Goal: Use online tool/utility: Utilize a website feature to perform a specific function

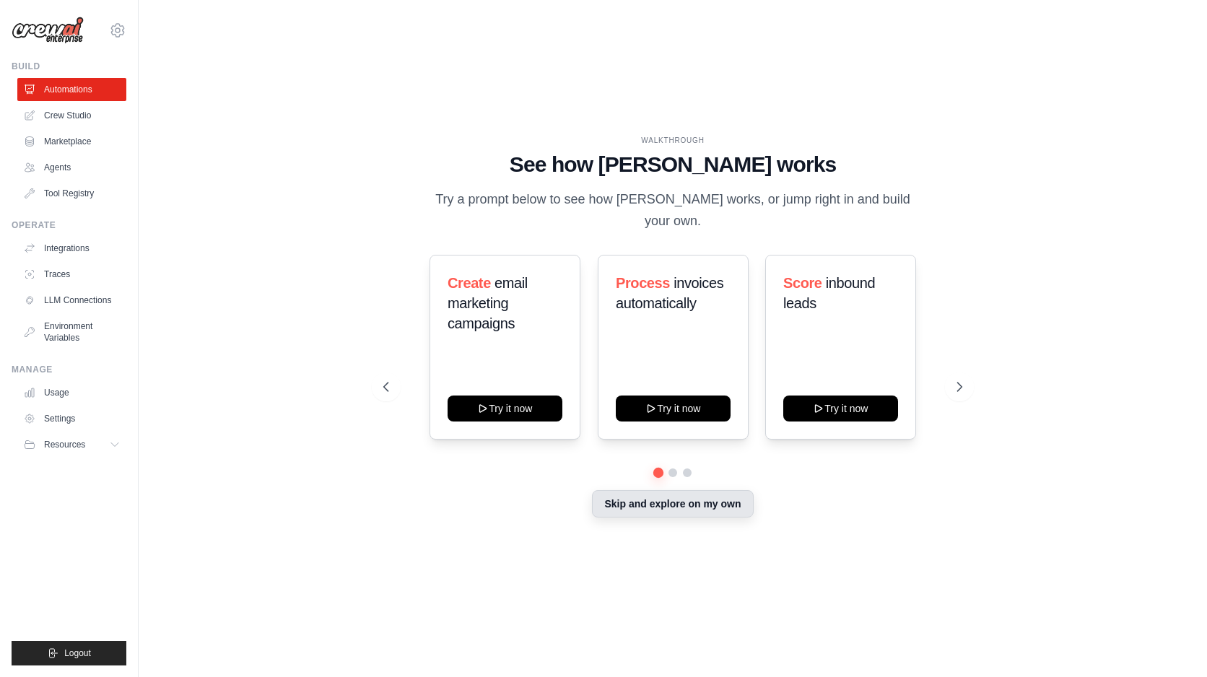
click at [700, 492] on button "Skip and explore on my own" at bounding box center [672, 503] width 161 height 27
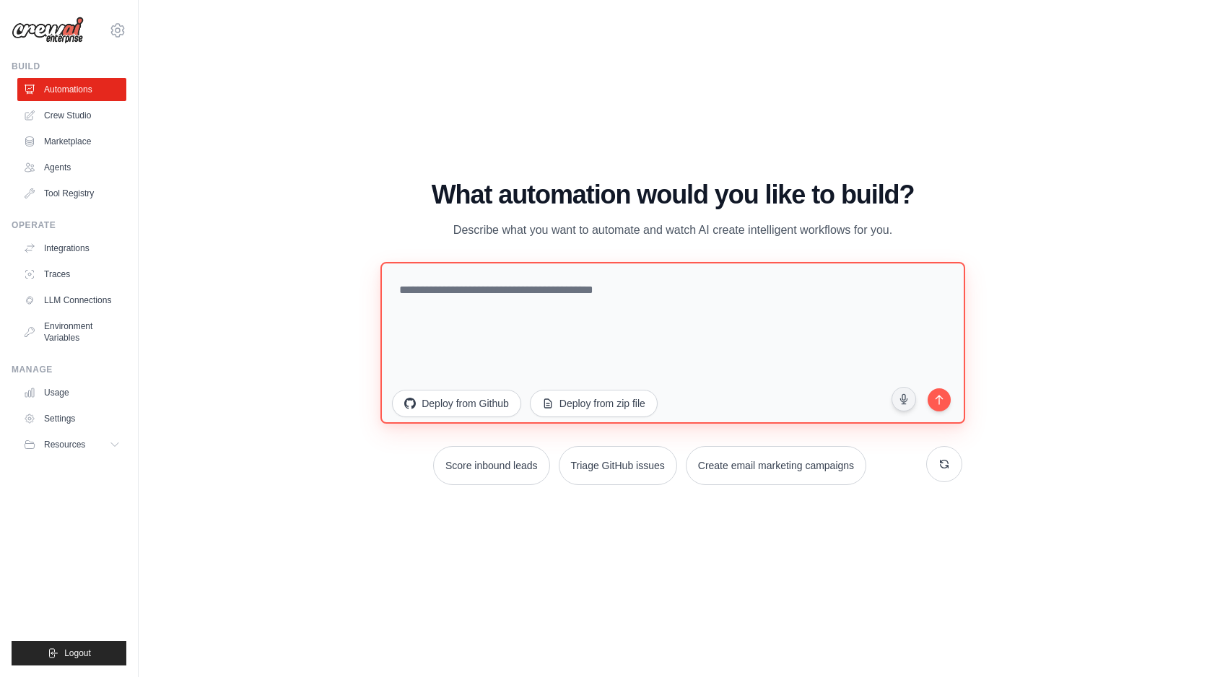
click at [533, 291] on textarea at bounding box center [672, 343] width 585 height 162
drag, startPoint x: 896, startPoint y: 230, endPoint x: 479, endPoint y: 166, distance: 421.5
click at [479, 166] on div "WALKTHROUGH See how [PERSON_NAME] works Try a prompt below to see how [PERSON_N…" at bounding box center [673, 338] width 1022 height 648
copy div "What automation would you like to build? Describe what you want to automate and…"
click at [607, 302] on textarea at bounding box center [672, 343] width 585 height 162
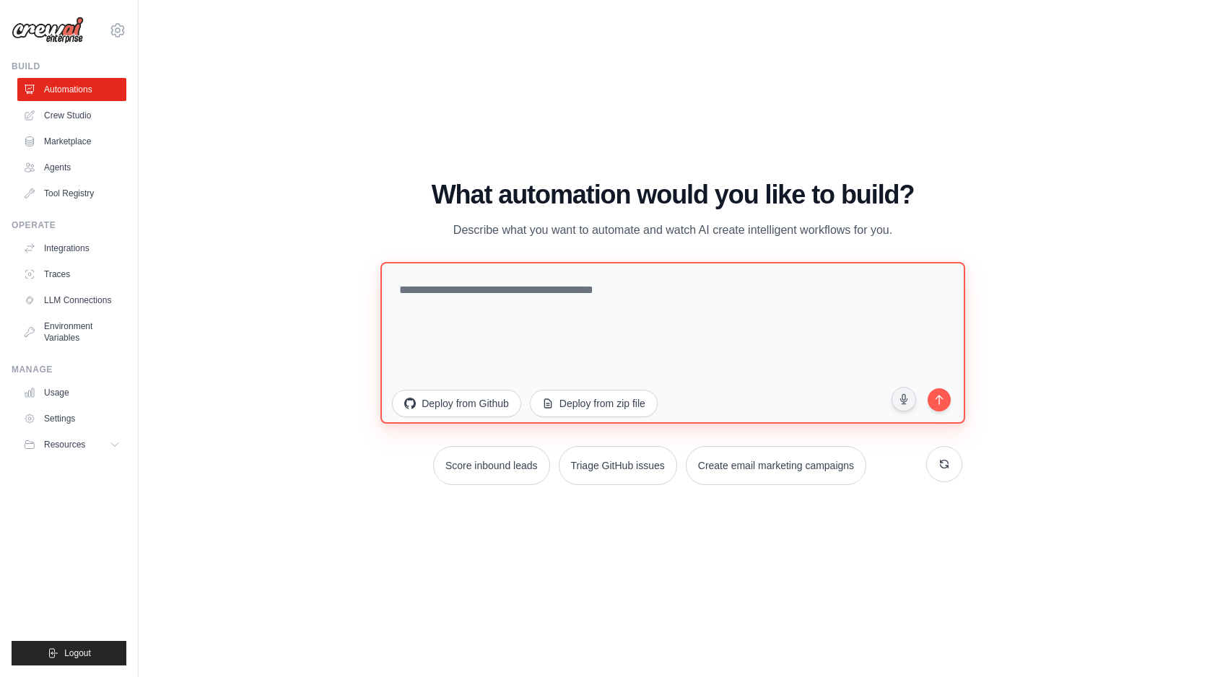
paste textarea "**********"
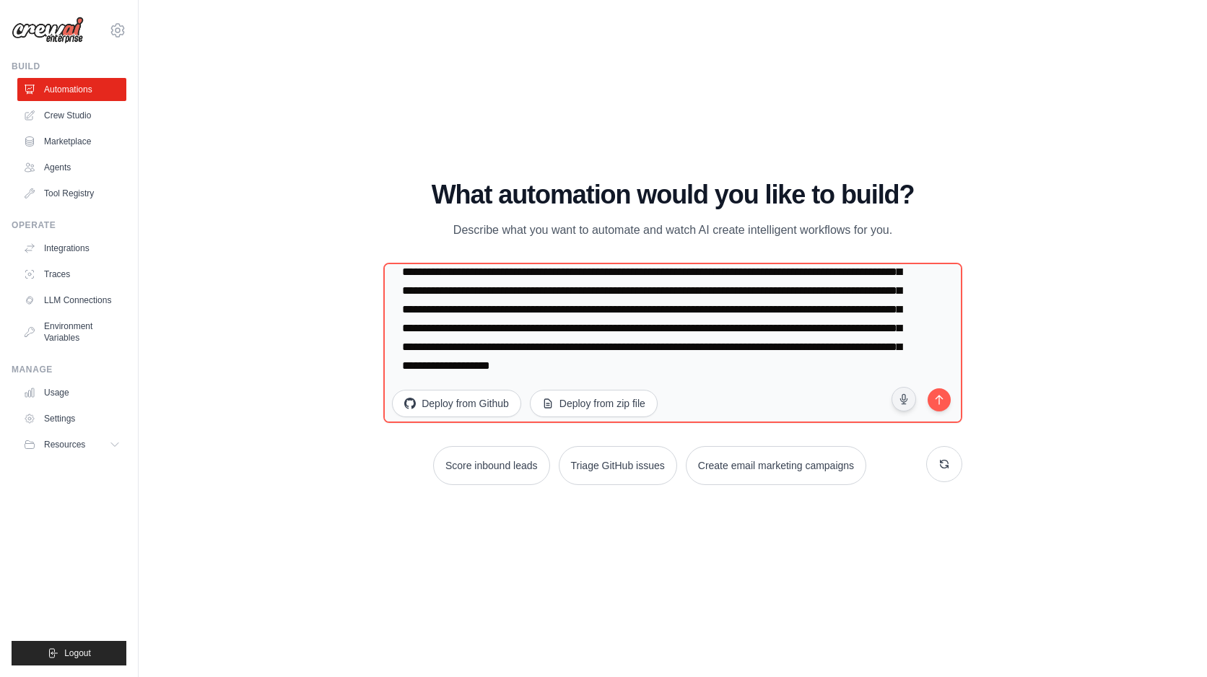
scroll to position [319, 0]
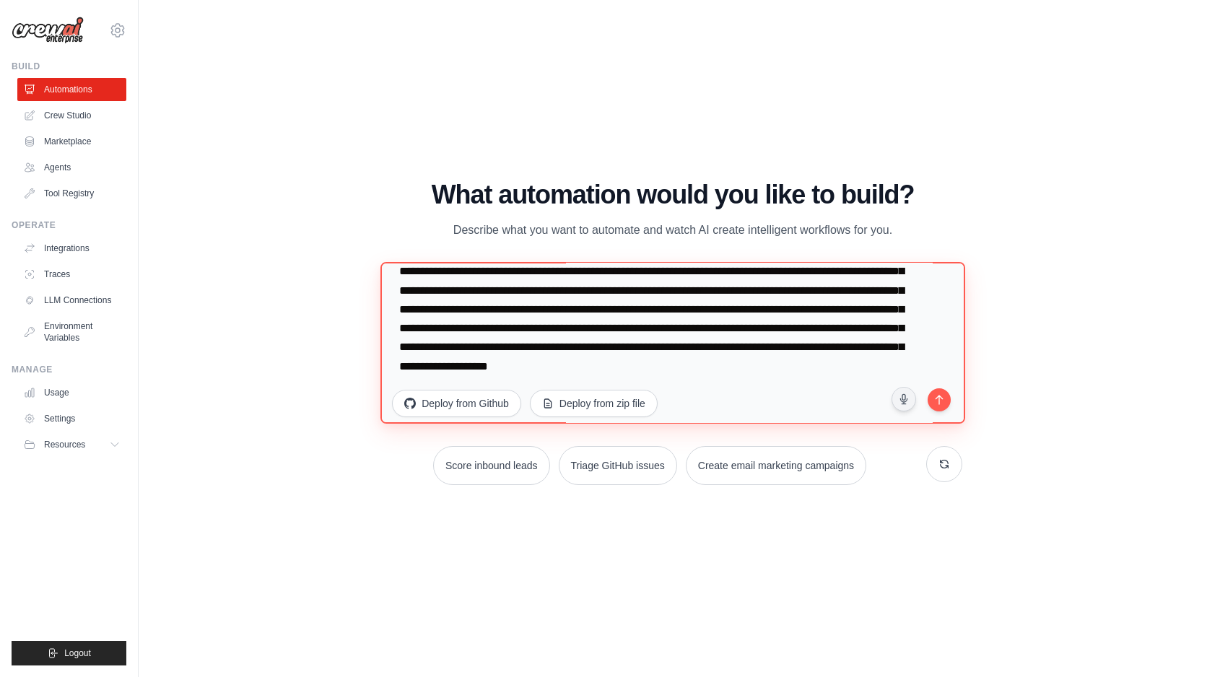
paste textarea "**********"
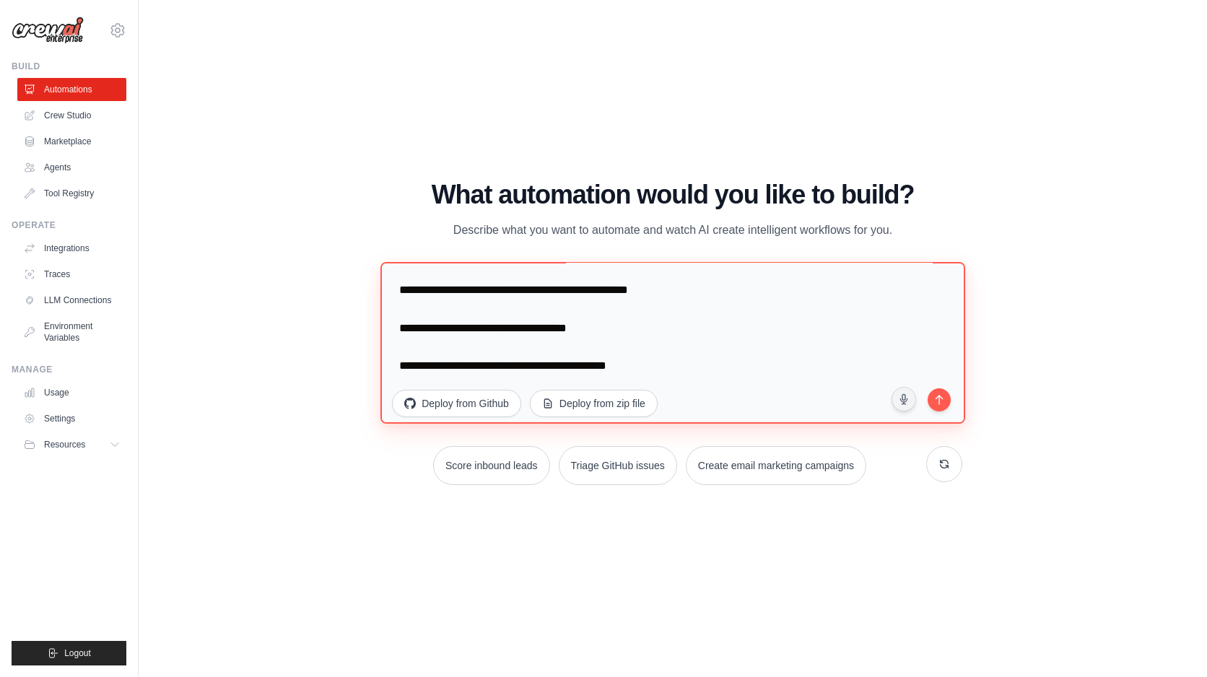
scroll to position [1442, 0]
drag, startPoint x: 676, startPoint y: 336, endPoint x: 382, endPoint y: 323, distance: 294.1
click at [382, 323] on textarea at bounding box center [672, 343] width 585 height 162
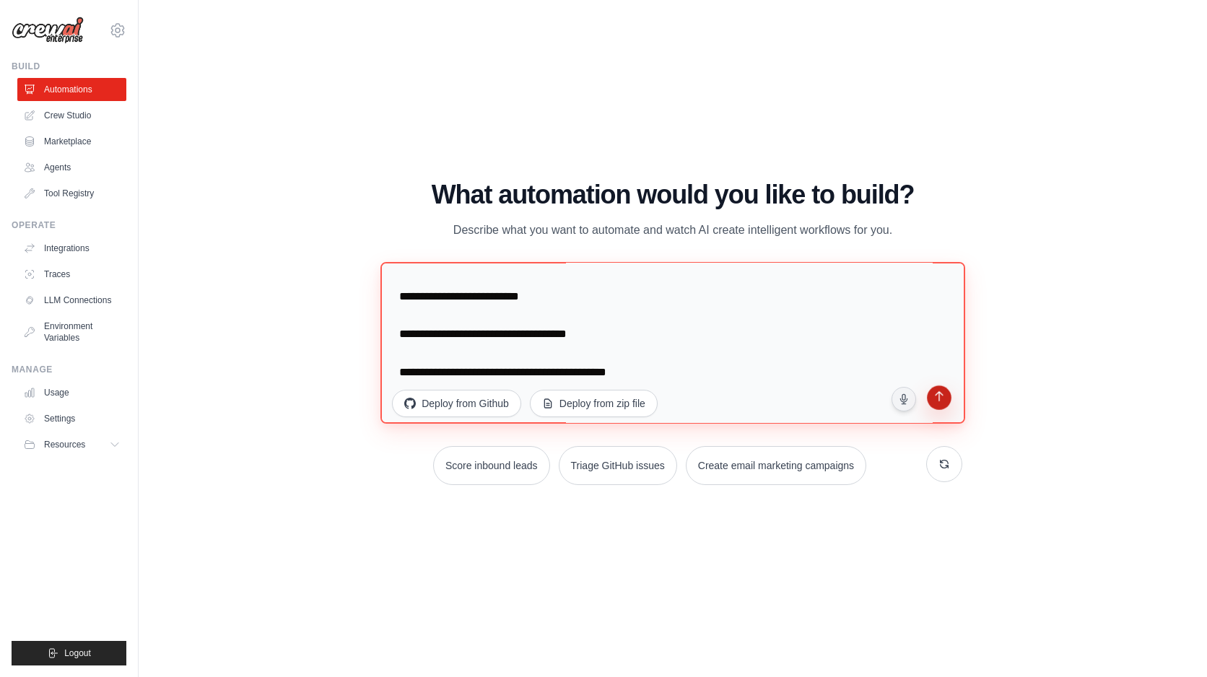
type textarea "**********"
click at [943, 402] on icon "submit" at bounding box center [939, 398] width 14 height 14
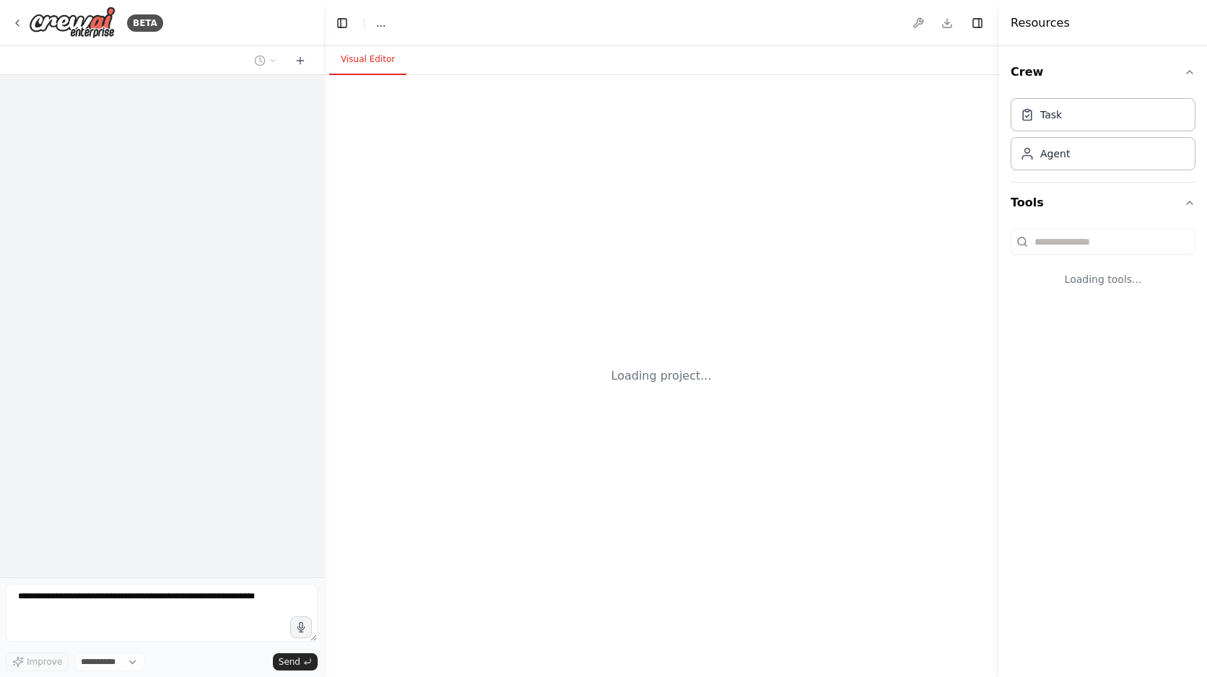
select select "****"
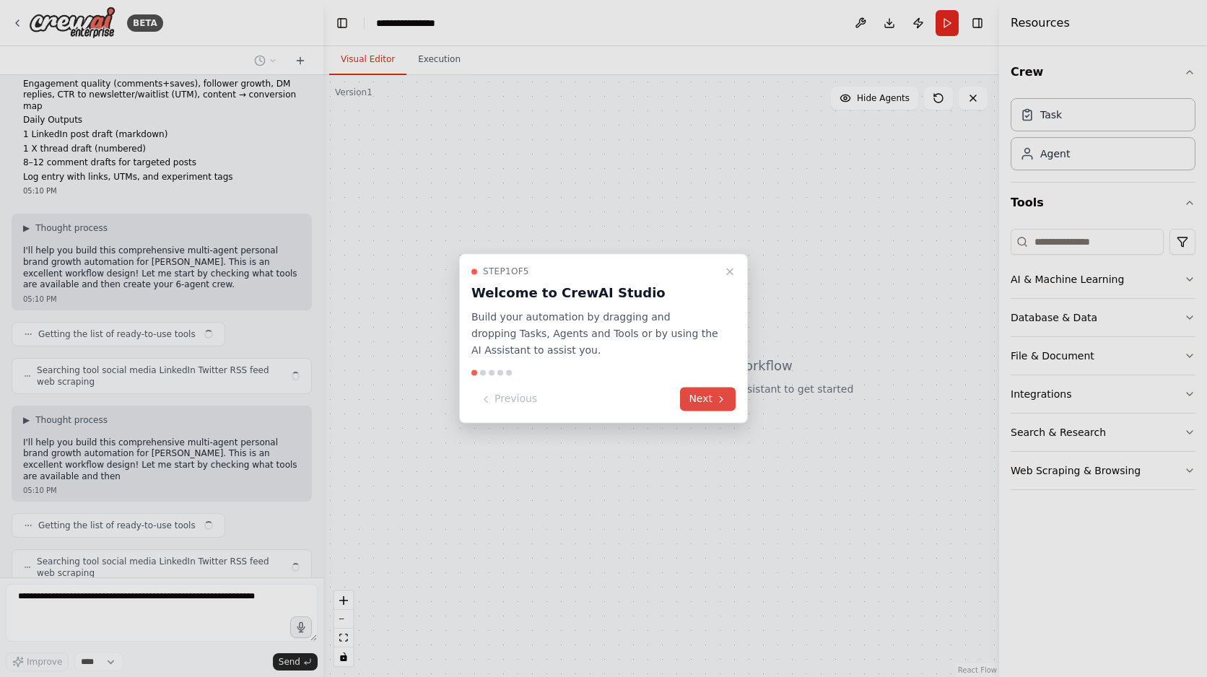
scroll to position [773, 0]
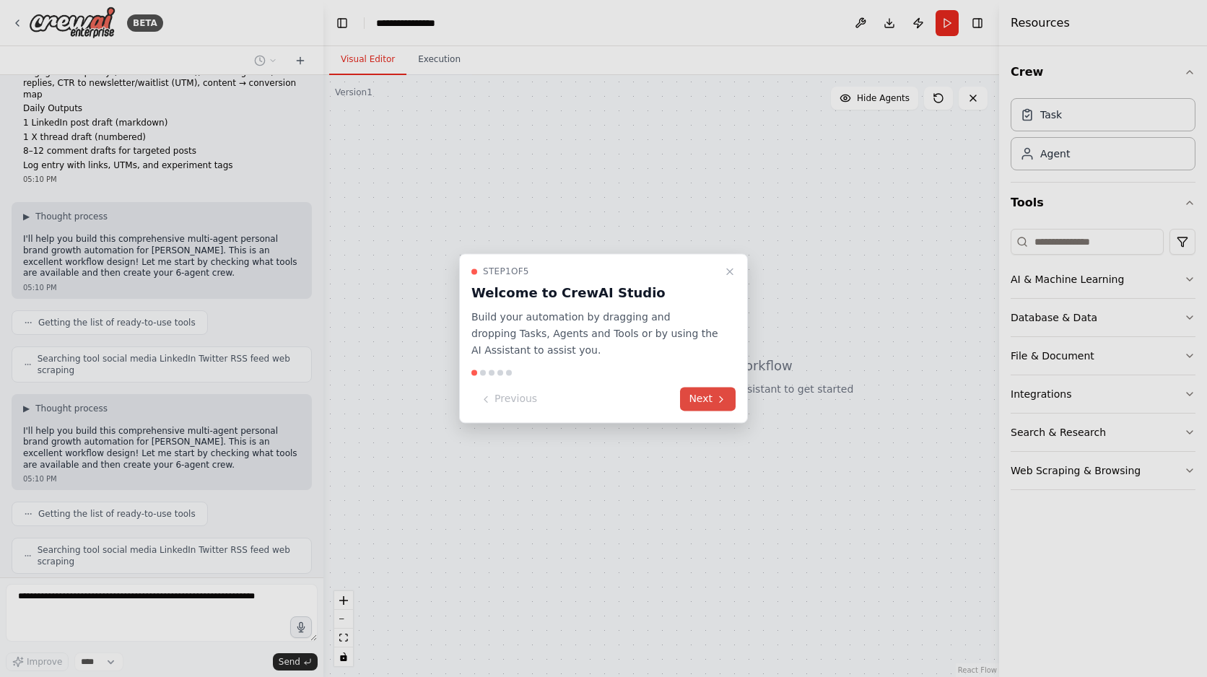
click at [712, 398] on button "Next" at bounding box center [708, 400] width 56 height 24
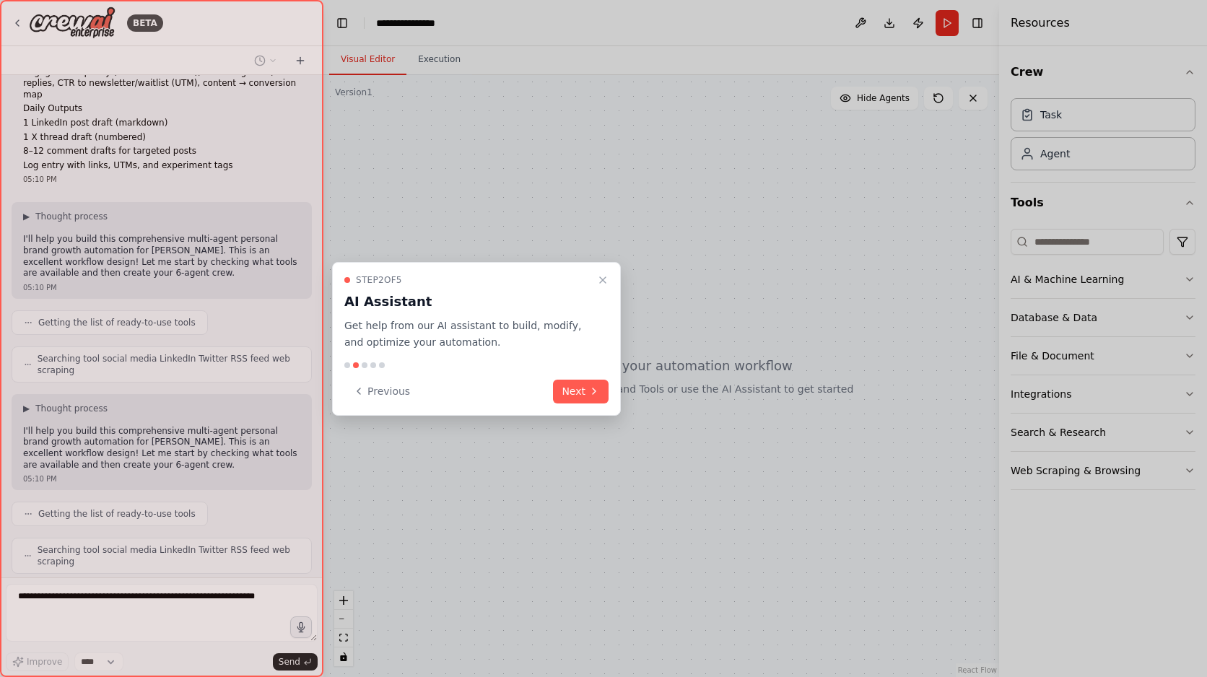
scroll to position [809, 0]
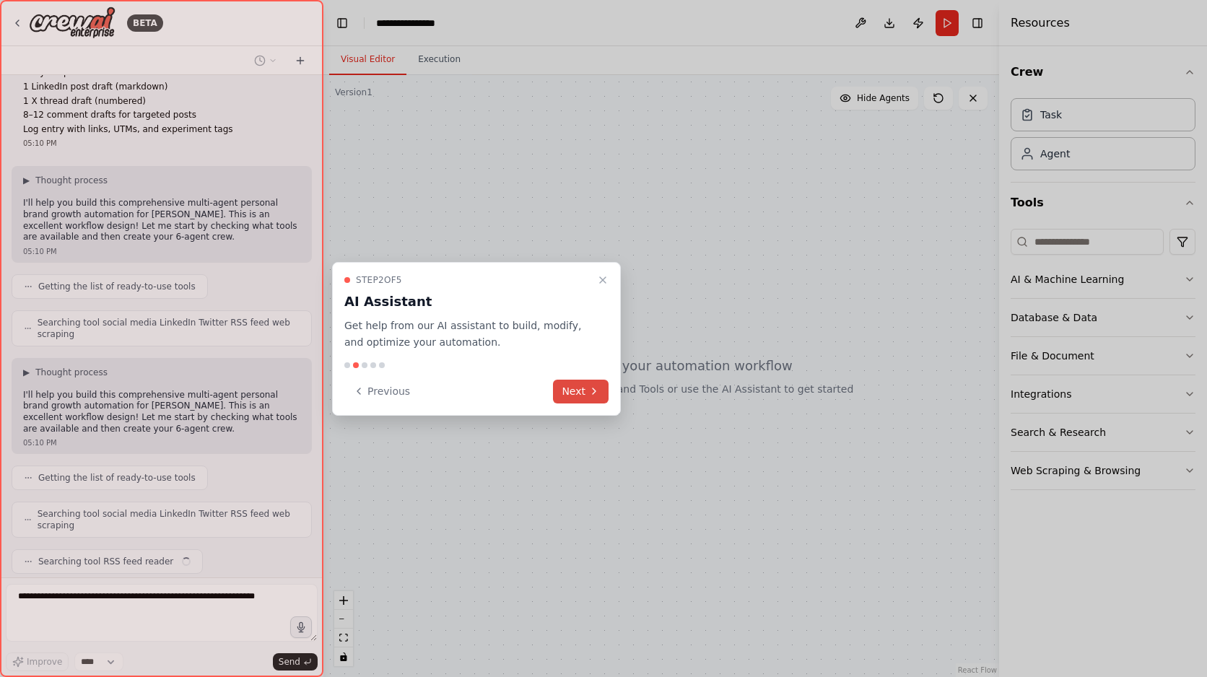
click at [588, 380] on button "Next" at bounding box center [581, 392] width 56 height 24
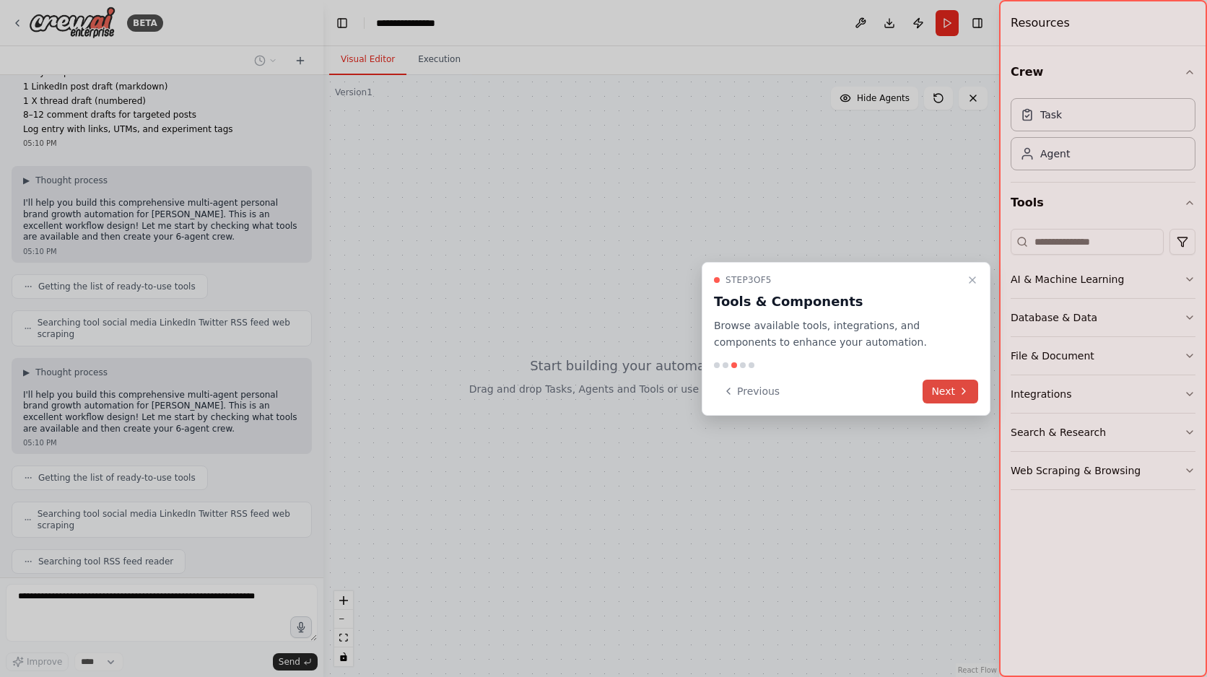
click at [947, 380] on button "Next" at bounding box center [951, 392] width 56 height 24
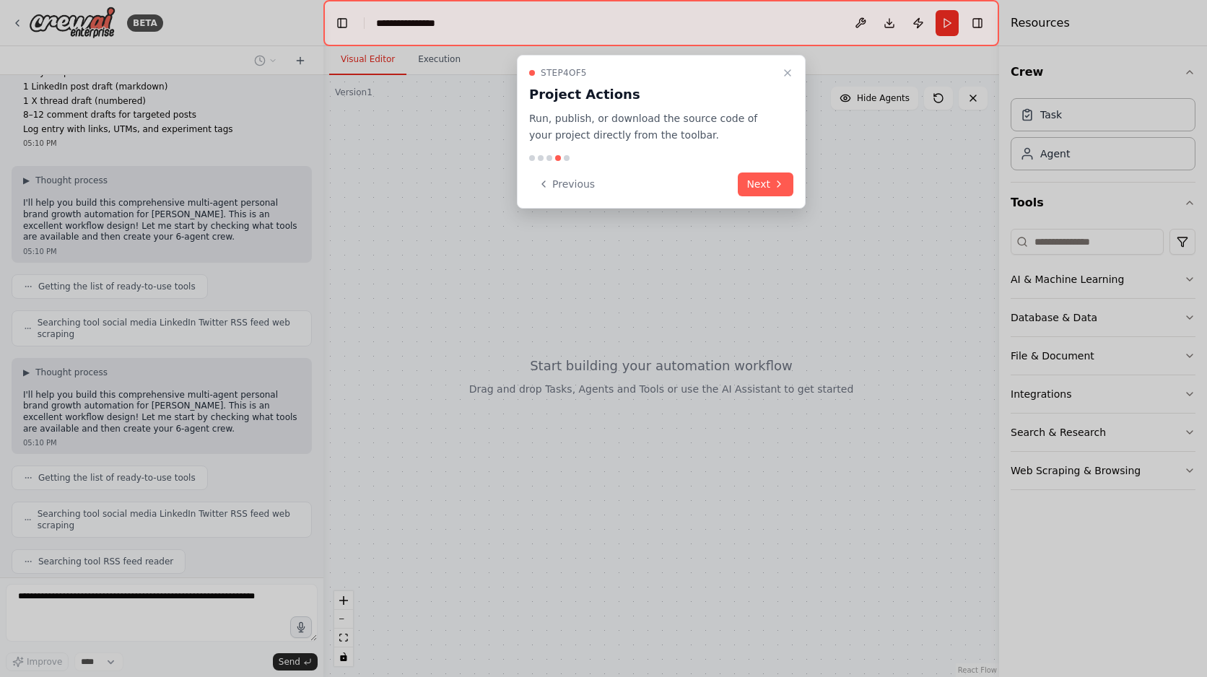
scroll to position [845, 0]
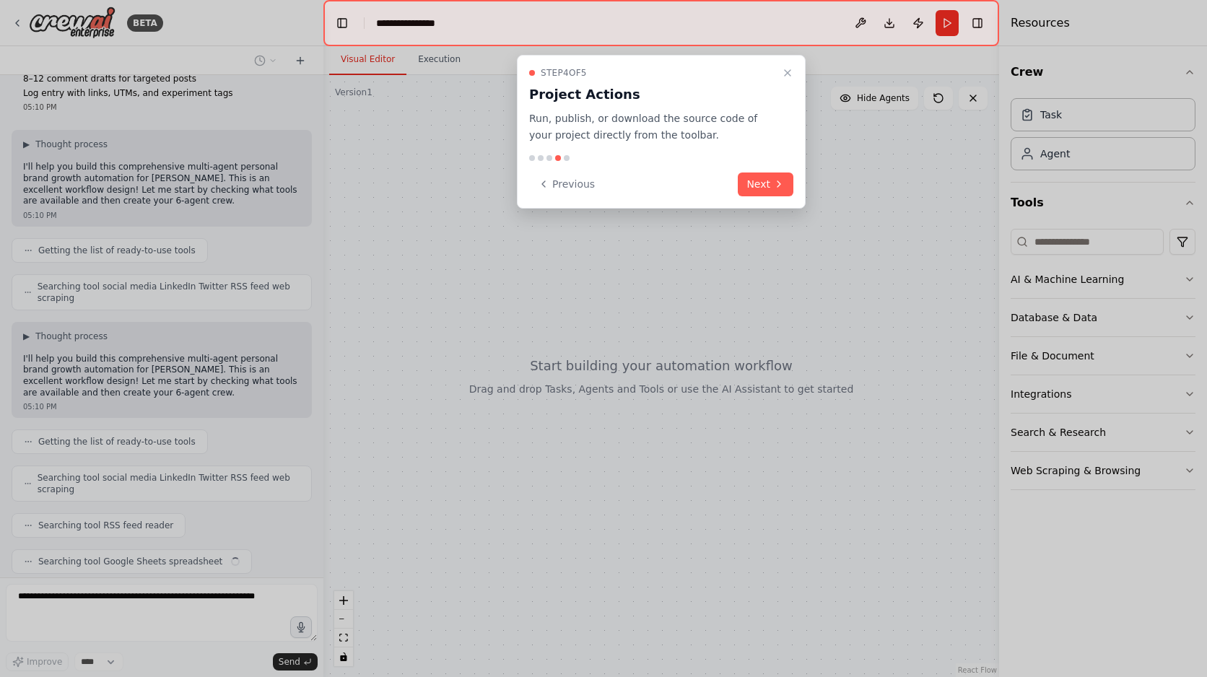
click at [775, 198] on div "Step 4 of 5 Project Actions Run, publish, or download the source code of your p…" at bounding box center [661, 132] width 289 height 154
click at [775, 179] on icon at bounding box center [779, 184] width 12 height 12
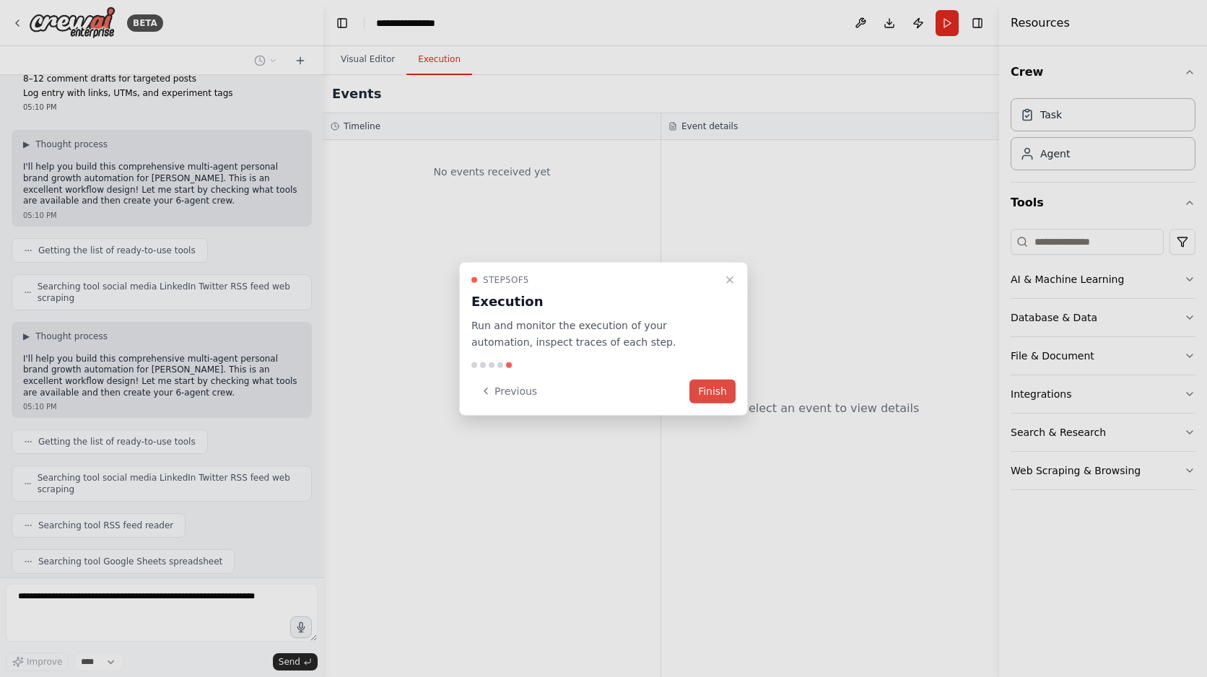
click at [723, 391] on button "Finish" at bounding box center [712, 391] width 46 height 24
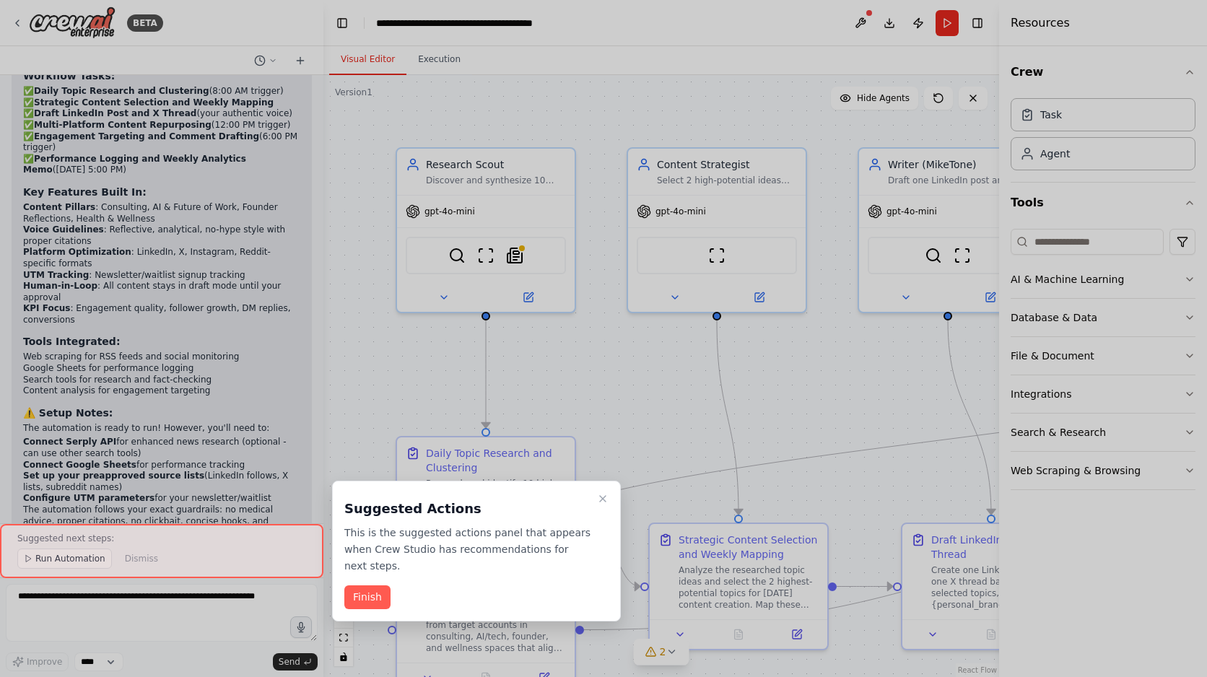
scroll to position [2436, 0]
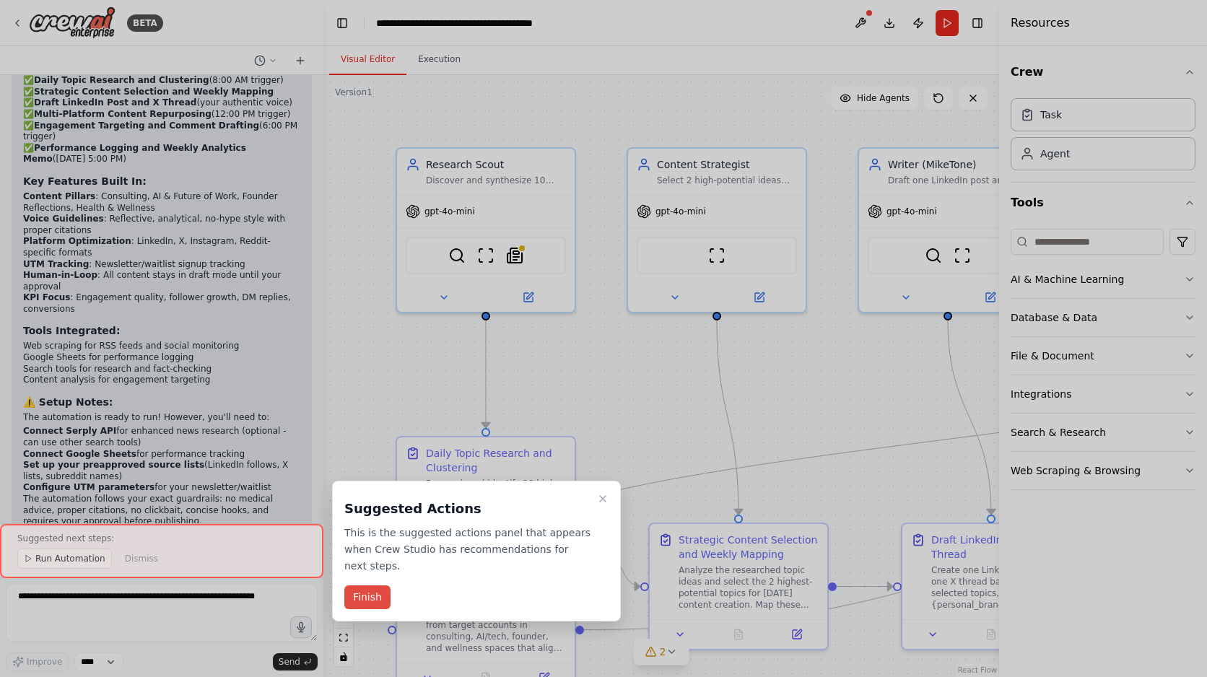
click at [377, 596] on button "Finish" at bounding box center [367, 597] width 46 height 24
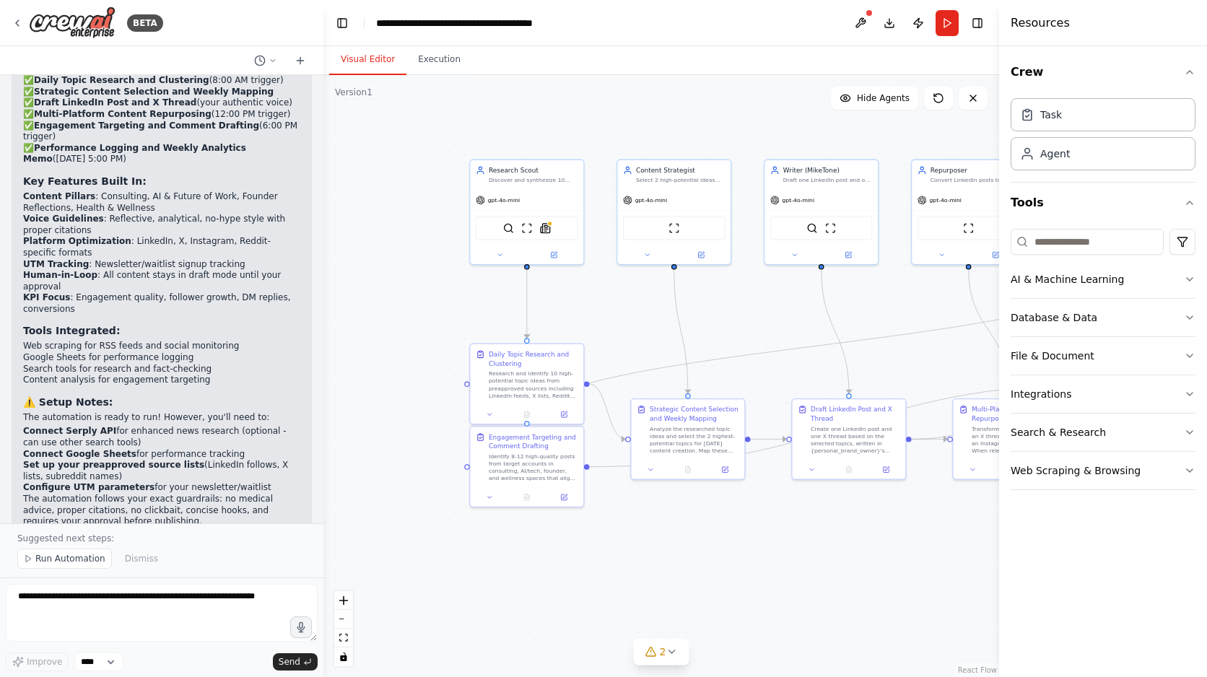
drag, startPoint x: 663, startPoint y: 411, endPoint x: 642, endPoint y: 339, distance: 75.2
click at [642, 339] on div ".deletable-edge-delete-btn { width: 20px; height: 20px; border: 0px solid #ffff…" at bounding box center [661, 376] width 676 height 602
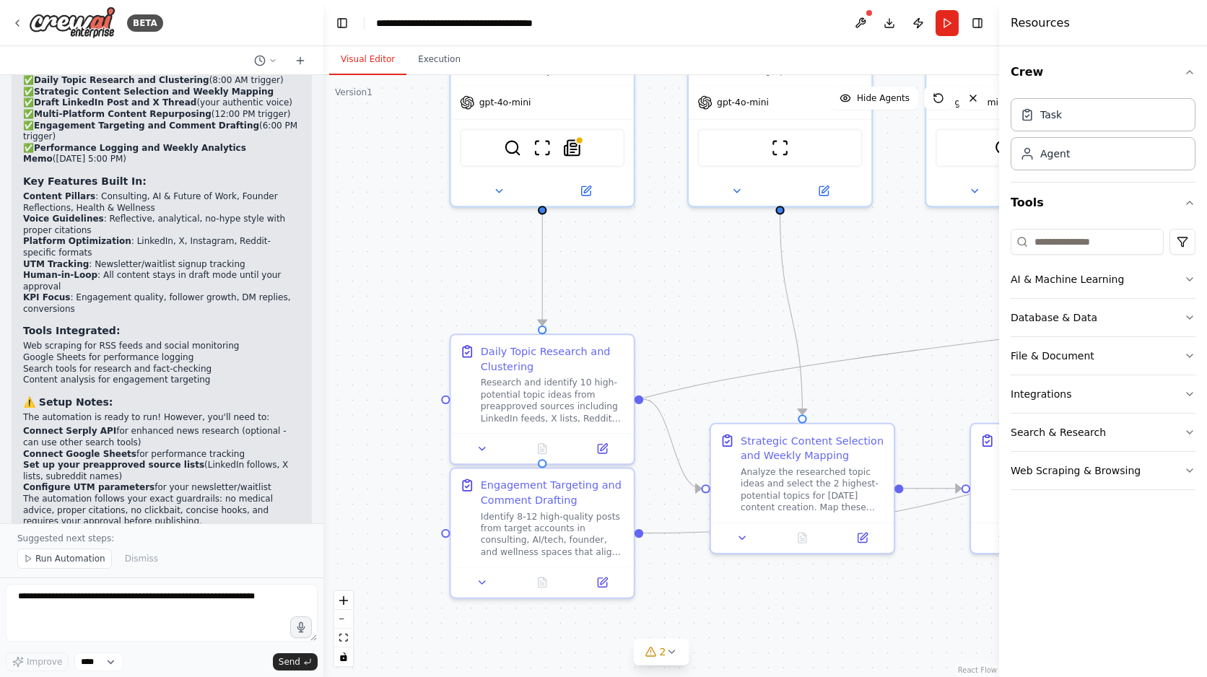
drag, startPoint x: 609, startPoint y: 368, endPoint x: 732, endPoint y: 323, distance: 130.6
click at [732, 323] on div ".deletable-edge-delete-btn { width: 20px; height: 20px; border: 0px solid #ffff…" at bounding box center [661, 376] width 676 height 602
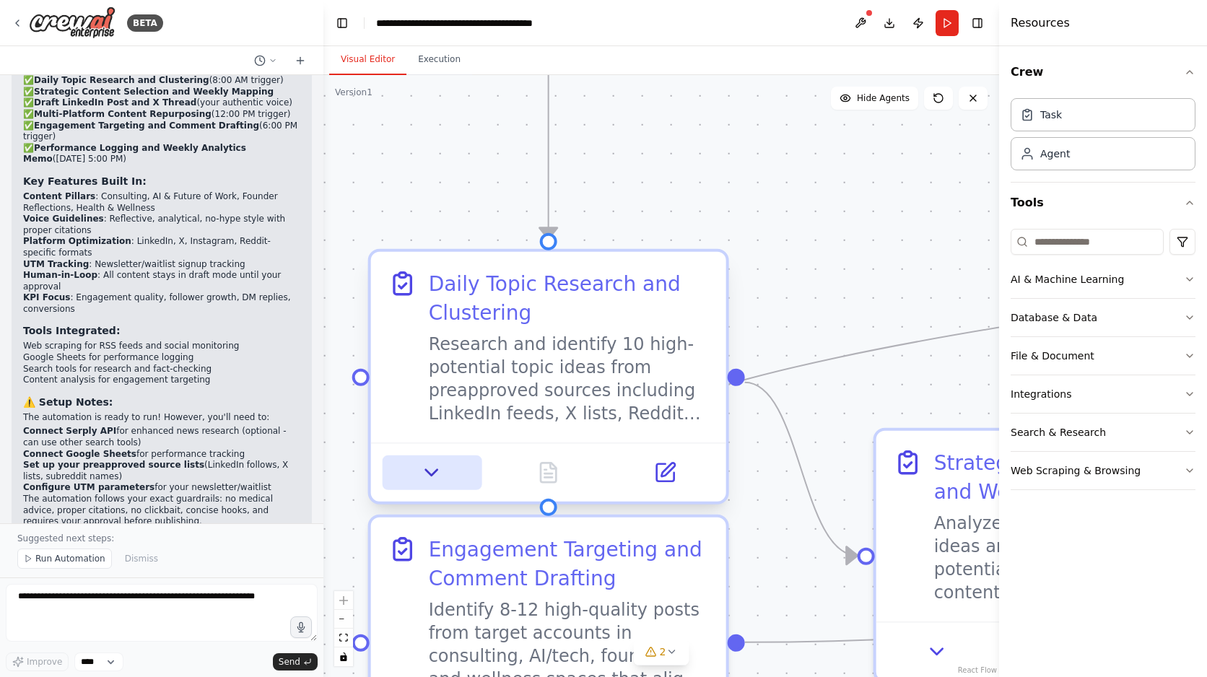
click at [440, 487] on button at bounding box center [432, 473] width 99 height 35
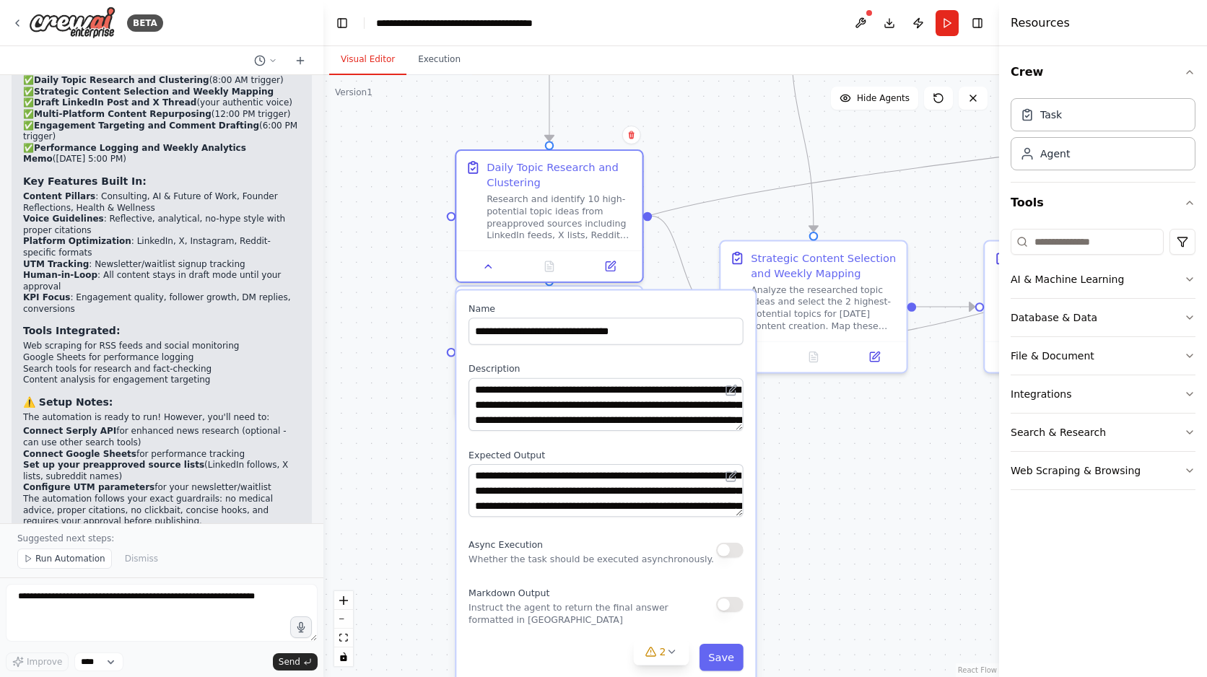
click at [838, 499] on div ".deletable-edge-delete-btn { width: 20px; height: 20px; border: 0px solid #ffff…" at bounding box center [661, 376] width 676 height 602
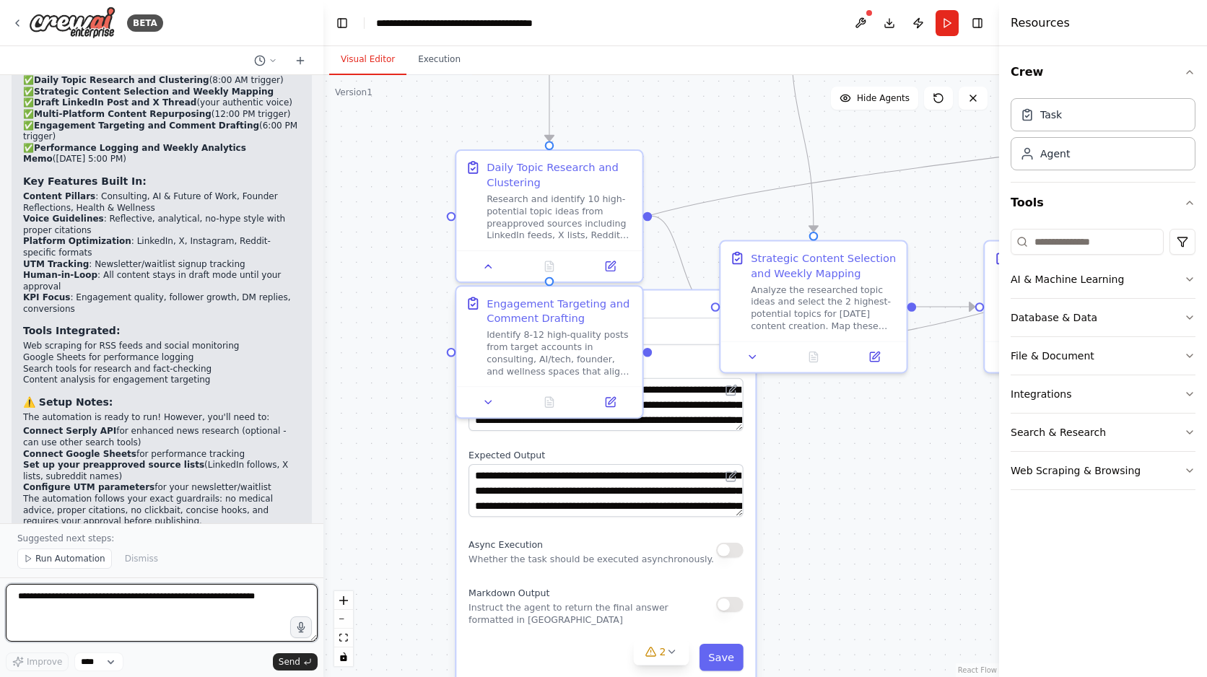
click at [66, 603] on textarea at bounding box center [162, 613] width 312 height 58
type textarea "**********"
click at [302, 667] on button "Send" at bounding box center [295, 661] width 45 height 17
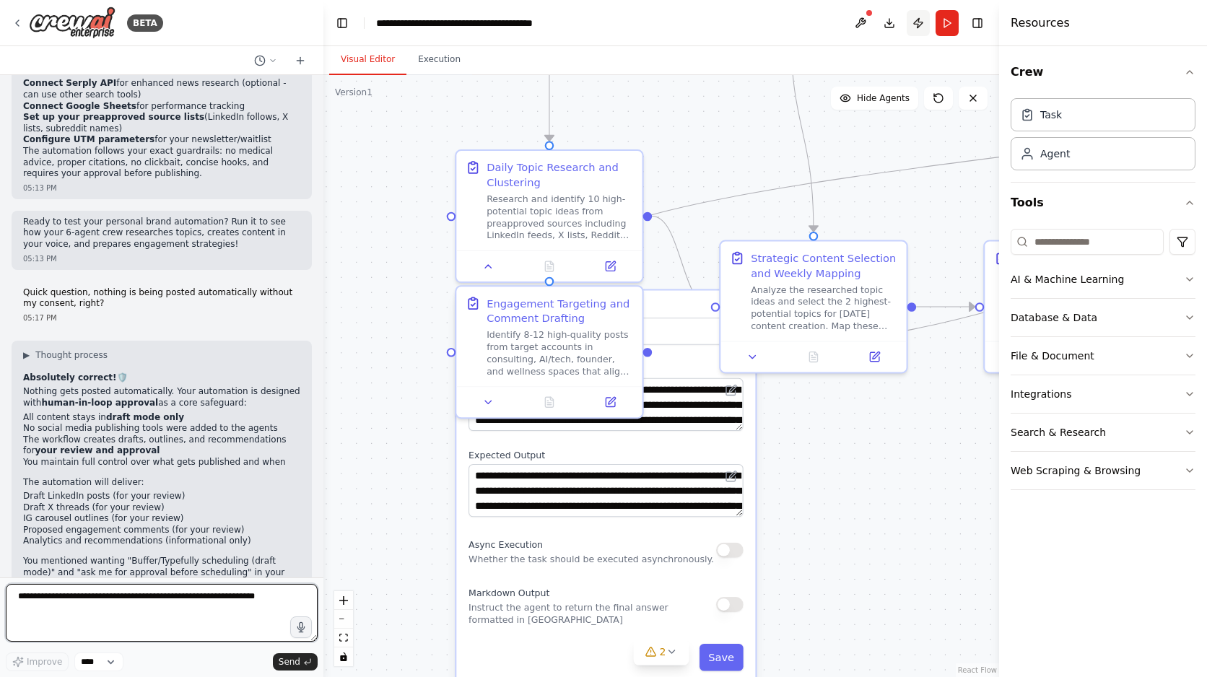
scroll to position [2794, 0]
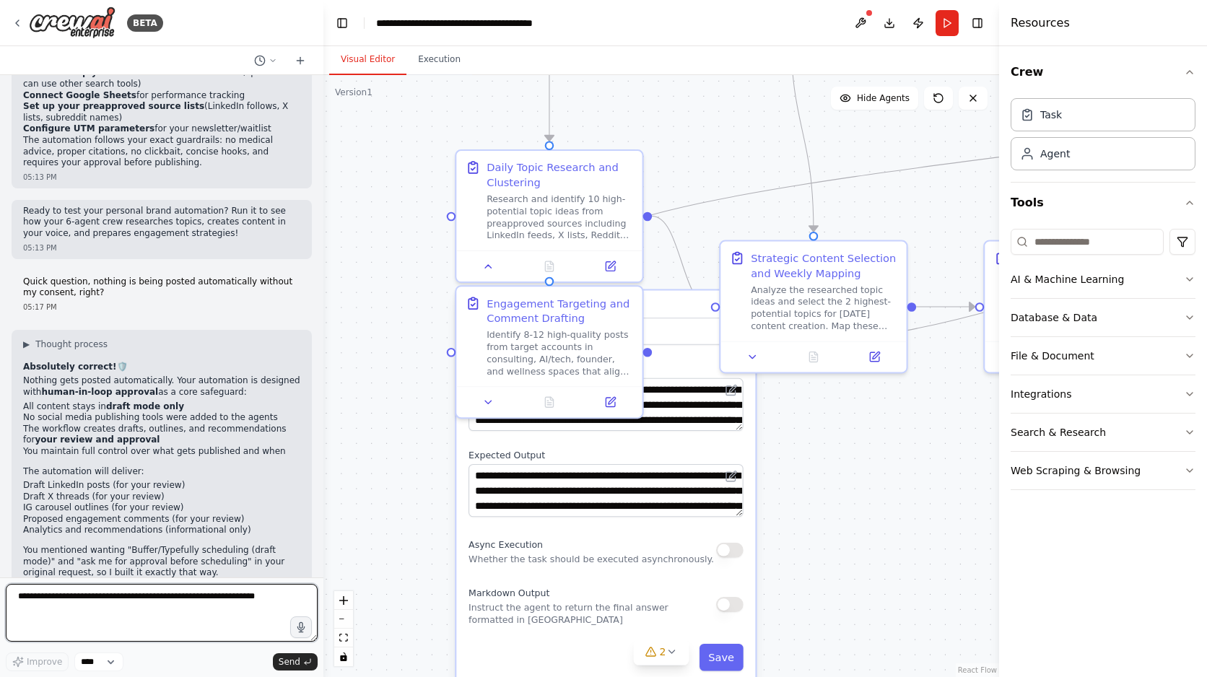
click at [37, 606] on textarea at bounding box center [162, 613] width 312 height 58
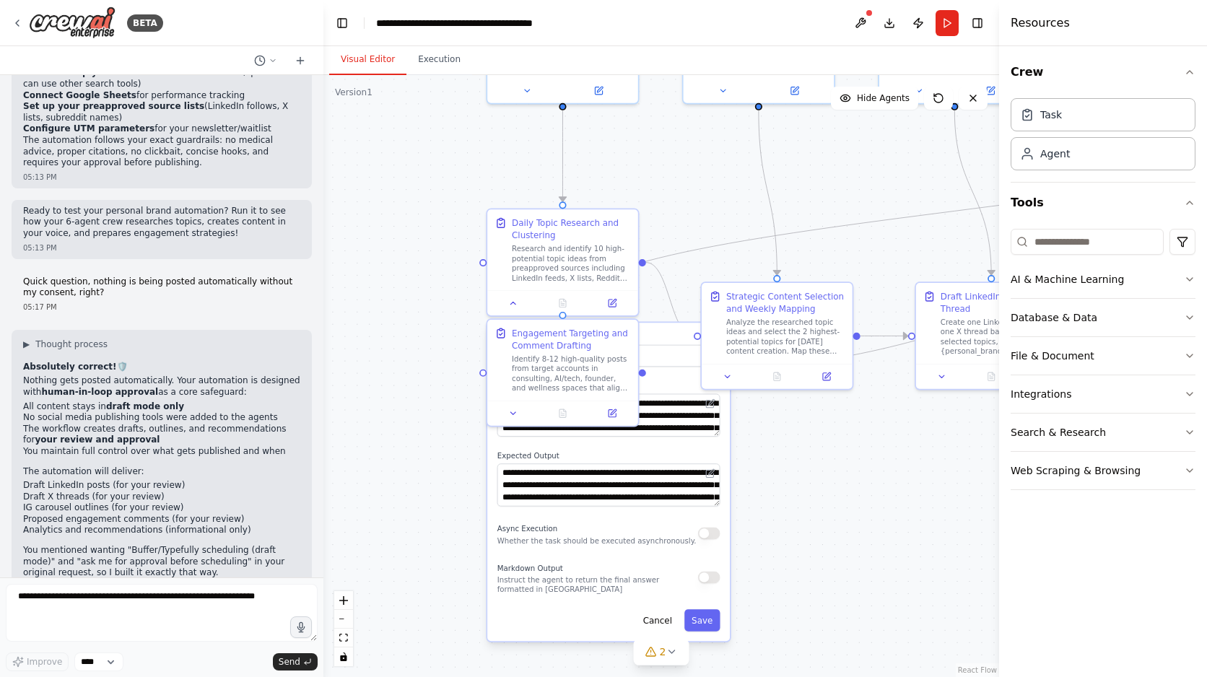
click at [794, 598] on div ".deletable-edge-delete-btn { width: 20px; height: 20px; border: 0px solid #ffff…" at bounding box center [661, 376] width 676 height 602
click at [700, 623] on button "Save" at bounding box center [702, 620] width 36 height 22
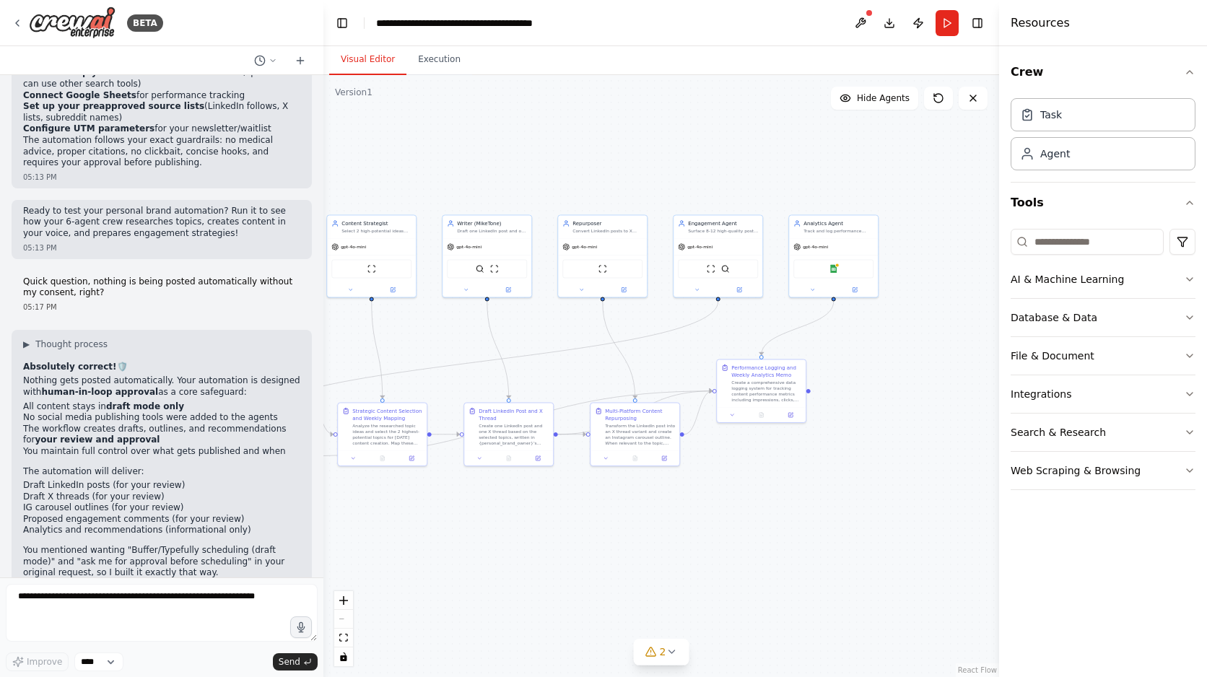
drag, startPoint x: 798, startPoint y: 526, endPoint x: 422, endPoint y: 548, distance: 376.8
click at [422, 548] on div ".deletable-edge-delete-btn { width: 20px; height: 20px; border: 0px solid #ffff…" at bounding box center [661, 376] width 676 height 602
click at [677, 654] on button "2" at bounding box center [662, 652] width 56 height 27
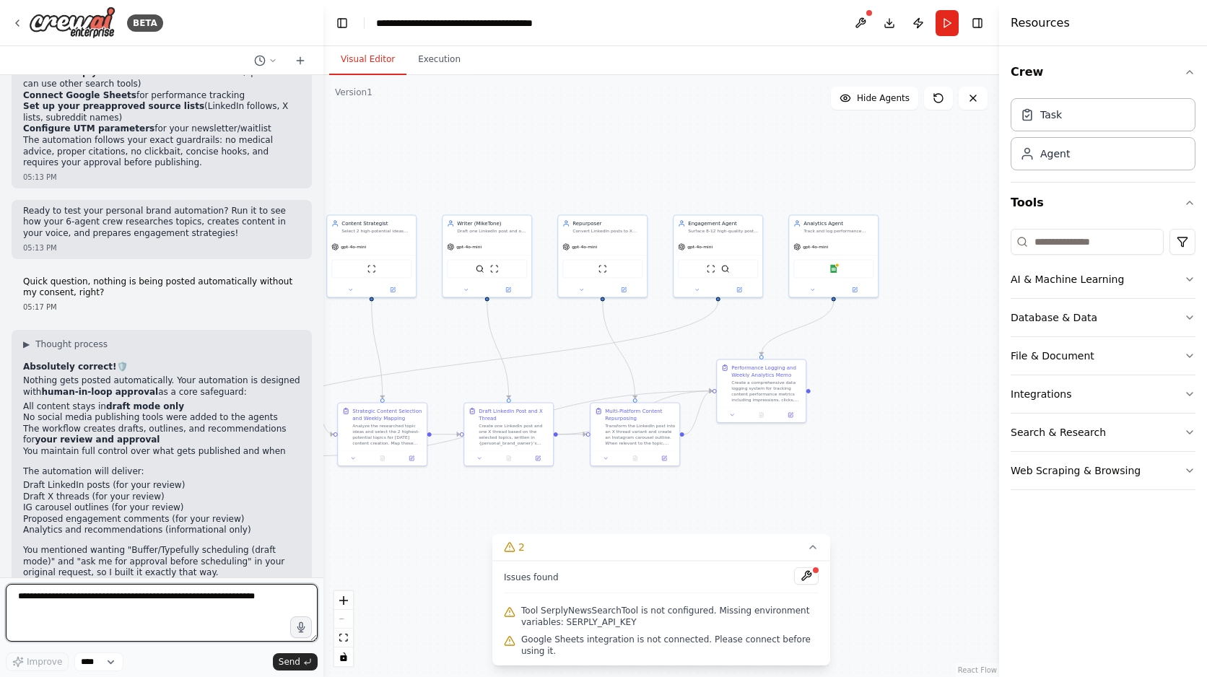
click at [128, 604] on textarea at bounding box center [162, 613] width 312 height 58
type textarea "**********"
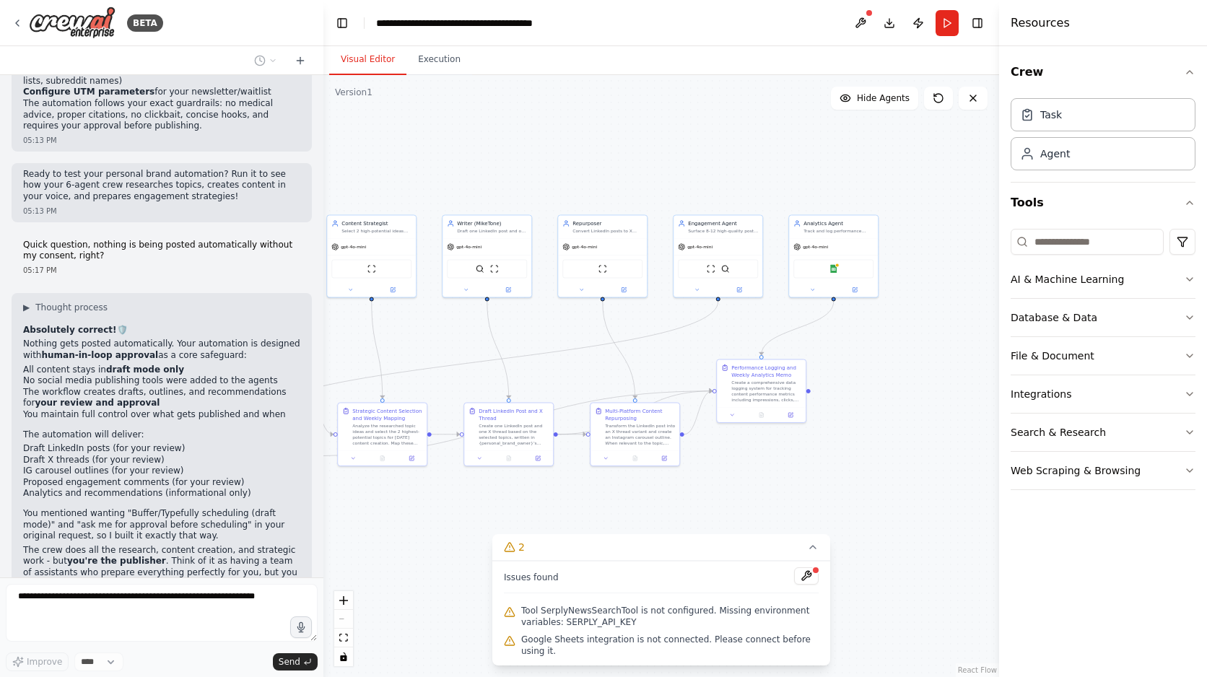
scroll to position [2880, 0]
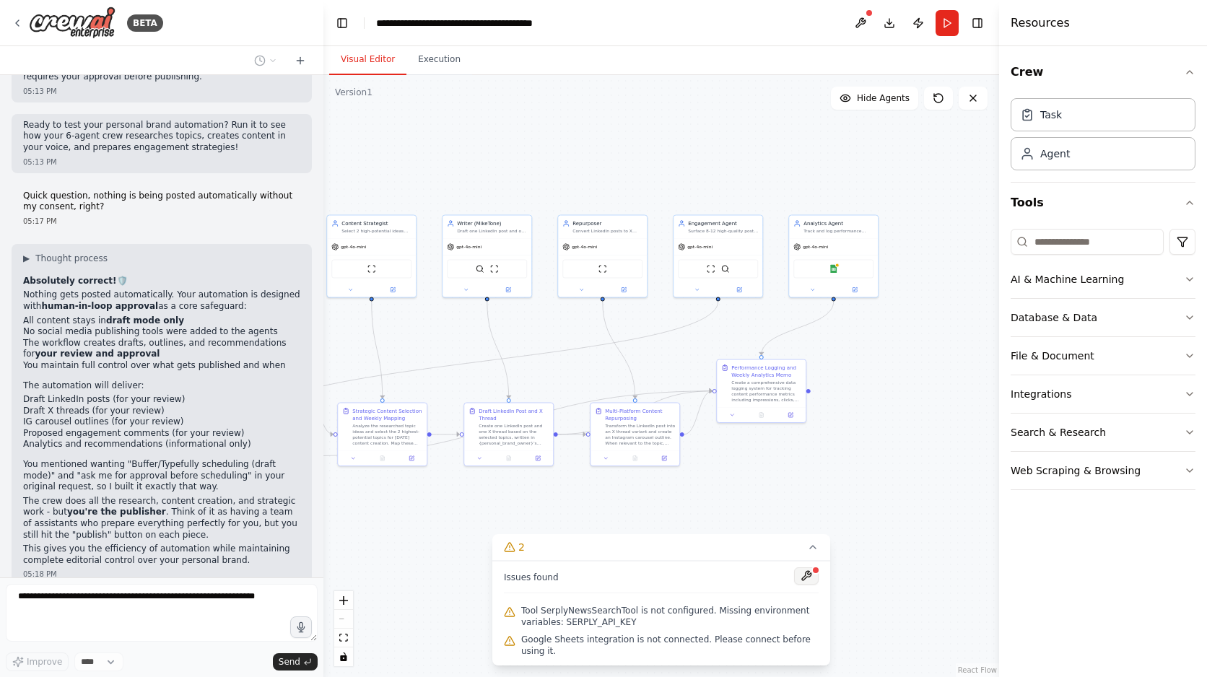
click at [818, 579] on button at bounding box center [806, 575] width 25 height 17
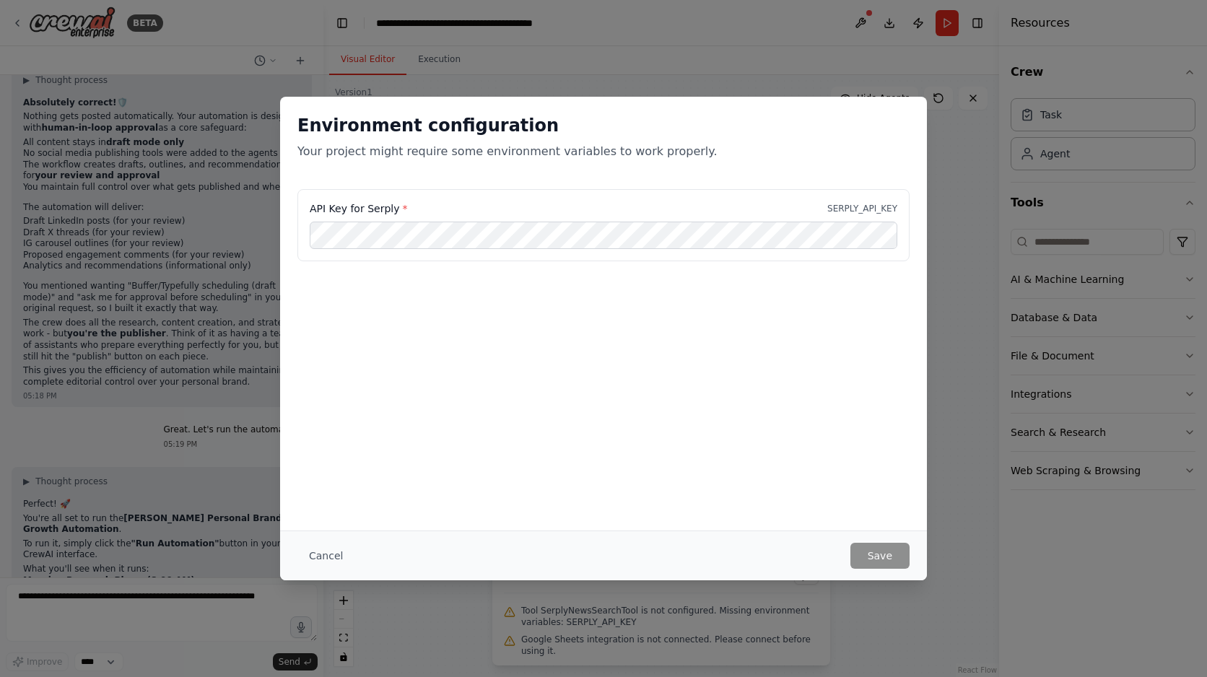
click at [592, 251] on div "API Key for Serply * SERPLY_API_KEY" at bounding box center [603, 225] width 612 height 72
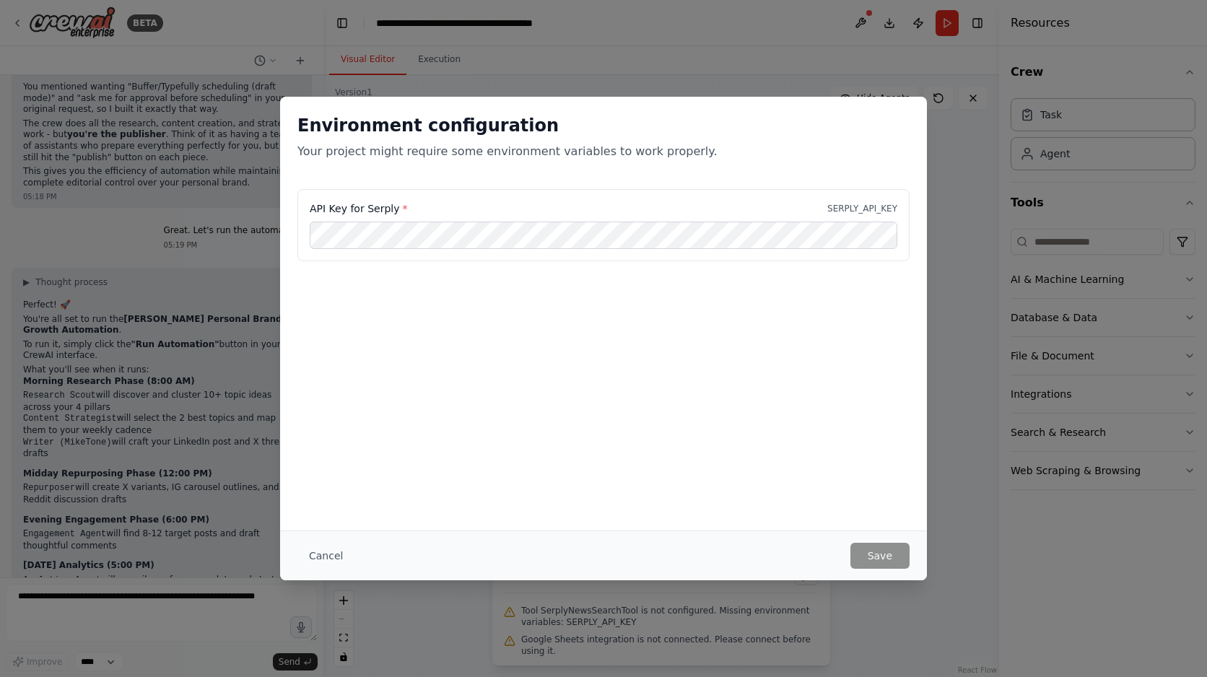
scroll to position [3269, 0]
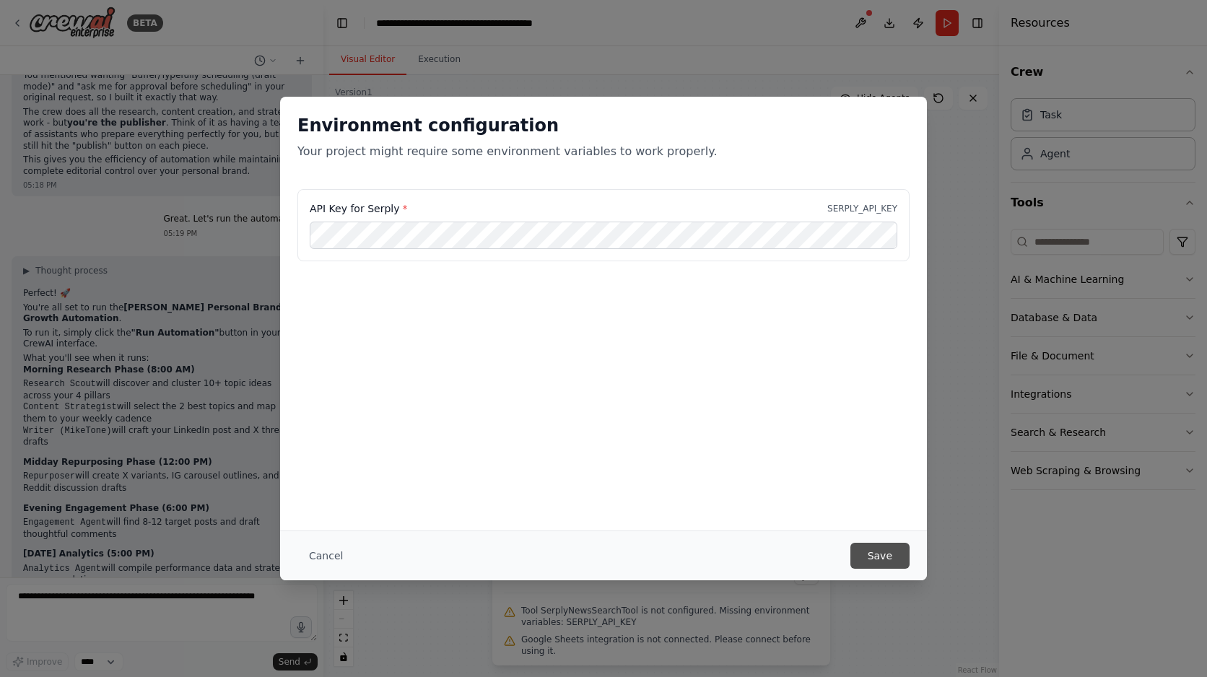
click at [901, 554] on button "Save" at bounding box center [879, 556] width 59 height 26
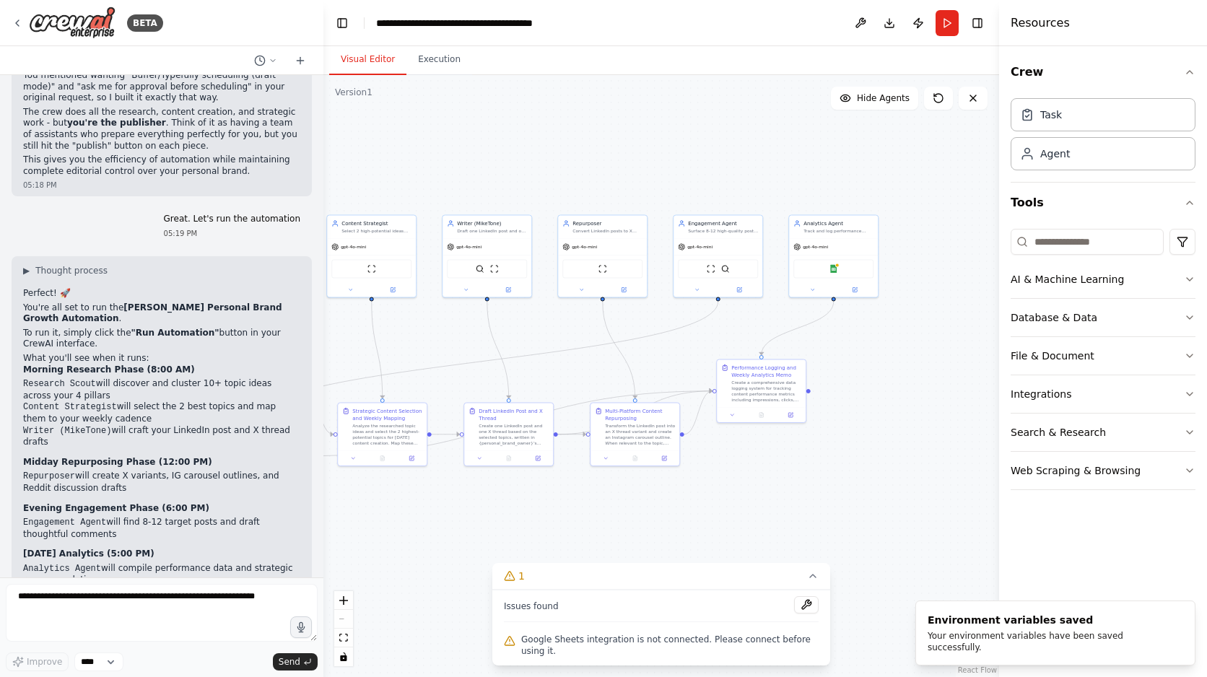
click at [672, 650] on span "Google Sheets integration is not connected. Please connect before using it." at bounding box center [669, 645] width 297 height 23
click at [810, 610] on button at bounding box center [806, 604] width 25 height 17
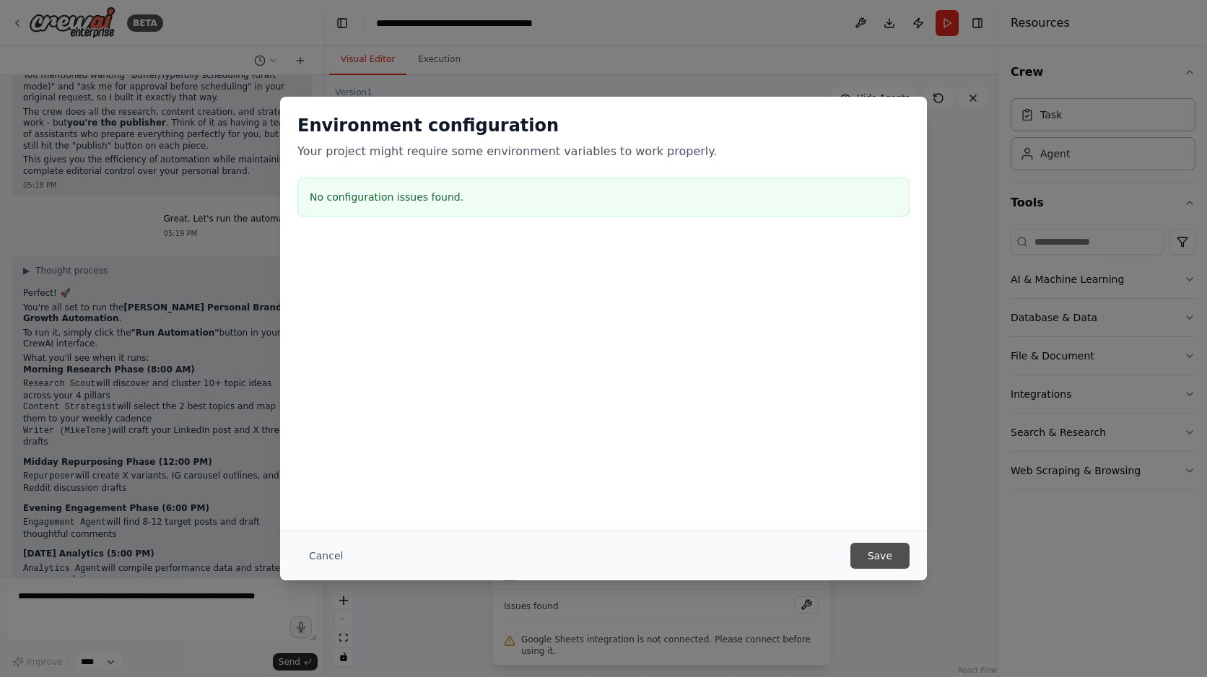
click at [896, 553] on button "Save" at bounding box center [879, 556] width 59 height 26
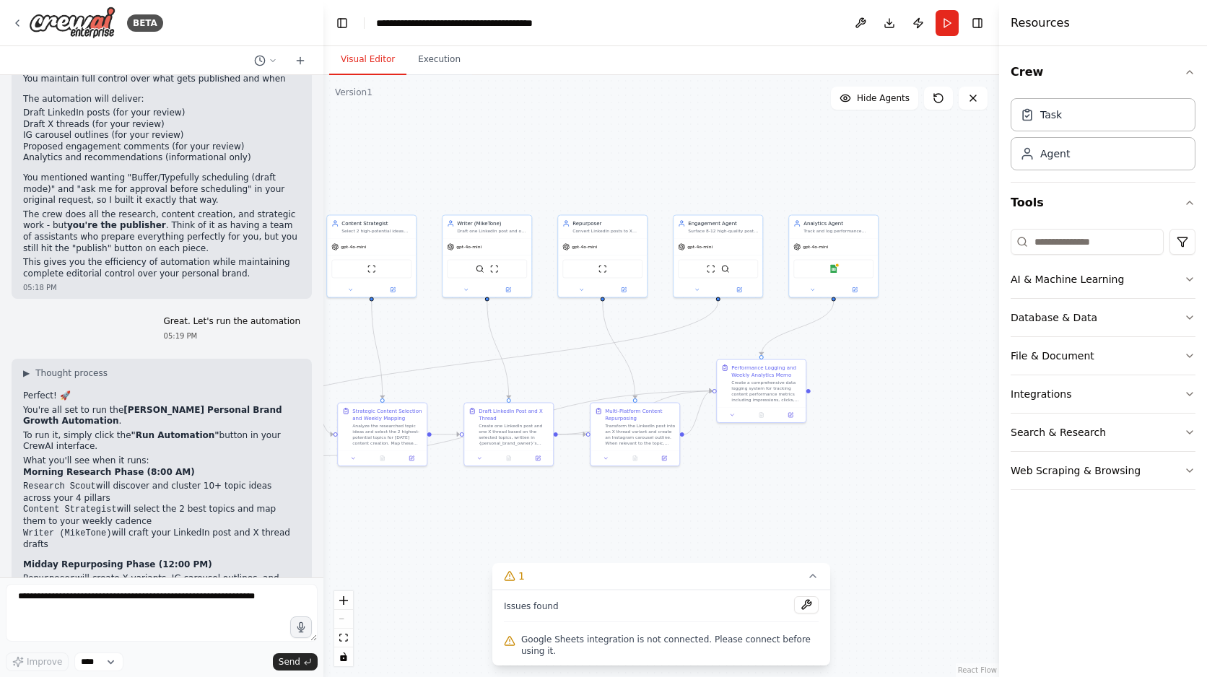
scroll to position [3153, 0]
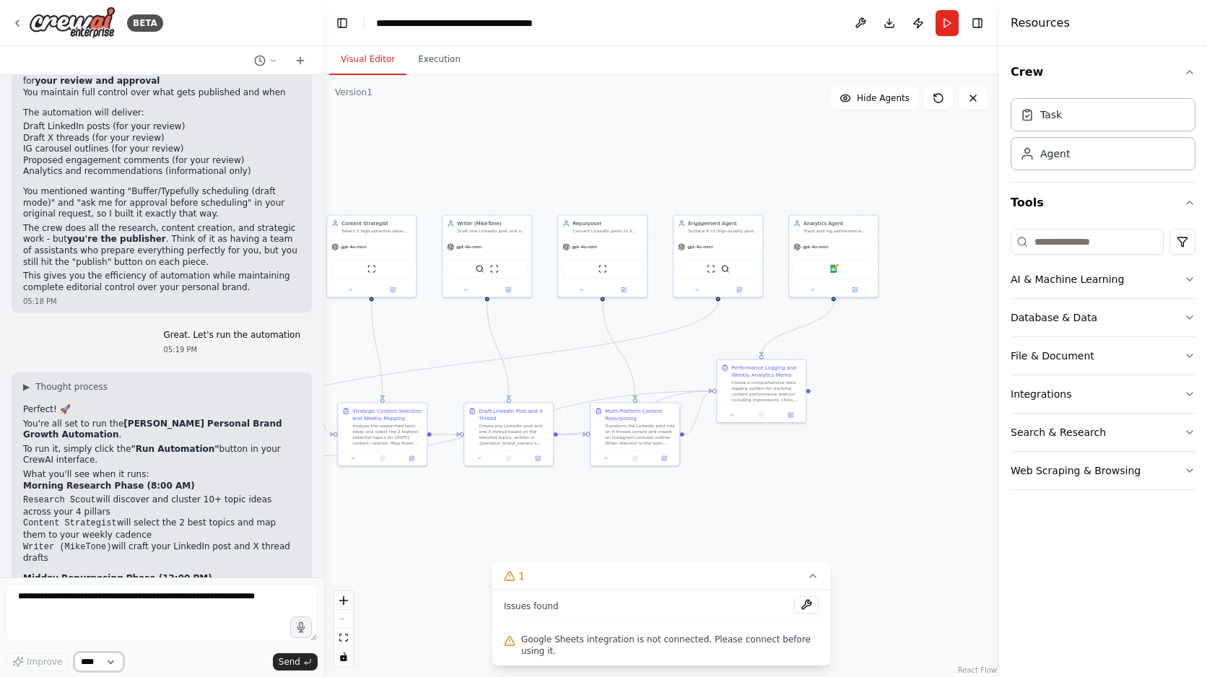
click at [103, 659] on select "****" at bounding box center [98, 662] width 49 height 19
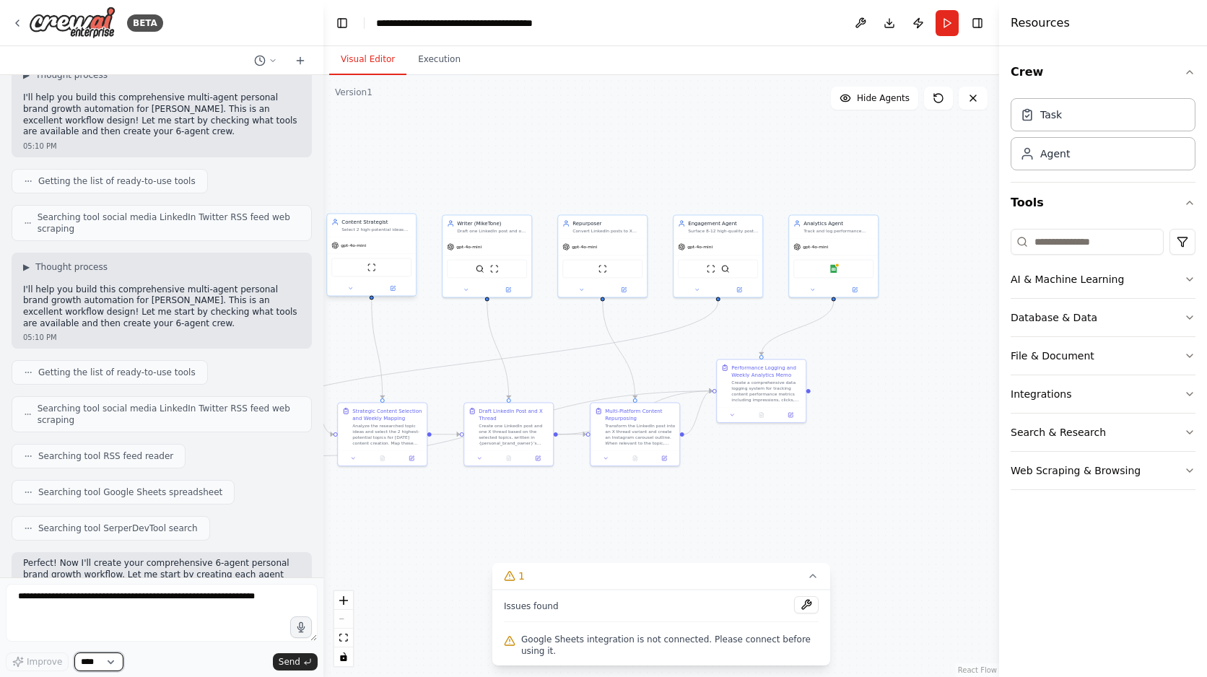
scroll to position [907, 0]
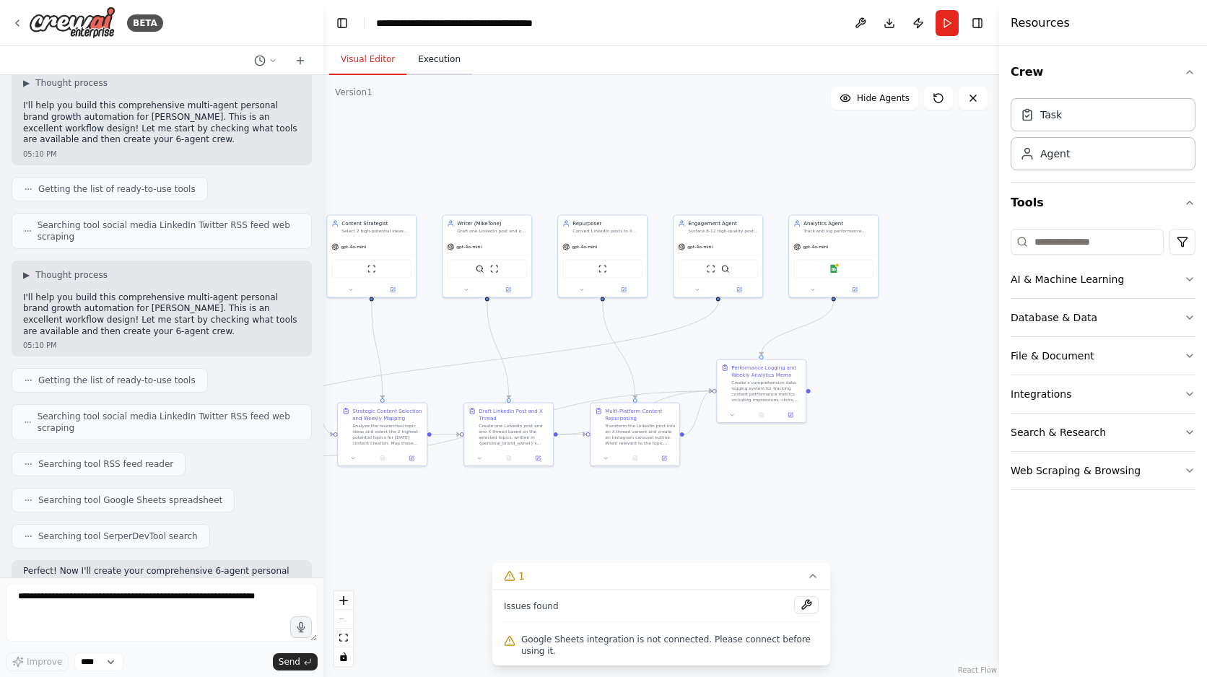
click at [450, 58] on button "Execution" at bounding box center [439, 60] width 66 height 30
click at [371, 61] on button "Visual Editor" at bounding box center [367, 60] width 77 height 30
click at [951, 24] on button "Run" at bounding box center [947, 23] width 23 height 26
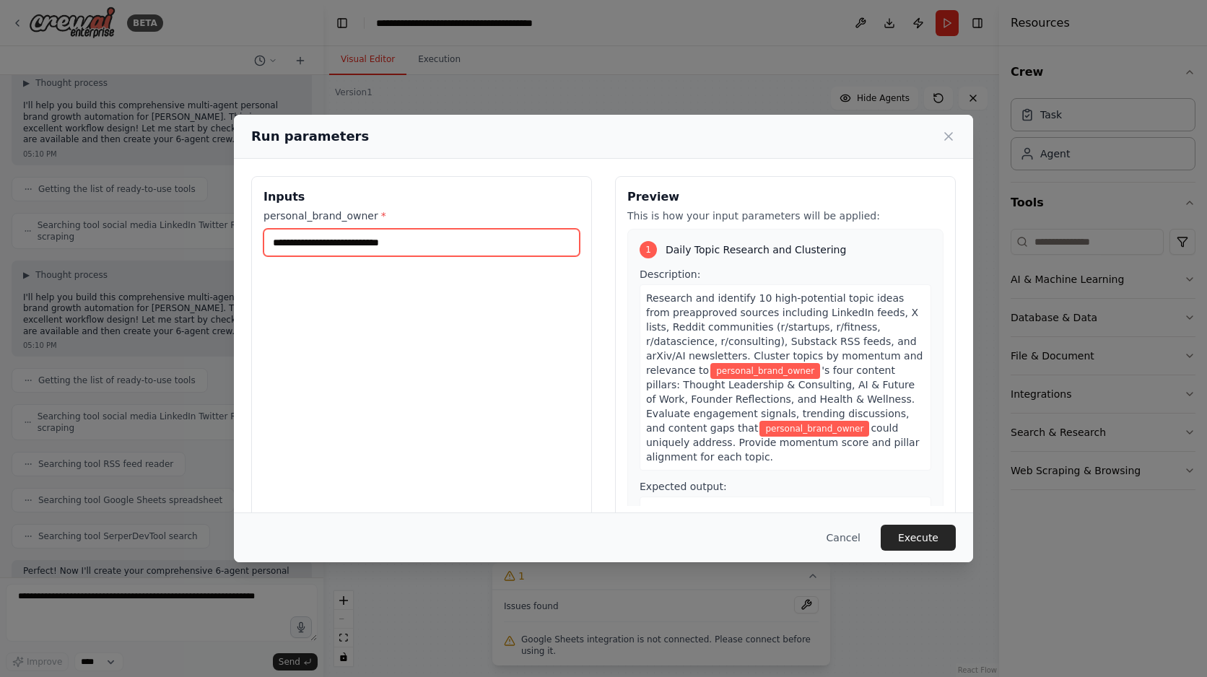
click at [453, 248] on input "personal_brand_owner *" at bounding box center [421, 242] width 316 height 27
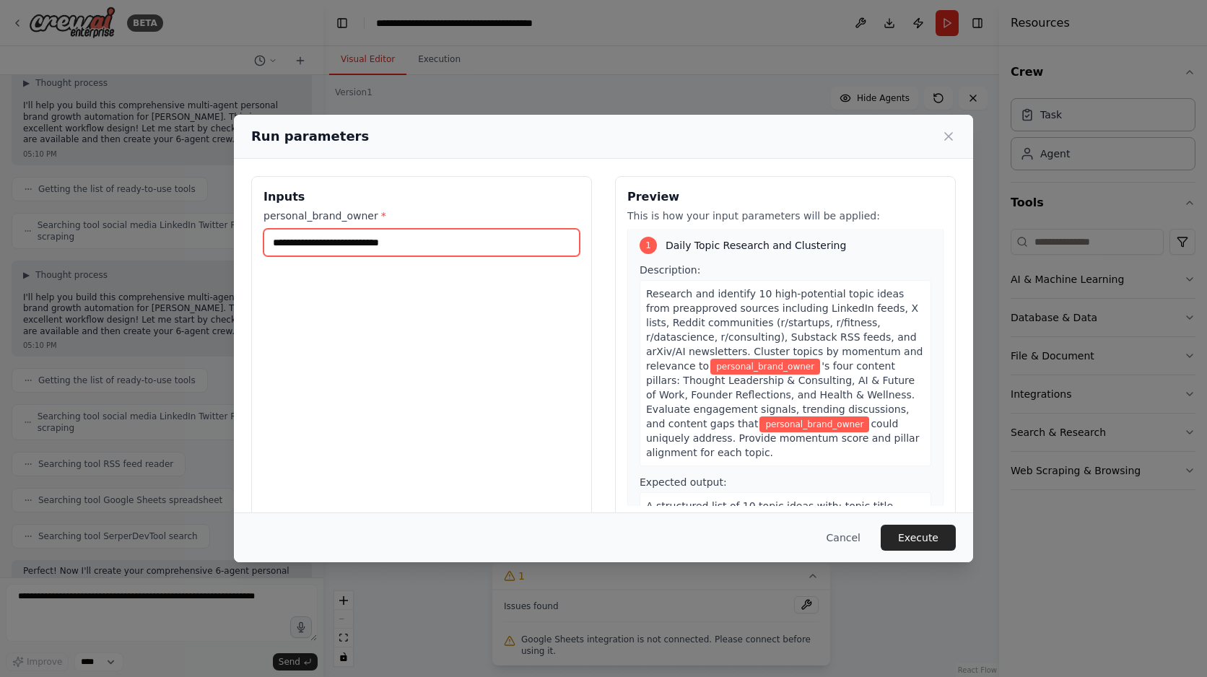
scroll to position [0, 0]
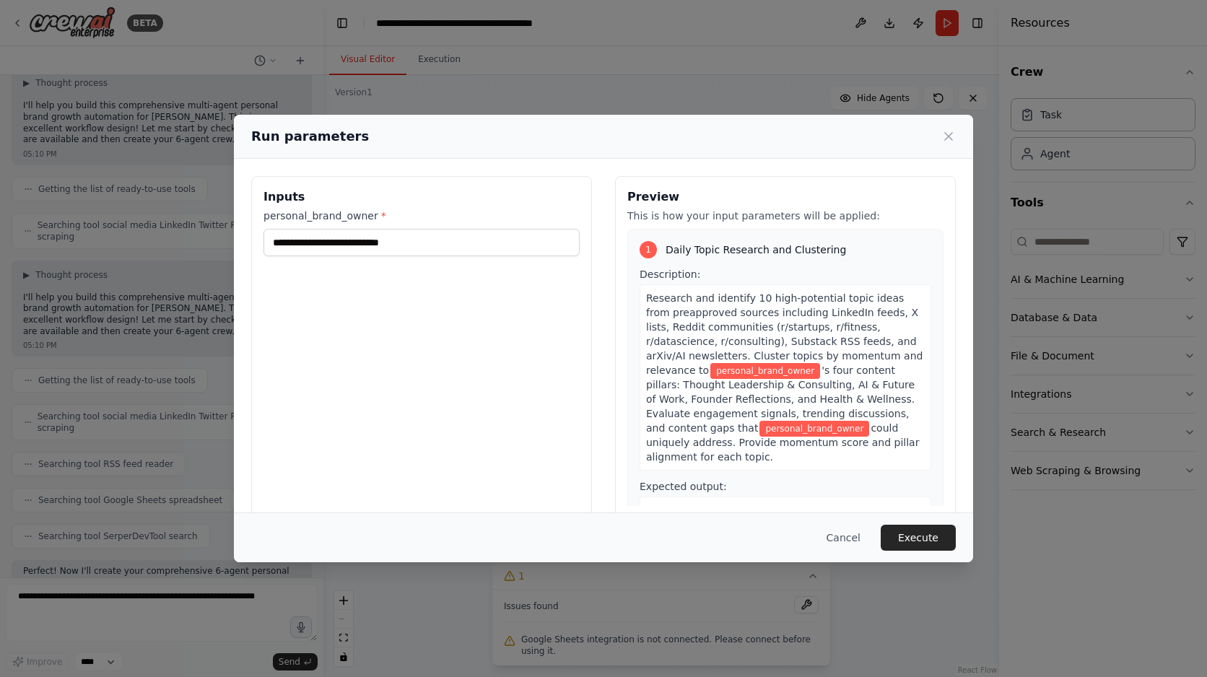
drag, startPoint x: 895, startPoint y: 443, endPoint x: 637, endPoint y: 295, distance: 297.4
click at [637, 295] on div "1 Daily Topic Research and Clustering Description: Research and identify 10 hig…" at bounding box center [785, 411] width 316 height 365
copy div "Research and identify 10 high-potential topic ideas from preapproved sources in…"
click at [505, 242] on input "personal_brand_owner *" at bounding box center [421, 242] width 316 height 27
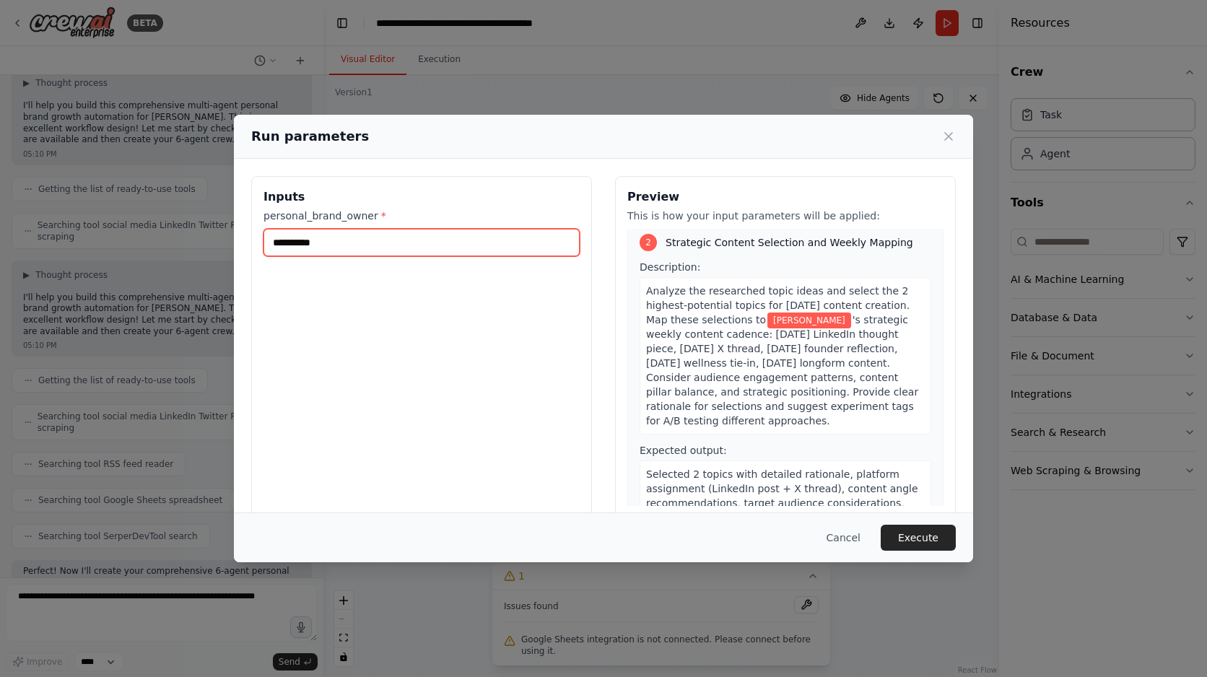
scroll to position [375, 0]
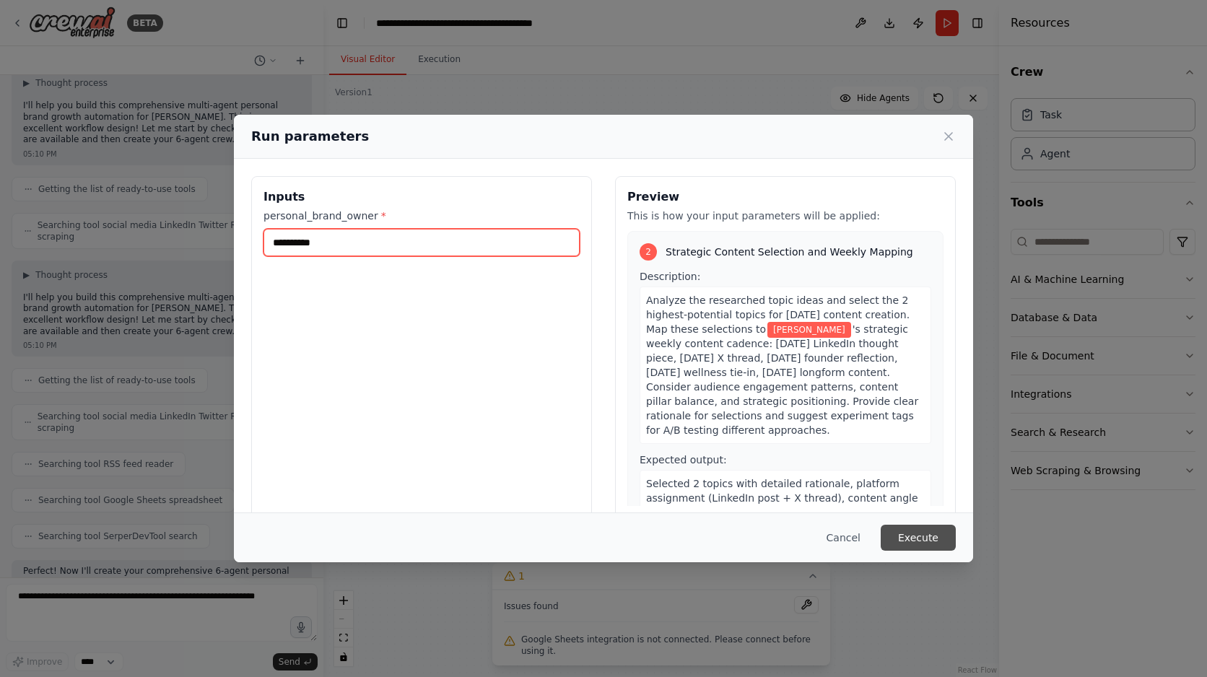
type input "**********"
click at [910, 536] on button "Execute" at bounding box center [918, 538] width 75 height 26
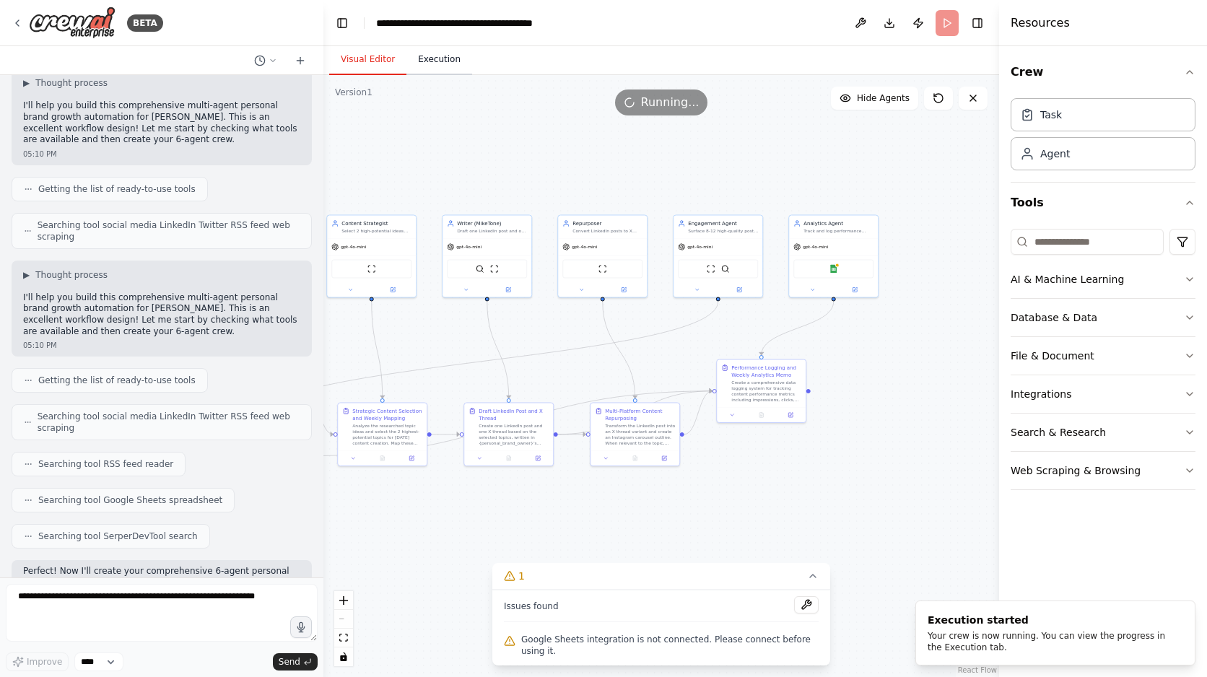
click at [440, 52] on button "Execution" at bounding box center [439, 60] width 66 height 30
click at [367, 51] on button "Visual Editor" at bounding box center [367, 60] width 77 height 30
click at [1156, 399] on button "Integrations" at bounding box center [1103, 394] width 185 height 38
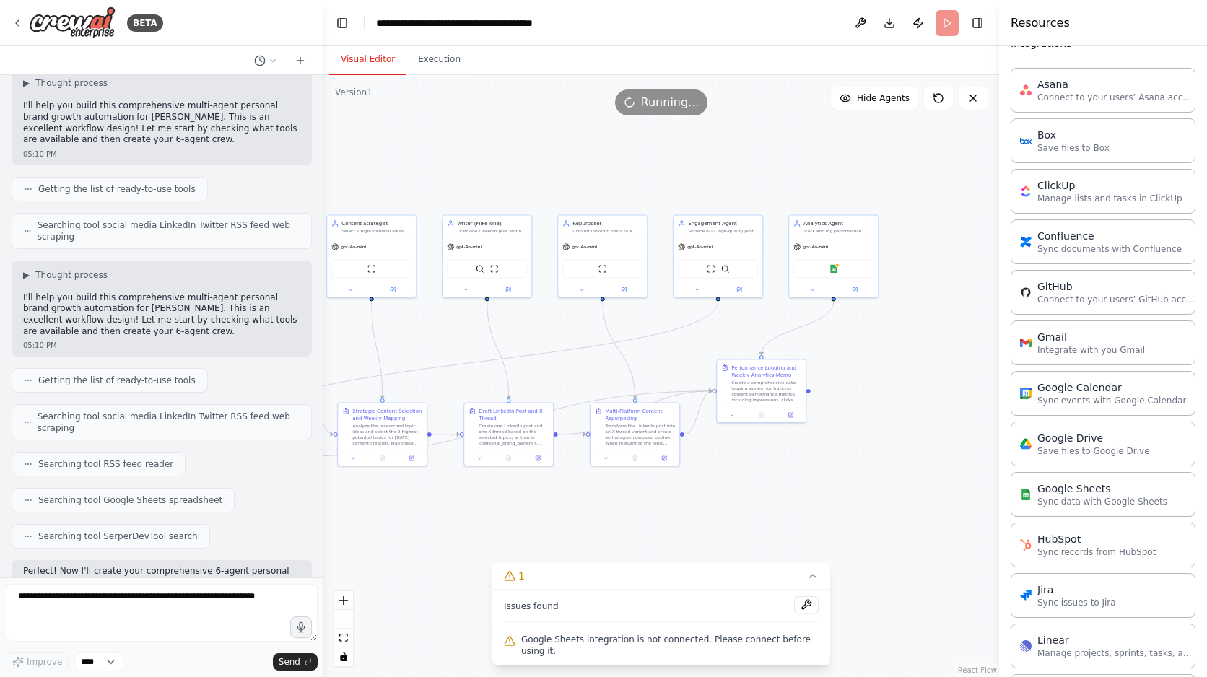
scroll to position [357, 0]
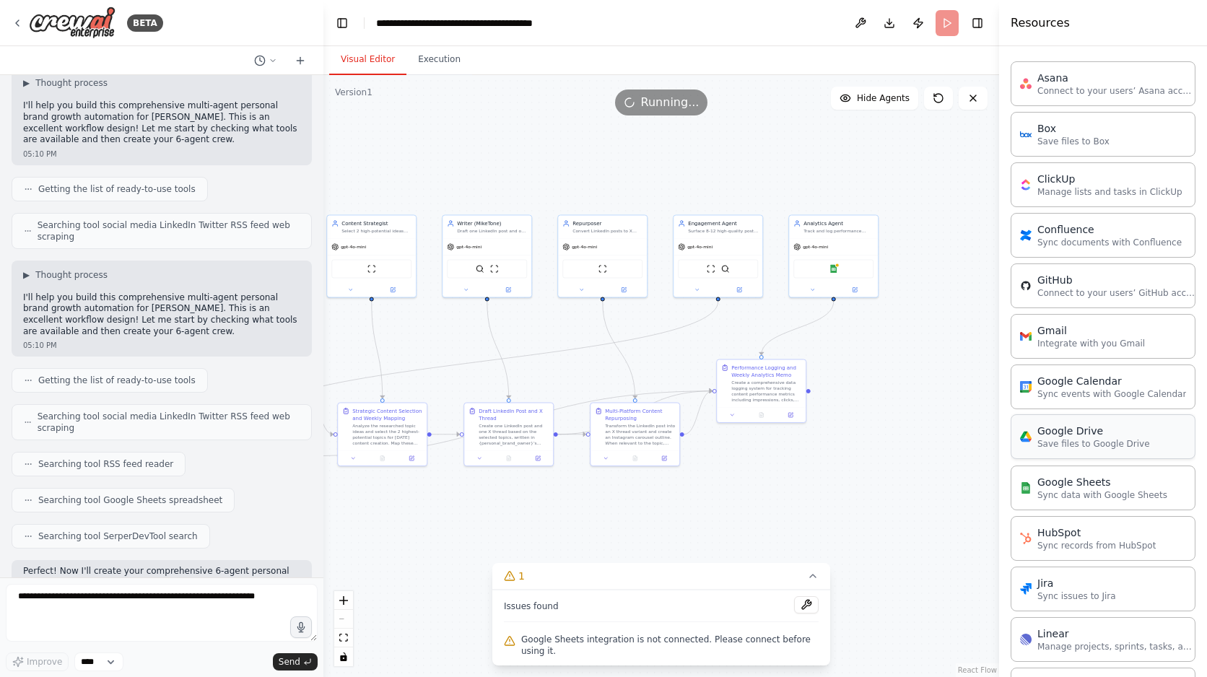
click at [1098, 456] on div "Google Drive Save files to Google Drive" at bounding box center [1103, 436] width 185 height 45
click at [1110, 489] on p "Sync data with Google Sheets" at bounding box center [1102, 495] width 130 height 12
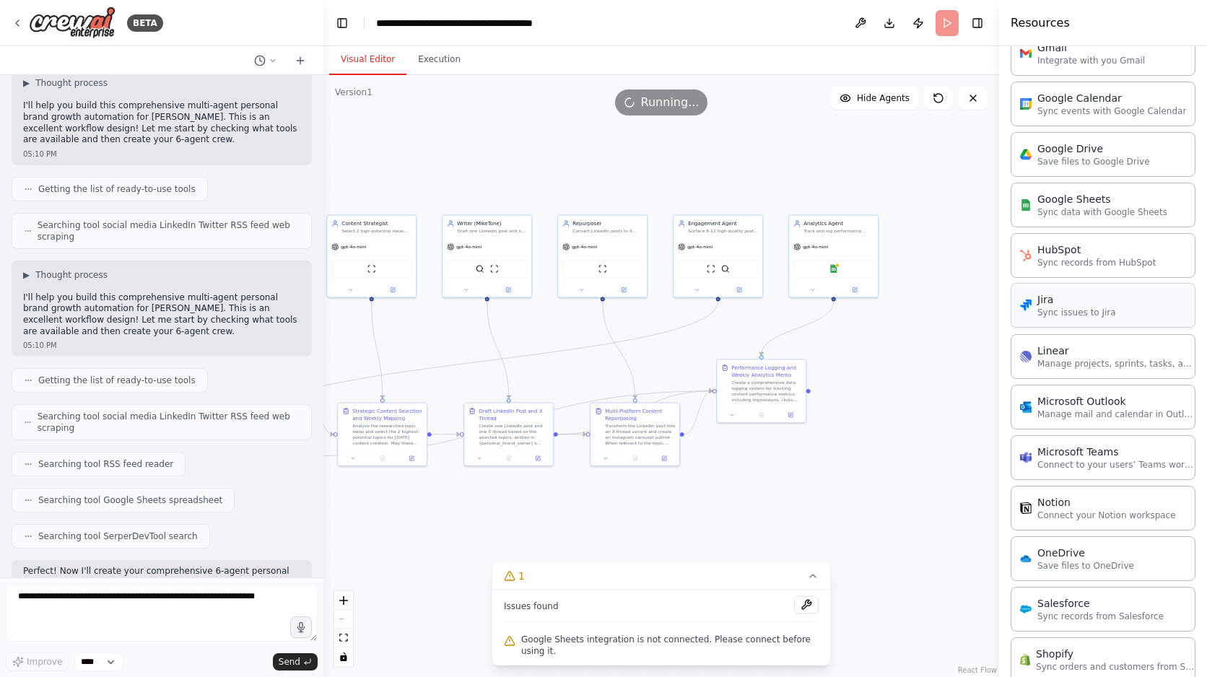
scroll to position [614, 0]
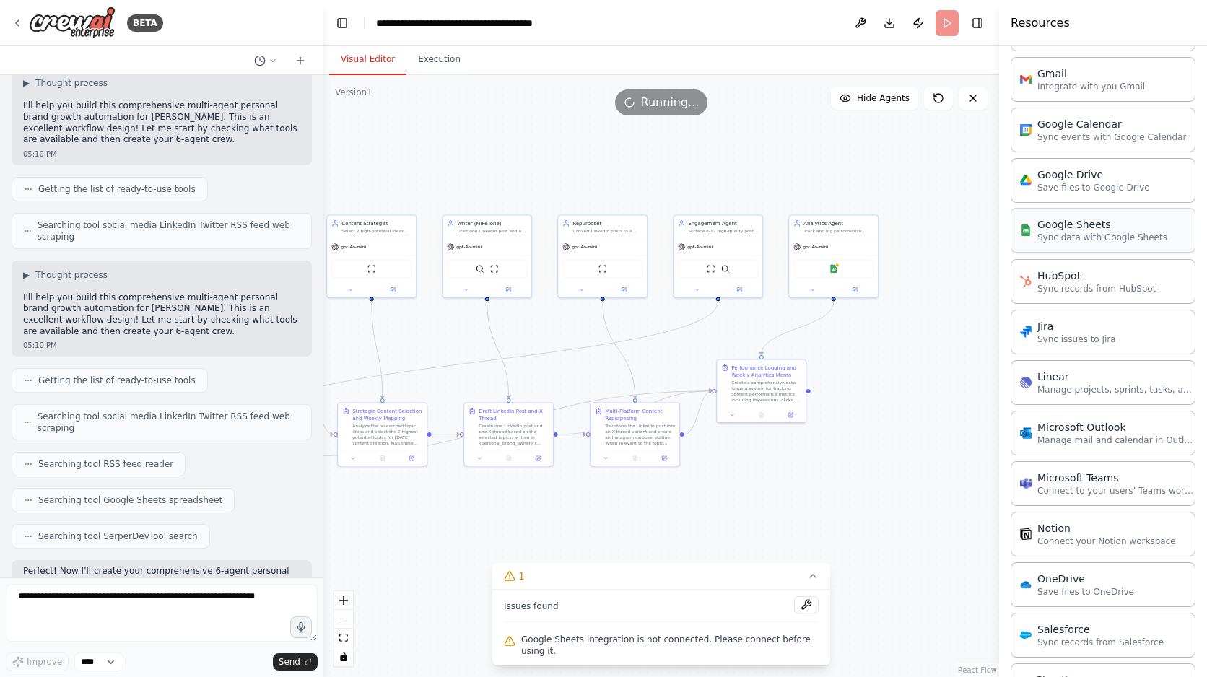
click at [1104, 227] on div "Google Sheets" at bounding box center [1102, 224] width 130 height 14
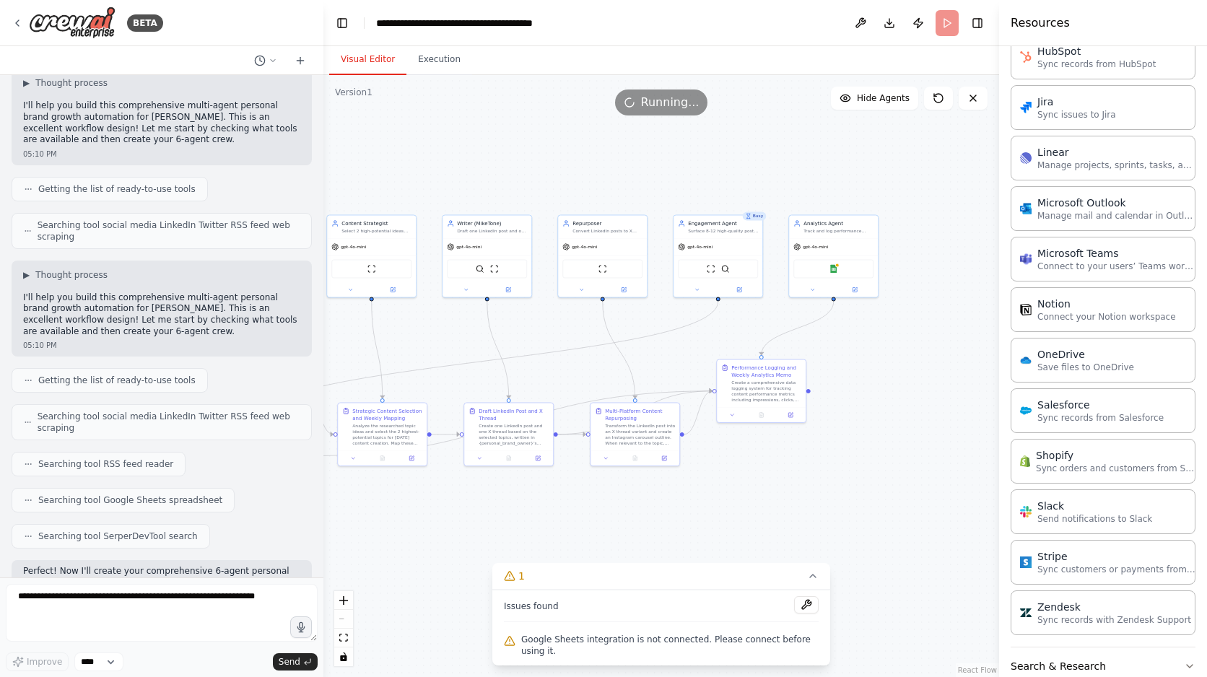
scroll to position [909, 0]
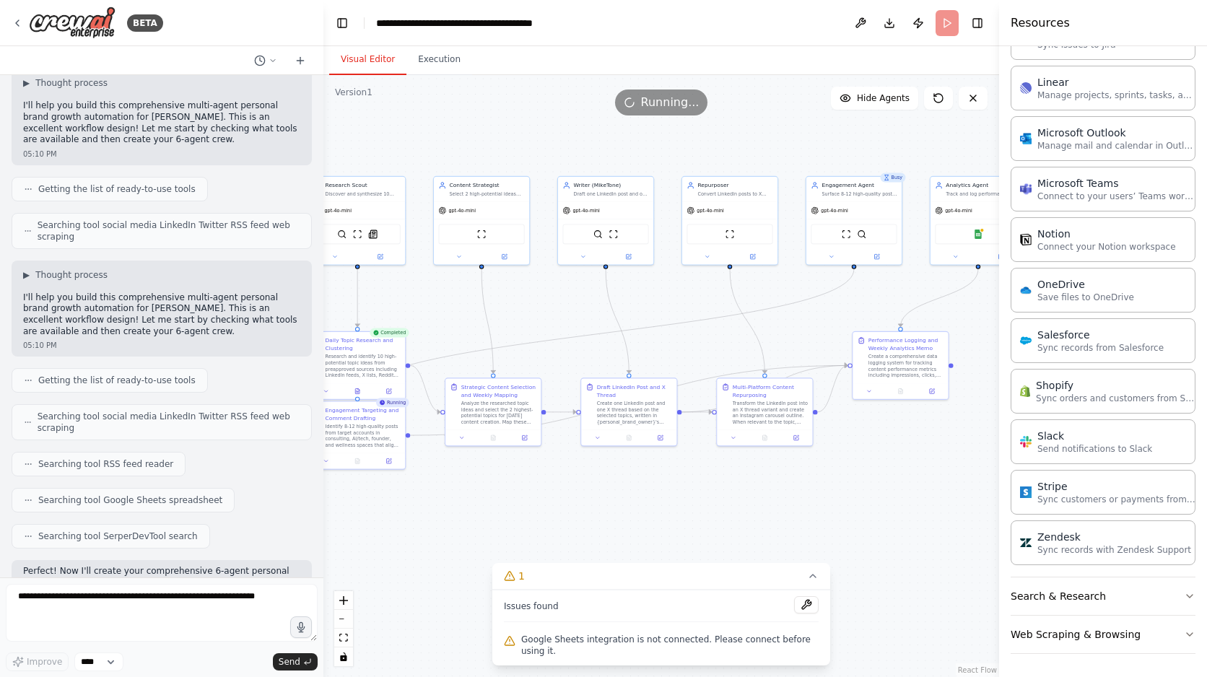
drag, startPoint x: 767, startPoint y: 461, endPoint x: 906, endPoint y: 439, distance: 141.0
click at [906, 439] on div ".deletable-edge-delete-btn { width: 20px; height: 20px; border: 0px solid #ffff…" at bounding box center [661, 376] width 676 height 602
click at [448, 50] on button "Execution" at bounding box center [439, 60] width 66 height 30
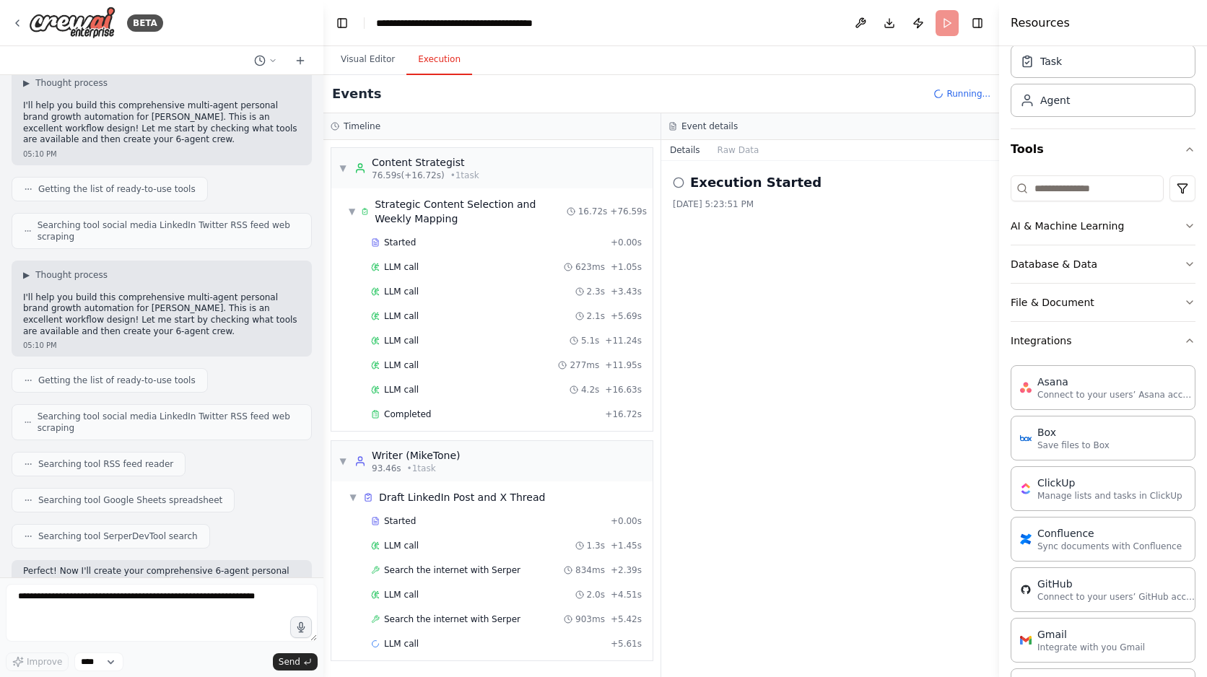
scroll to position [51, 0]
click at [1130, 312] on button "File & Document" at bounding box center [1103, 305] width 185 height 38
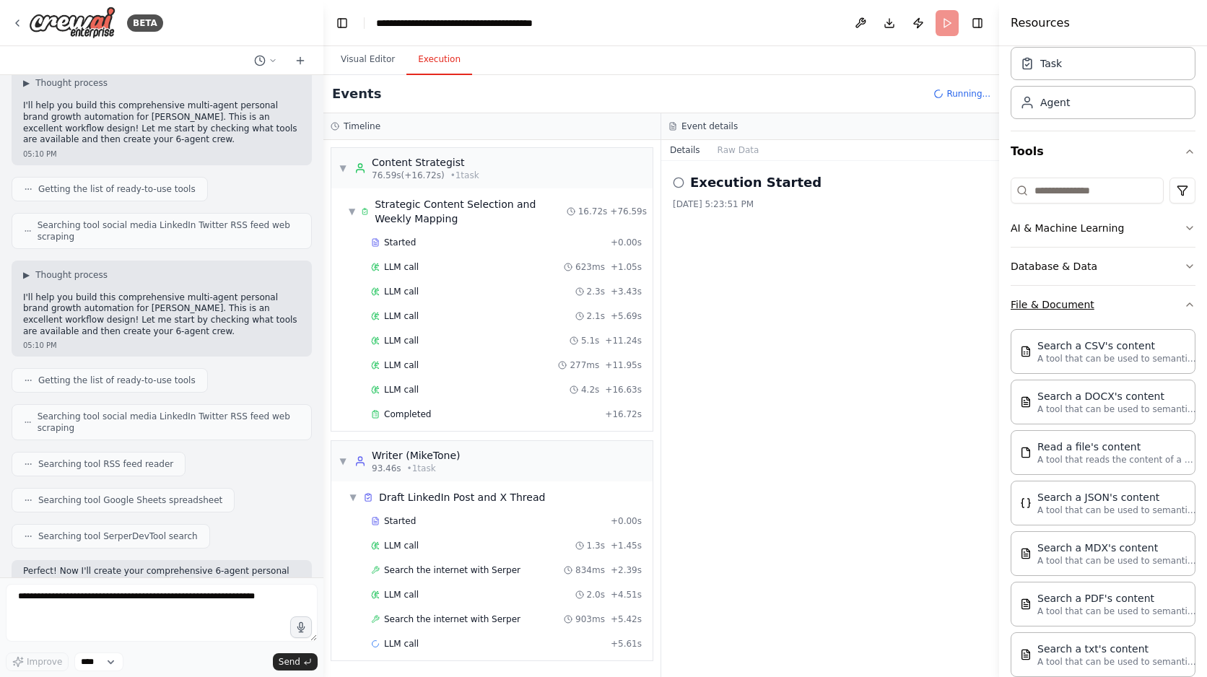
click at [1180, 309] on button "File & Document" at bounding box center [1103, 305] width 185 height 38
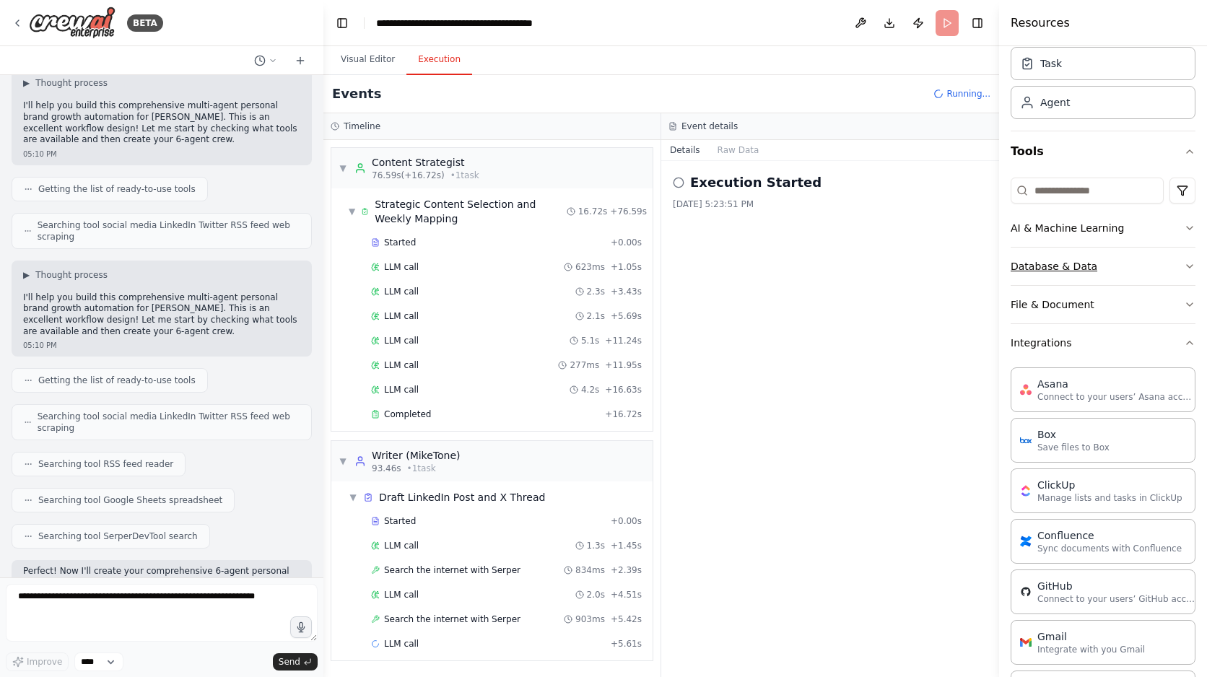
click at [1170, 273] on button "Database & Data" at bounding box center [1103, 267] width 185 height 38
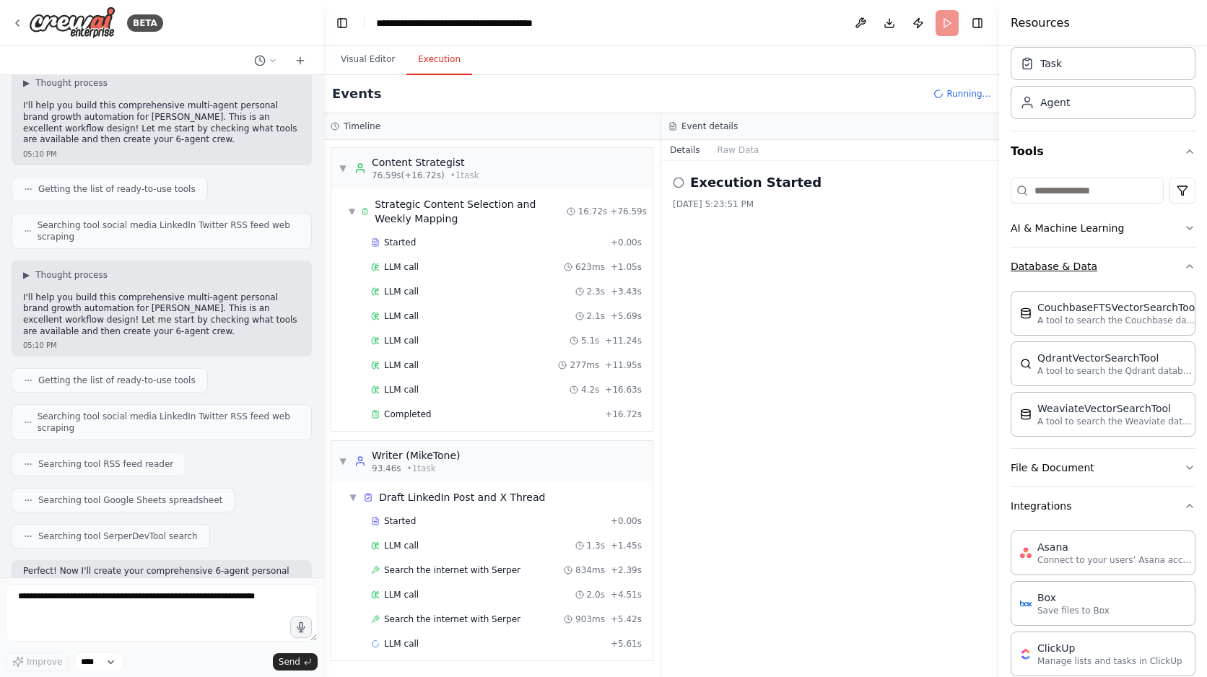
click at [1170, 273] on button "Database & Data" at bounding box center [1103, 267] width 185 height 38
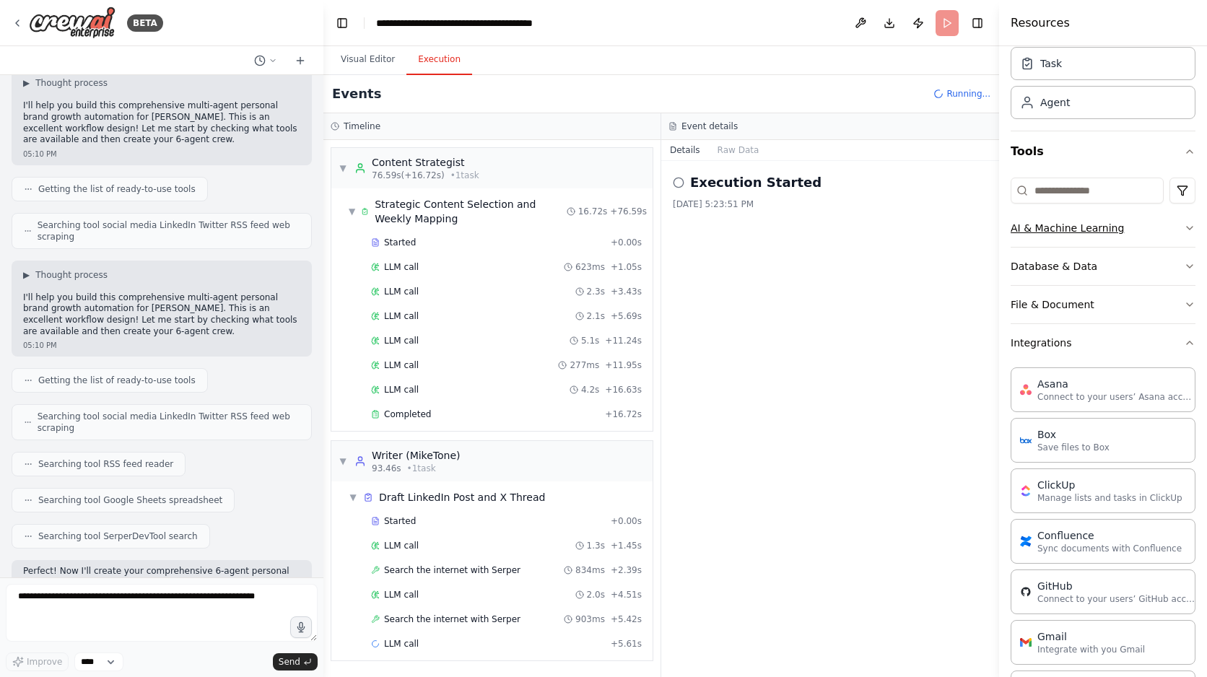
click at [1165, 230] on button "AI & Machine Learning" at bounding box center [1103, 228] width 185 height 38
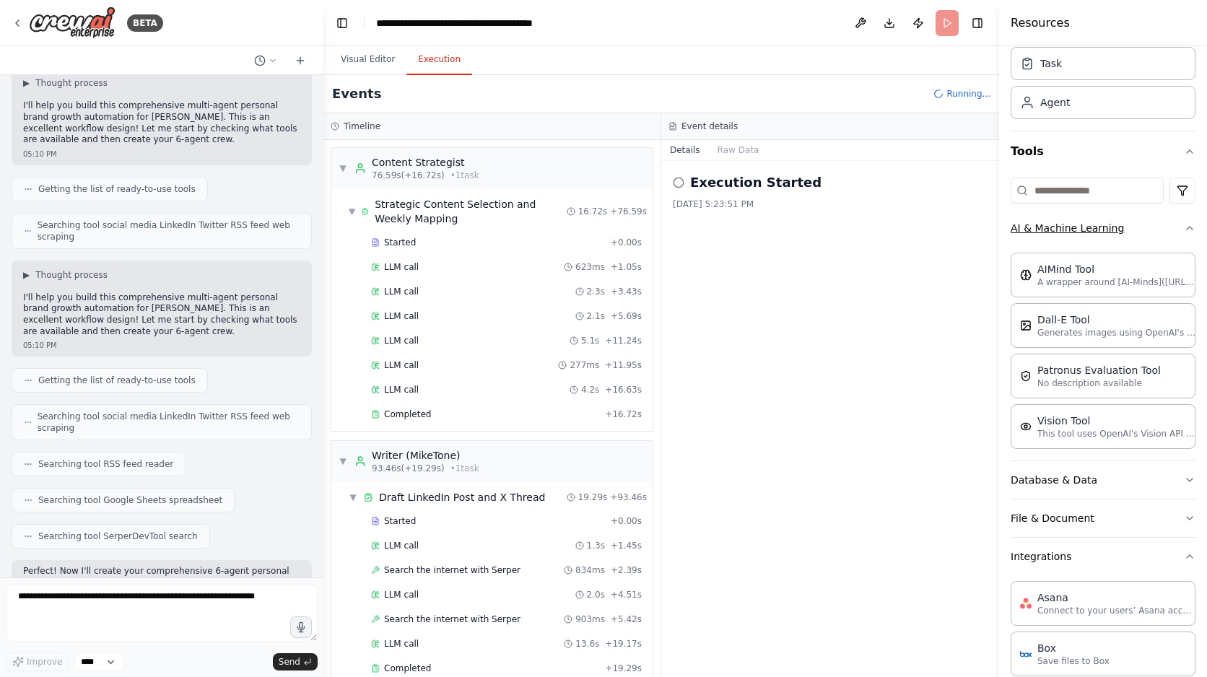
scroll to position [580, 0]
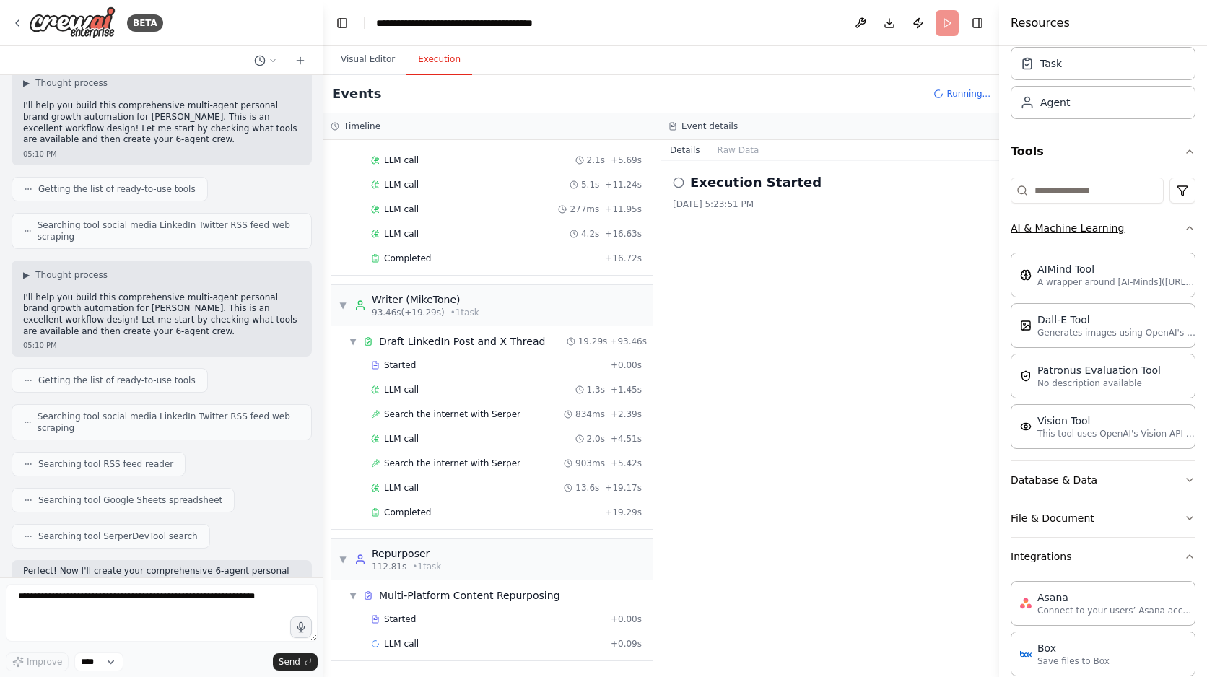
click at [1175, 227] on button "AI & Machine Learning" at bounding box center [1103, 228] width 185 height 38
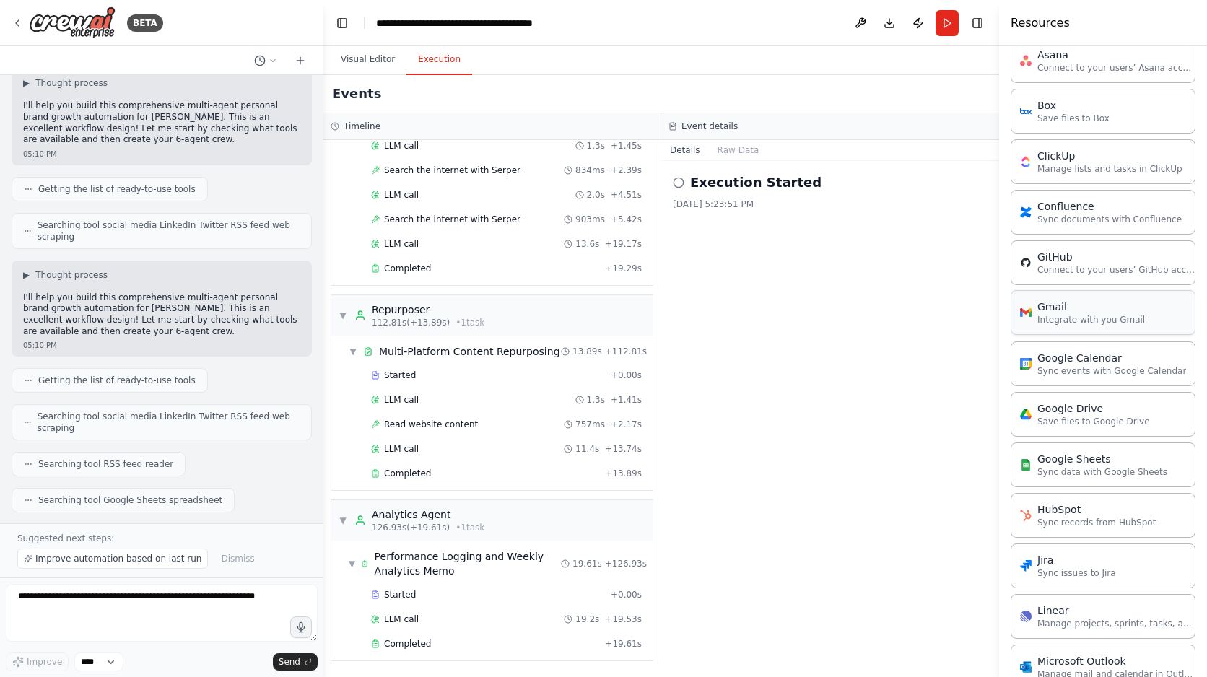
scroll to position [375, 0]
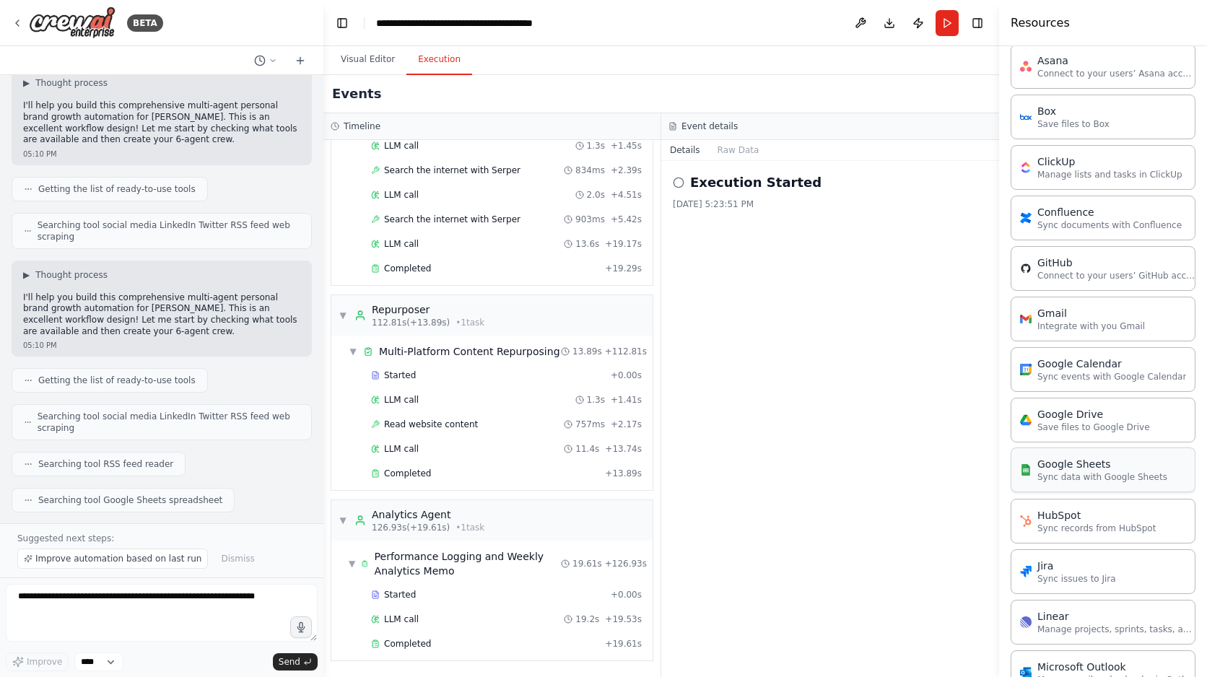
click at [1154, 464] on div "Google Sheets" at bounding box center [1102, 464] width 130 height 14
drag, startPoint x: 1060, startPoint y: 467, endPoint x: 1059, endPoint y: 476, distance: 9.5
click at [1059, 476] on p "Sync data with Google Sheets" at bounding box center [1102, 477] width 130 height 12
click at [1057, 479] on p "Sync data with Google Sheets" at bounding box center [1102, 477] width 130 height 12
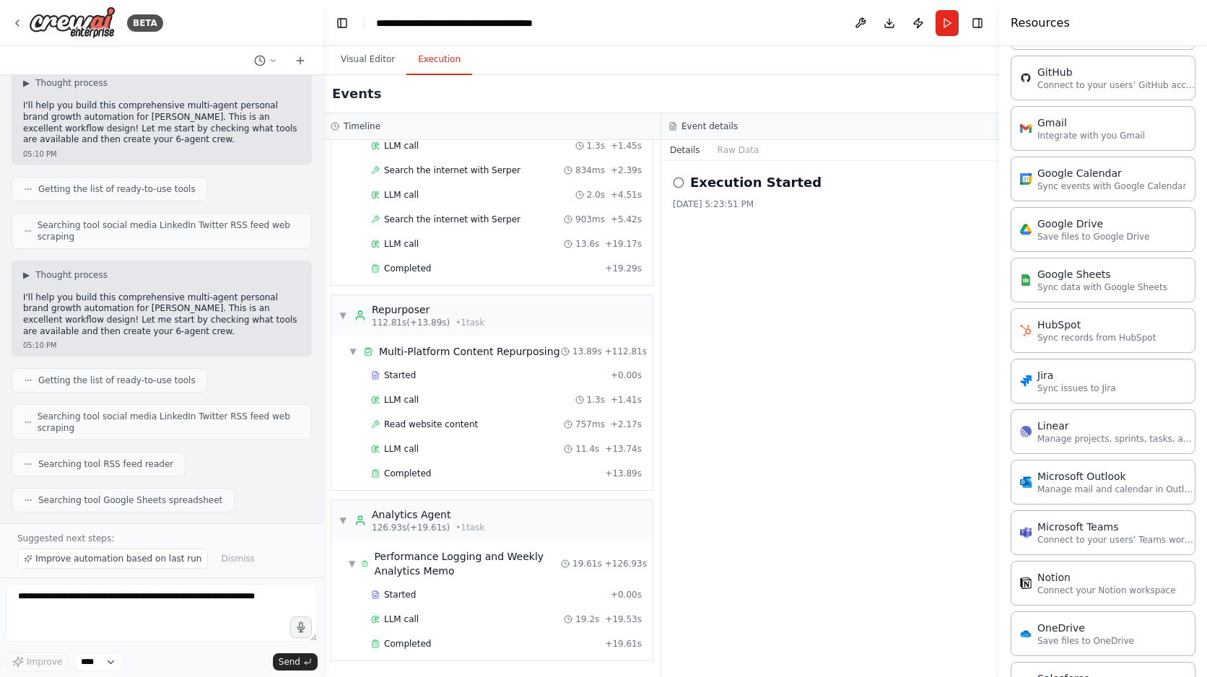
scroll to position [909, 0]
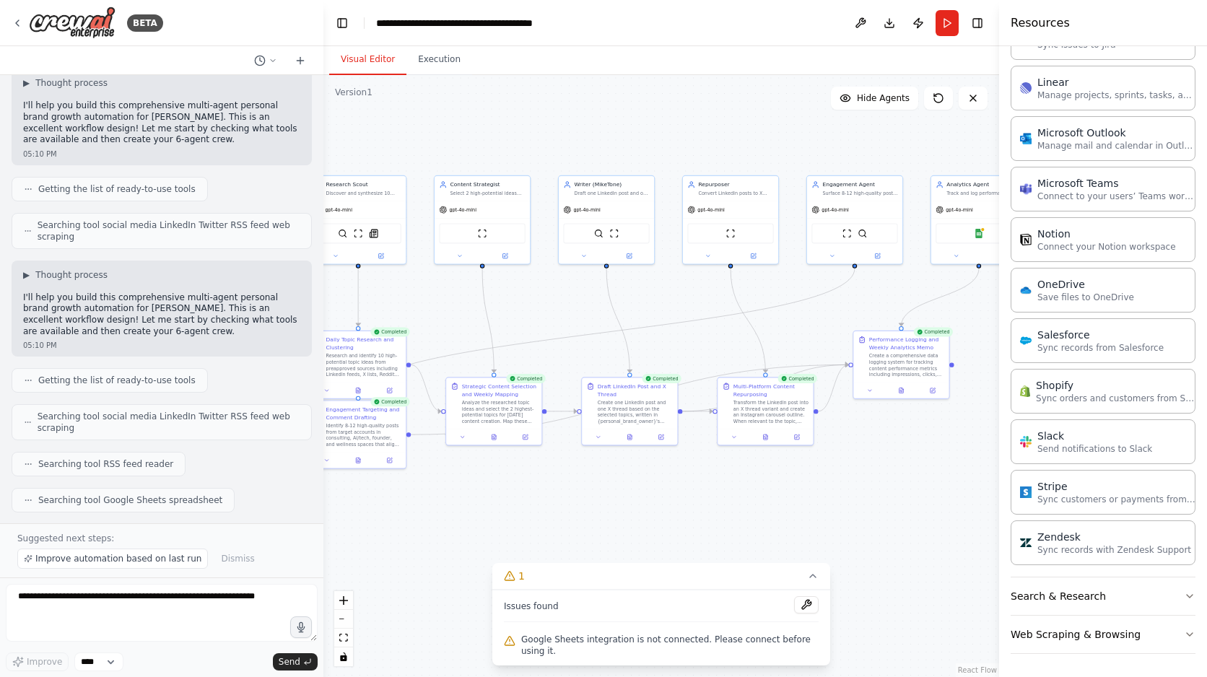
click at [369, 53] on button "Visual Editor" at bounding box center [367, 60] width 77 height 30
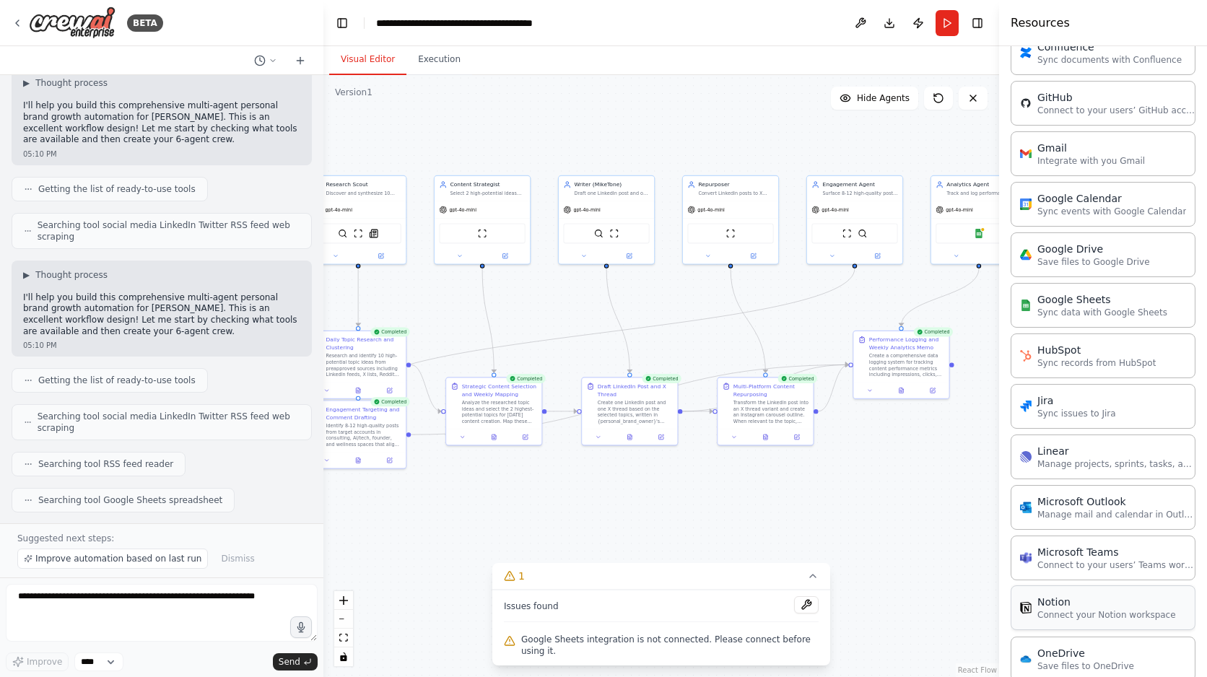
scroll to position [494, 0]
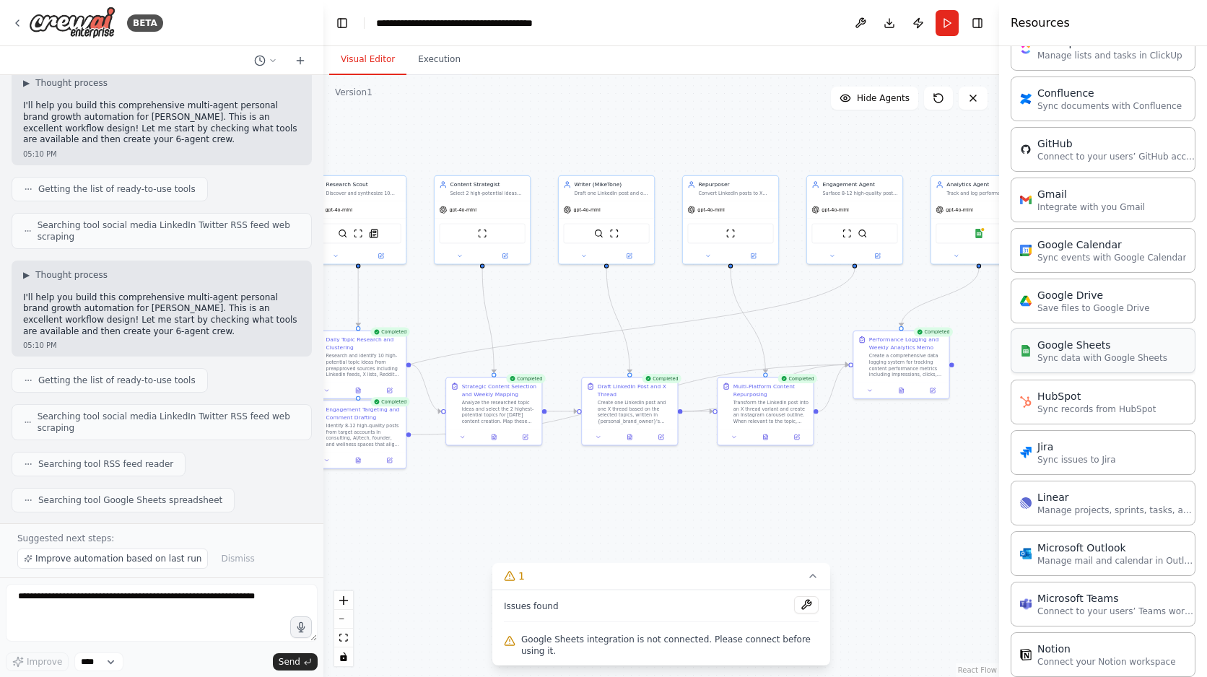
click at [1091, 343] on div "Google Sheets" at bounding box center [1102, 345] width 130 height 14
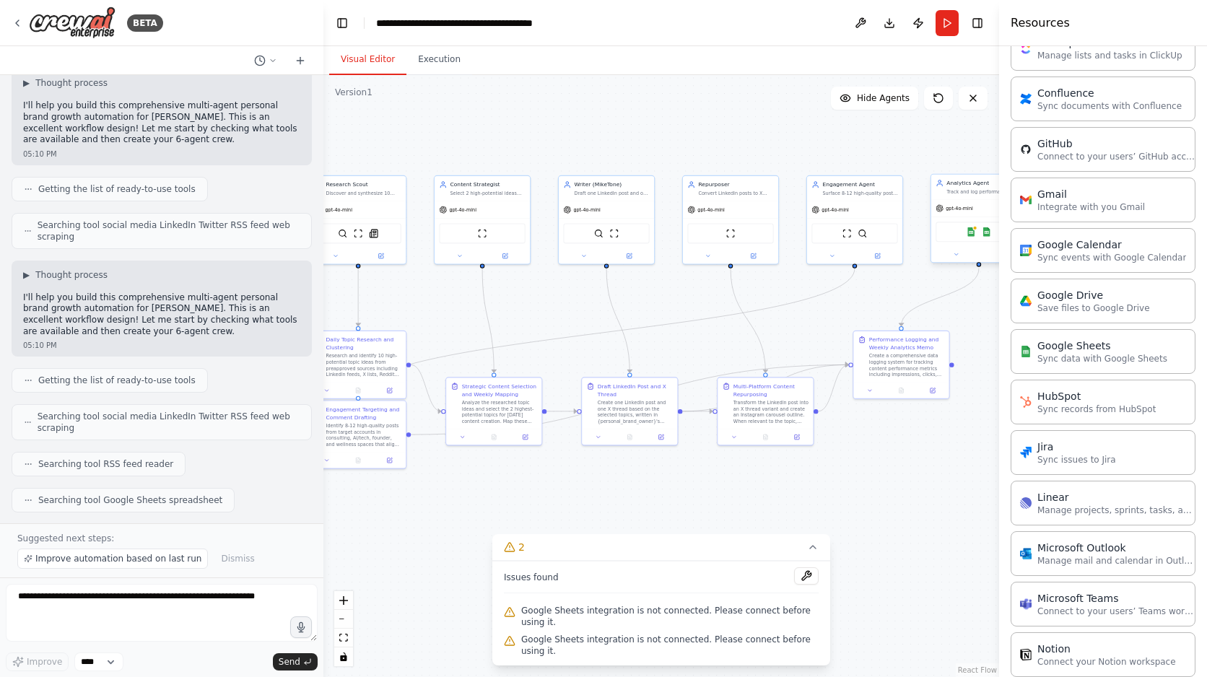
click at [979, 237] on div "Google Sheets Google Sheets" at bounding box center [979, 232] width 86 height 20
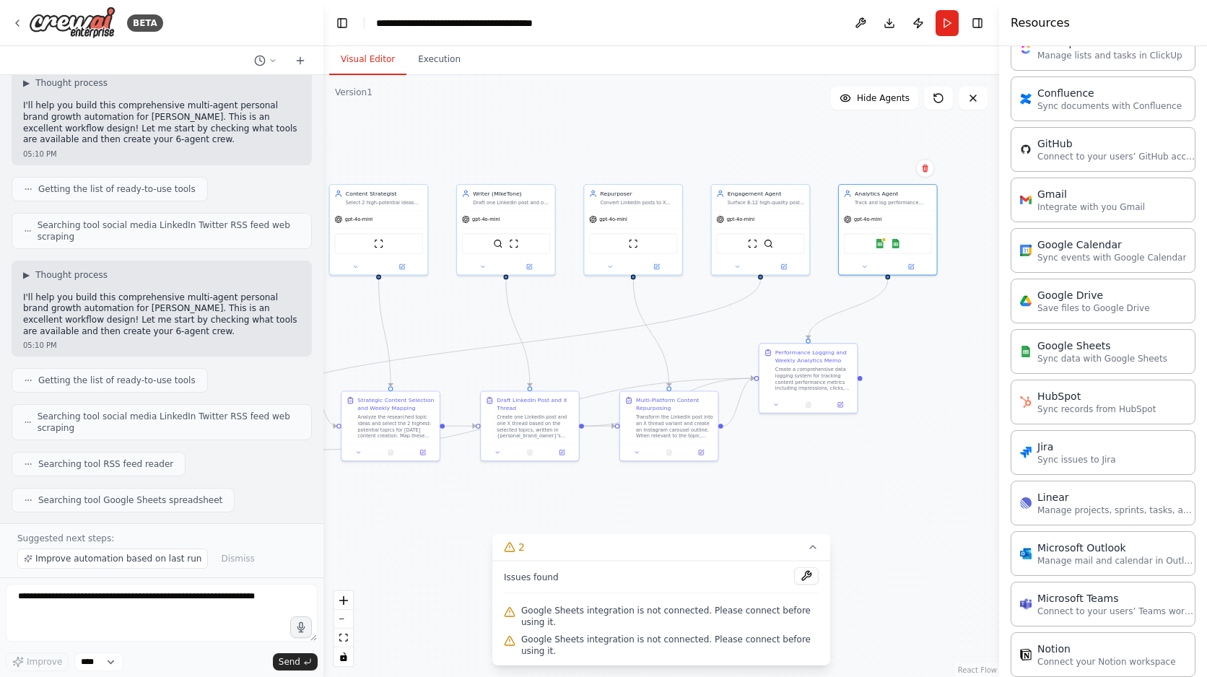
drag, startPoint x: 988, startPoint y: 309, endPoint x: 863, endPoint y: 317, distance: 125.9
click at [863, 317] on div ".deletable-edge-delete-btn { width: 20px; height: 20px; border: 0px solid #ffff…" at bounding box center [661, 376] width 676 height 602
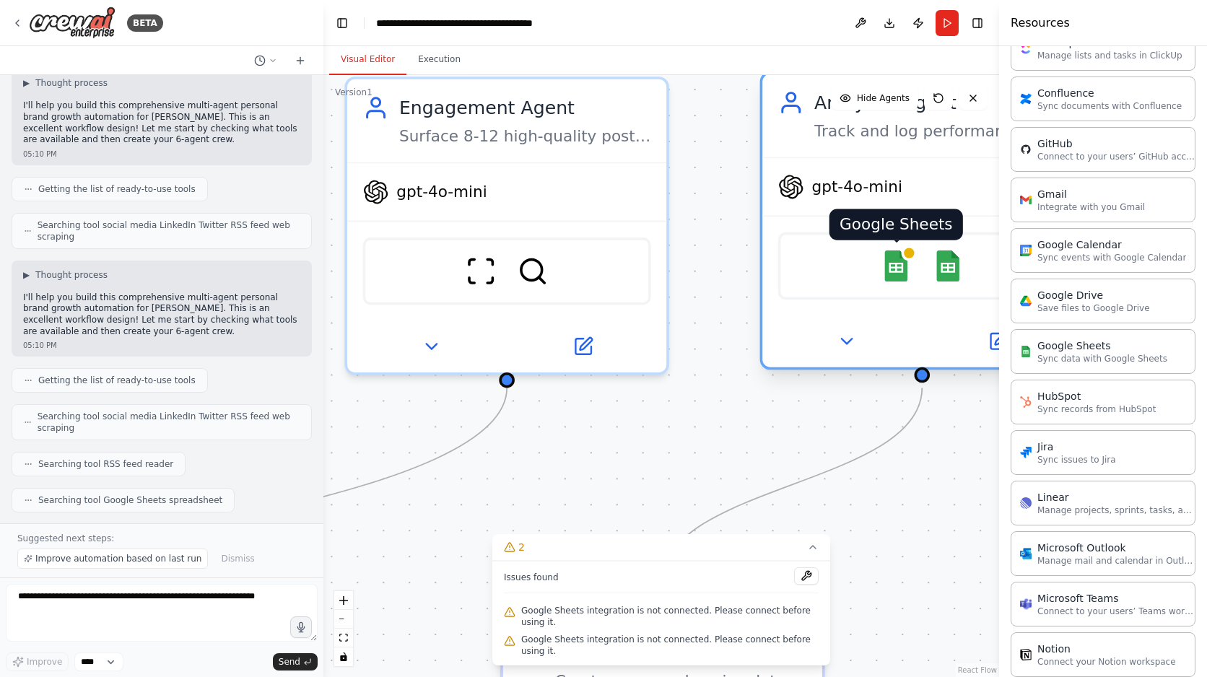
click at [891, 269] on img at bounding box center [896, 265] width 31 height 31
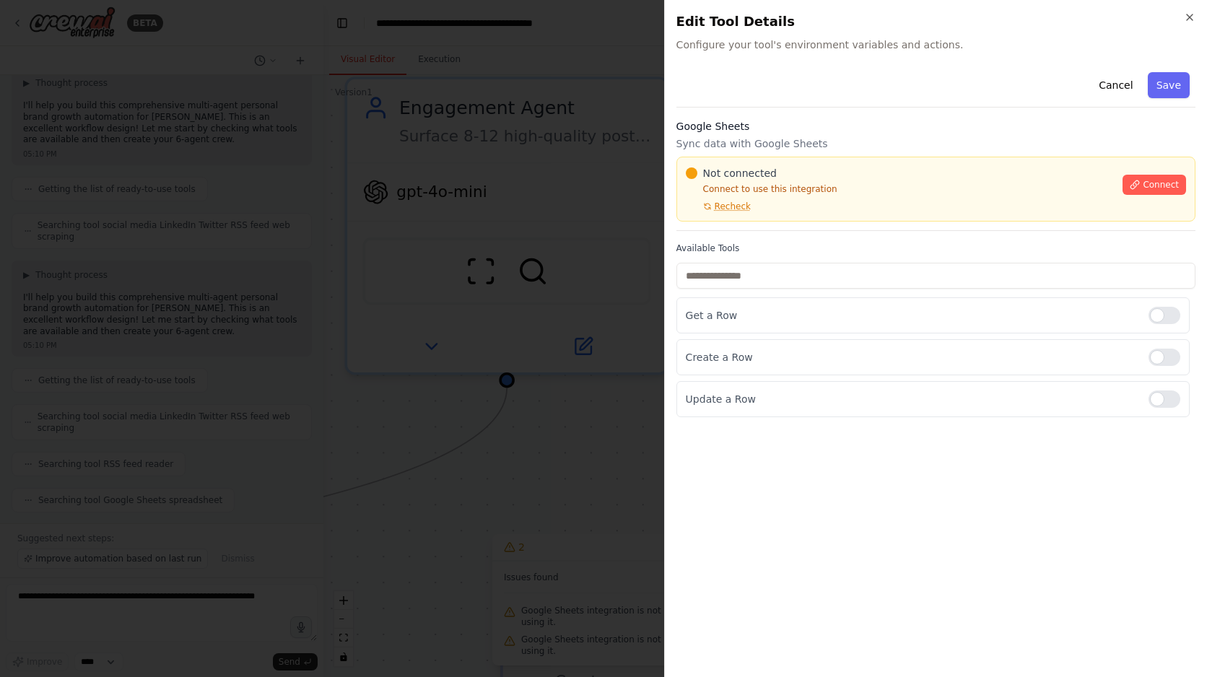
click at [513, 327] on div at bounding box center [603, 338] width 1207 height 677
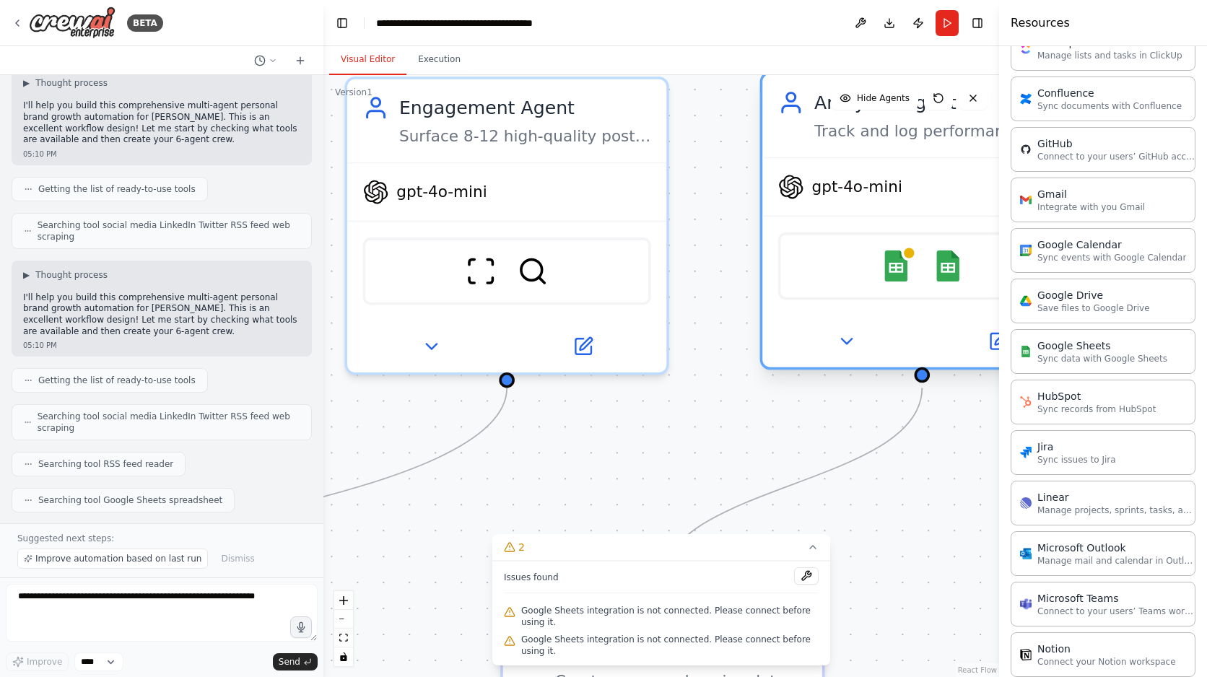
click at [947, 282] on div "Google Sheets Google Sheets" at bounding box center [922, 265] width 288 height 67
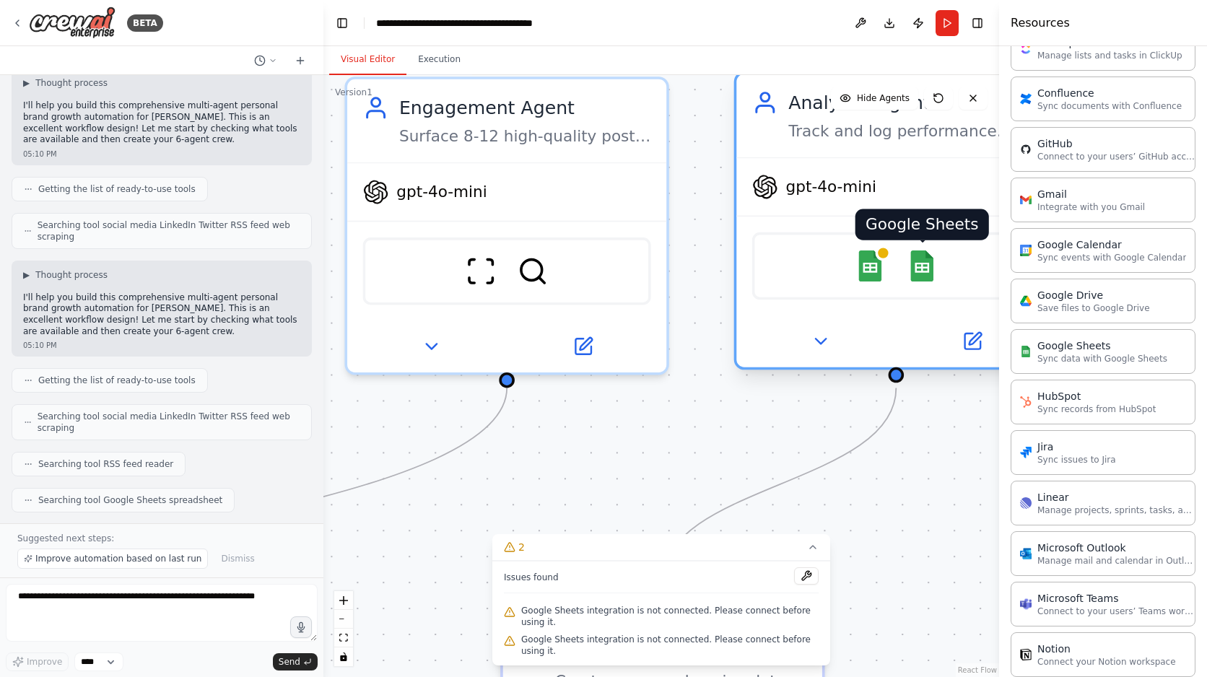
drag, startPoint x: 947, startPoint y: 274, endPoint x: 923, endPoint y: 276, distance: 24.6
click at [923, 276] on img at bounding box center [922, 265] width 31 height 31
click at [866, 273] on img at bounding box center [870, 265] width 31 height 31
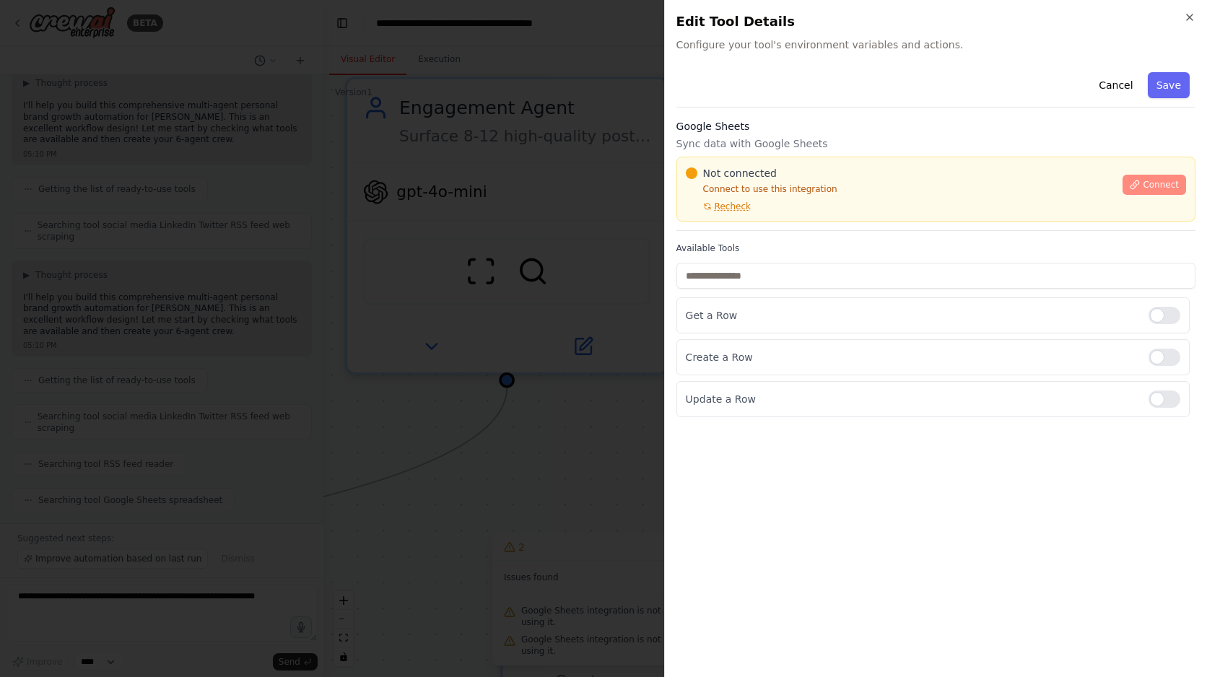
click at [1159, 193] on button "Connect" at bounding box center [1155, 185] width 64 height 20
click at [1161, 182] on span "Connect" at bounding box center [1161, 185] width 36 height 12
click at [770, 213] on div "Not connected Connect to use this integration Recheck Connect" at bounding box center [935, 189] width 519 height 65
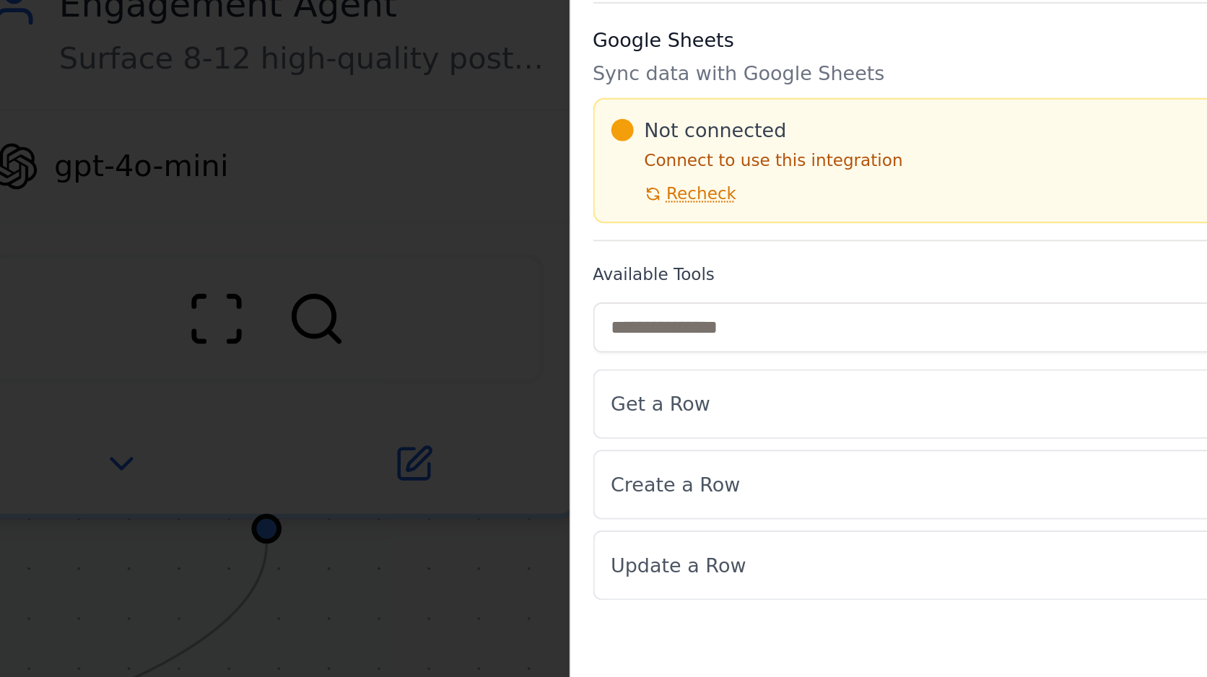
click at [718, 220] on div "Not connected Connect to use this integration Recheck Connect" at bounding box center [935, 189] width 519 height 65
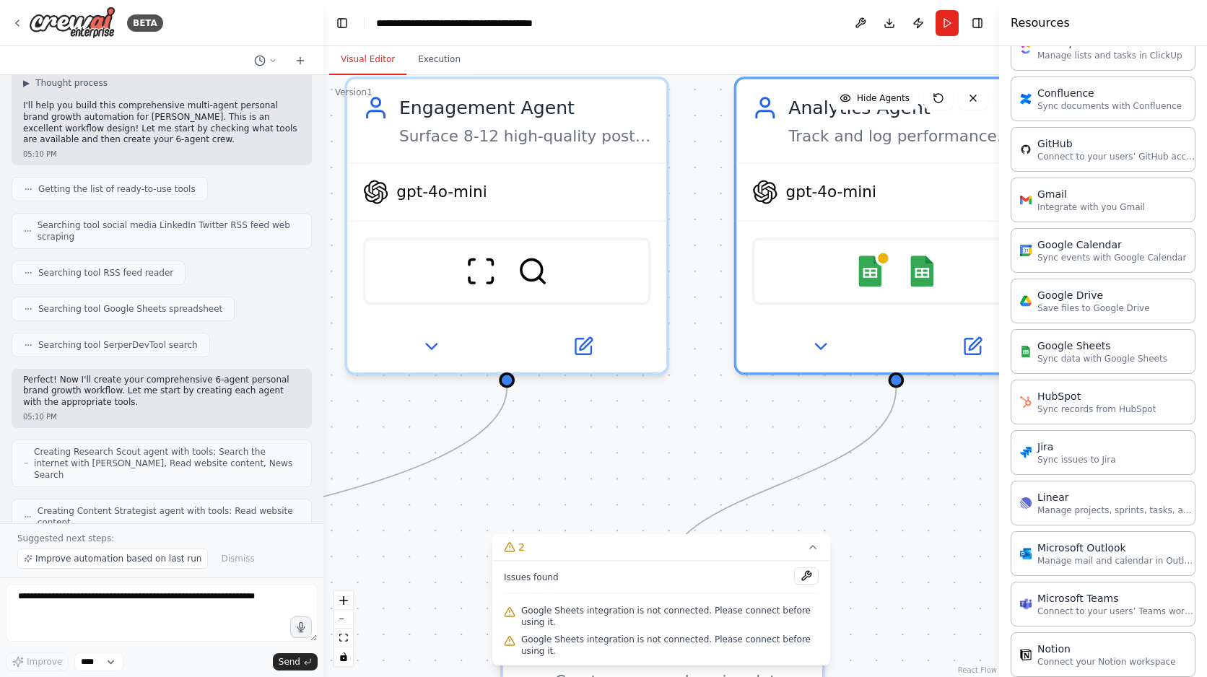
scroll to position [3132, 0]
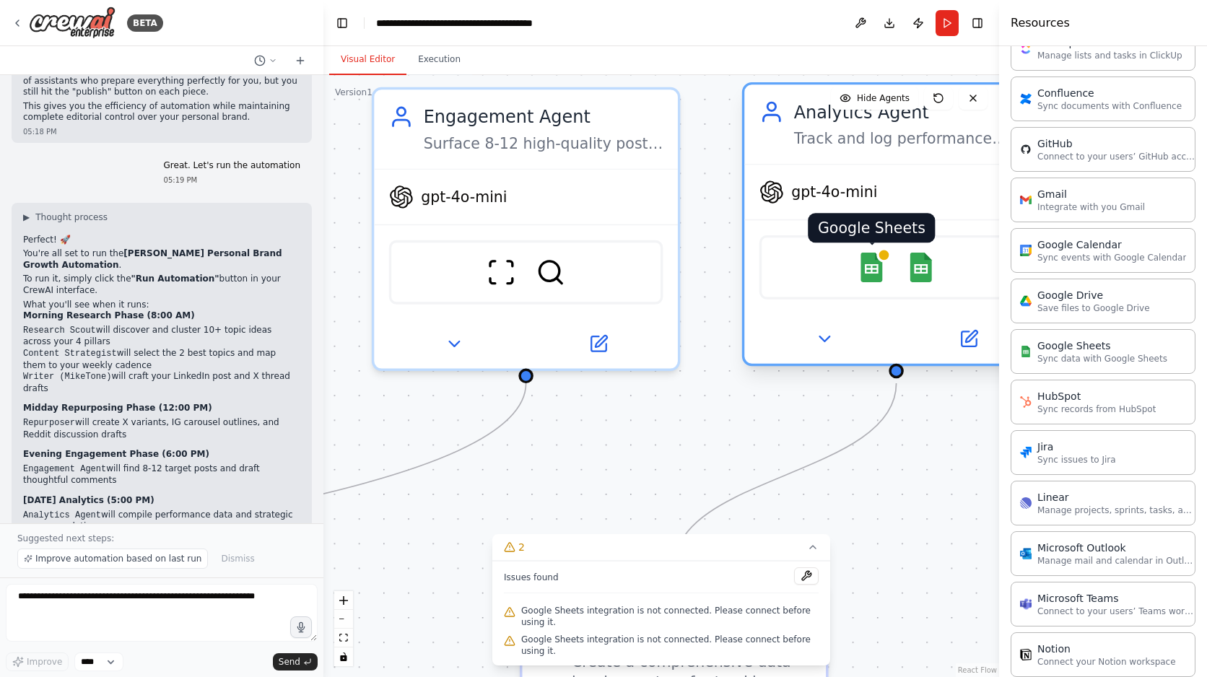
click at [874, 282] on img at bounding box center [872, 268] width 30 height 30
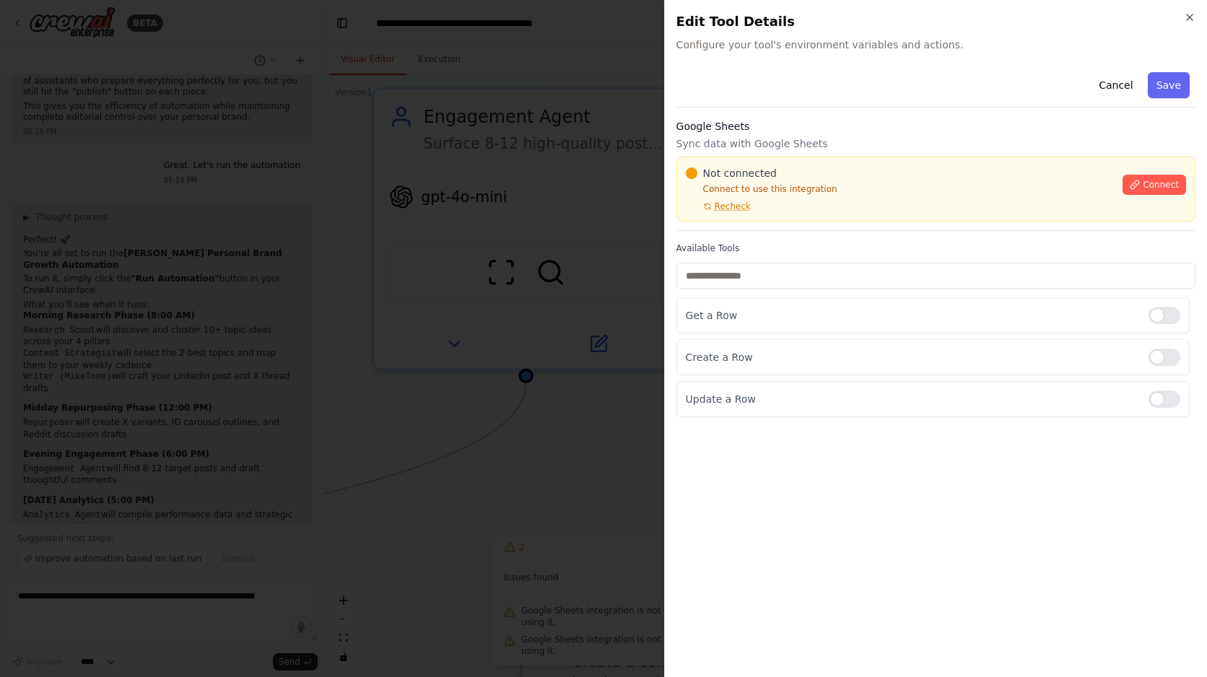
click at [479, 270] on div at bounding box center [603, 338] width 1207 height 677
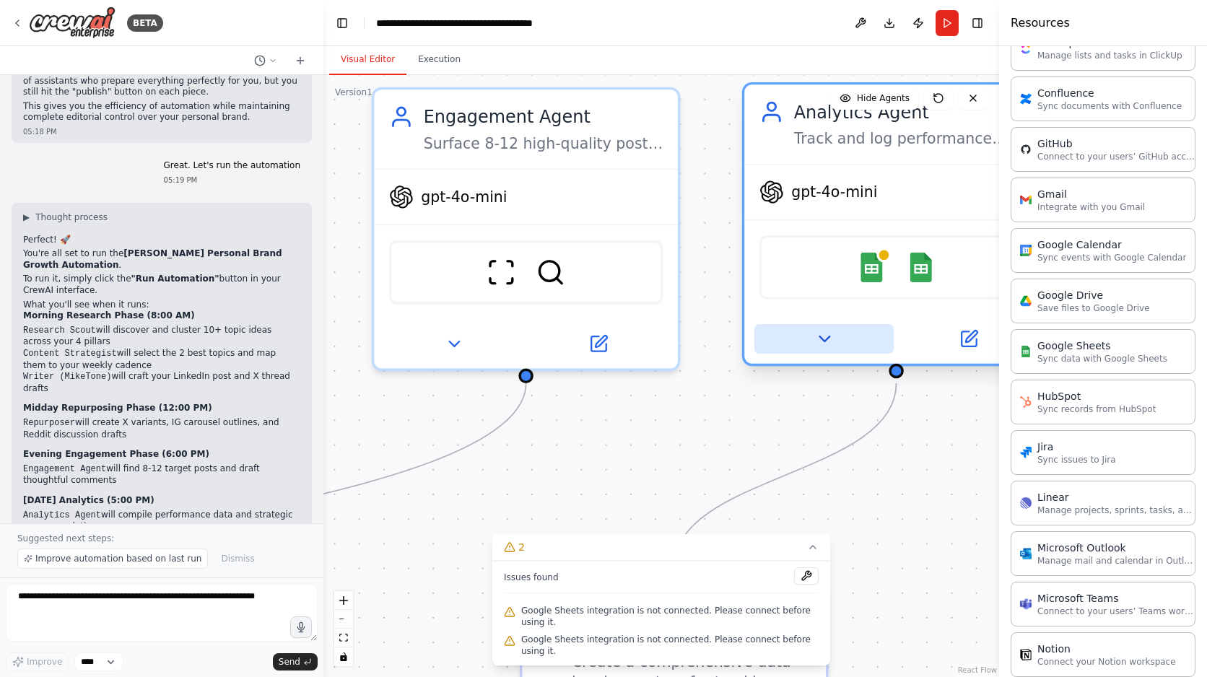
click at [824, 348] on icon at bounding box center [823, 338] width 19 height 19
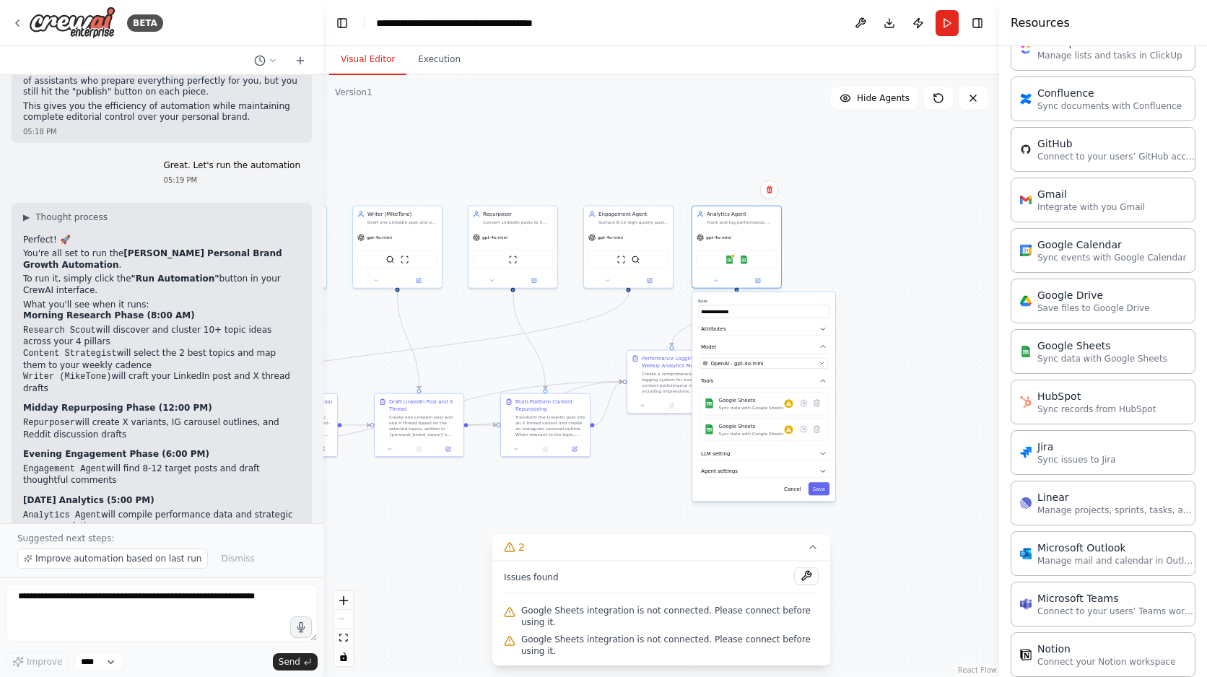
drag, startPoint x: 889, startPoint y: 370, endPoint x: 899, endPoint y: 263, distance: 107.4
click at [899, 263] on div ".deletable-edge-delete-btn { width: 20px; height: 20px; border: 0px solid #ffff…" at bounding box center [661, 376] width 676 height 602
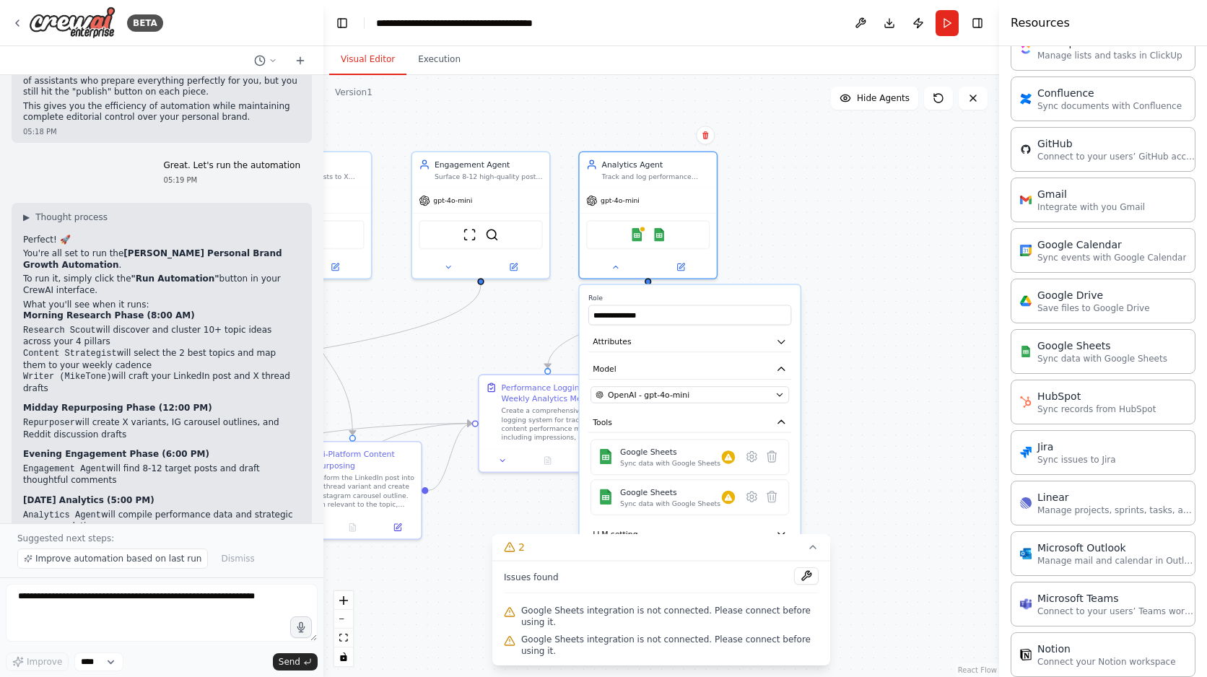
drag, startPoint x: 850, startPoint y: 351, endPoint x: 889, endPoint y: 218, distance: 138.2
click at [889, 218] on div ".deletable-edge-delete-btn { width: 20px; height: 20px; border: 0px solid #ffff…" at bounding box center [661, 376] width 676 height 602
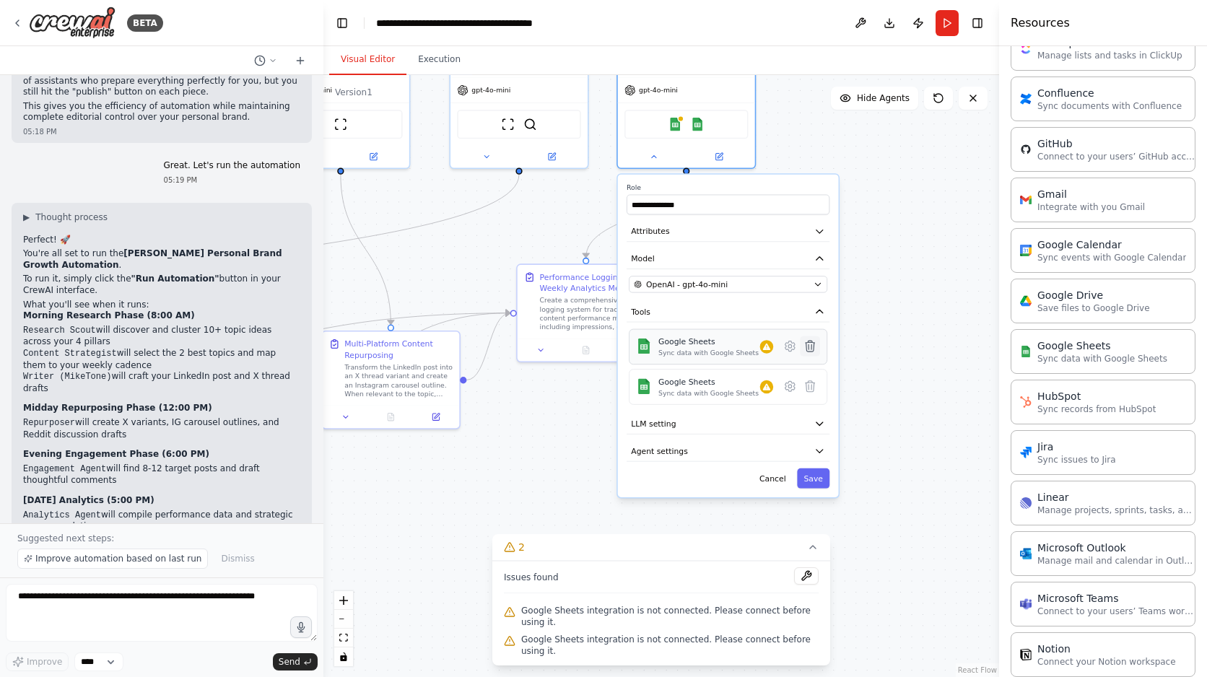
click at [808, 349] on icon at bounding box center [810, 346] width 9 height 11
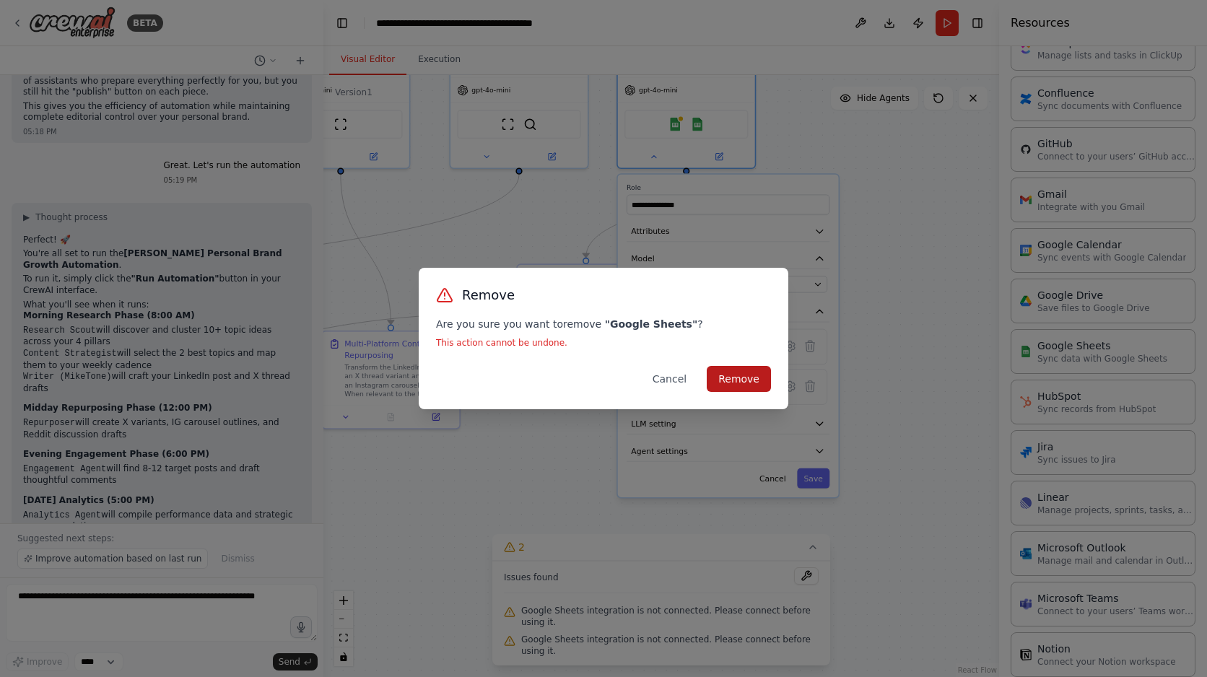
click at [734, 372] on button "Remove" at bounding box center [739, 379] width 64 height 26
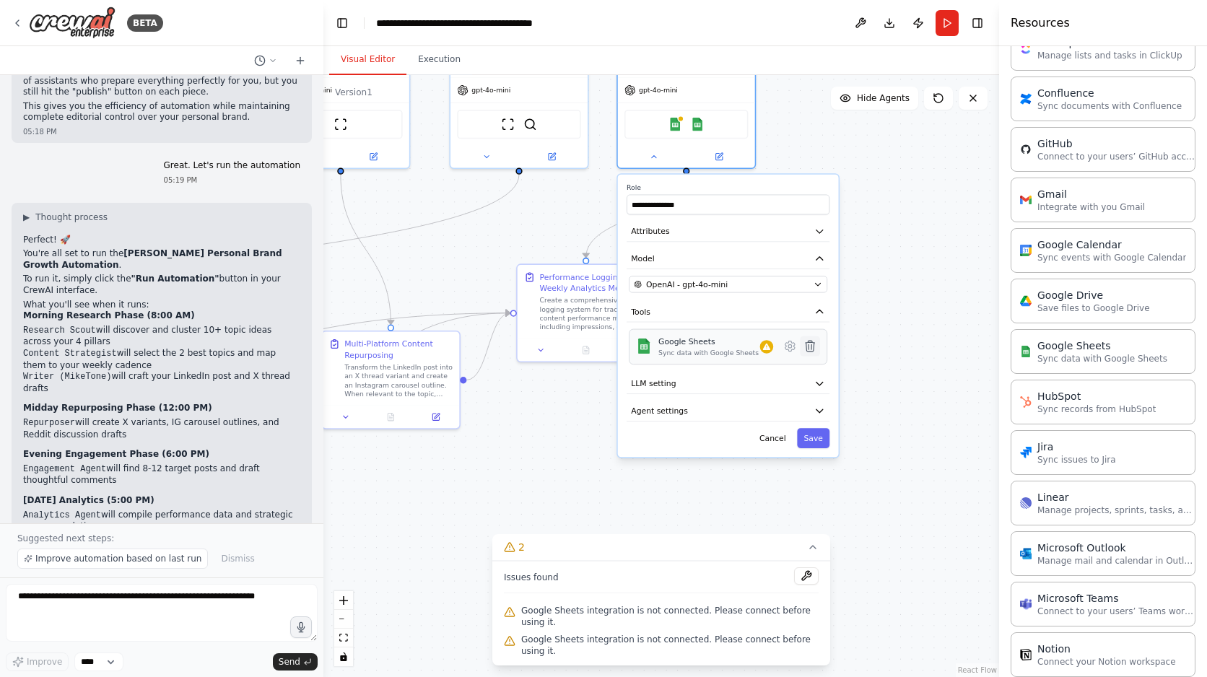
click at [815, 349] on icon at bounding box center [810, 346] width 14 height 14
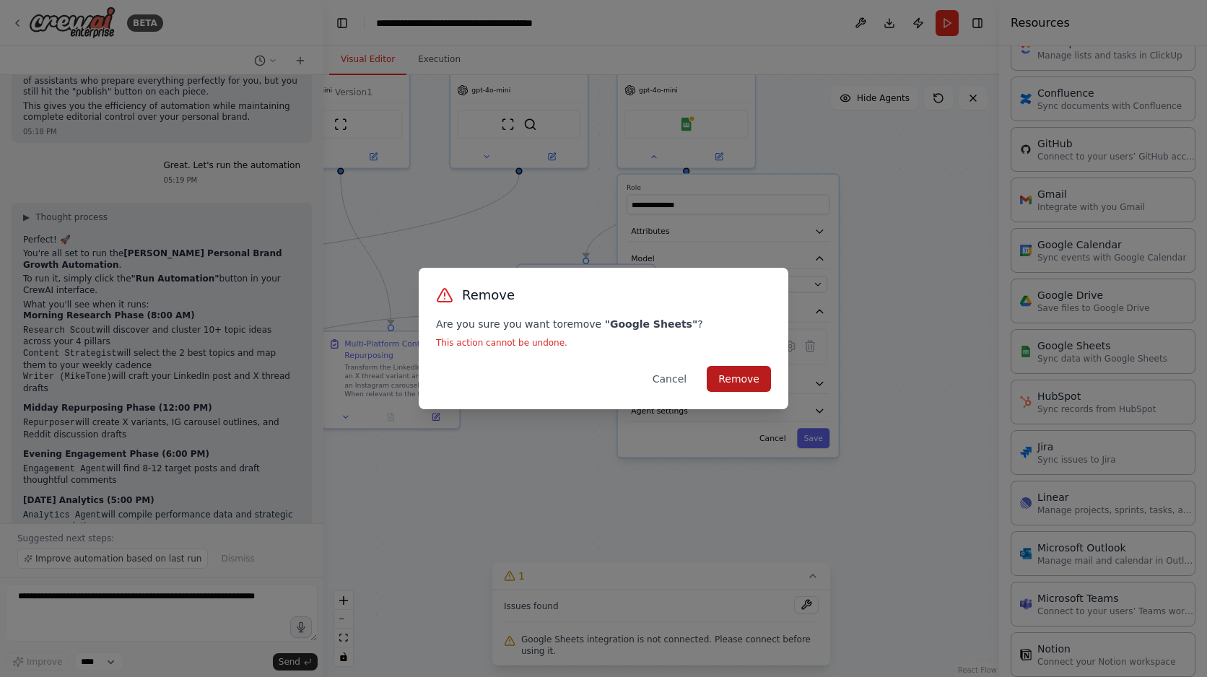
click at [747, 369] on button "Remove" at bounding box center [739, 379] width 64 height 26
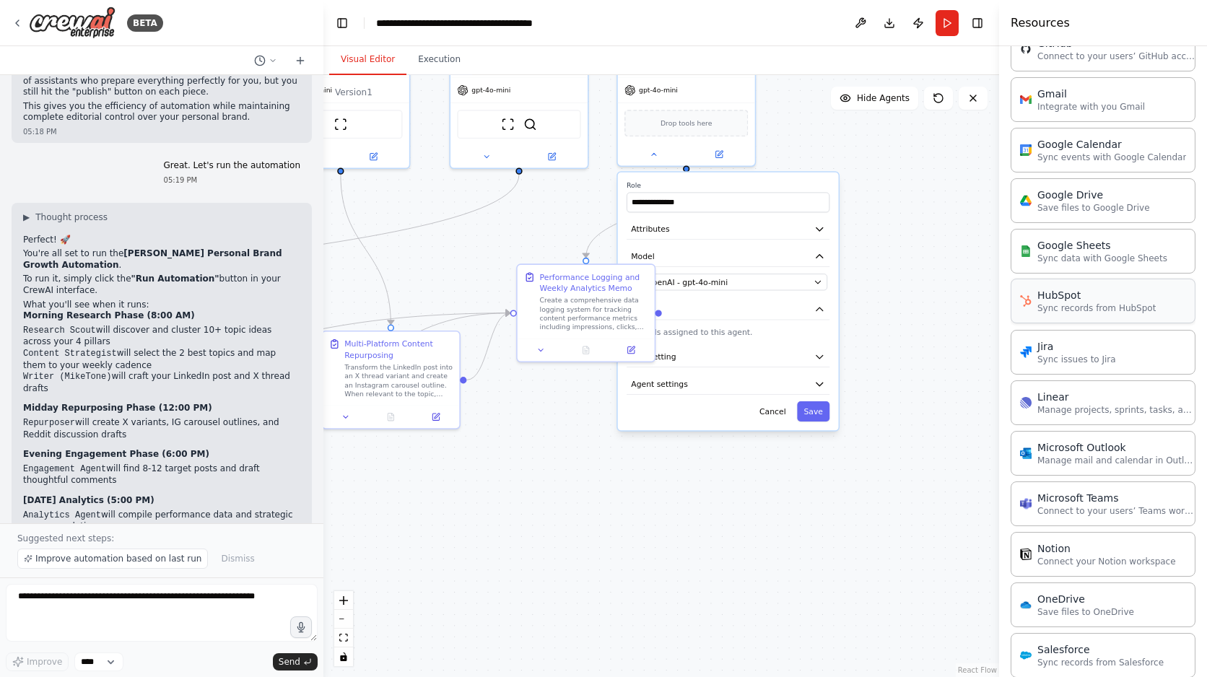
scroll to position [653, 0]
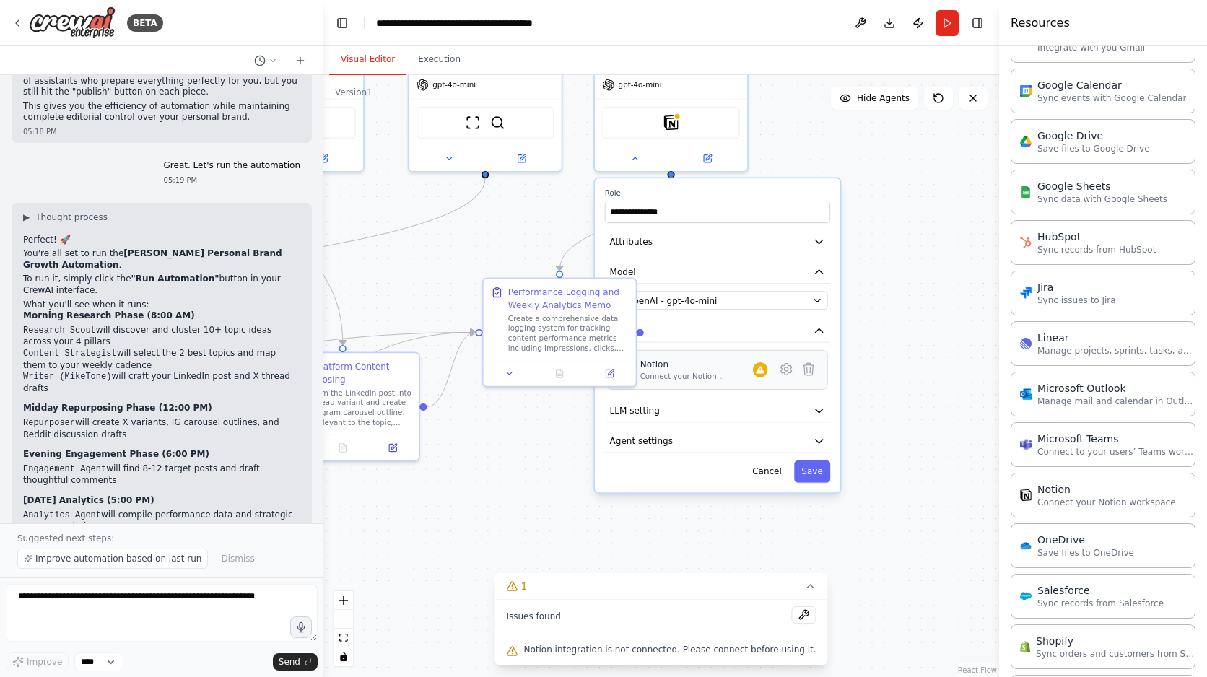
click at [743, 374] on div "Connect your Notion workspace" at bounding box center [696, 377] width 113 height 10
click at [759, 374] on icon at bounding box center [760, 370] width 10 height 10
click at [781, 375] on icon at bounding box center [786, 369] width 15 height 15
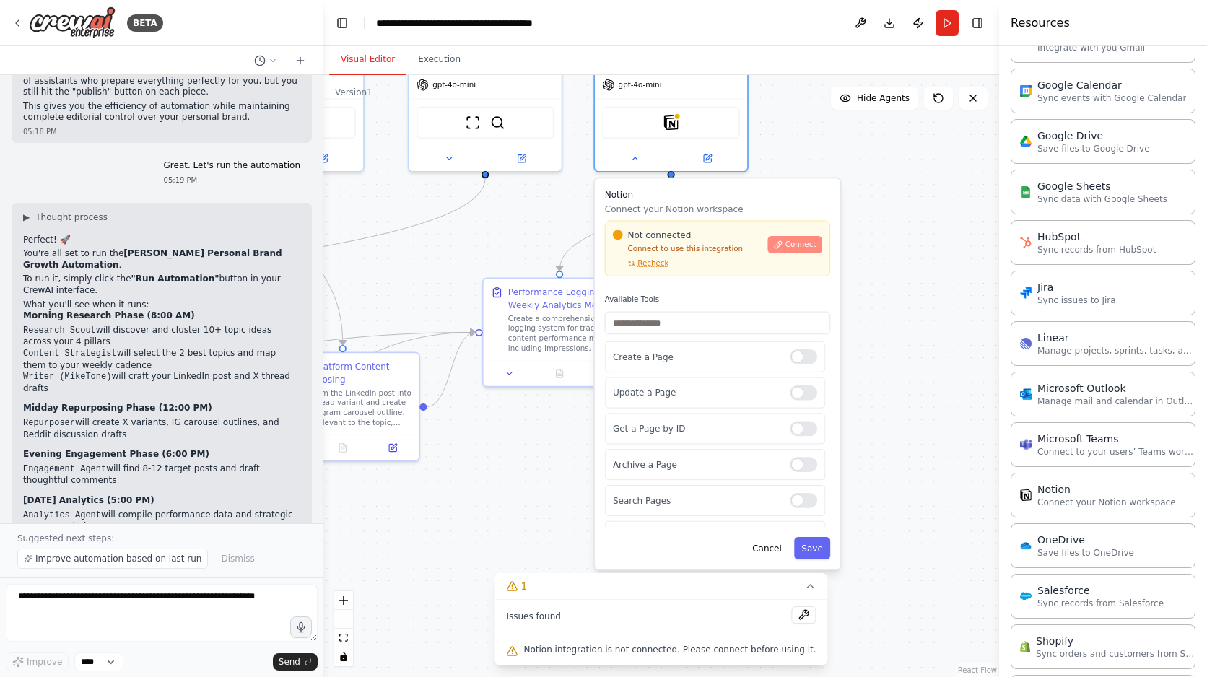
click at [793, 247] on span "Connect" at bounding box center [800, 245] width 31 height 10
click at [785, 250] on button "Connect" at bounding box center [795, 244] width 54 height 17
click at [671, 121] on img at bounding box center [670, 120] width 15 height 15
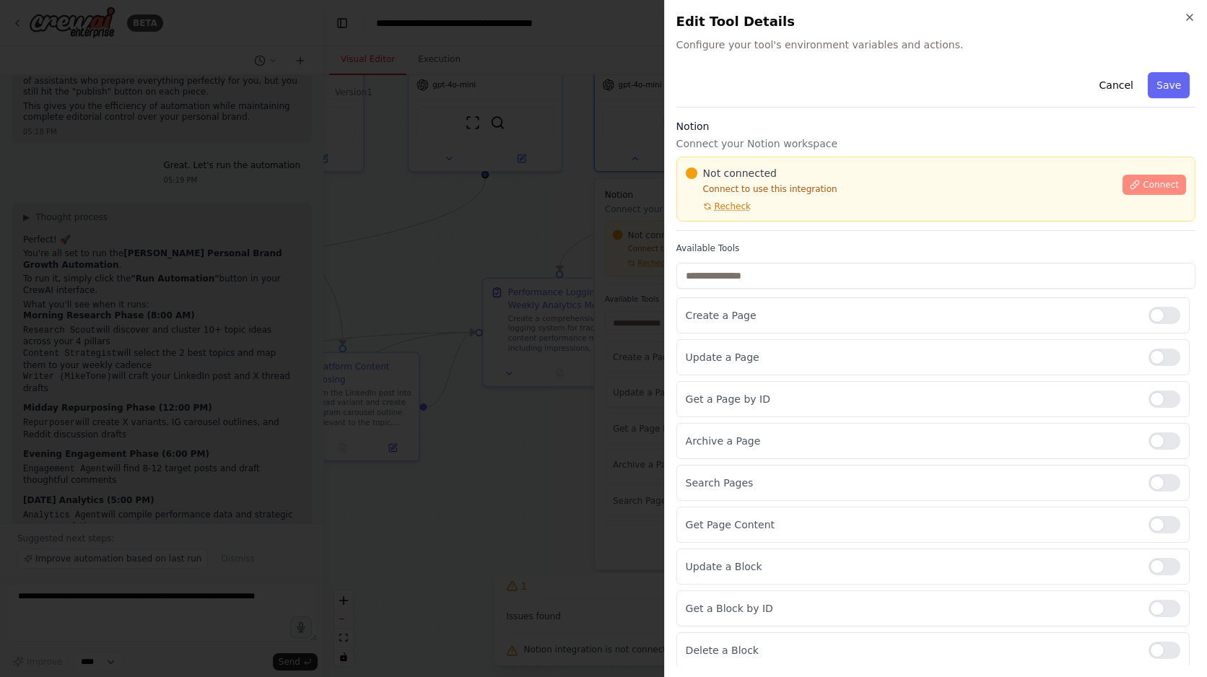
click at [1149, 179] on span "Connect" at bounding box center [1161, 185] width 36 height 12
click at [1141, 179] on button "Connect" at bounding box center [1155, 185] width 64 height 20
click at [724, 206] on span "Recheck" at bounding box center [733, 207] width 36 height 12
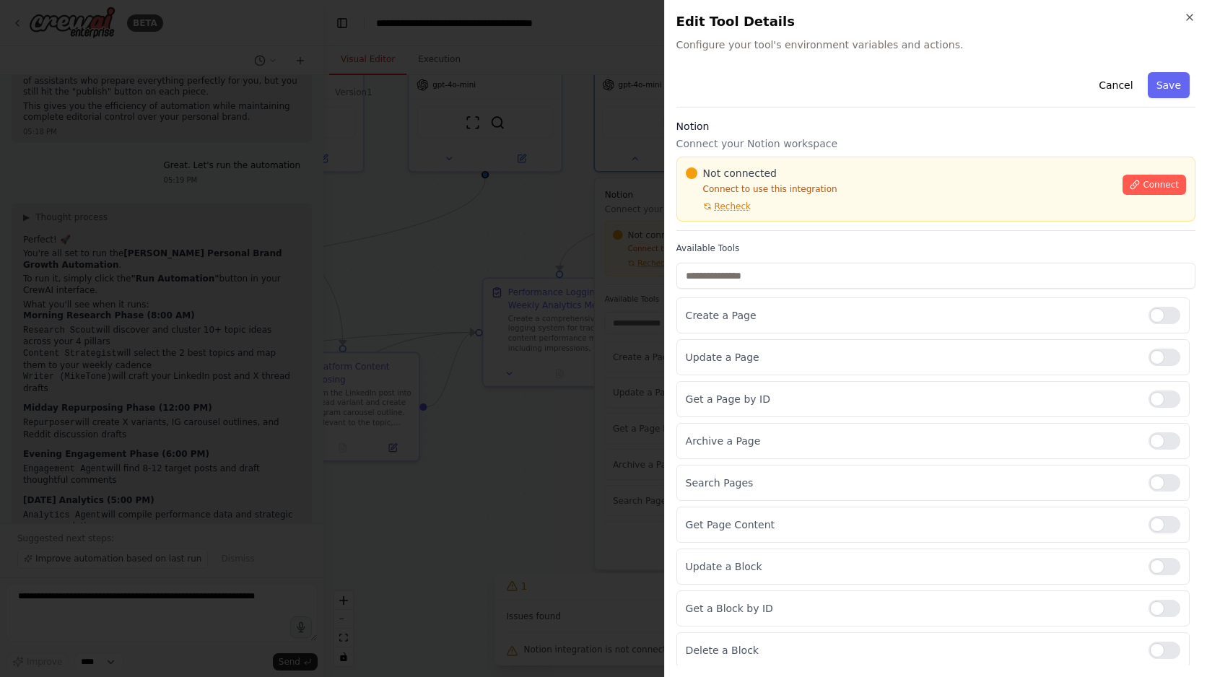
click at [754, 222] on div "Notion Connect your Notion workspace Not connected Connect to use this integrat…" at bounding box center [935, 175] width 519 height 112
click at [741, 216] on div "Not connected Connect to use this integration Recheck Connect" at bounding box center [935, 189] width 519 height 65
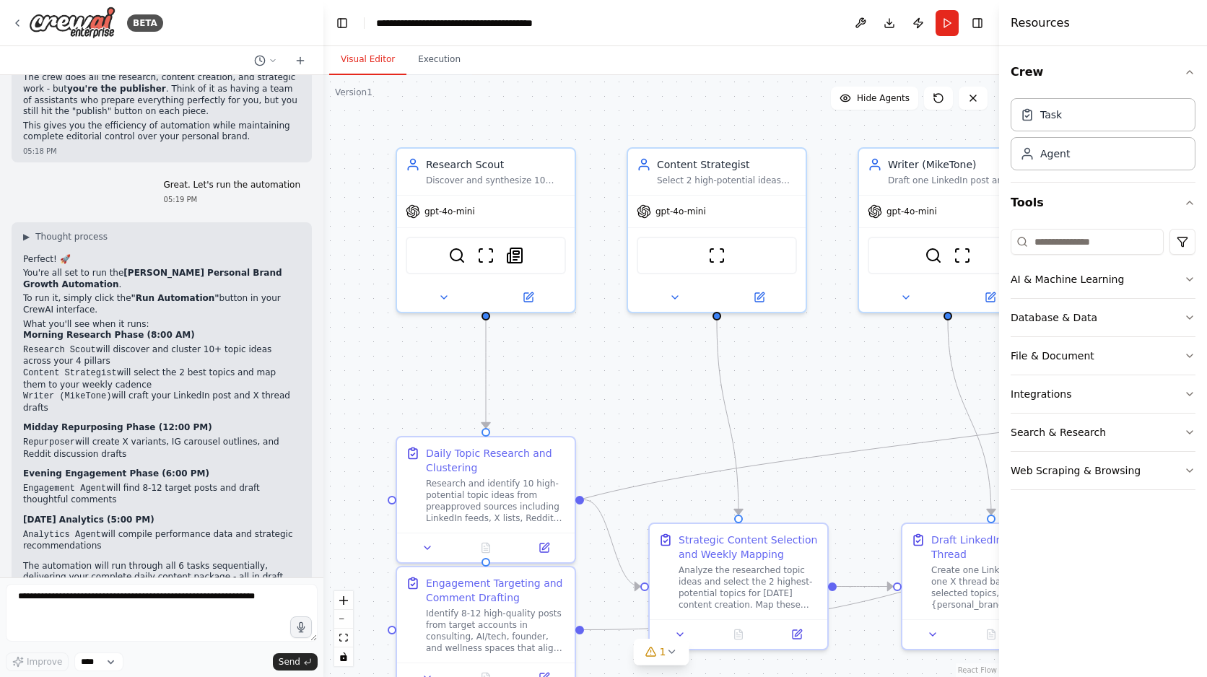
scroll to position [3077, 0]
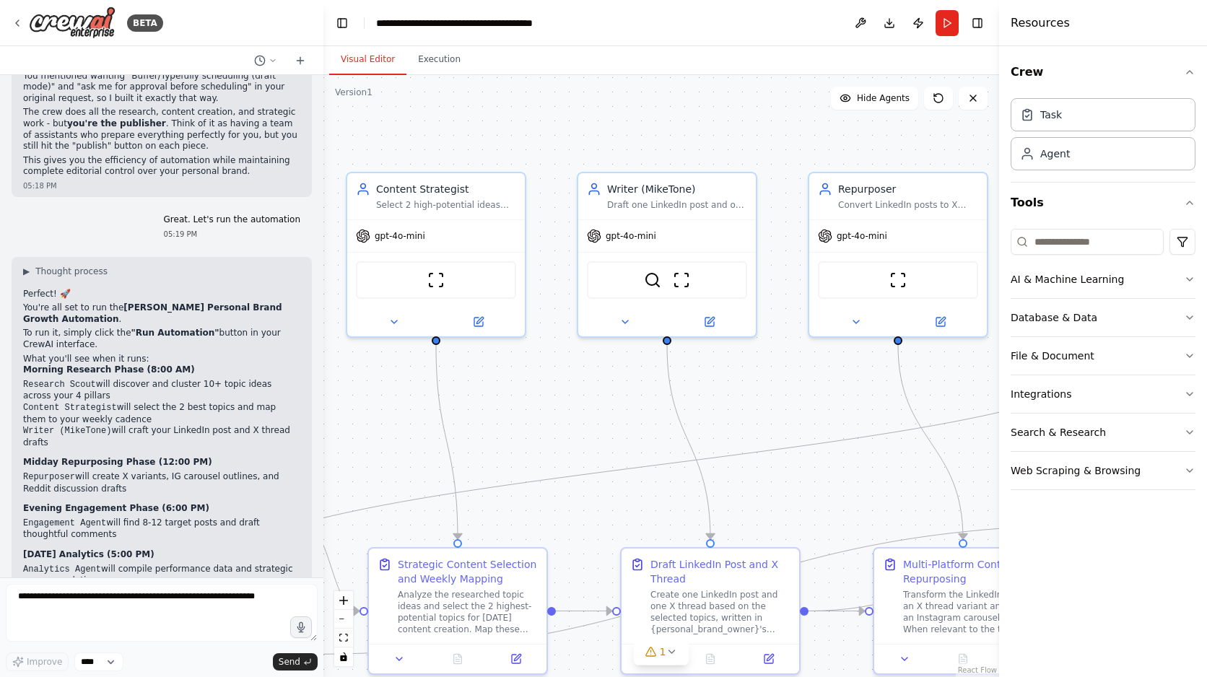
drag, startPoint x: 866, startPoint y: 378, endPoint x: 572, endPoint y: 402, distance: 294.1
click at [572, 402] on div ".deletable-edge-delete-btn { width: 20px; height: 20px; border: 0px solid #ffff…" at bounding box center [661, 376] width 676 height 602
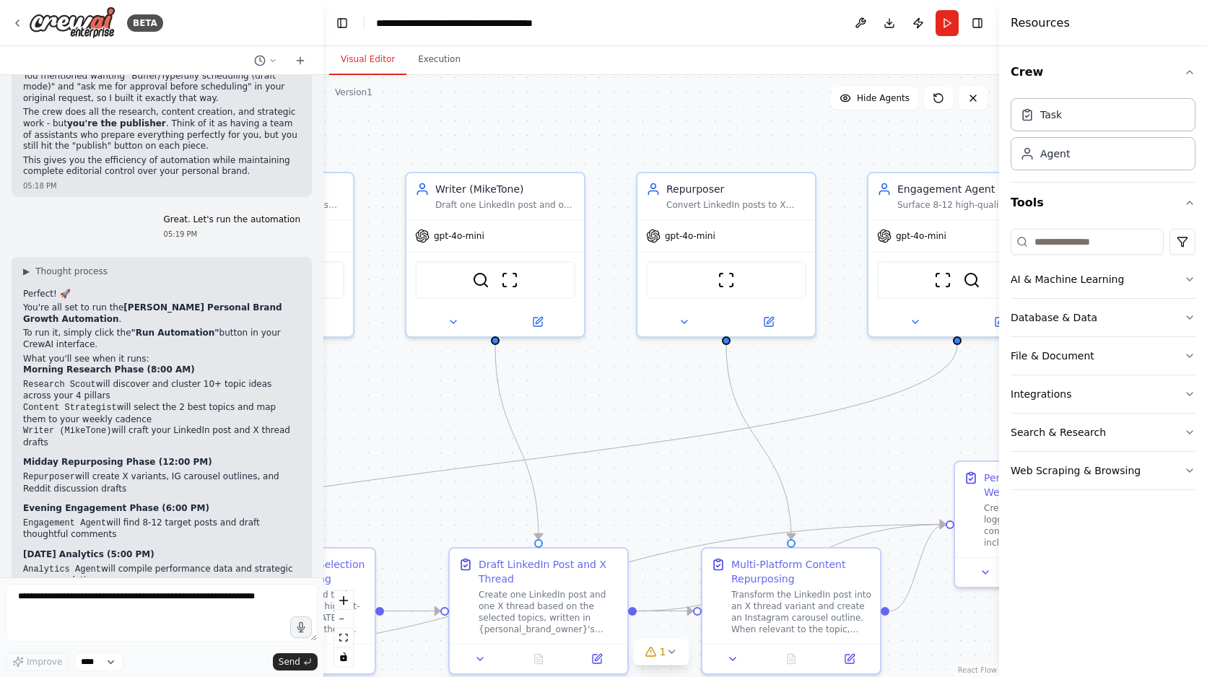
drag, startPoint x: 774, startPoint y: 400, endPoint x: 530, endPoint y: 407, distance: 244.1
click at [530, 407] on div ".deletable-edge-delete-btn { width: 20px; height: 20px; border: 0px solid #ffff…" at bounding box center [661, 376] width 676 height 602
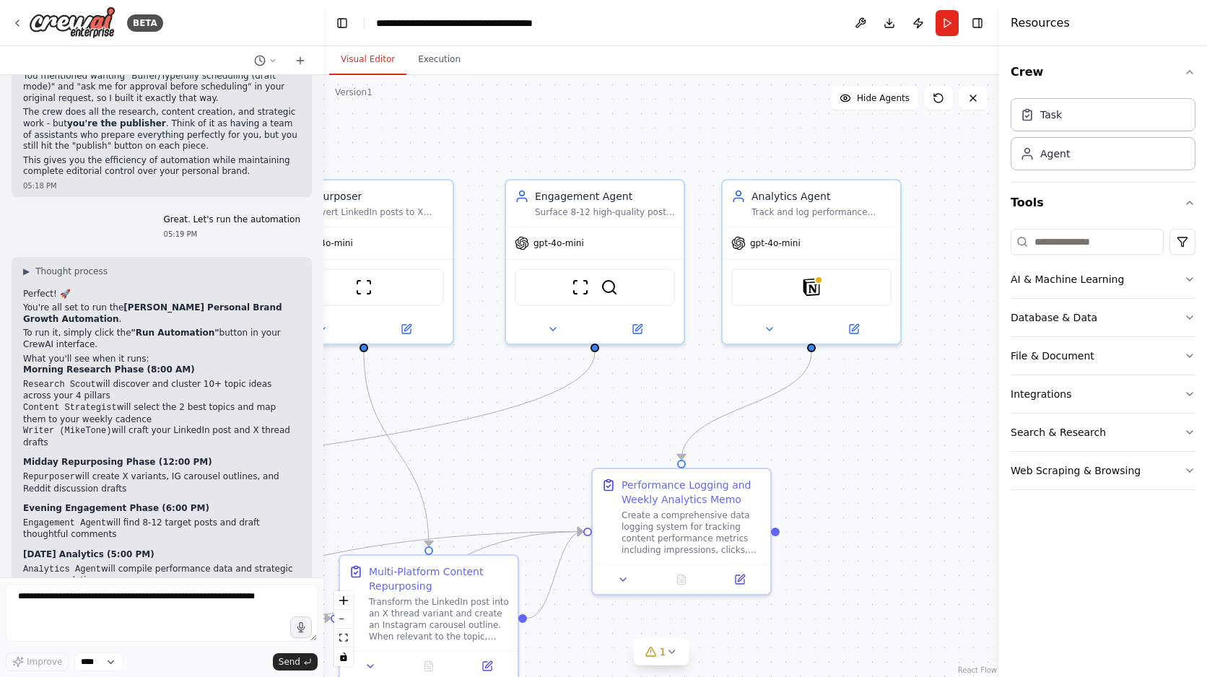
drag, startPoint x: 896, startPoint y: 392, endPoint x: 550, endPoint y: 392, distance: 345.8
click at [550, 392] on div ".deletable-edge-delete-btn { width: 20px; height: 20px; border: 0px solid #ffff…" at bounding box center [661, 376] width 676 height 602
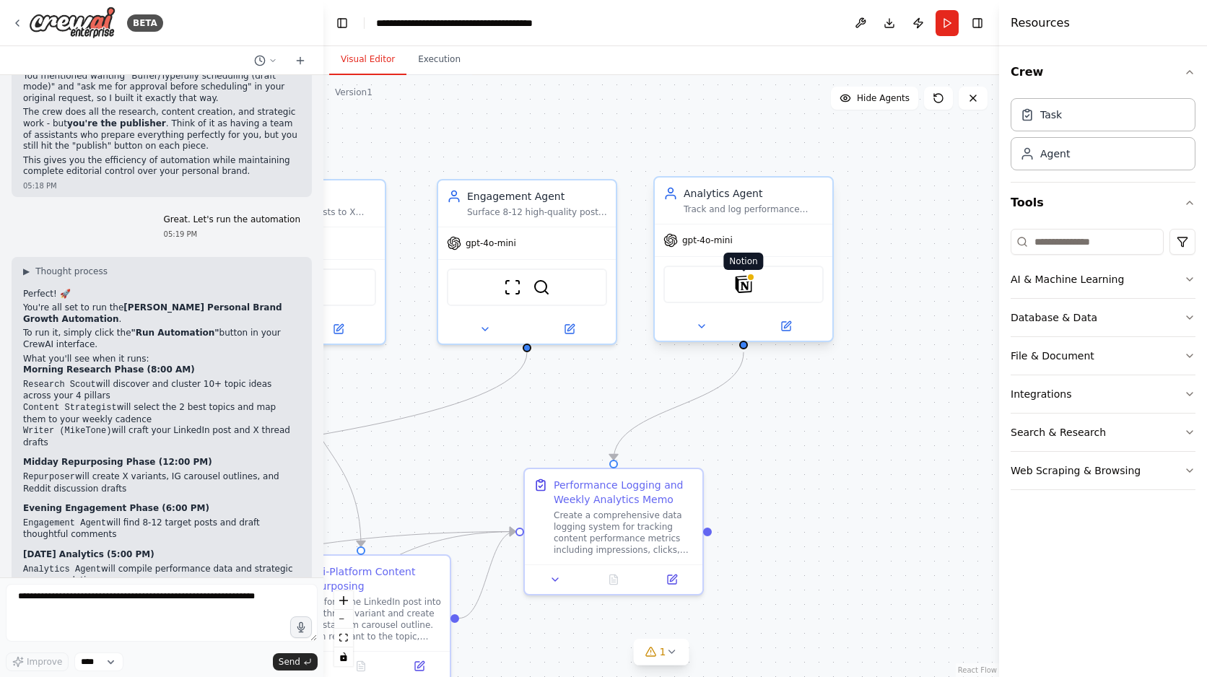
click at [739, 292] on img at bounding box center [743, 284] width 17 height 17
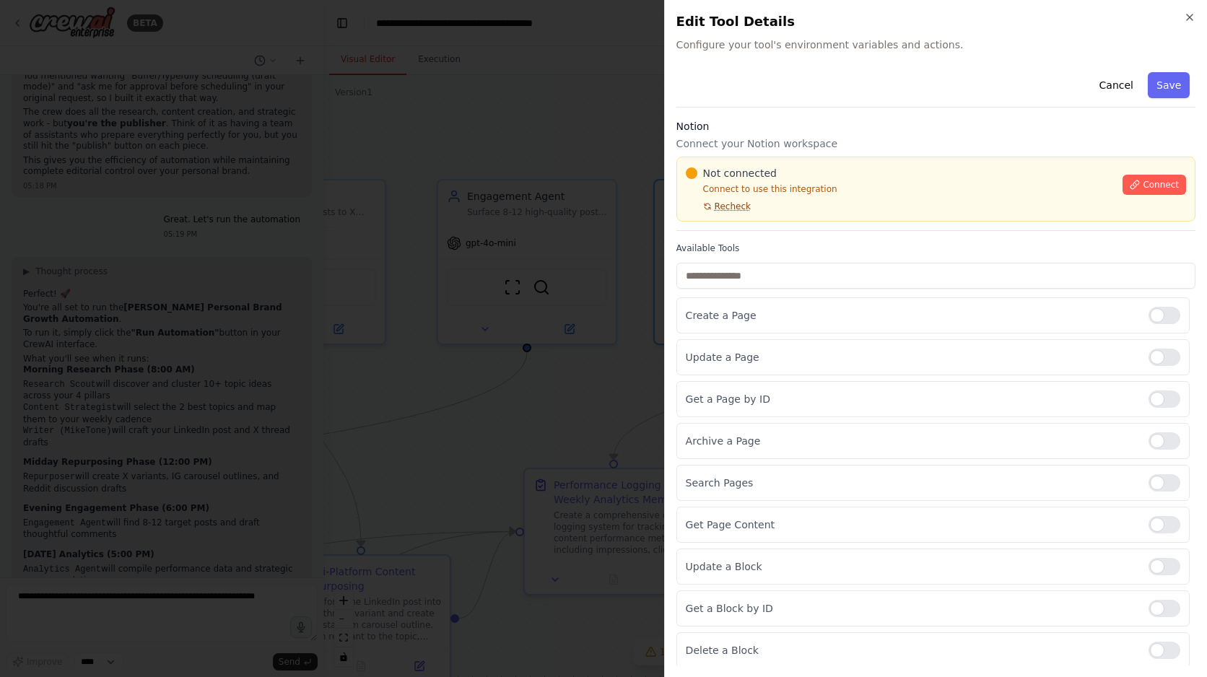
click at [741, 205] on span "Recheck" at bounding box center [733, 207] width 36 height 12
click at [1154, 183] on span "Connect" at bounding box center [1161, 185] width 36 height 12
click at [1168, 185] on span "Connect" at bounding box center [1161, 185] width 36 height 12
click at [762, 220] on div "Not connected Connect to use this integration Recheck Connect" at bounding box center [935, 189] width 519 height 65
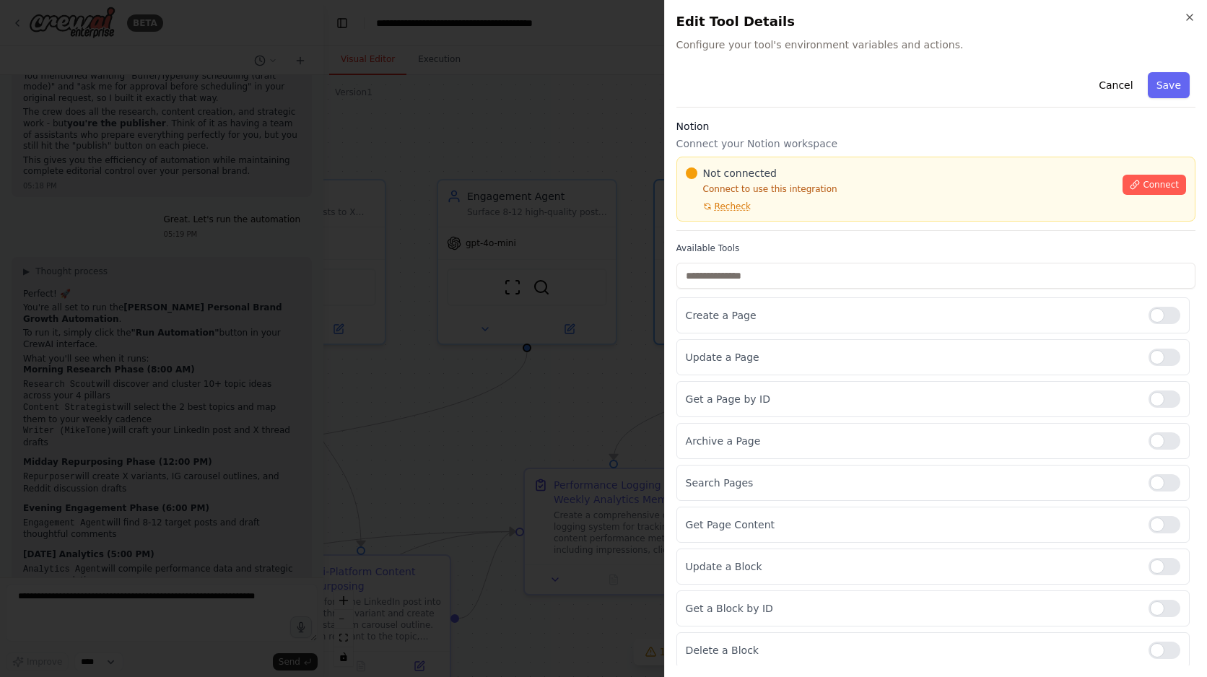
click at [788, 219] on div "Not connected Connect to use this integration Recheck Connect" at bounding box center [935, 189] width 519 height 65
click at [787, 222] on div "Notion Connect your Notion workspace Not connected Connect to use this integrat…" at bounding box center [935, 175] width 519 height 112
click at [787, 215] on div "Not connected Connect to use this integration Recheck Connect" at bounding box center [935, 189] width 519 height 65
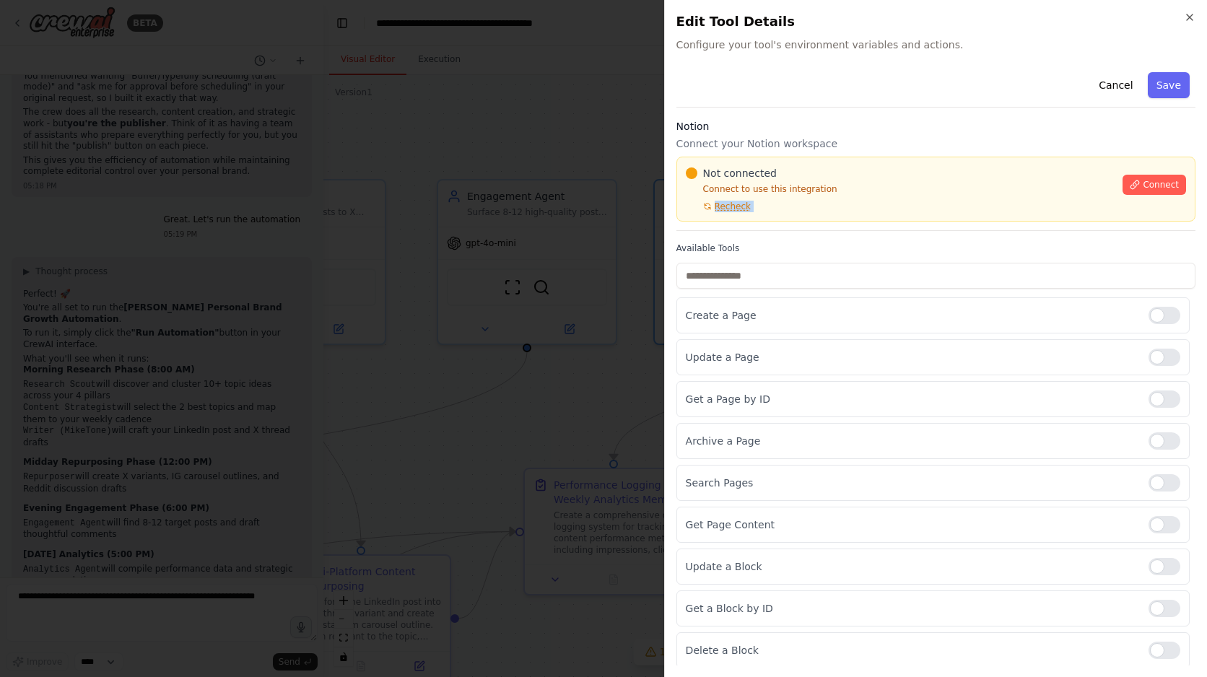
click at [787, 215] on div "Not connected Connect to use this integration Recheck Connect" at bounding box center [935, 189] width 519 height 65
click at [790, 219] on div "Not connected Connect to use this integration Recheck Connect" at bounding box center [935, 189] width 519 height 65
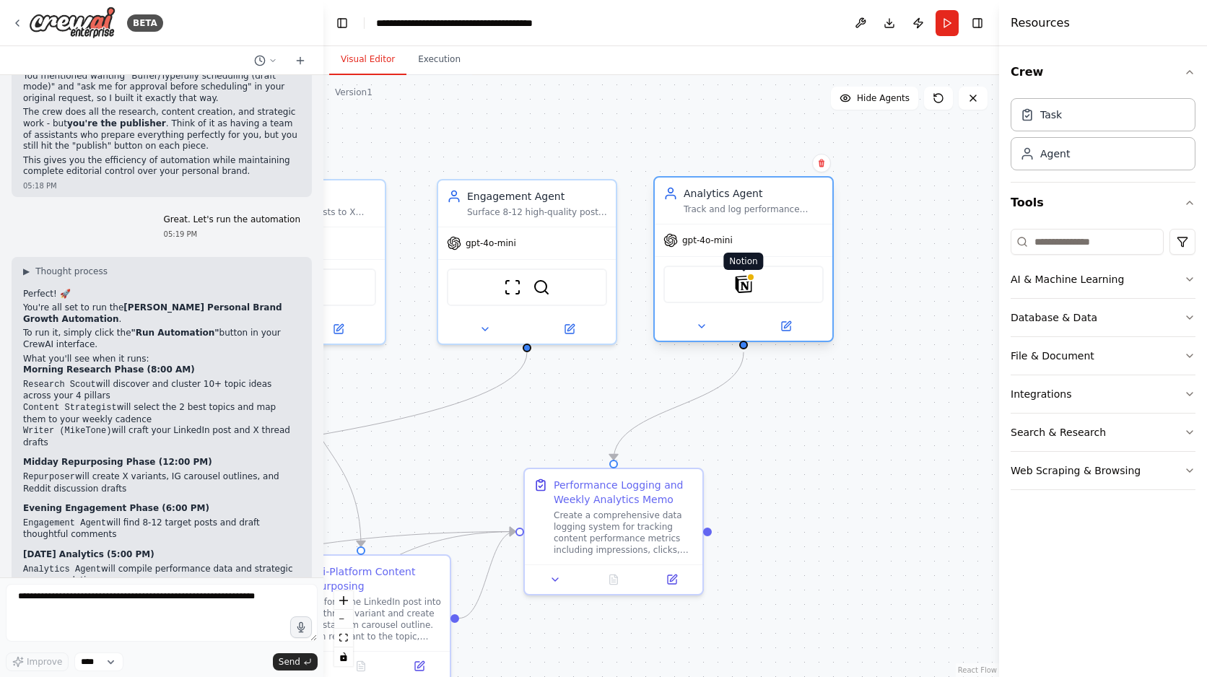
click at [743, 282] on img at bounding box center [743, 284] width 17 height 17
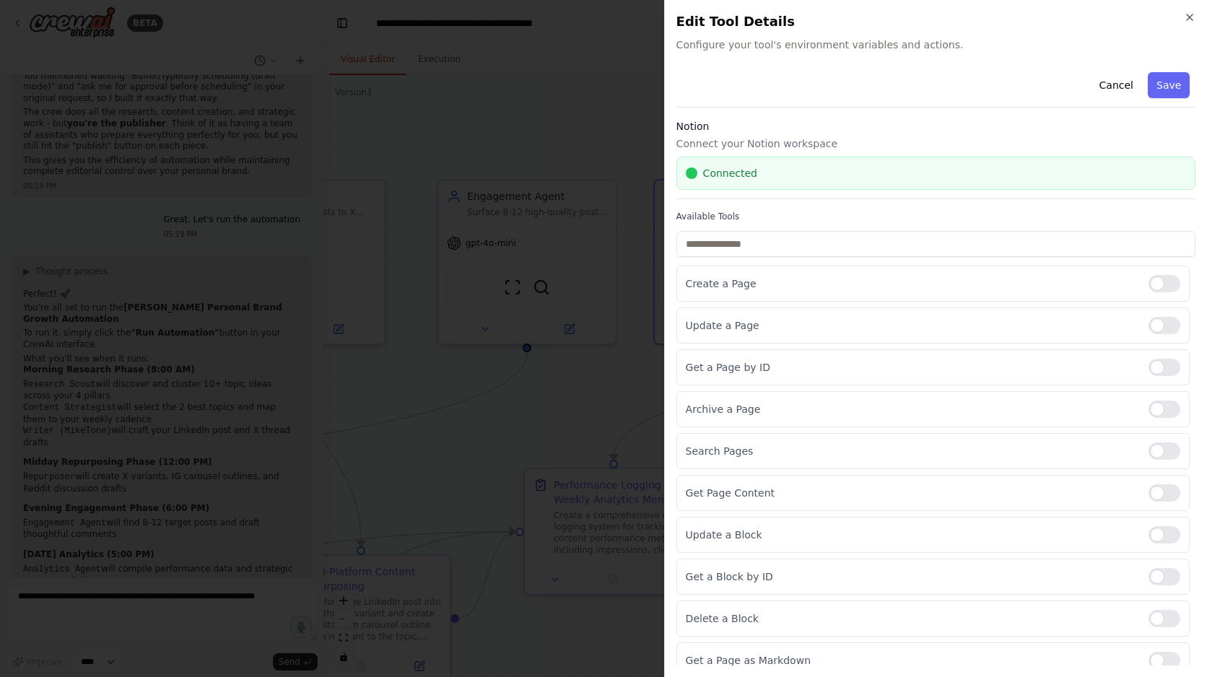
click at [632, 106] on div at bounding box center [603, 338] width 1207 height 677
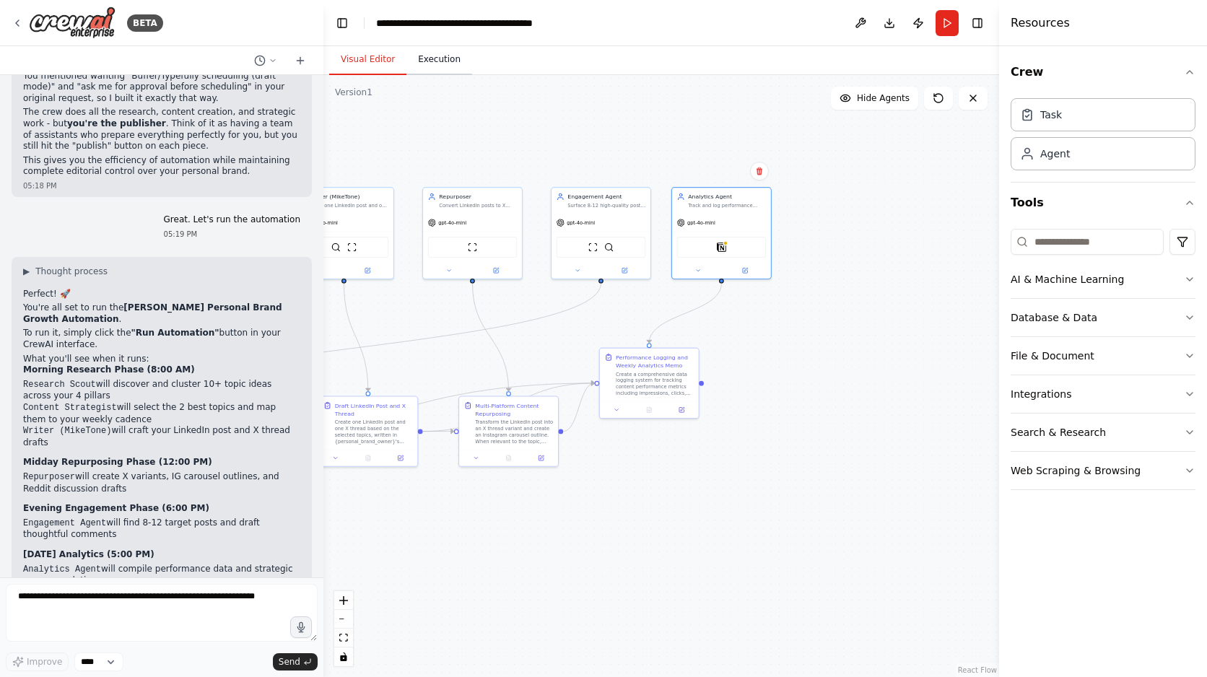
click at [439, 56] on button "Execution" at bounding box center [439, 60] width 66 height 30
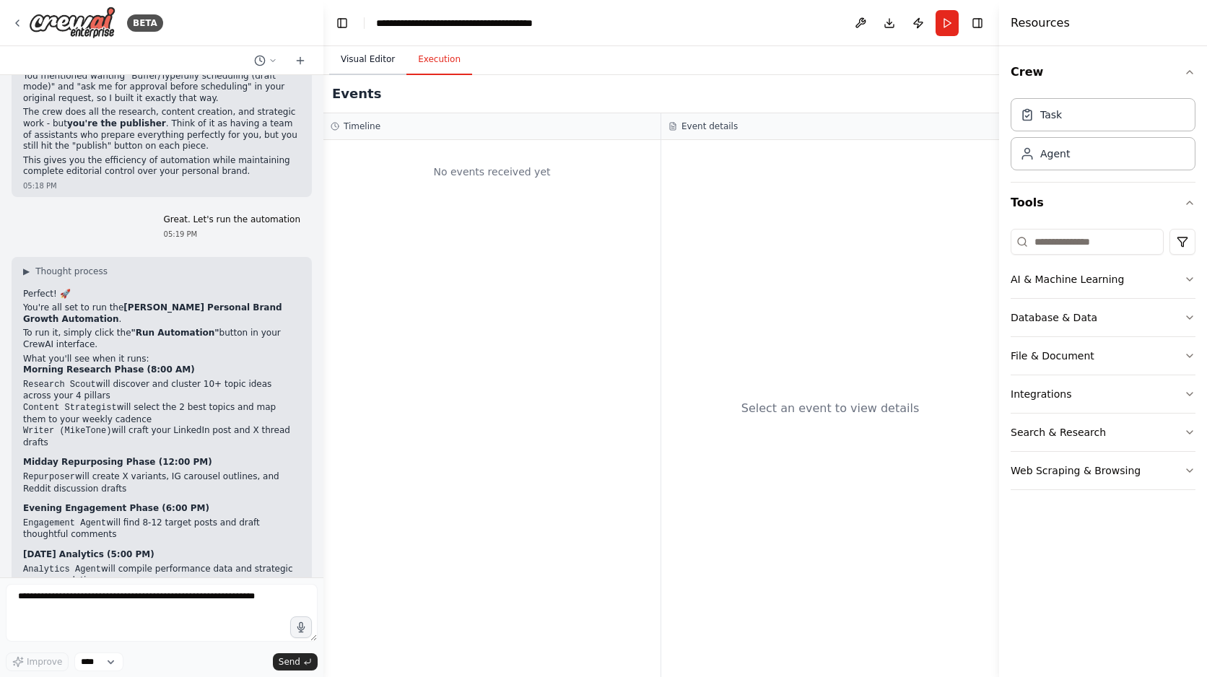
click at [362, 66] on button "Visual Editor" at bounding box center [367, 60] width 77 height 30
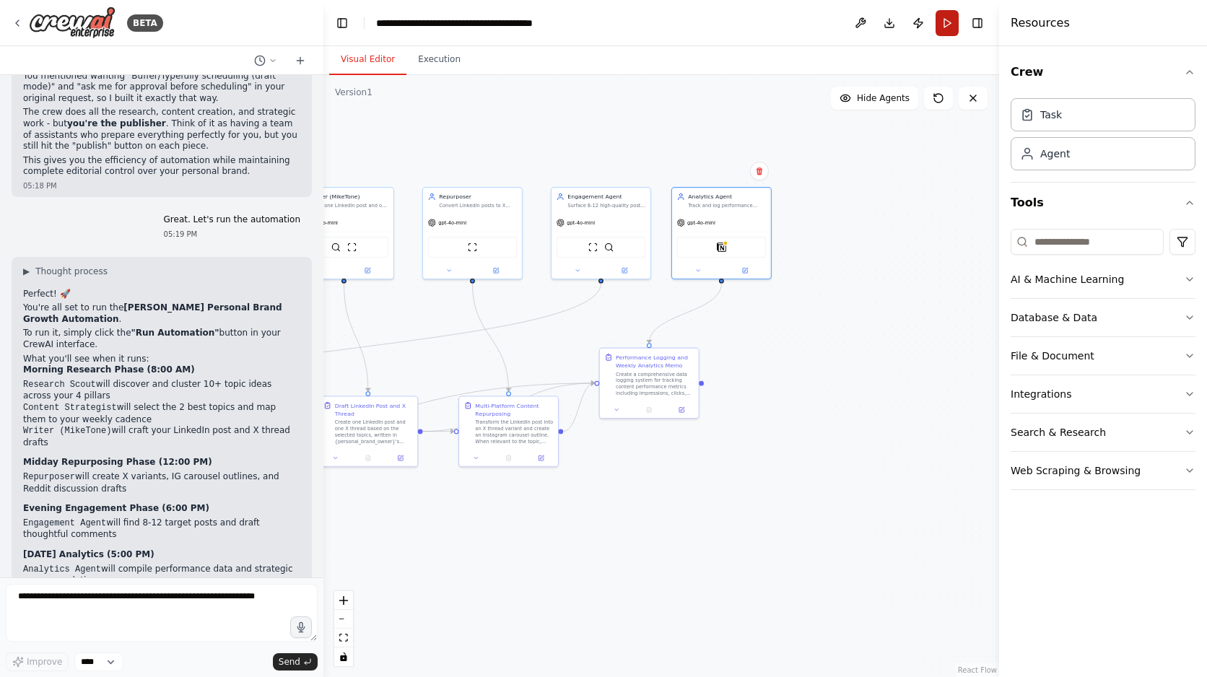
click at [950, 32] on button "Run" at bounding box center [947, 23] width 23 height 26
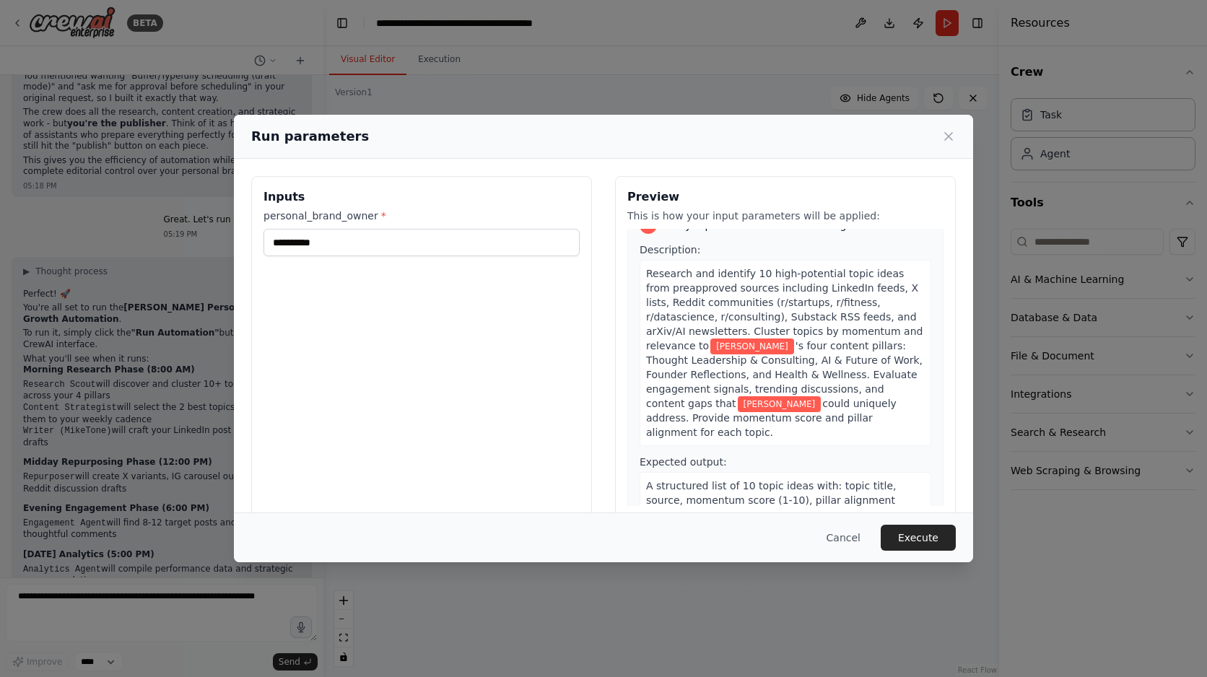
scroll to position [42, 0]
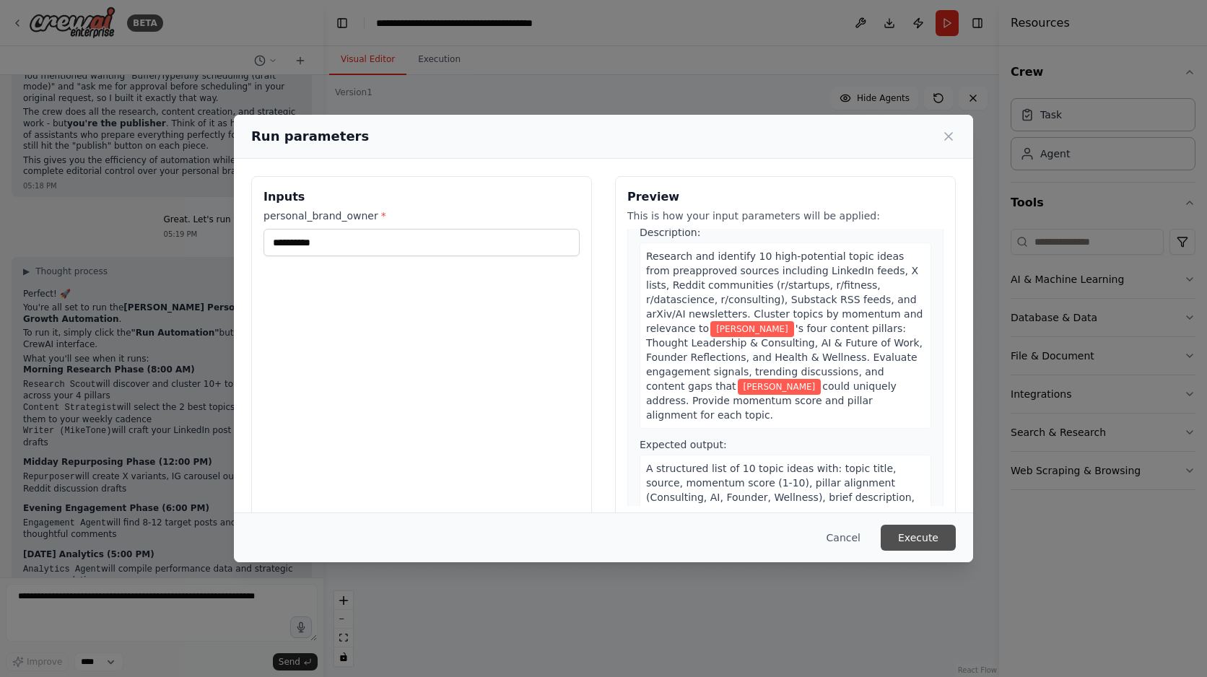
click at [914, 536] on button "Execute" at bounding box center [918, 538] width 75 height 26
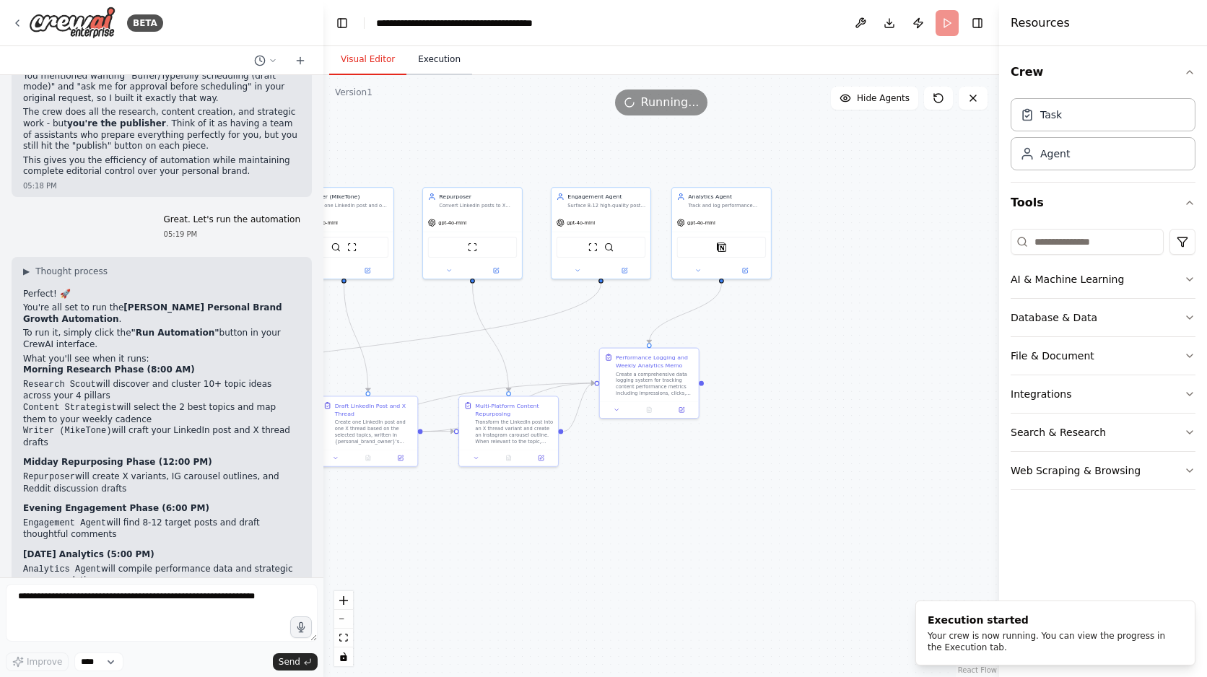
click at [445, 60] on button "Execution" at bounding box center [439, 60] width 66 height 30
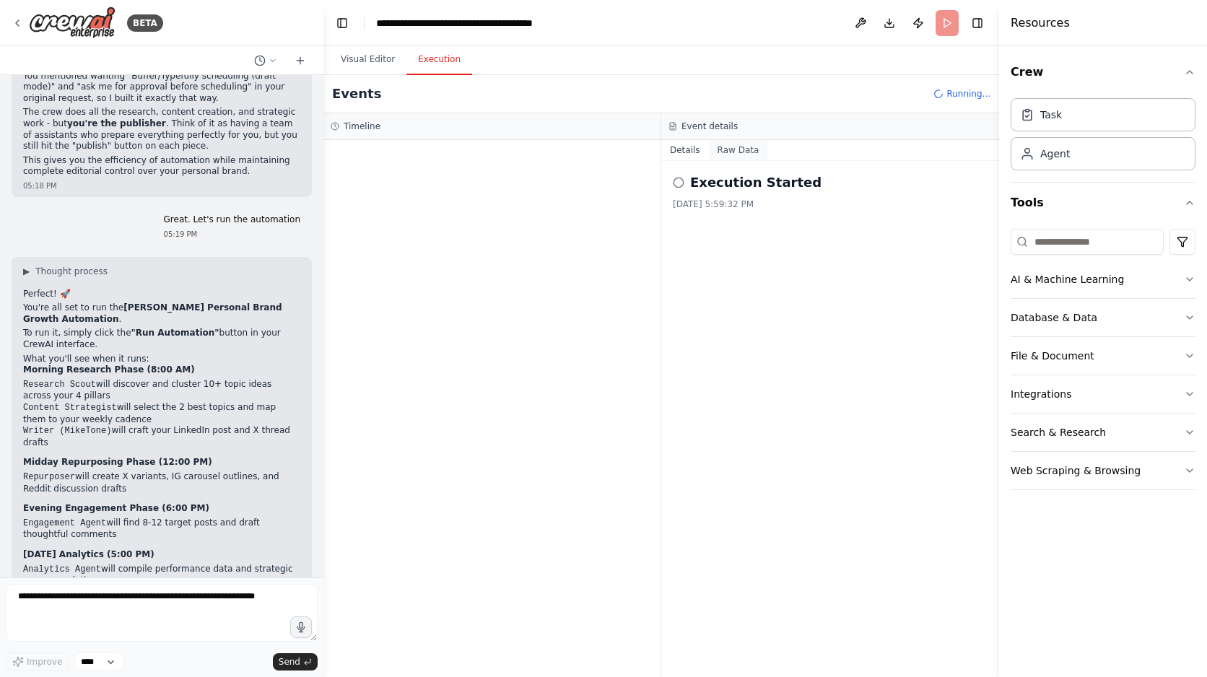
click at [731, 149] on button "Raw Data" at bounding box center [738, 150] width 59 height 20
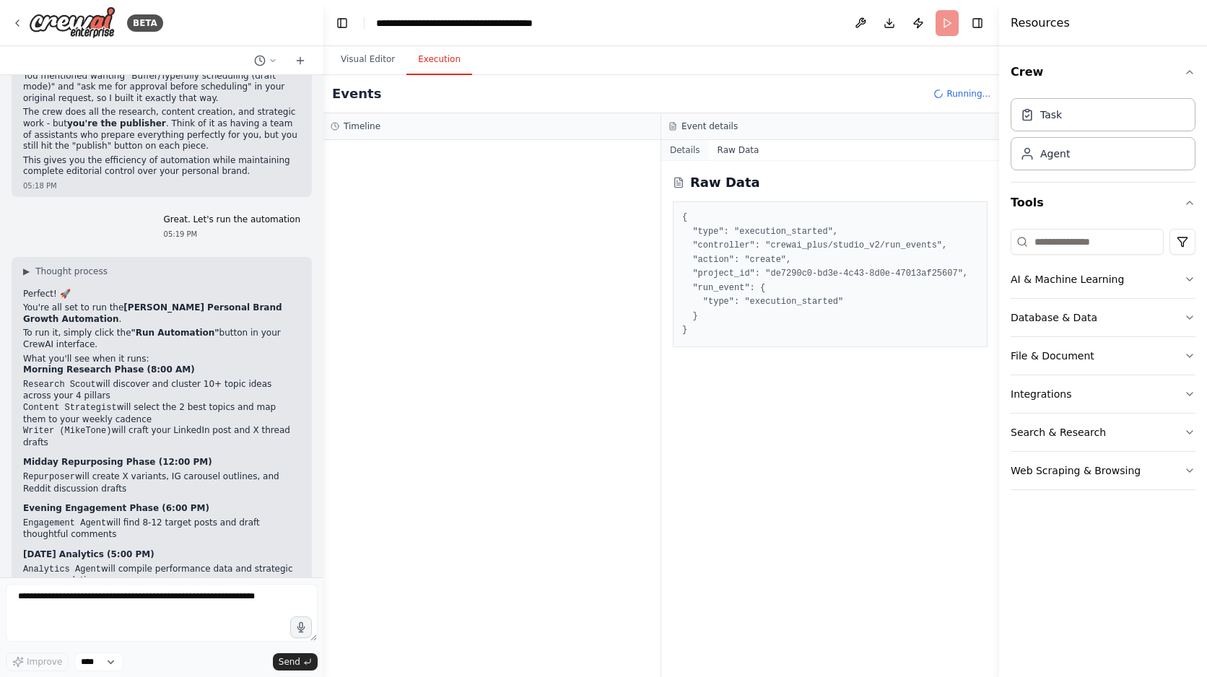
click at [692, 152] on button "Details" at bounding box center [685, 150] width 48 height 20
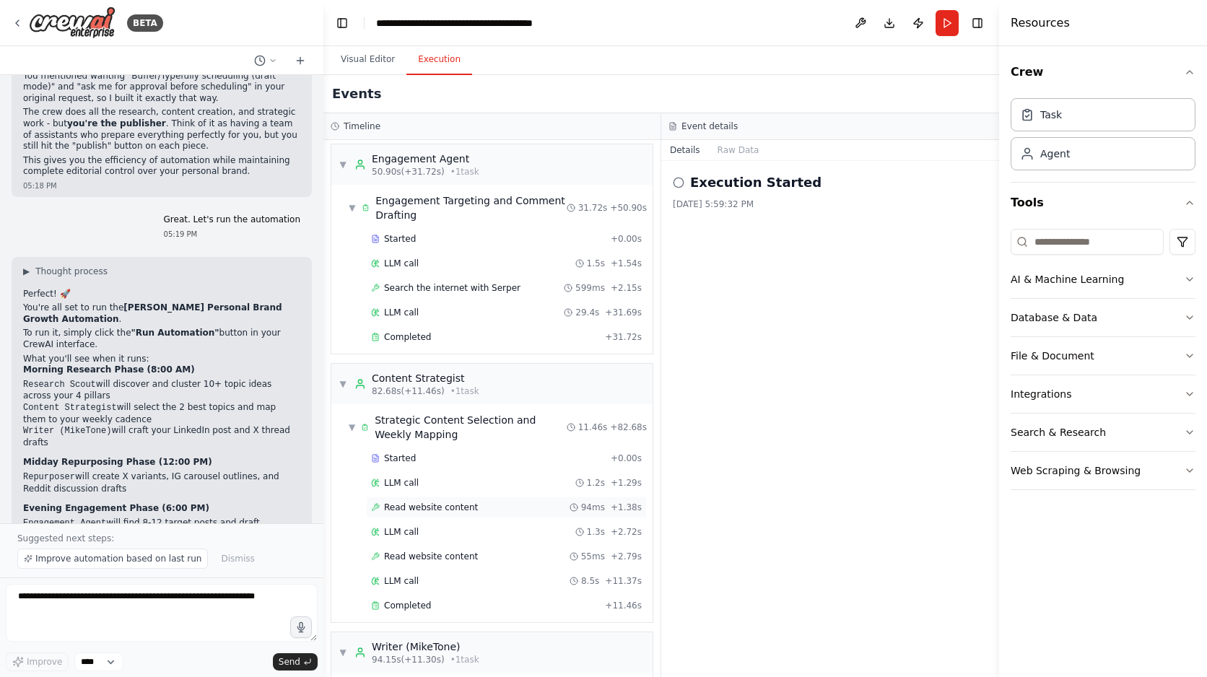
scroll to position [0, 0]
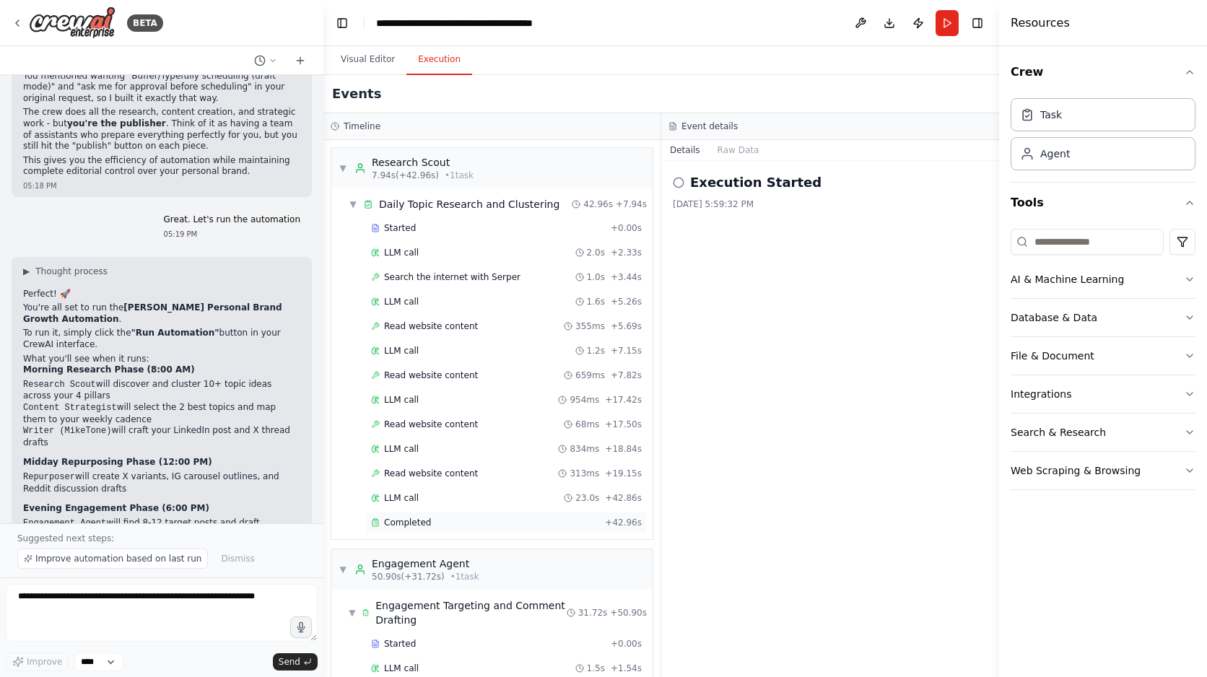
click at [462, 524] on div "Completed" at bounding box center [485, 523] width 228 height 12
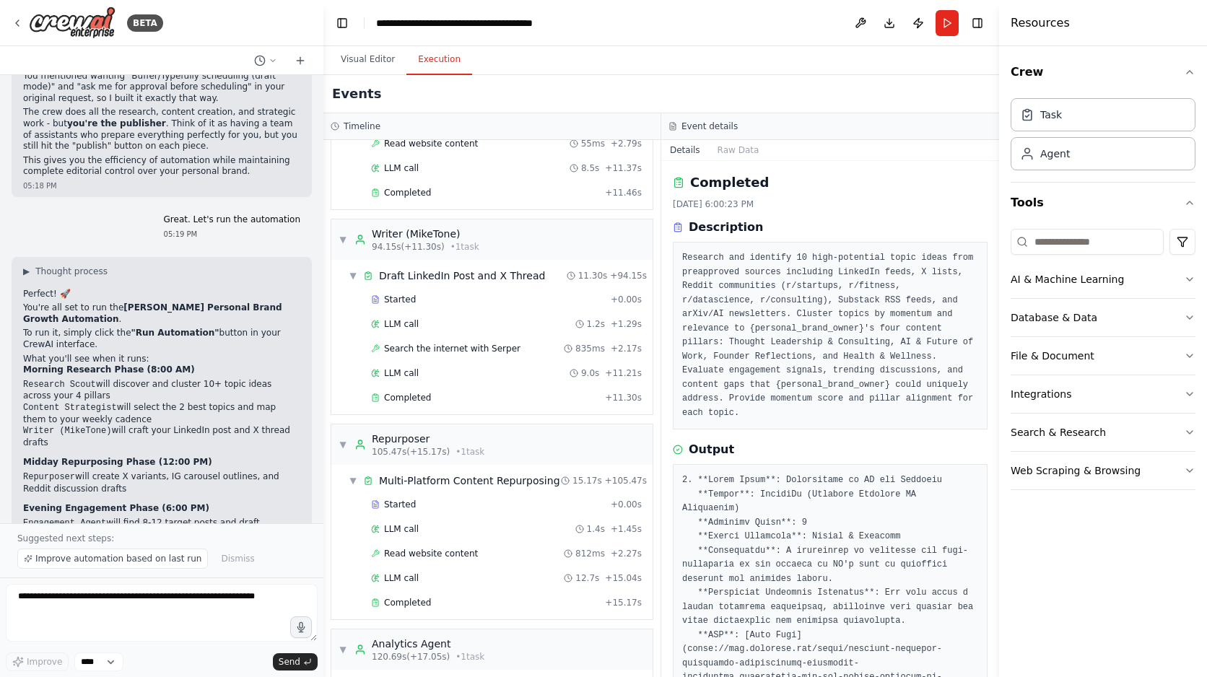
scroll to position [947, 0]
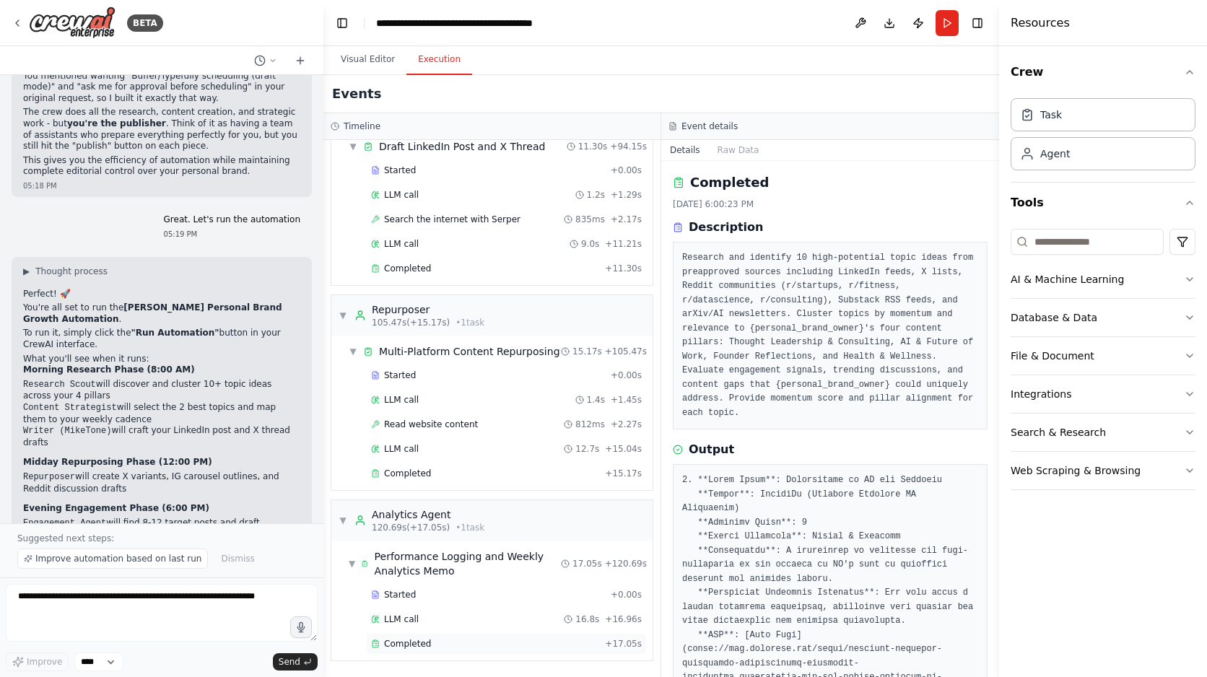
click at [492, 639] on div "Completed" at bounding box center [485, 644] width 228 height 12
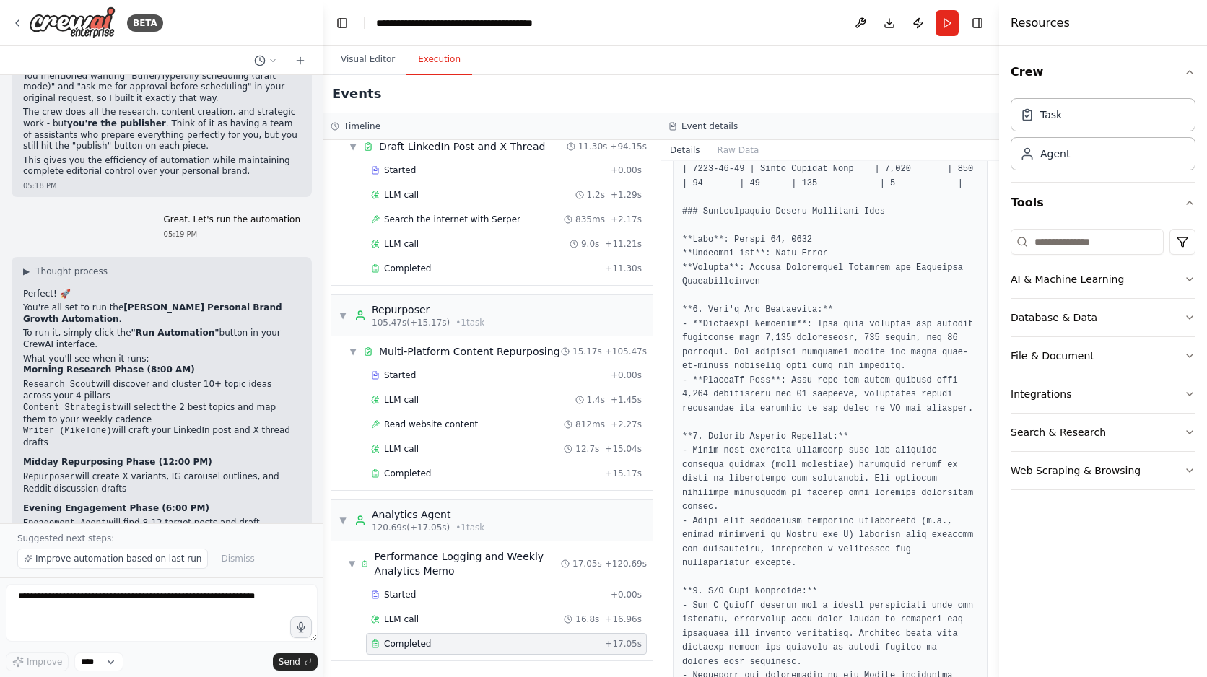
scroll to position [561, 0]
click at [496, 474] on div "Completed" at bounding box center [485, 474] width 228 height 12
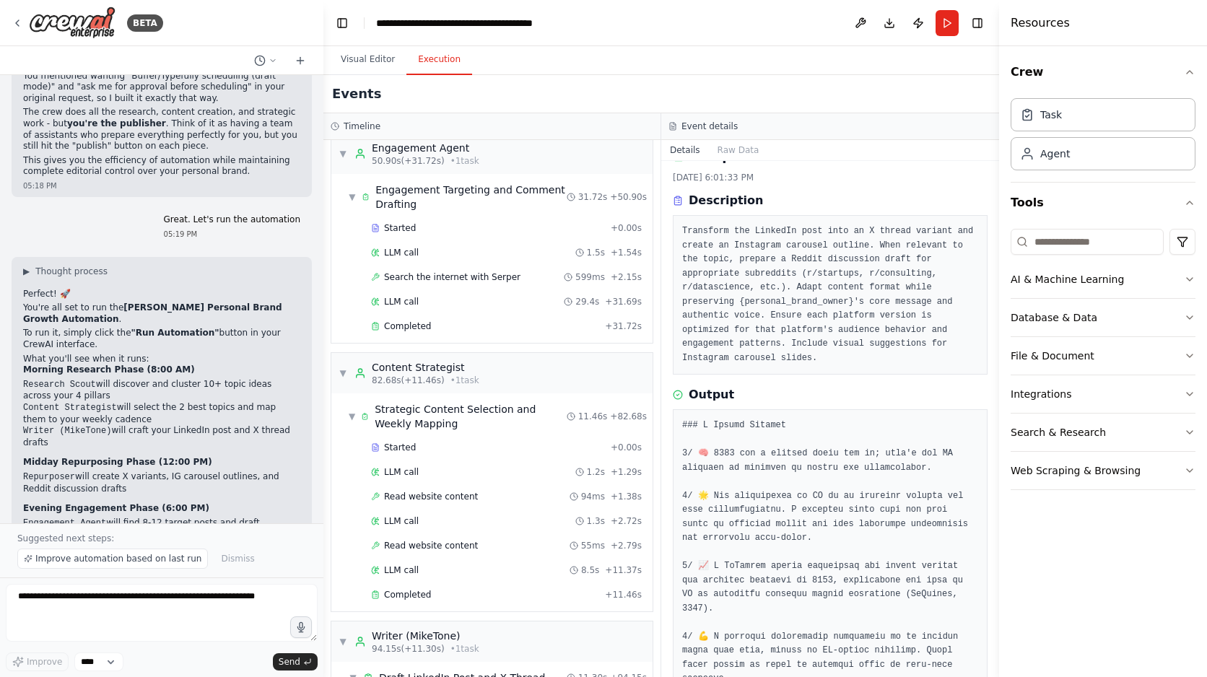
scroll to position [0, 0]
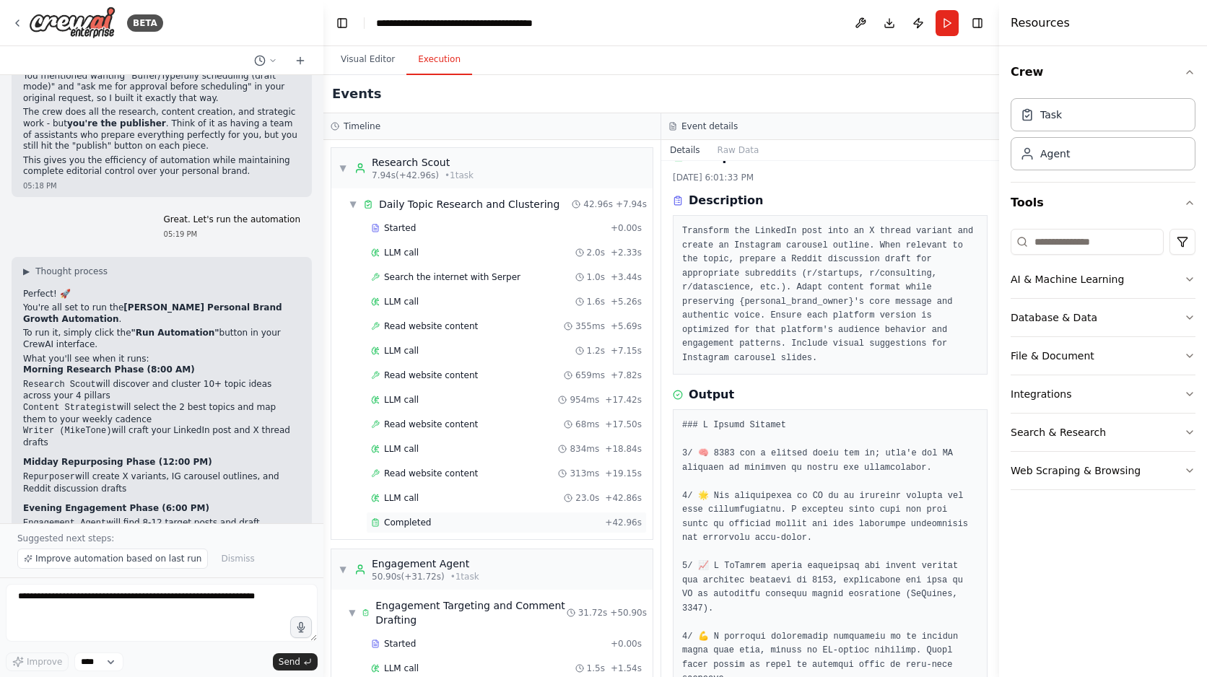
click at [492, 526] on div "Completed" at bounding box center [485, 523] width 228 height 12
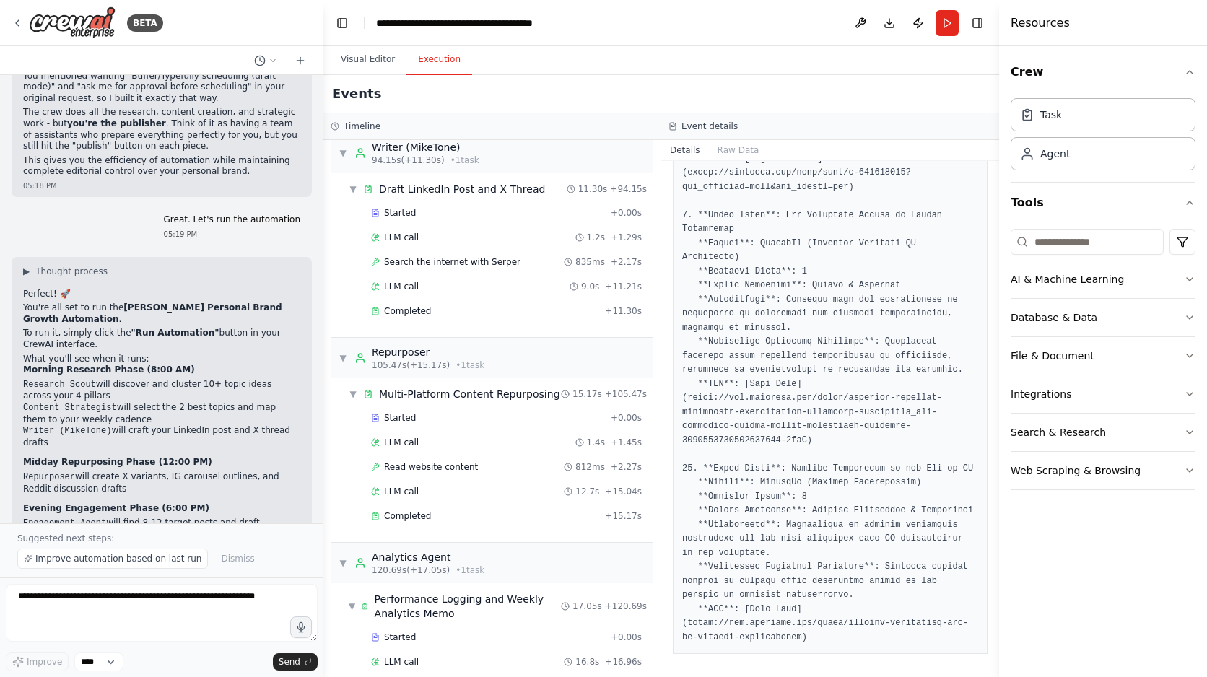
scroll to position [947, 0]
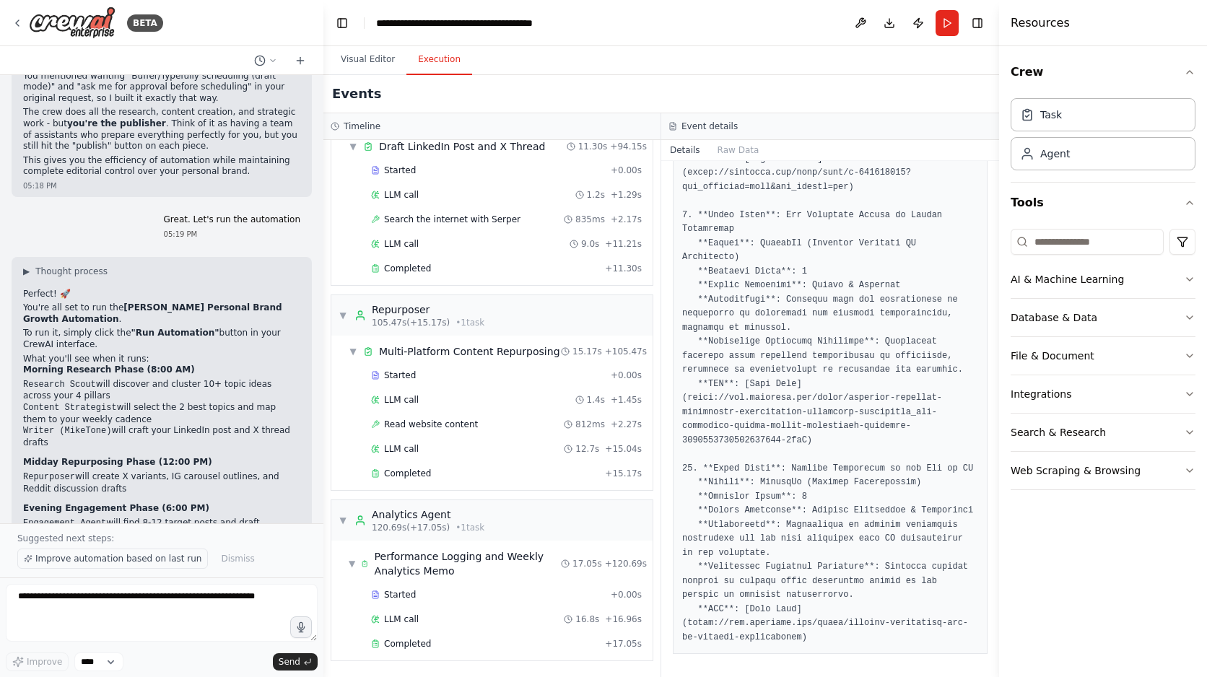
click at [153, 560] on span "Improve automation based on last run" at bounding box center [118, 559] width 166 height 12
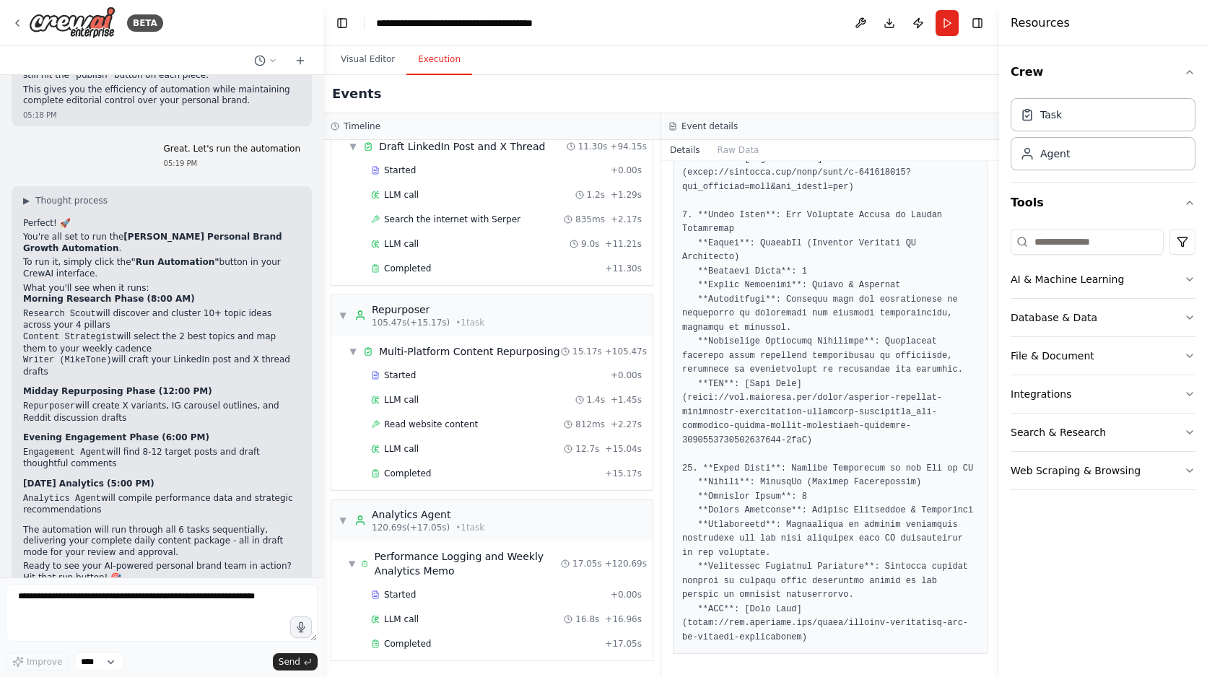
scroll to position [3186, 0]
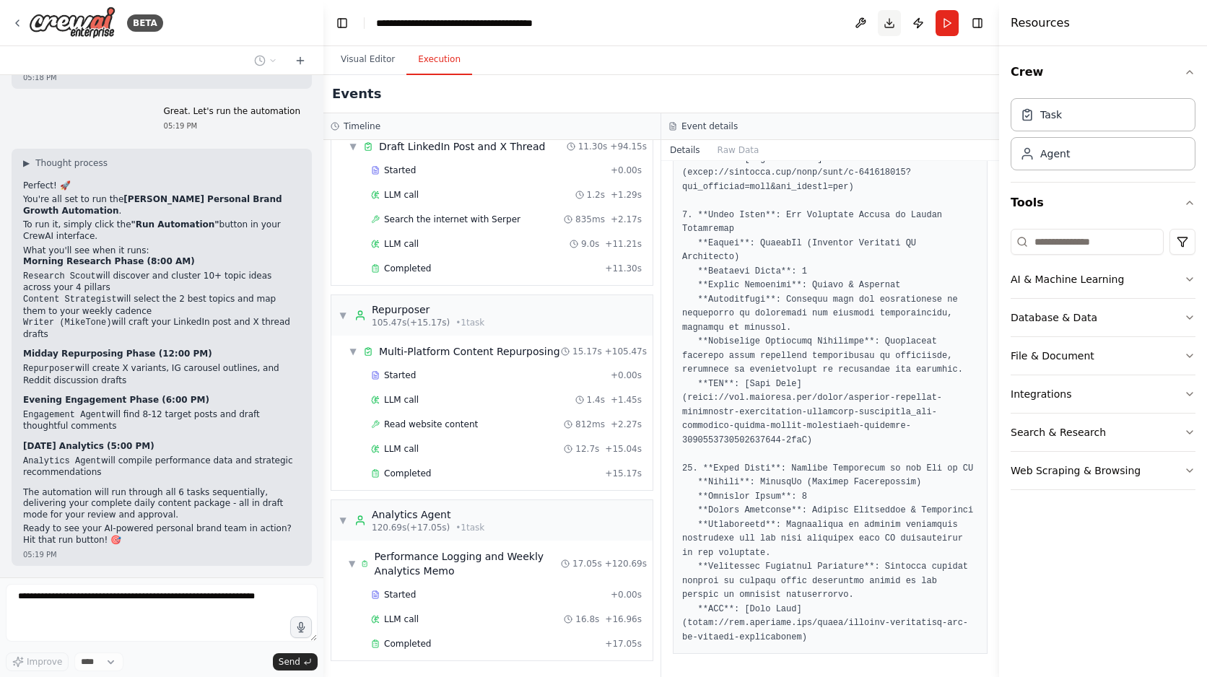
click at [896, 22] on button "Download" at bounding box center [889, 23] width 23 height 26
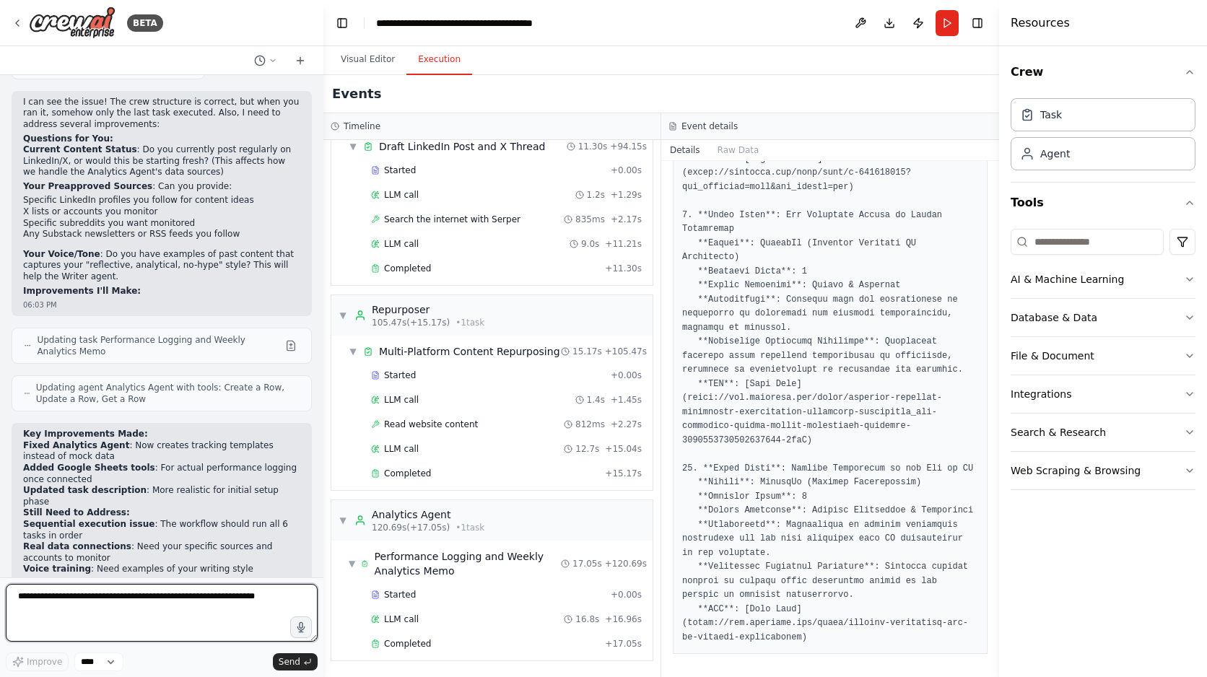
scroll to position [4152, 0]
click at [98, 619] on textarea at bounding box center [162, 613] width 312 height 58
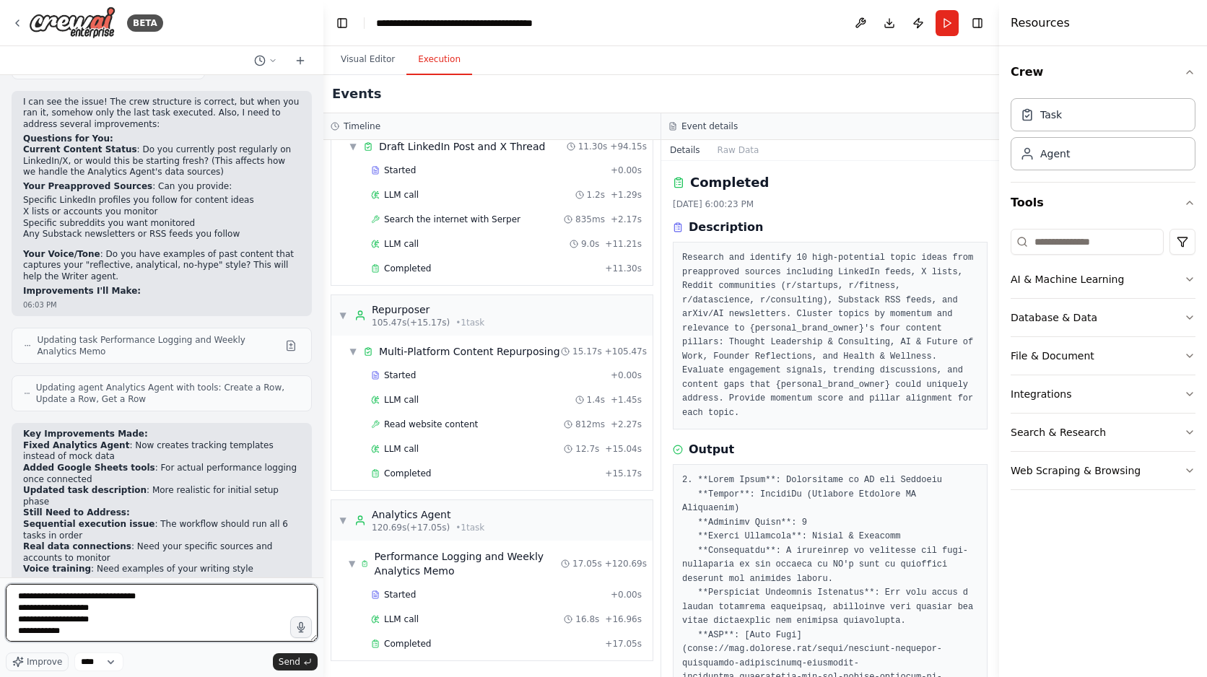
scroll to position [6, 0]
click at [54, 624] on textarea "**********" at bounding box center [162, 613] width 312 height 58
click at [53, 624] on textarea "**********" at bounding box center [162, 613] width 312 height 58
click at [56, 637] on textarea "**********" at bounding box center [162, 613] width 312 height 58
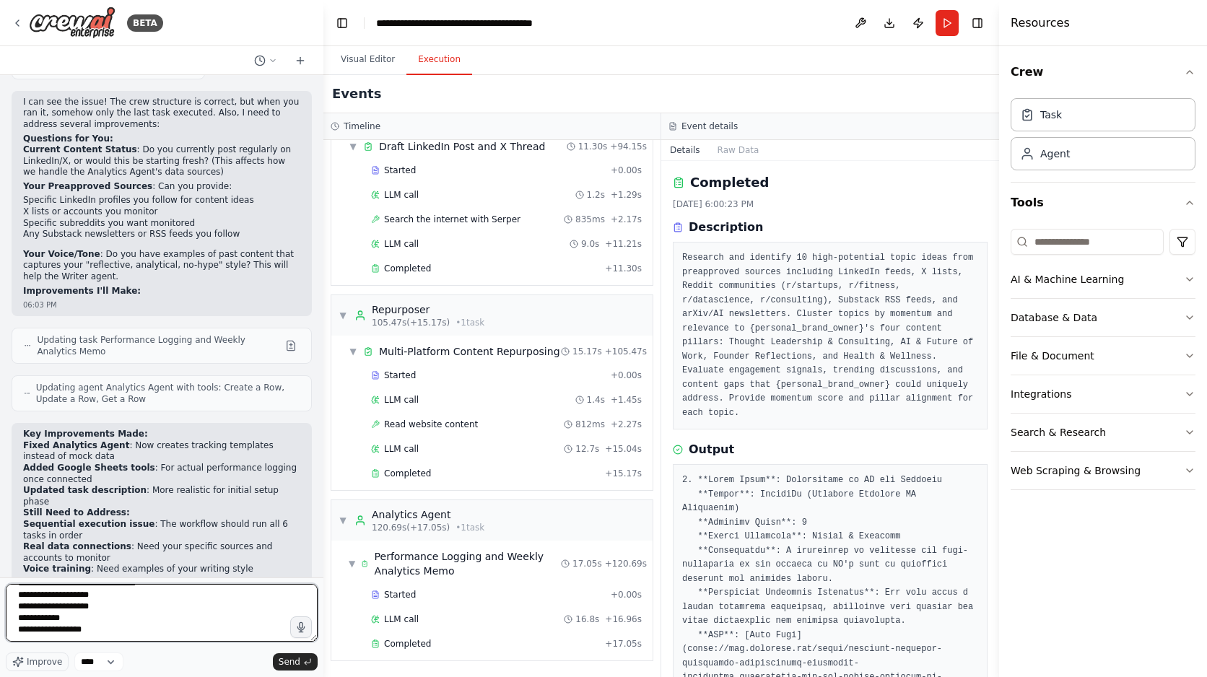
click at [138, 636] on textarea "**********" at bounding box center [162, 613] width 312 height 58
paste textarea "**********"
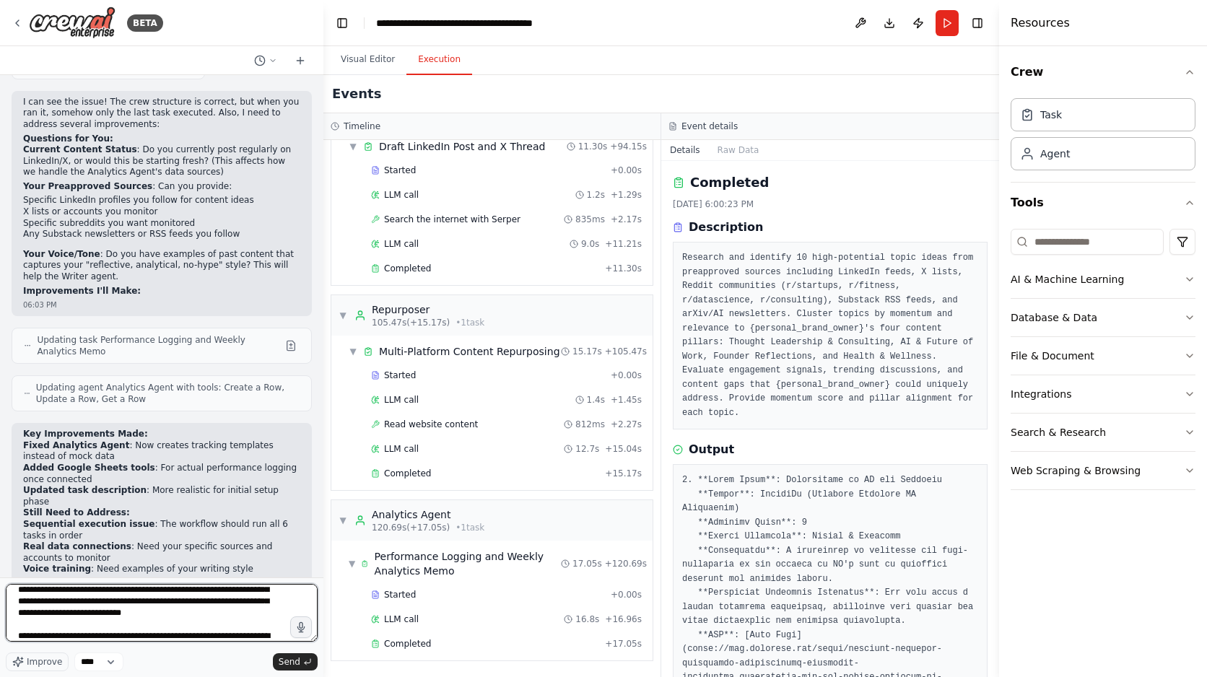
scroll to position [155, 0]
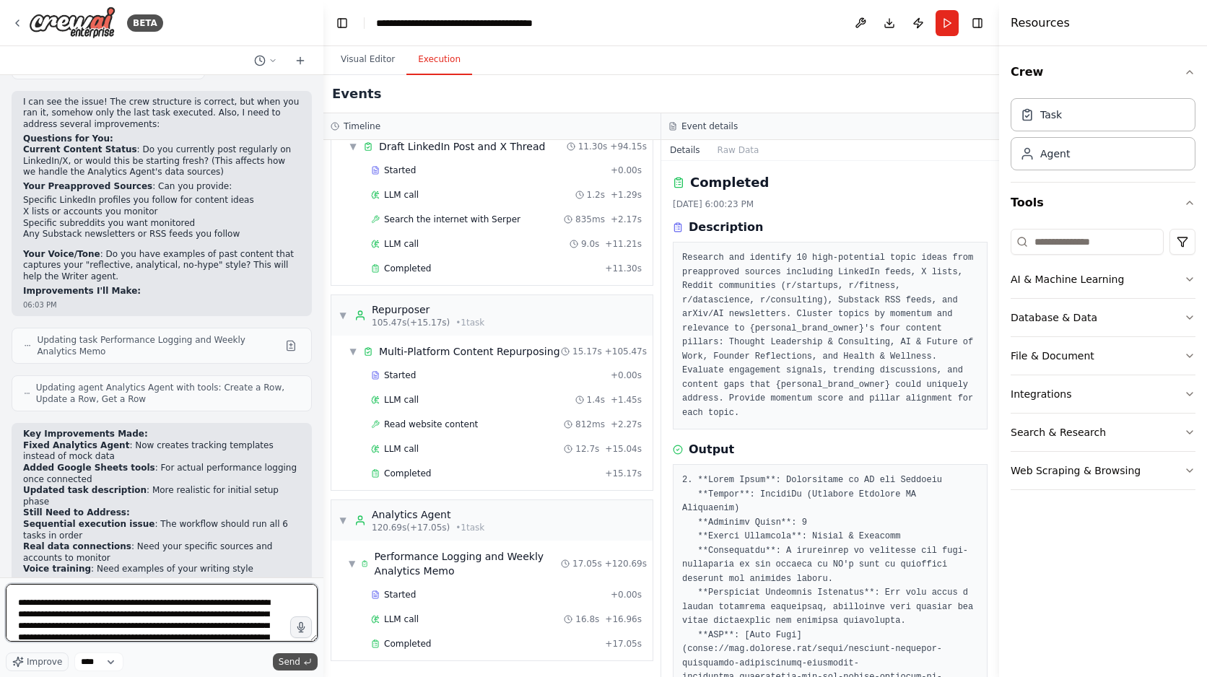
type textarea "**********"
click at [295, 660] on span "Send" at bounding box center [290, 662] width 22 height 12
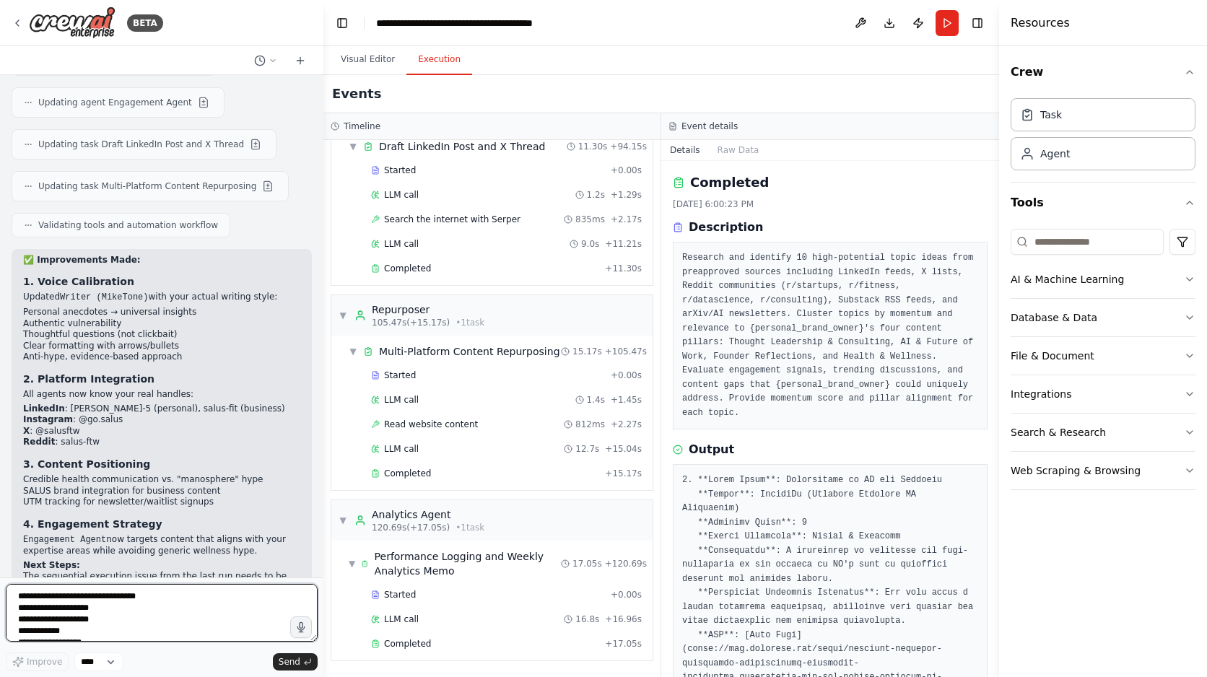
scroll to position [5522, 0]
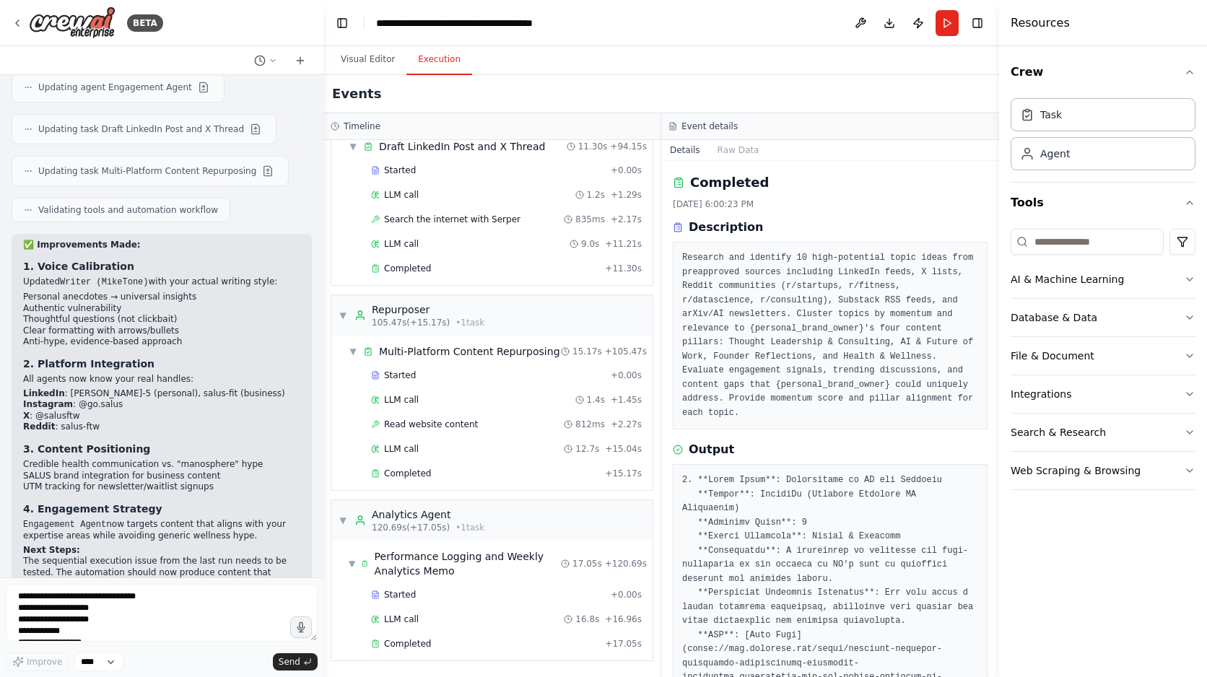
click at [101, 629] on li "Any particular subreddits beyond r/startups and r/consulting you want monitored?" at bounding box center [161, 640] width 277 height 22
drag, startPoint x: 92, startPoint y: 474, endPoint x: 19, endPoint y: 440, distance: 81.4
click at [19, 440] on div "✅ Improvements Made: 1. Voice Calibration Updated Writer (MikeTone) with your a…" at bounding box center [162, 452] width 300 height 437
copy ol "Do you have specific LinkedIn profiles, X accounts, or Substack newsletters you…"
click at [151, 606] on textarea at bounding box center [162, 613] width 312 height 58
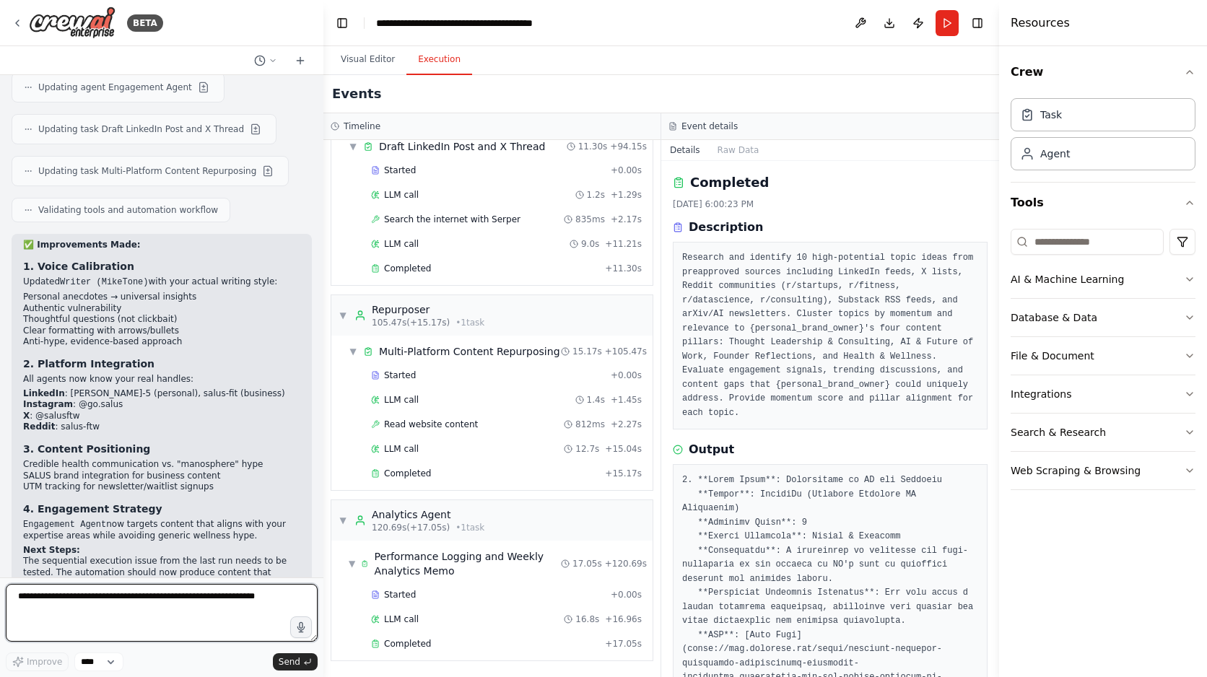
paste textarea "**********"
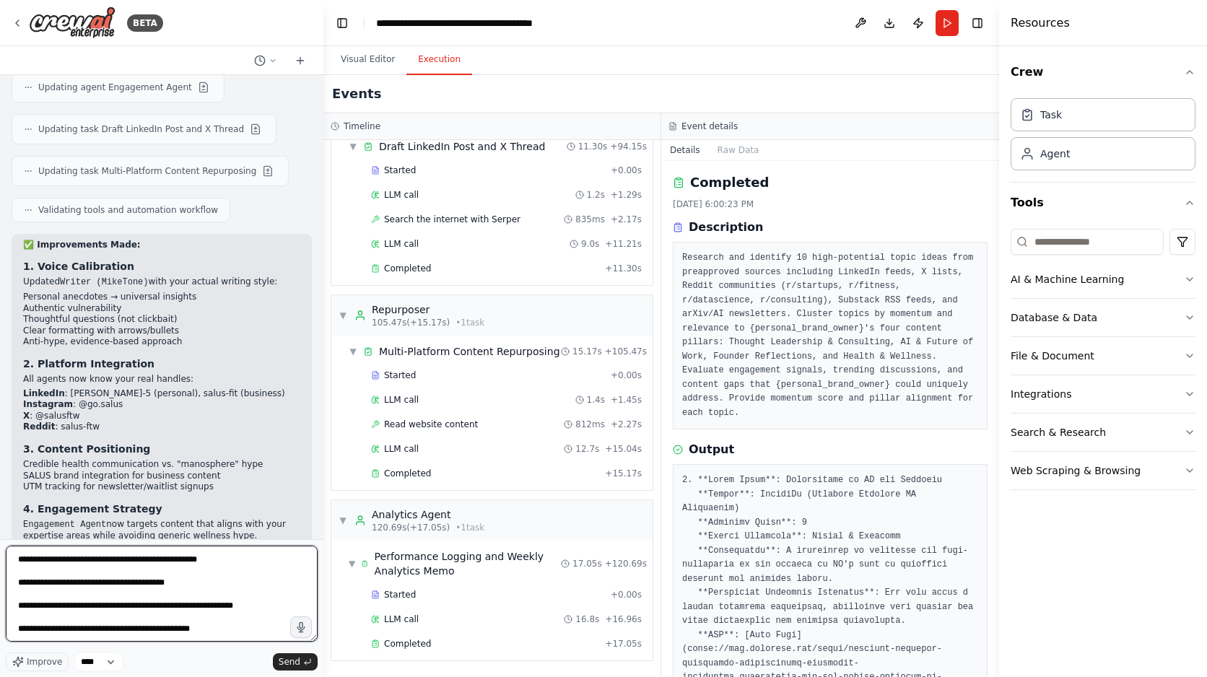
drag, startPoint x: 315, startPoint y: 638, endPoint x: 373, endPoint y: 674, distance: 68.7
click at [374, 676] on div "BETA Structured version (if [PERSON_NAME] supports roles/tools) Agents & Roles …" at bounding box center [603, 338] width 1207 height 677
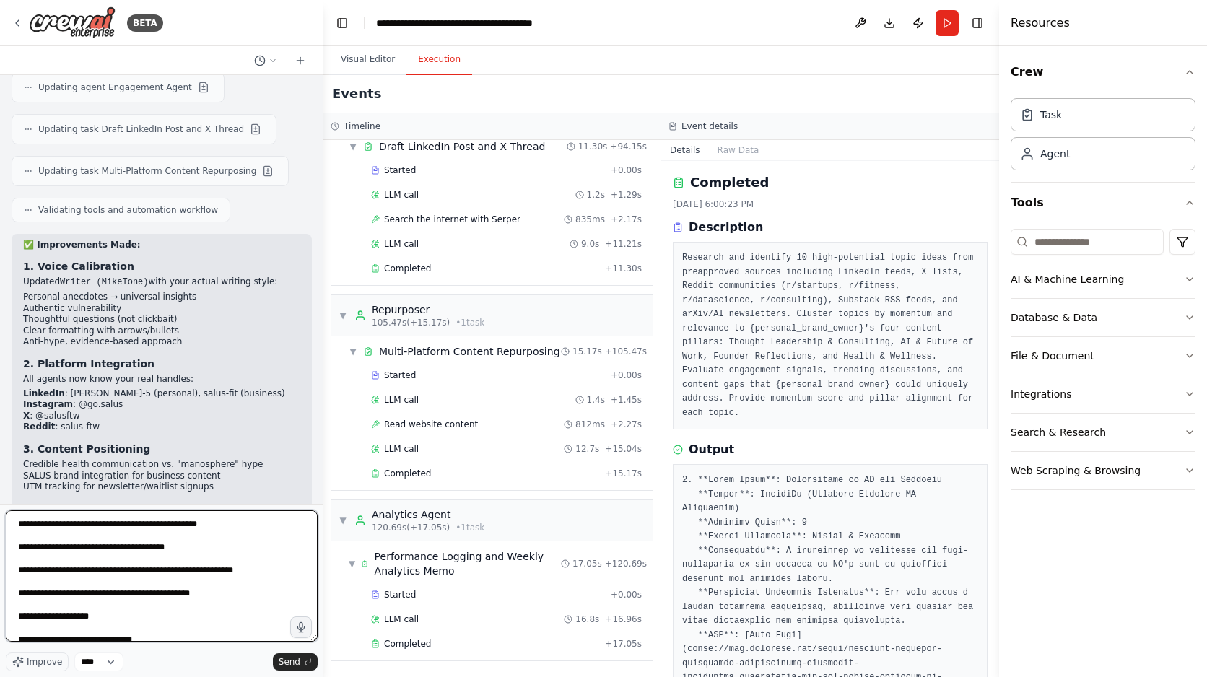
drag, startPoint x: 315, startPoint y: 640, endPoint x: 317, endPoint y: 676, distance: 36.2
click at [317, 676] on form "**********" at bounding box center [161, 590] width 323 height 173
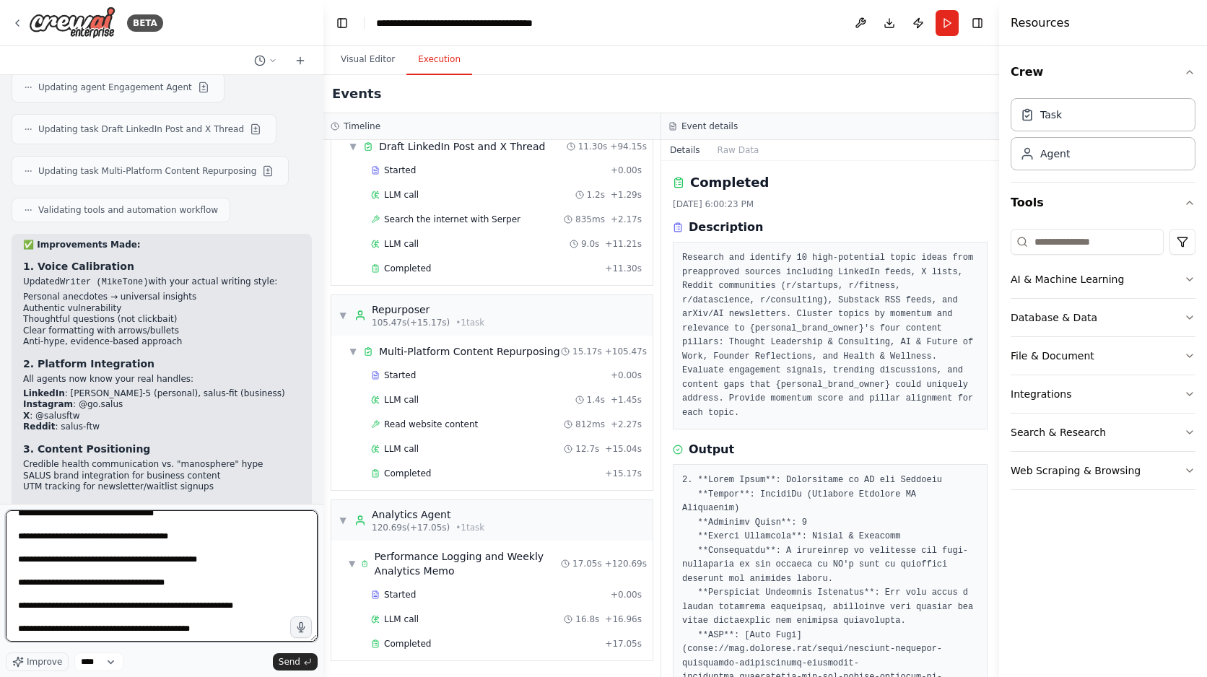
scroll to position [74, 0]
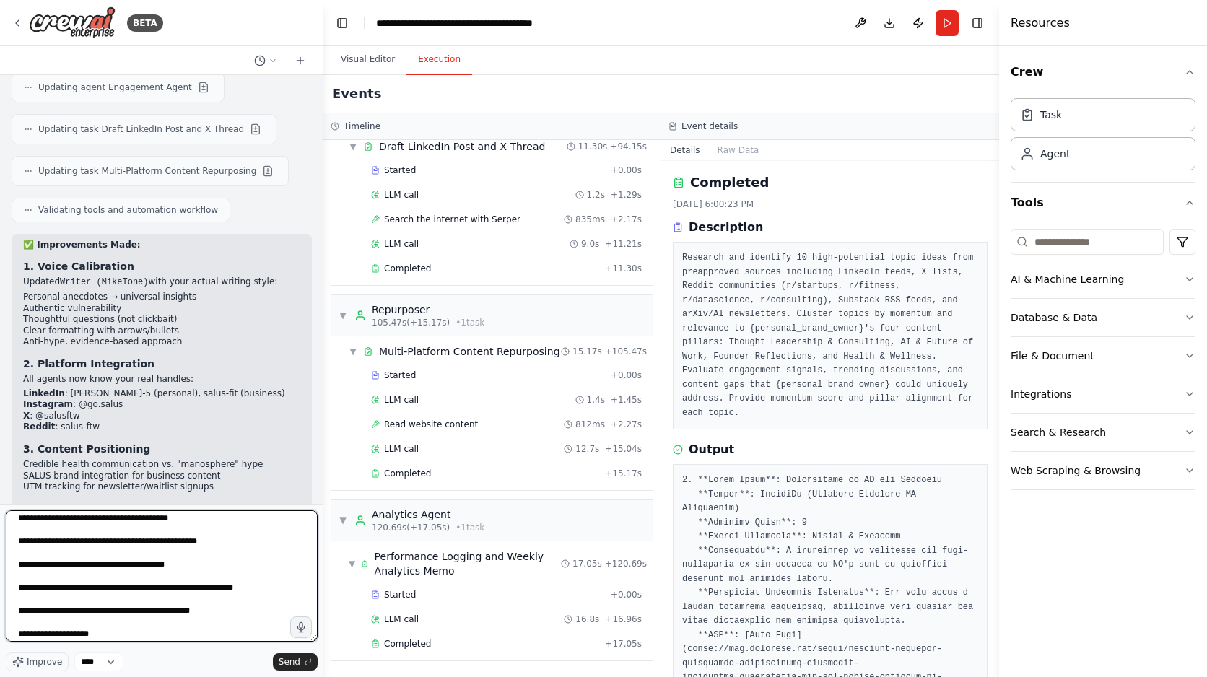
click at [271, 592] on textarea "**********" at bounding box center [162, 575] width 312 height 131
click at [231, 615] on textarea "**********" at bounding box center [162, 575] width 312 height 131
click at [267, 595] on textarea "**********" at bounding box center [162, 575] width 312 height 131
click at [265, 590] on textarea "**********" at bounding box center [162, 575] width 312 height 131
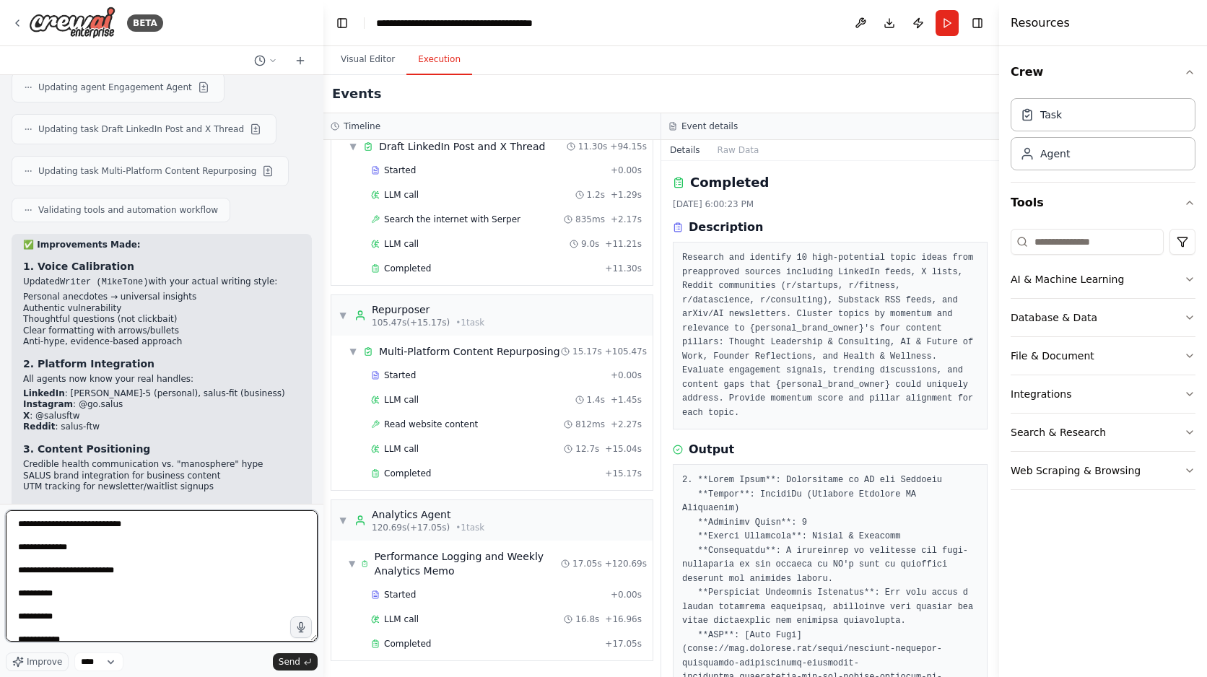
scroll to position [621, 0]
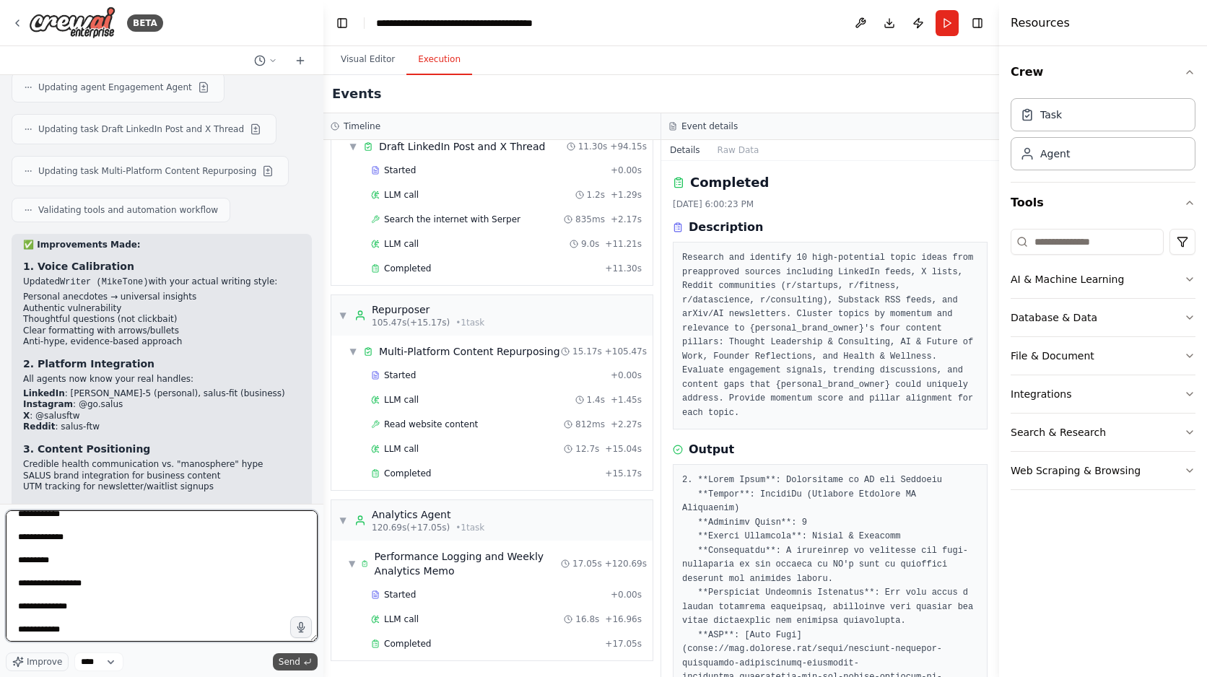
type textarea "**********"
click at [287, 657] on span "Send" at bounding box center [290, 662] width 22 height 12
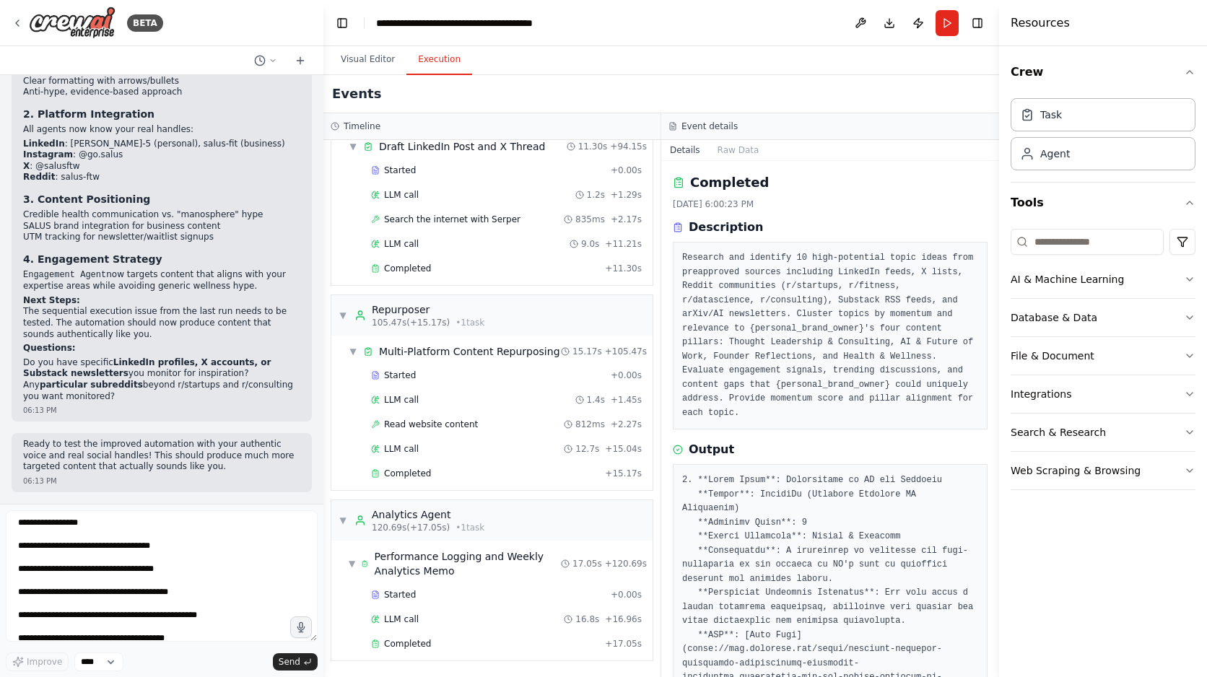
scroll to position [5595, 0]
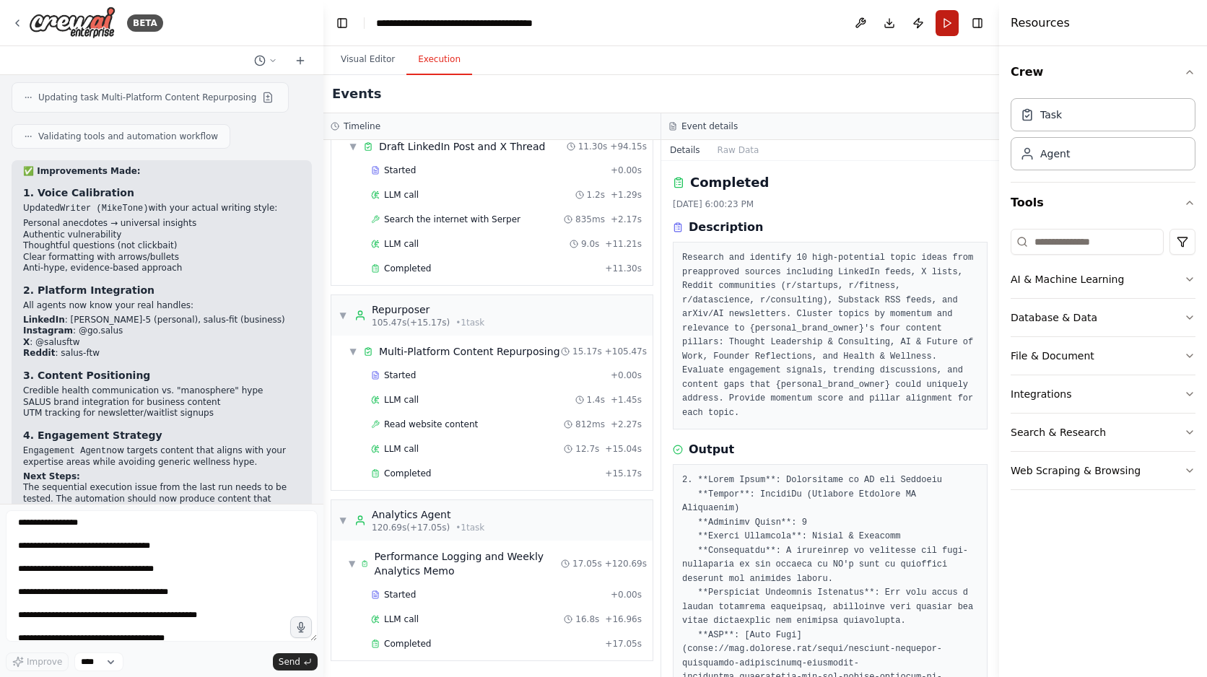
click at [946, 28] on button "Run" at bounding box center [947, 23] width 23 height 26
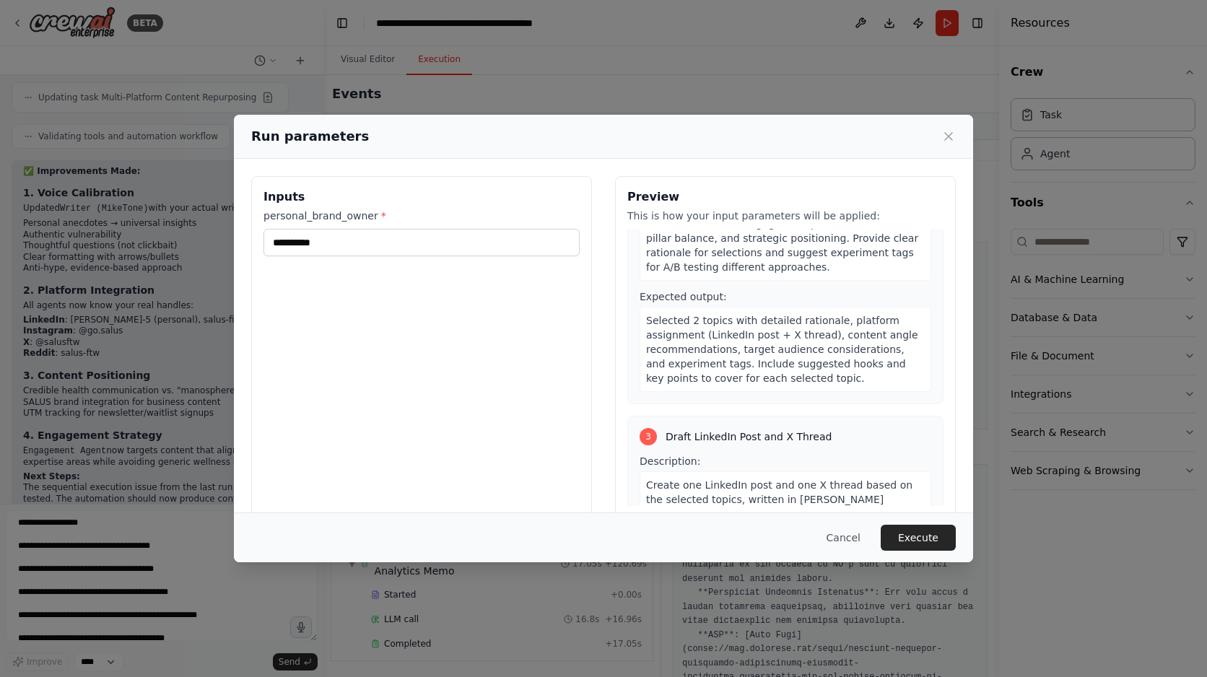
scroll to position [645, 0]
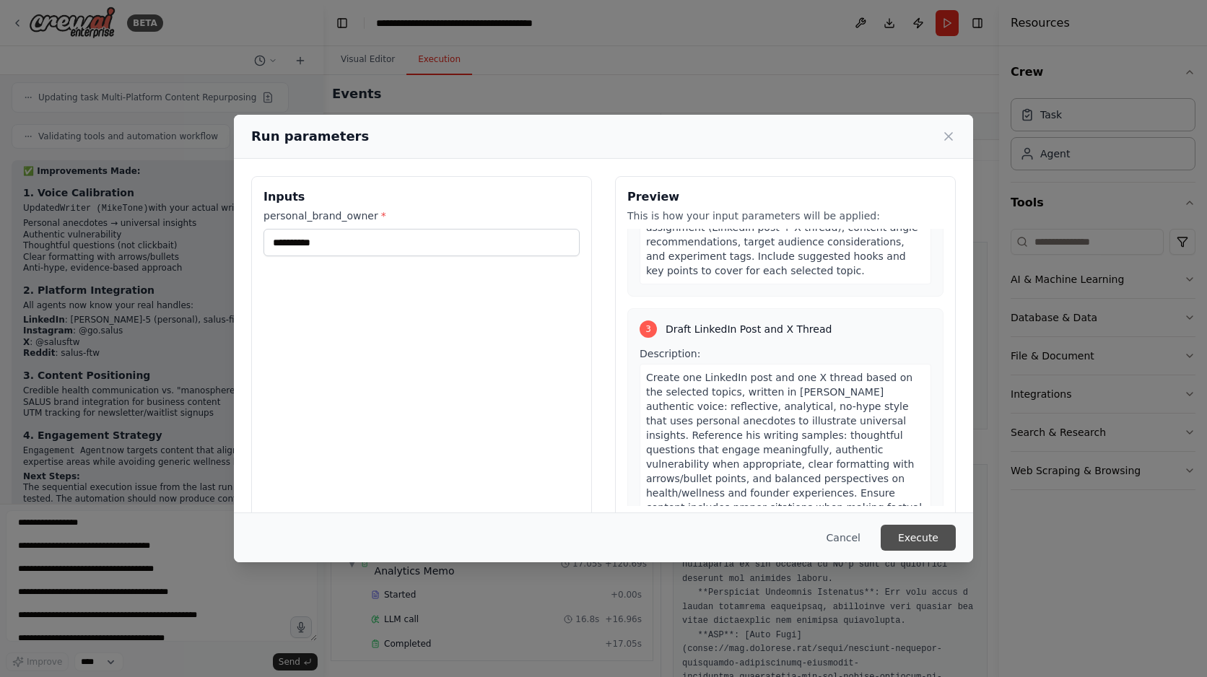
click at [915, 542] on button "Execute" at bounding box center [918, 538] width 75 height 26
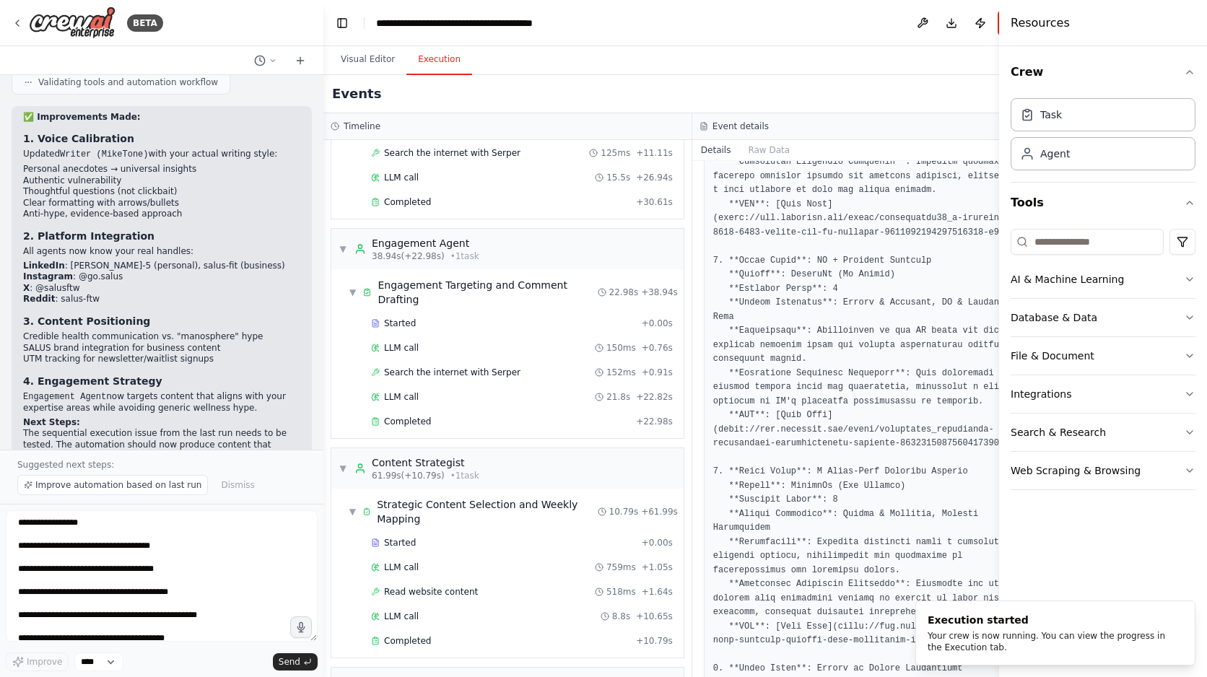
scroll to position [622, 0]
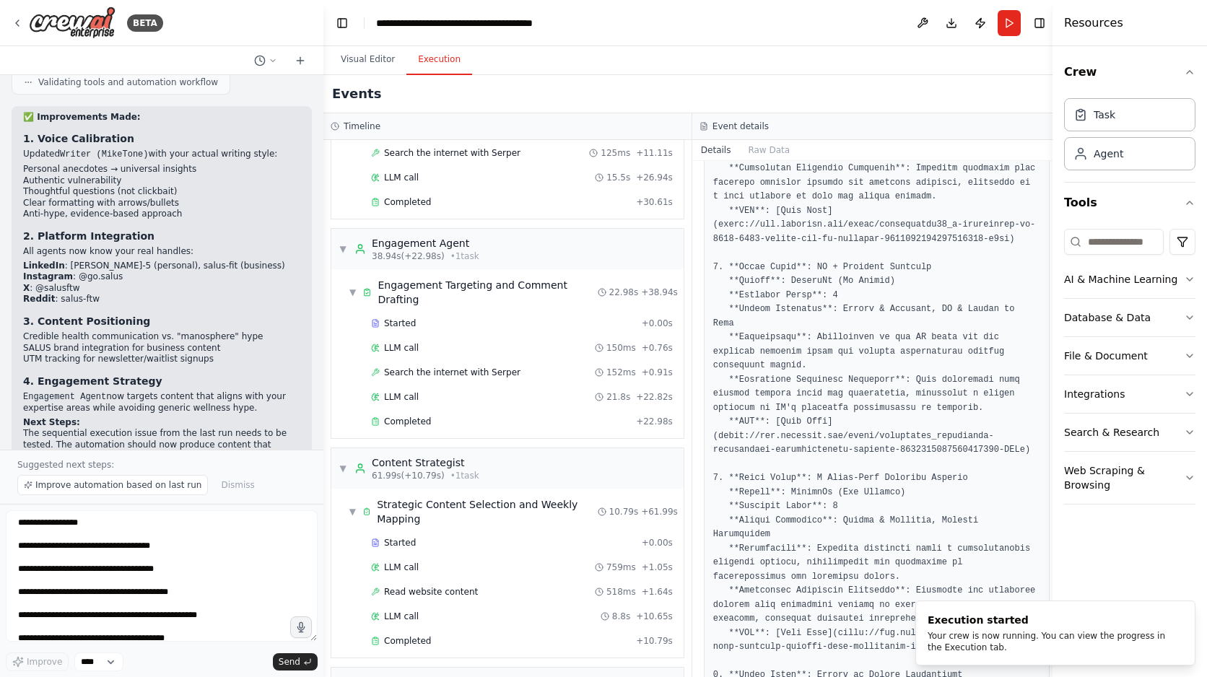
drag, startPoint x: 1000, startPoint y: 81, endPoint x: 1211, endPoint y: 58, distance: 212.7
click at [1206, 58] on html "BETA Structured version (if [PERSON_NAME] supports roles/tools) Agents & Roles …" at bounding box center [603, 338] width 1207 height 677
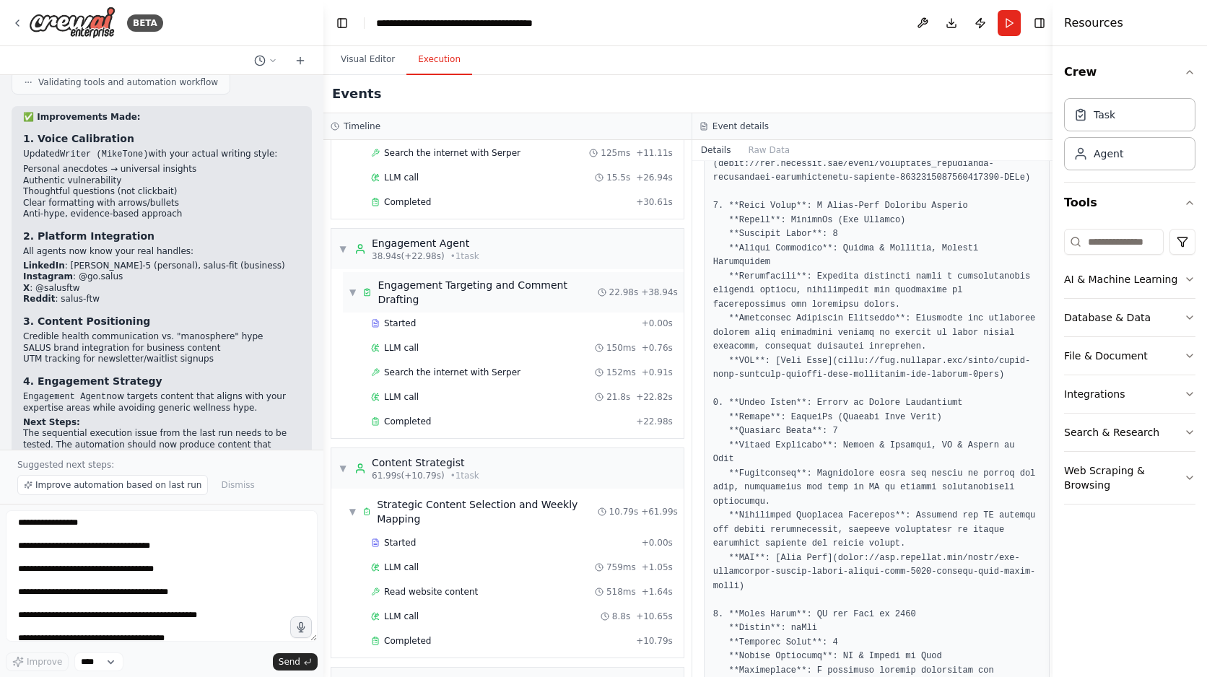
scroll to position [0, 0]
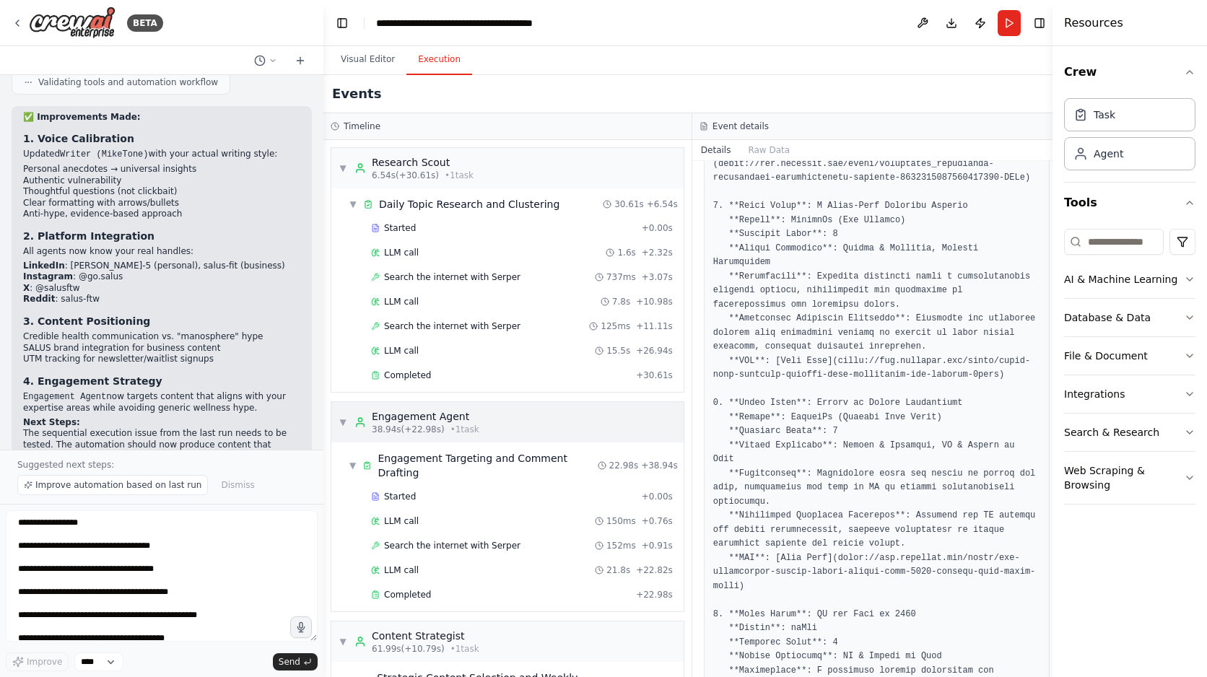
click at [522, 419] on div "▼ Engagement Agent 38.94s (+22.98s) • 1 task" at bounding box center [507, 422] width 352 height 40
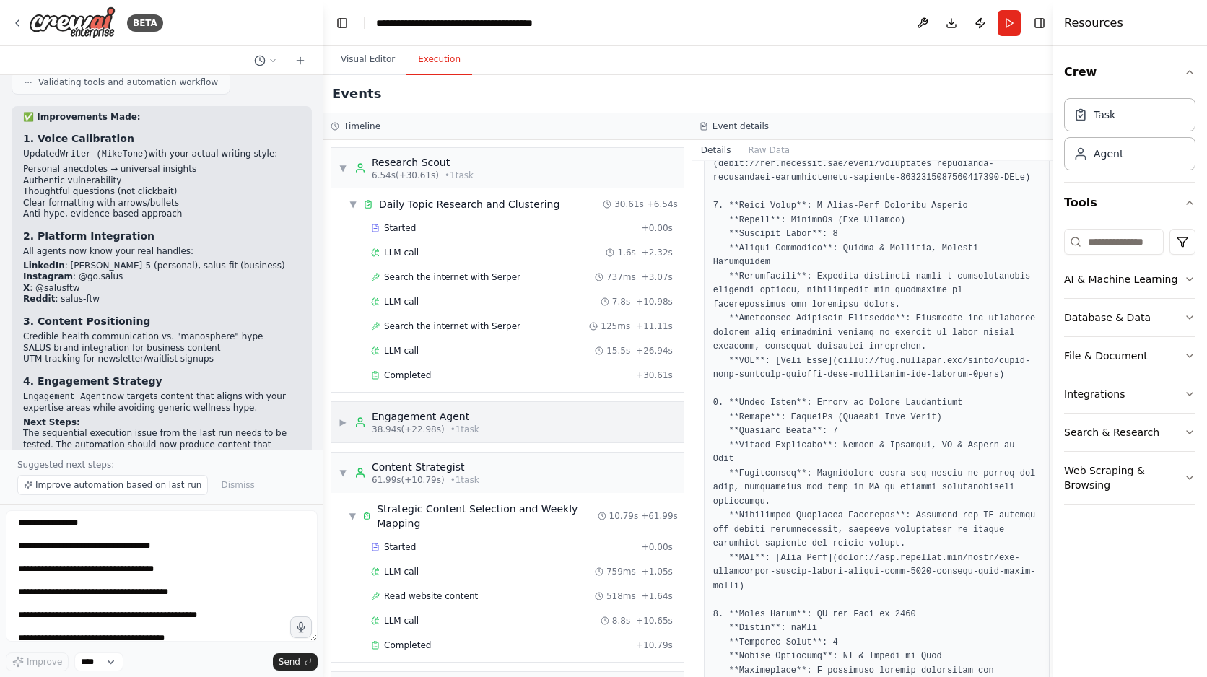
click at [489, 419] on div "▶ Engagement Agent 38.94s (+22.98s) • 1 task" at bounding box center [507, 422] width 352 height 40
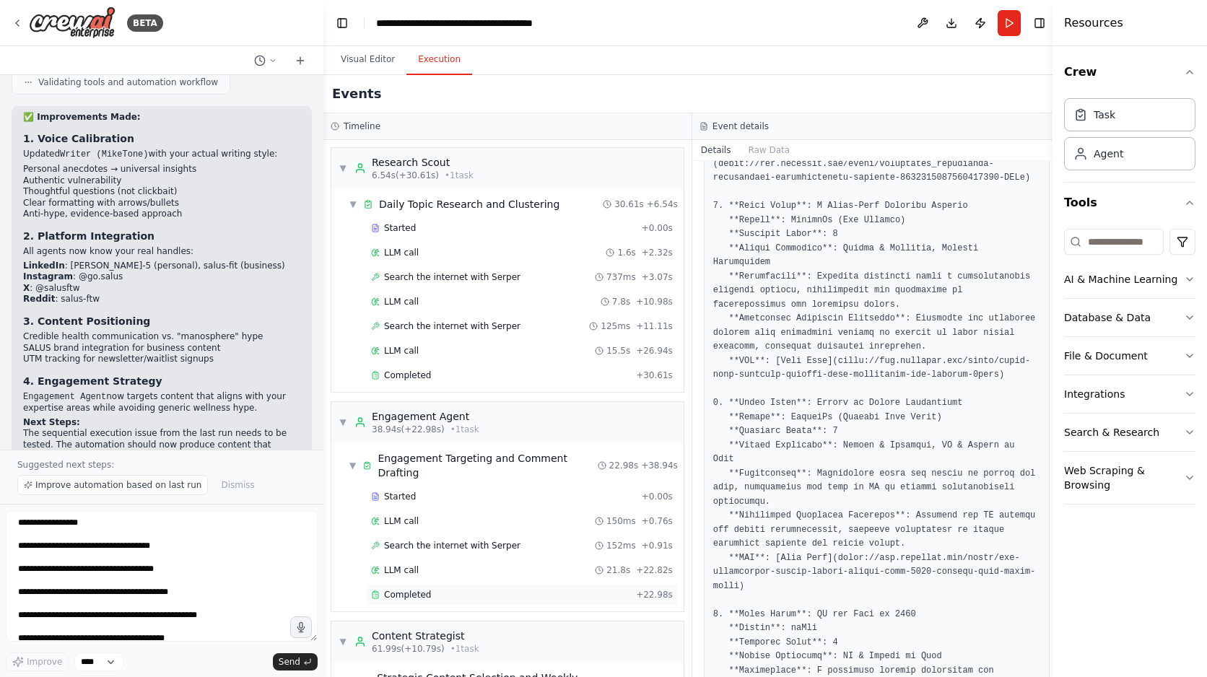
click at [486, 601] on div "Completed + 22.98s" at bounding box center [522, 595] width 312 height 22
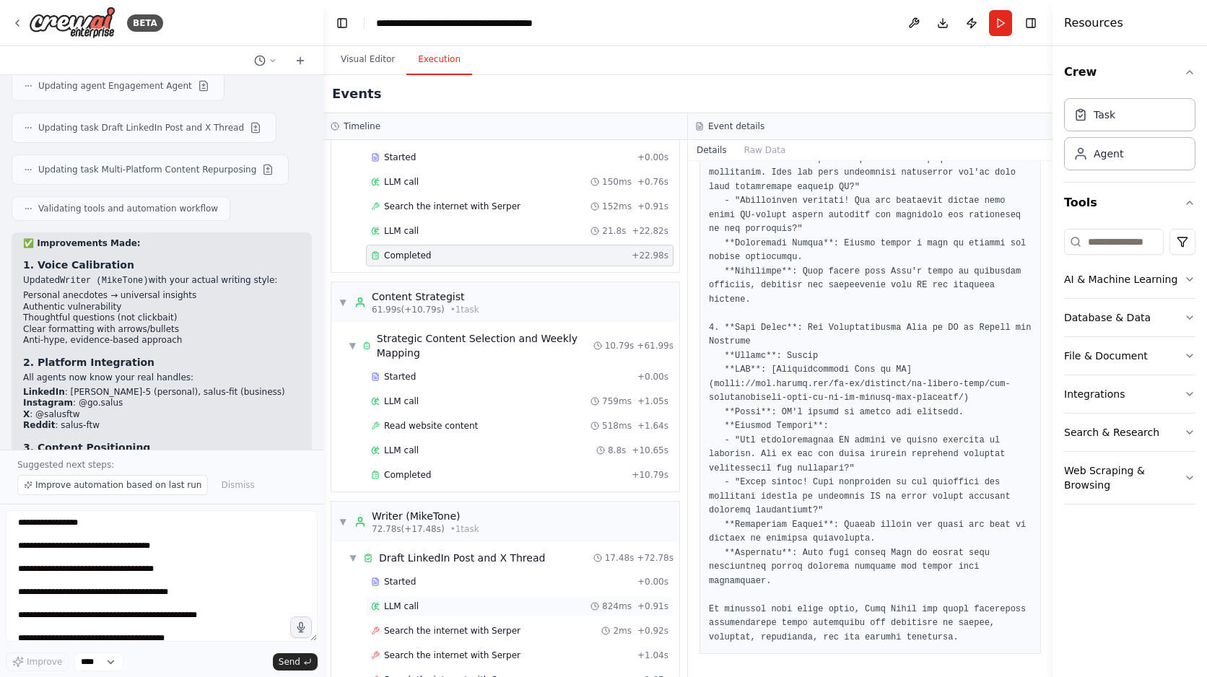
scroll to position [365, 0]
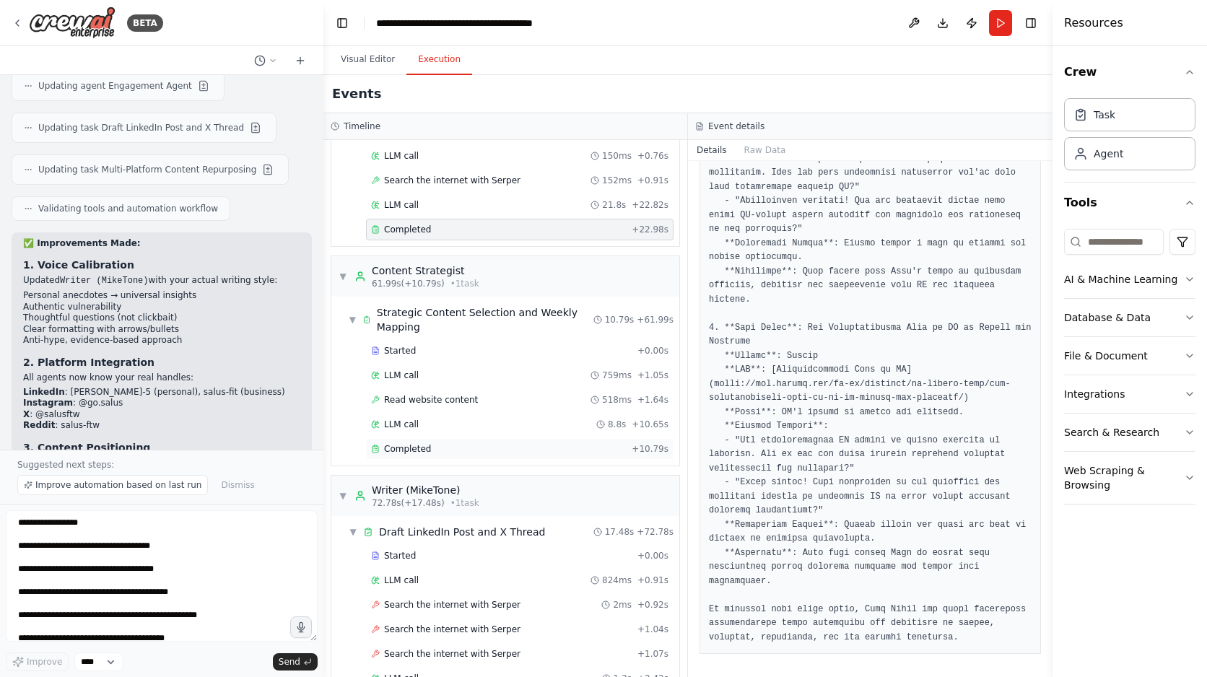
click at [470, 453] on div "Completed" at bounding box center [498, 449] width 255 height 12
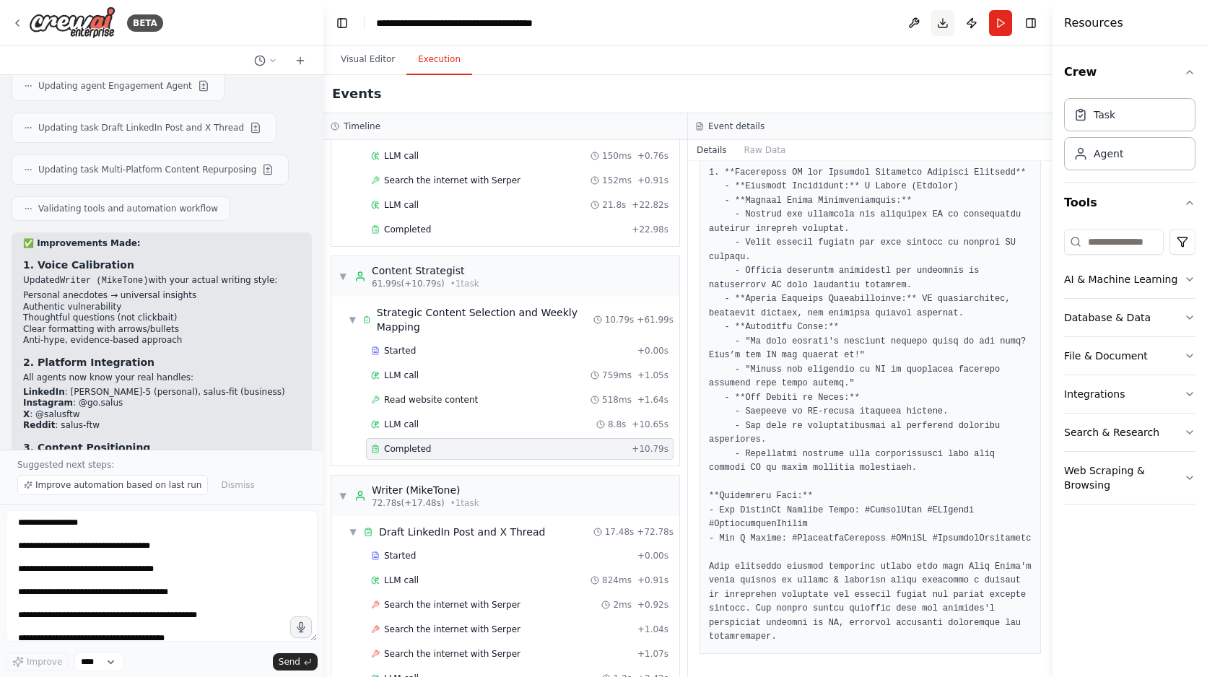
click at [945, 12] on button "Download" at bounding box center [942, 23] width 23 height 26
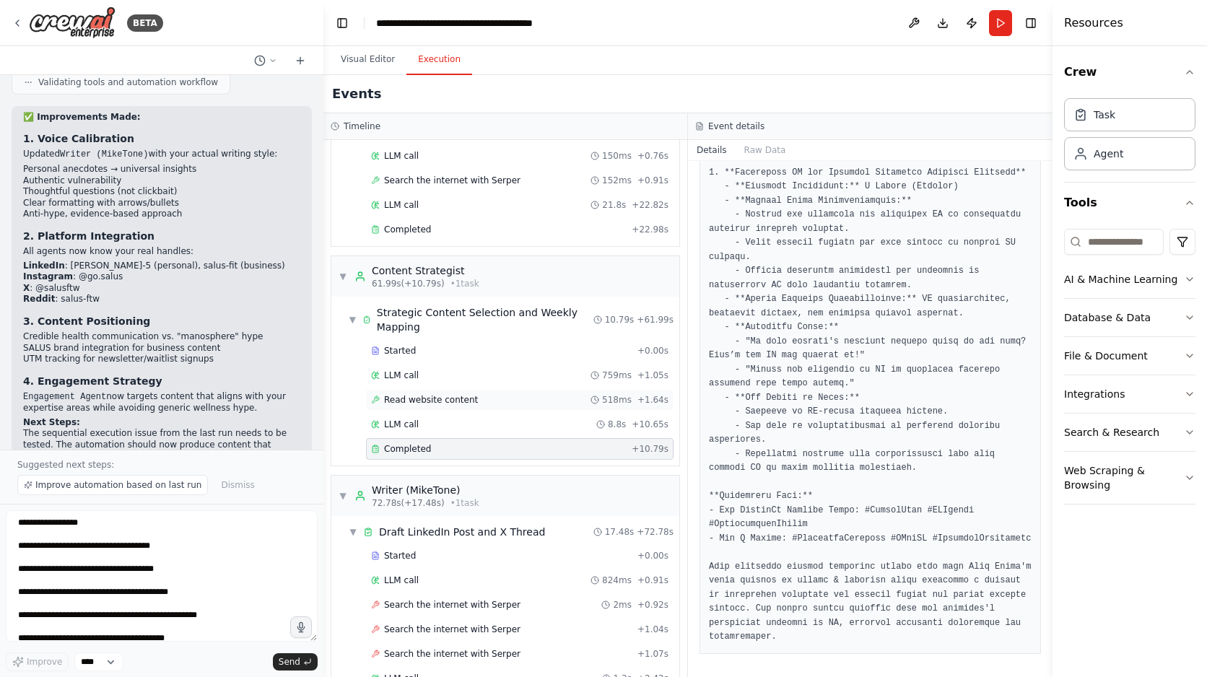
click at [480, 401] on div "Read website content 518ms + 1.64s" at bounding box center [519, 400] width 297 height 12
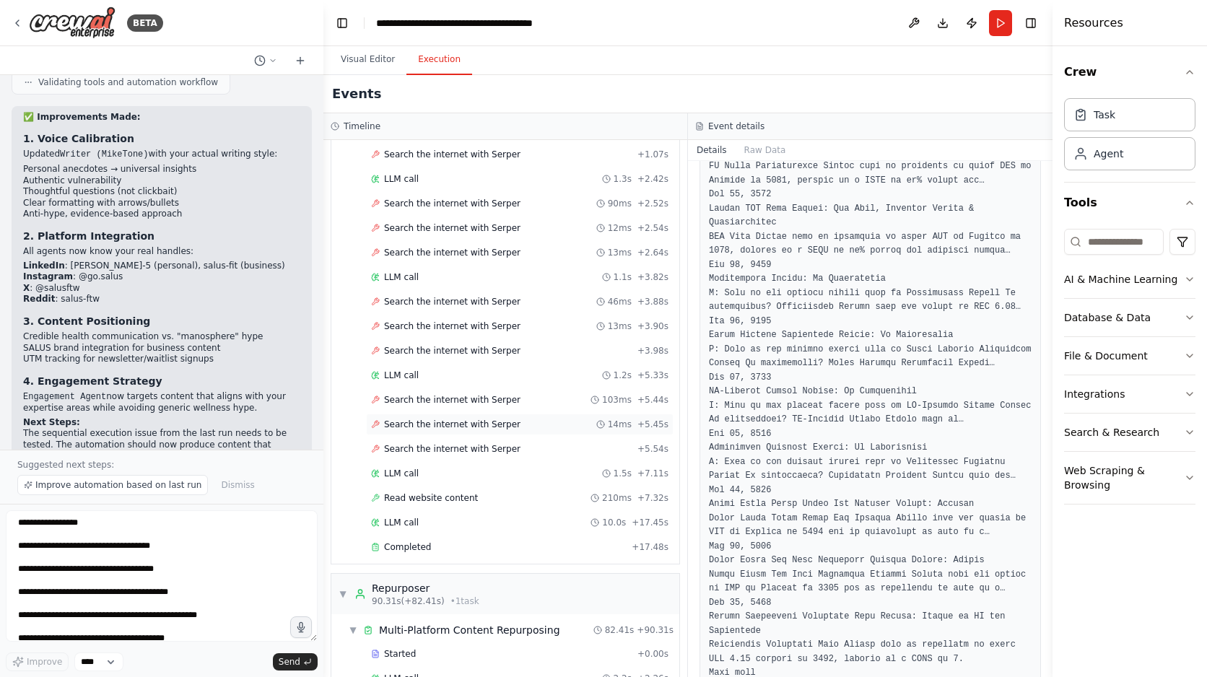
scroll to position [866, 0]
click at [463, 557] on div "Started + 0.00s LLM call 824ms + 0.91s Search the internet with [PERSON_NAME] 2…" at bounding box center [511, 302] width 336 height 515
click at [509, 539] on div "Completed + 17.48s" at bounding box center [520, 547] width 308 height 22
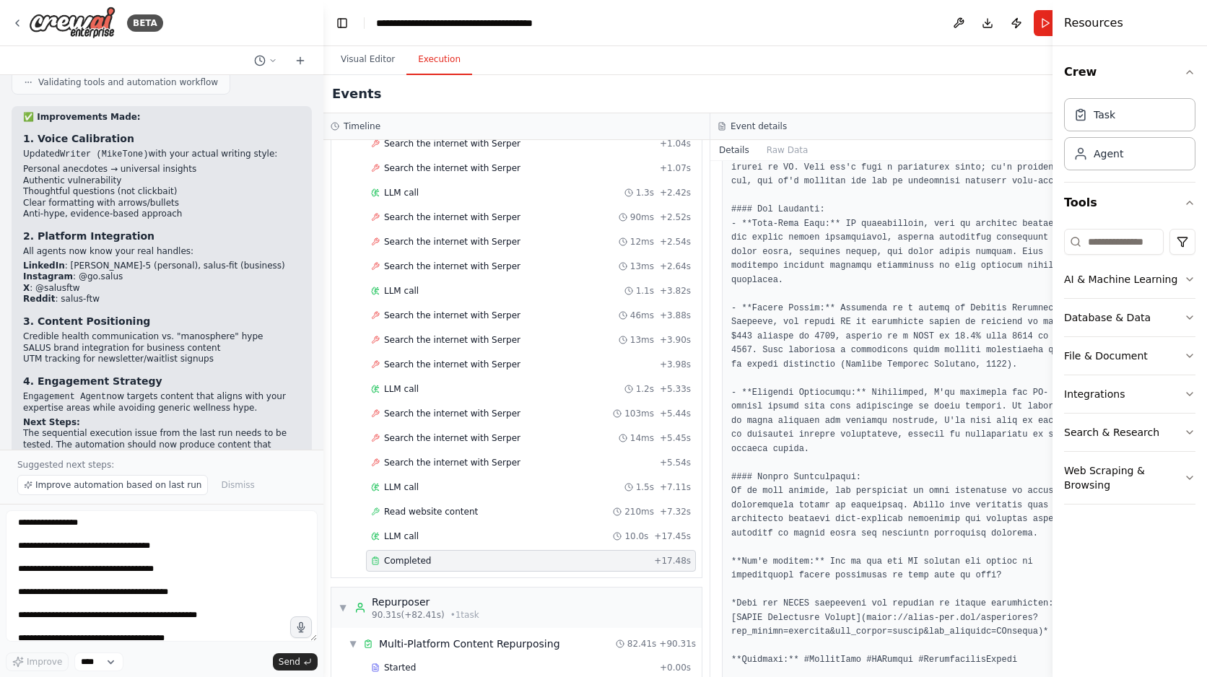
scroll to position [451, 0]
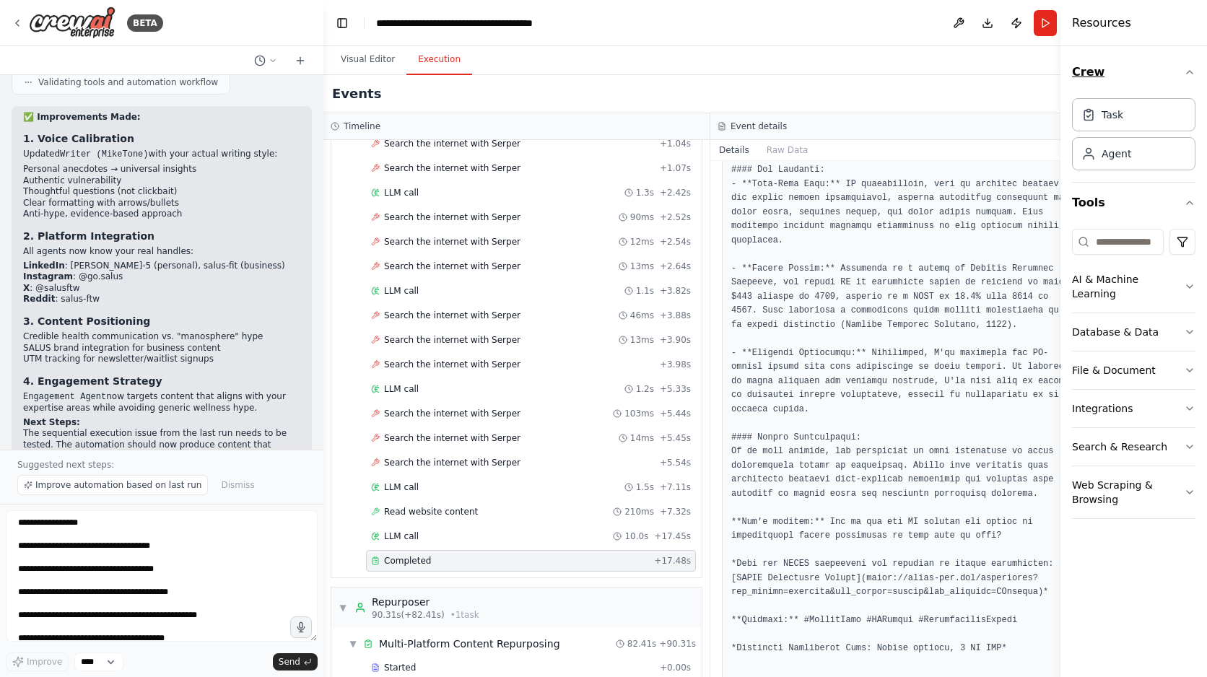
drag, startPoint x: 1054, startPoint y: 82, endPoint x: 1163, endPoint y: 76, distance: 109.2
click at [1163, 76] on div "Resources Crew Task Agent Tools AI & Machine Learning Database & Data File & Do…" at bounding box center [1133, 338] width 147 height 677
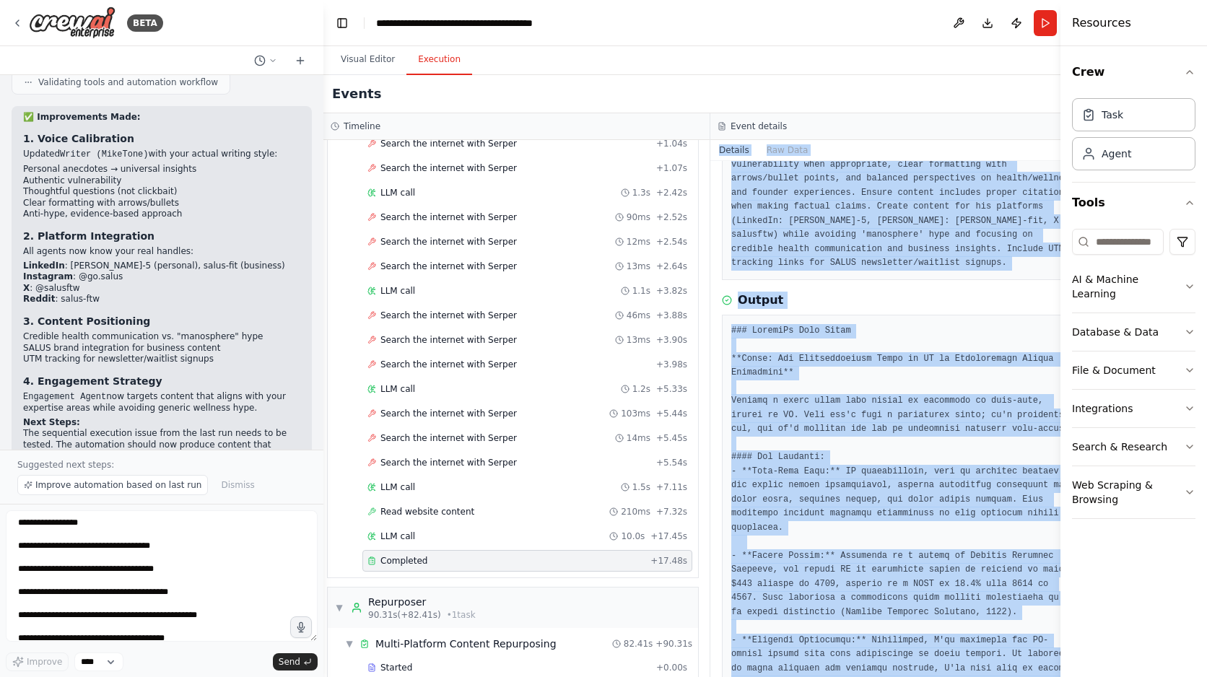
scroll to position [0, 0]
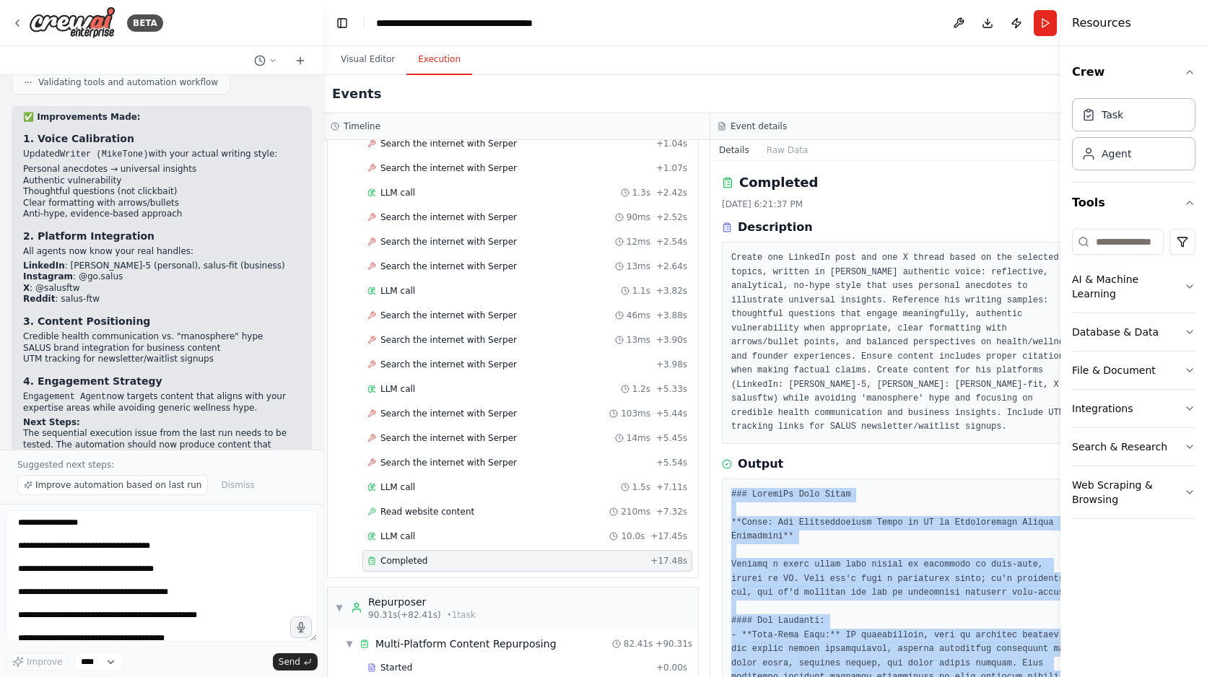
drag, startPoint x: 1024, startPoint y: 635, endPoint x: 718, endPoint y: 484, distance: 340.3
copy pre "### LinkedIn Post Draft **Title: The Transformative Power of AI in Personalized…"
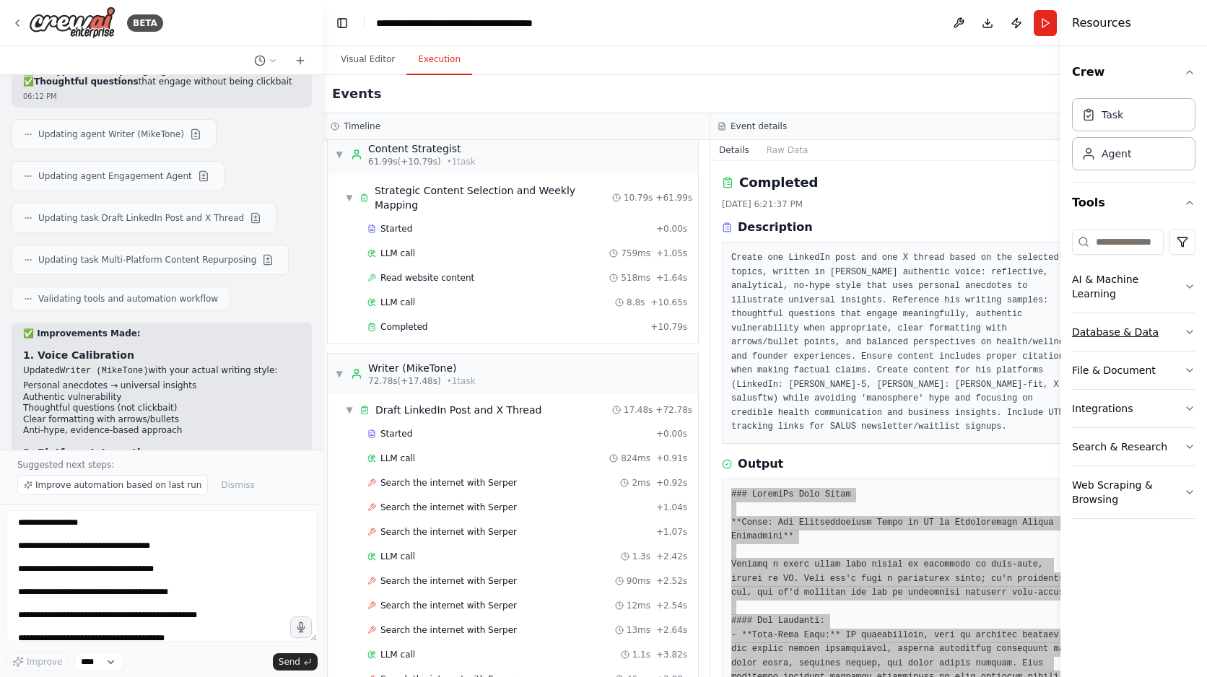
scroll to position [5649, 0]
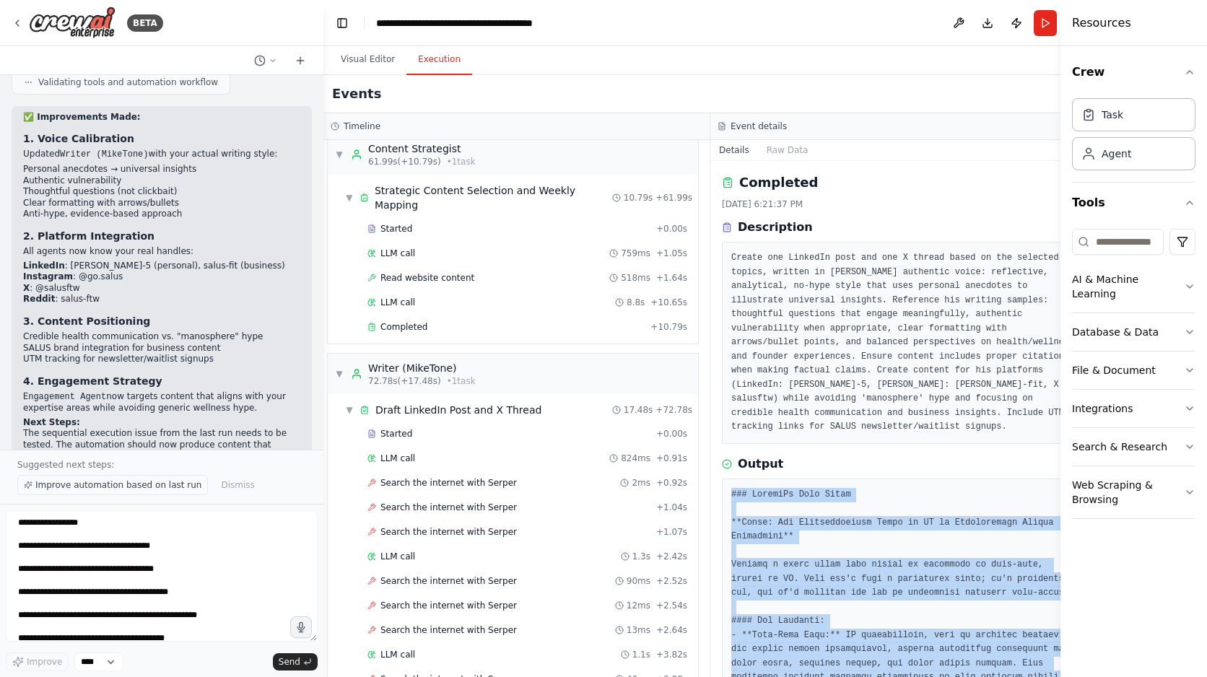
click at [173, 487] on span "Improve automation based on last run" at bounding box center [118, 485] width 166 height 12
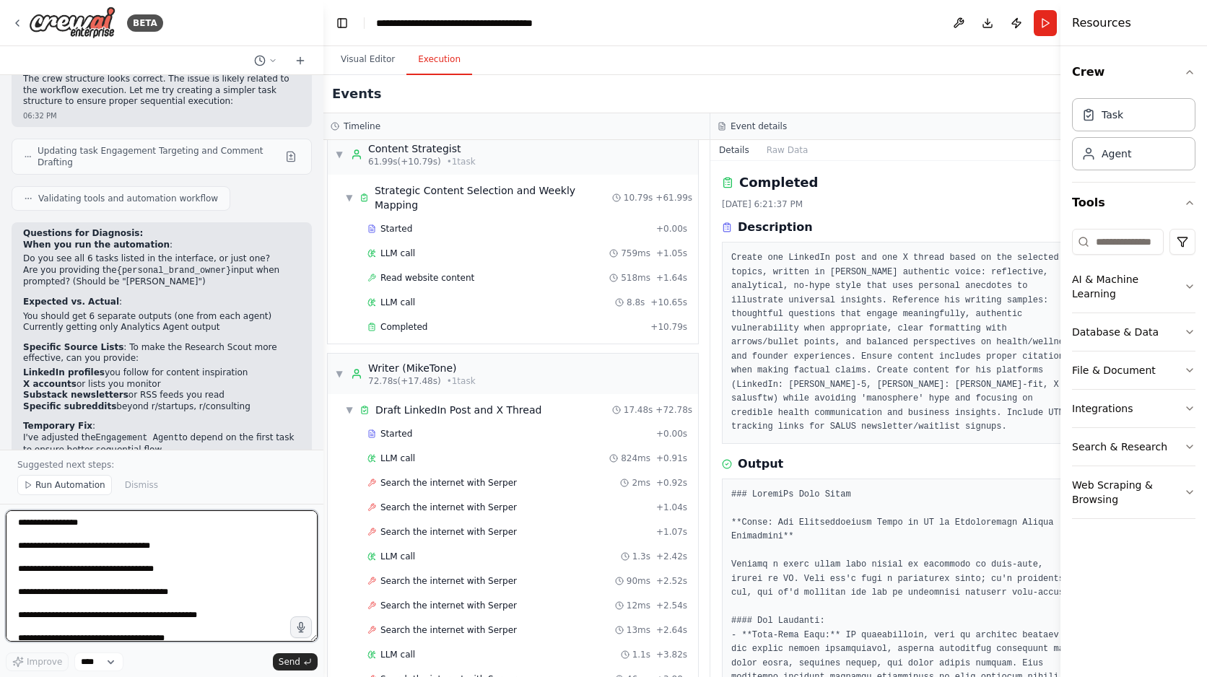
scroll to position [6653, 0]
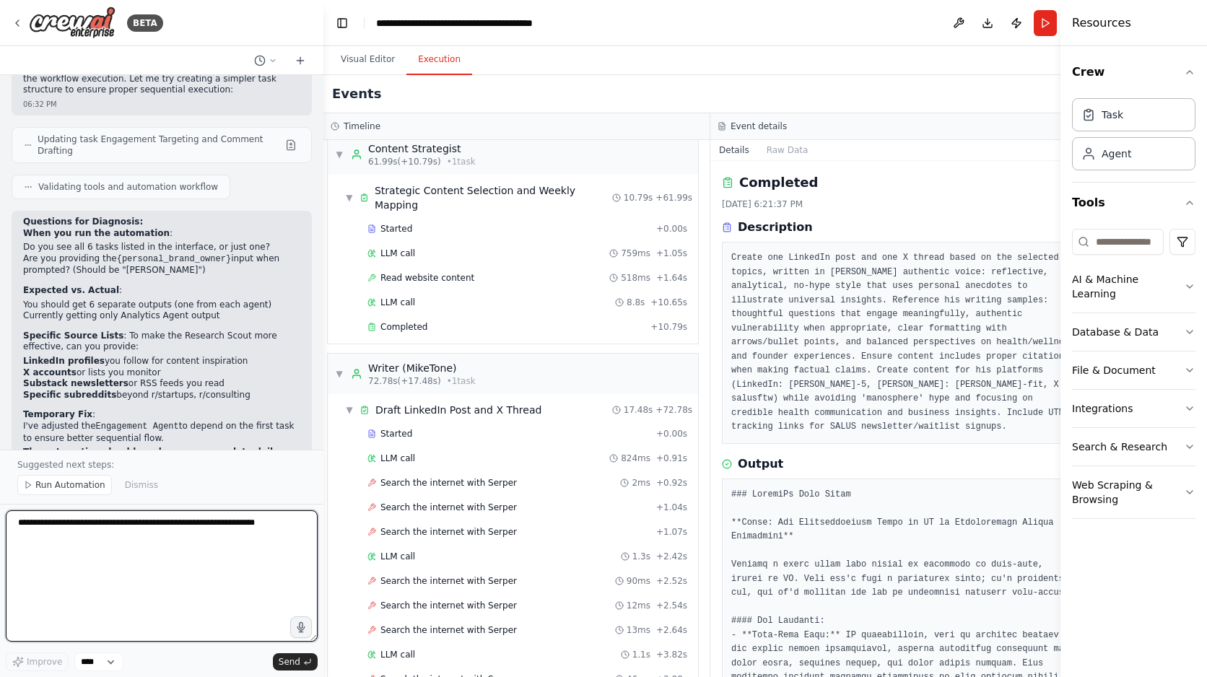
paste textarea "**********"
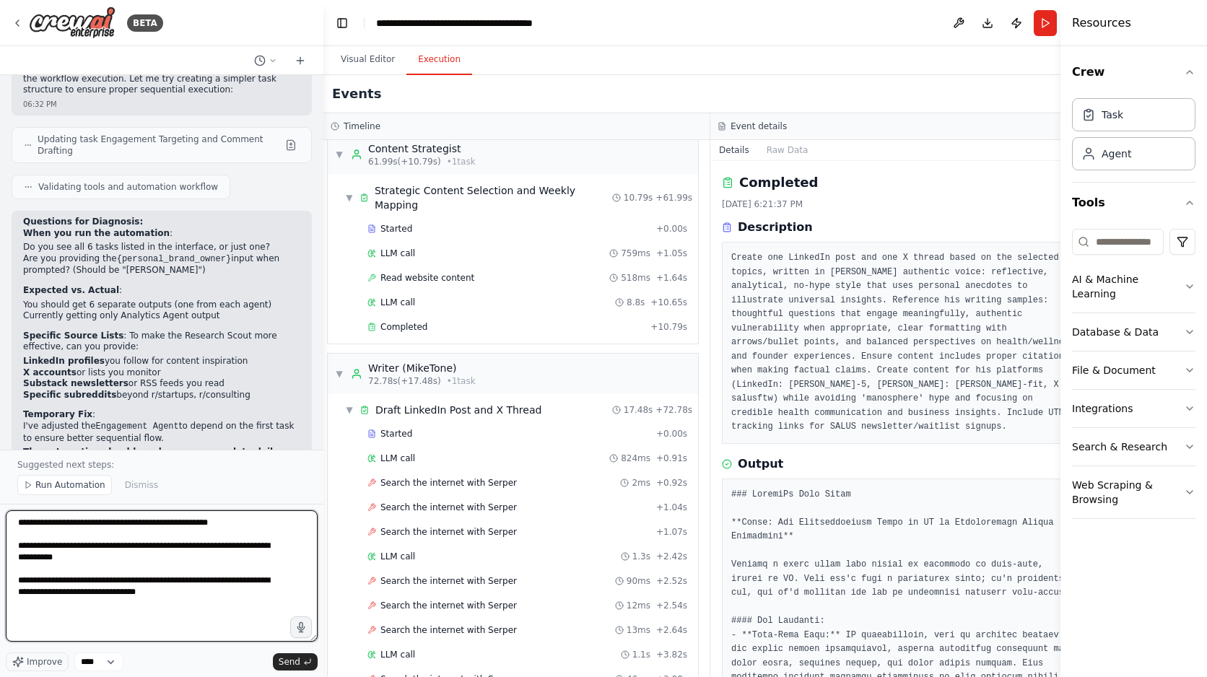
drag, startPoint x: 113, startPoint y: 557, endPoint x: 9, endPoint y: 547, distance: 105.2
click at [9, 547] on textarea "**********" at bounding box center [162, 575] width 312 height 131
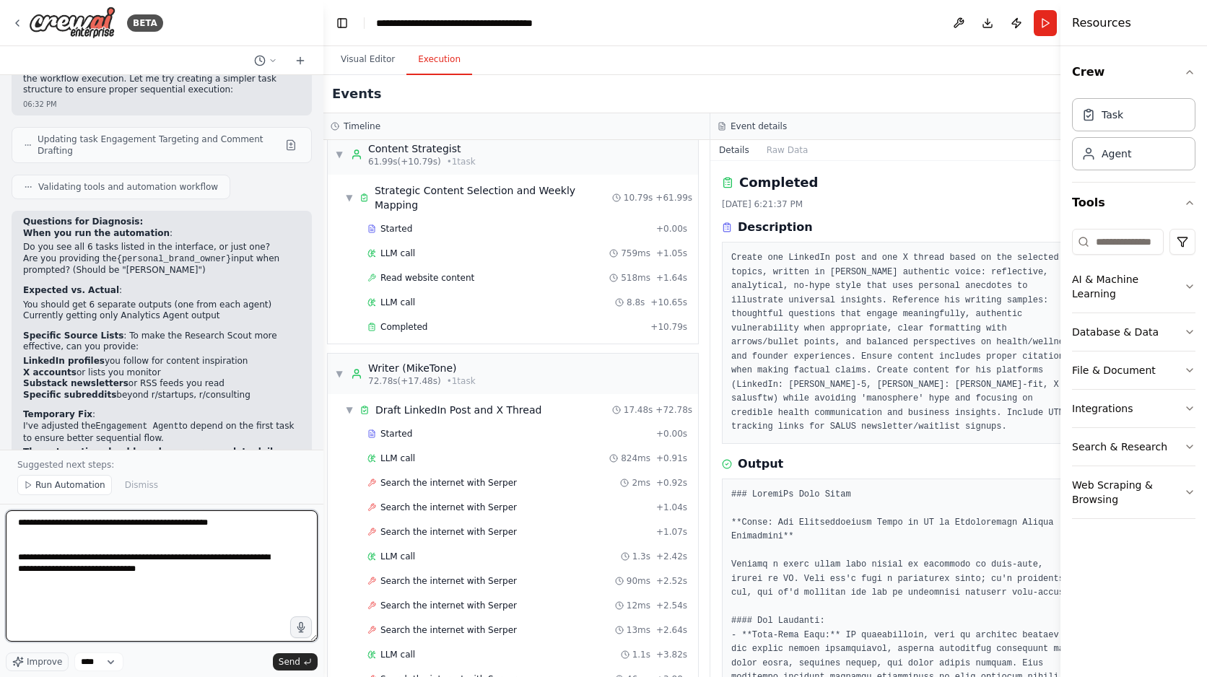
click at [17, 524] on textarea "**********" at bounding box center [162, 575] width 312 height 131
click at [103, 537] on textarea "**********" at bounding box center [162, 575] width 312 height 131
click at [17, 535] on textarea "**********" at bounding box center [162, 575] width 312 height 131
click at [32, 529] on textarea "**********" at bounding box center [162, 575] width 312 height 131
click at [25, 522] on textarea "**********" at bounding box center [162, 575] width 312 height 131
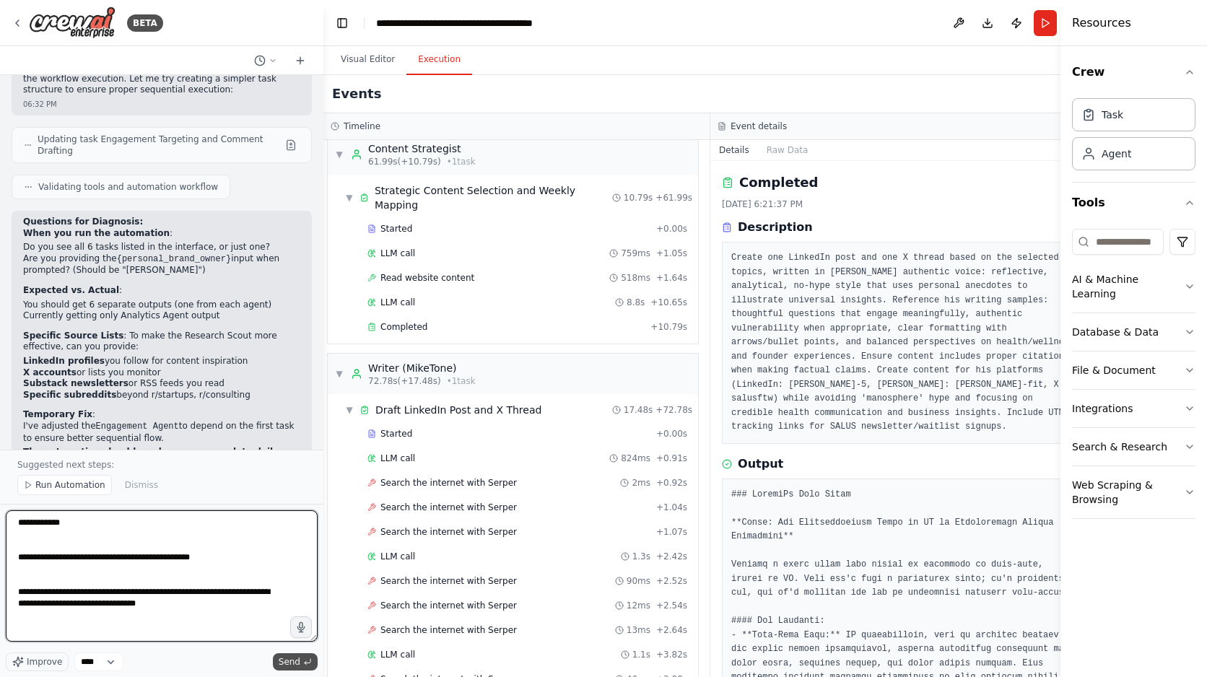
type textarea "**********"
click at [300, 657] on span "Send" at bounding box center [290, 662] width 22 height 12
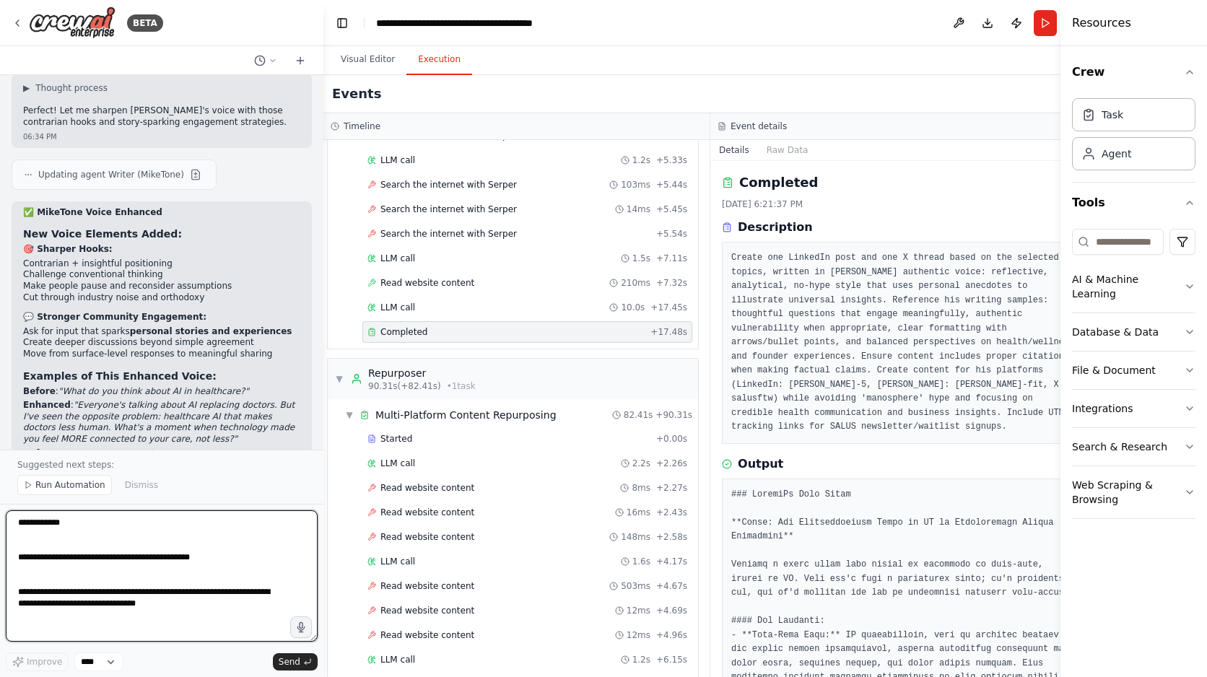
scroll to position [7307, 0]
click at [520, 367] on div "▼ Repurposer 90.31s (+82.41s) • 1 task" at bounding box center [513, 379] width 370 height 40
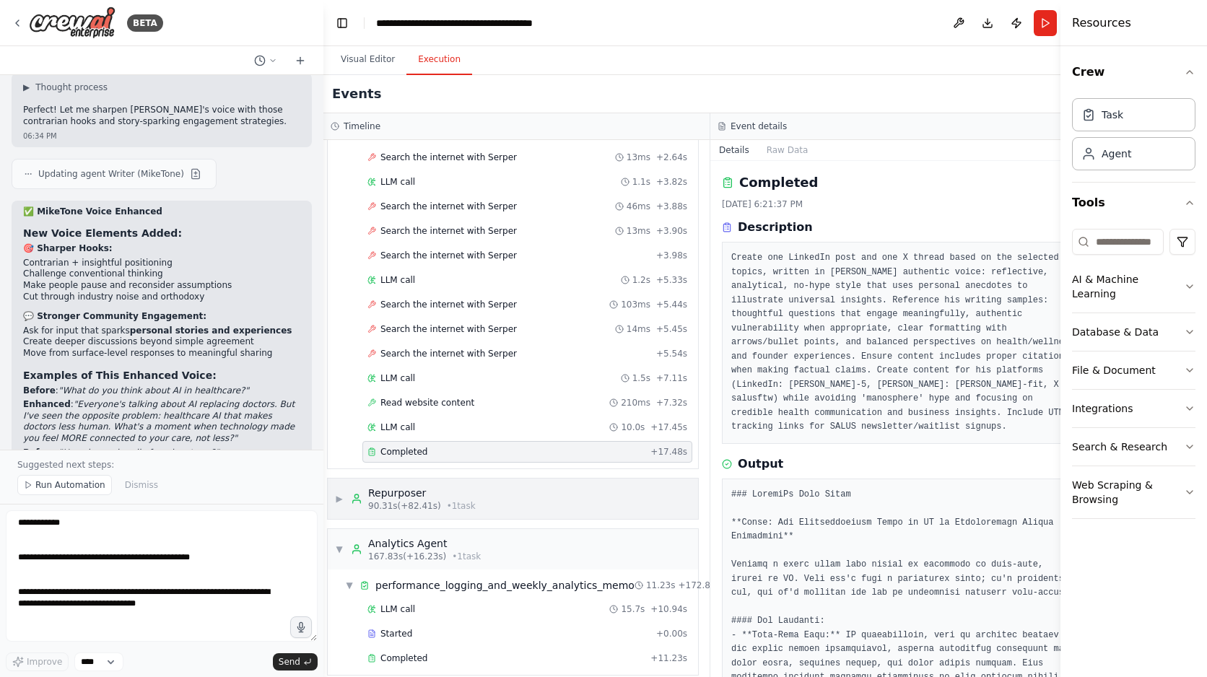
click at [497, 486] on div "▶ Repurposer 90.31s (+82.41s) • 1 task" at bounding box center [513, 499] width 370 height 40
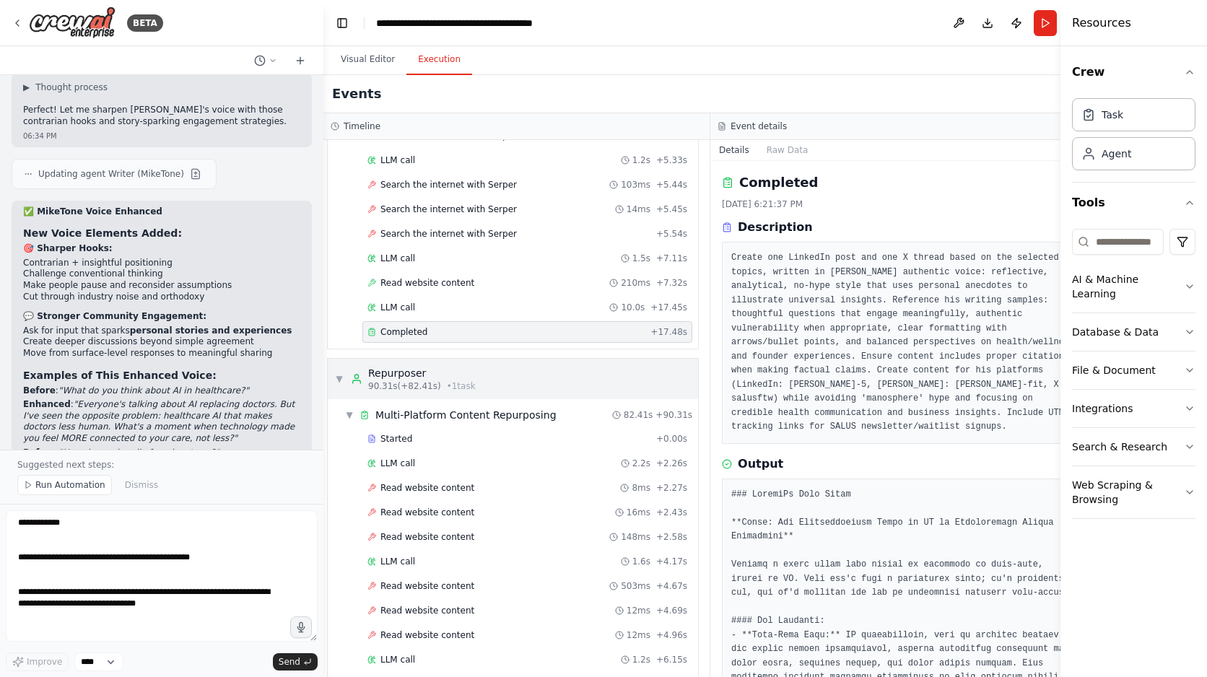
scroll to position [7312, 0]
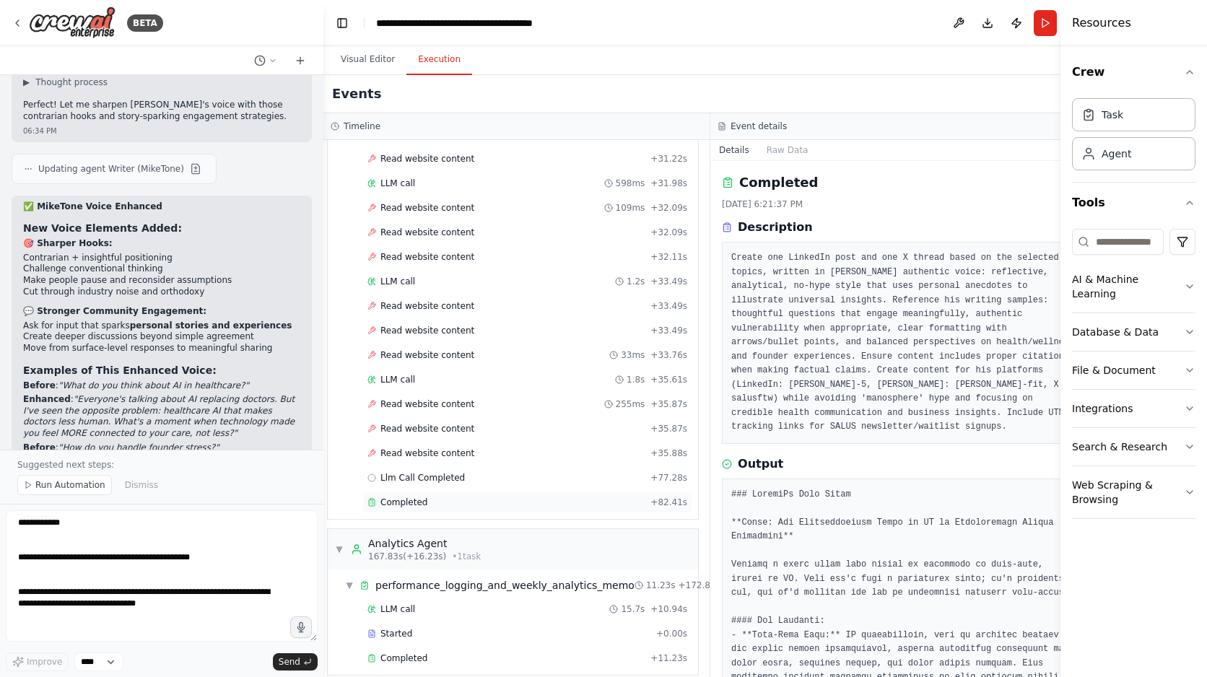
click at [476, 496] on div "Completed + 82.41s" at bounding box center [527, 503] width 330 height 22
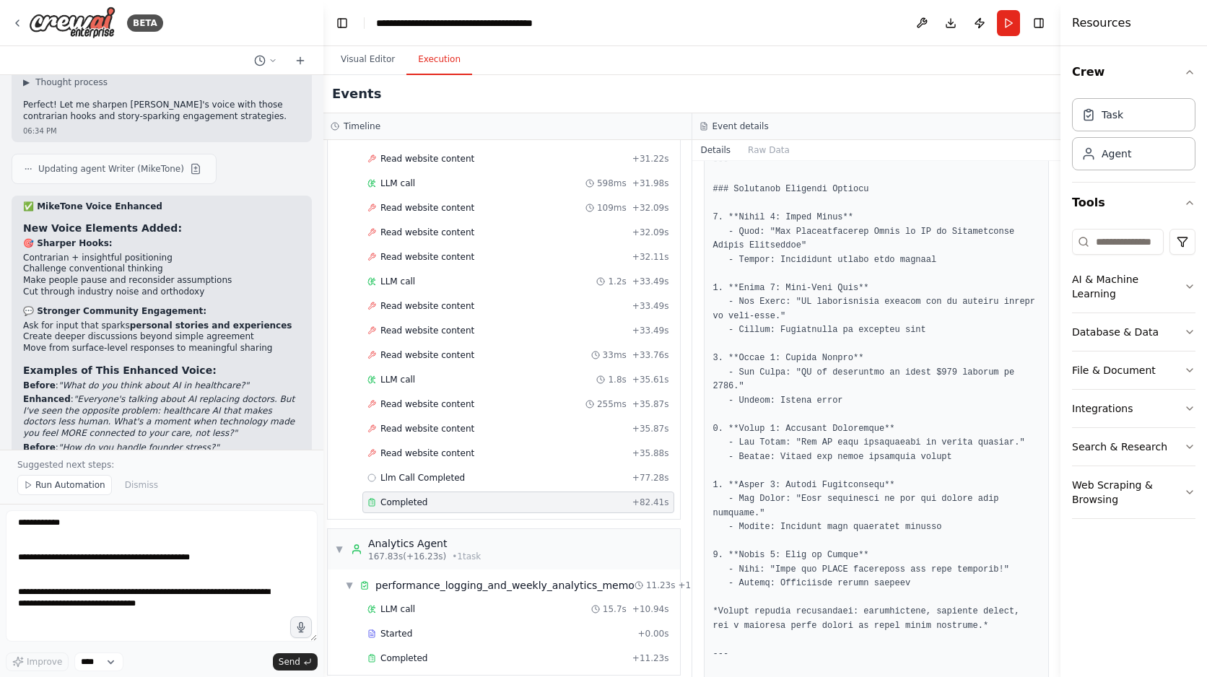
scroll to position [661, 0]
click at [540, 653] on div "Completed" at bounding box center [496, 659] width 259 height 12
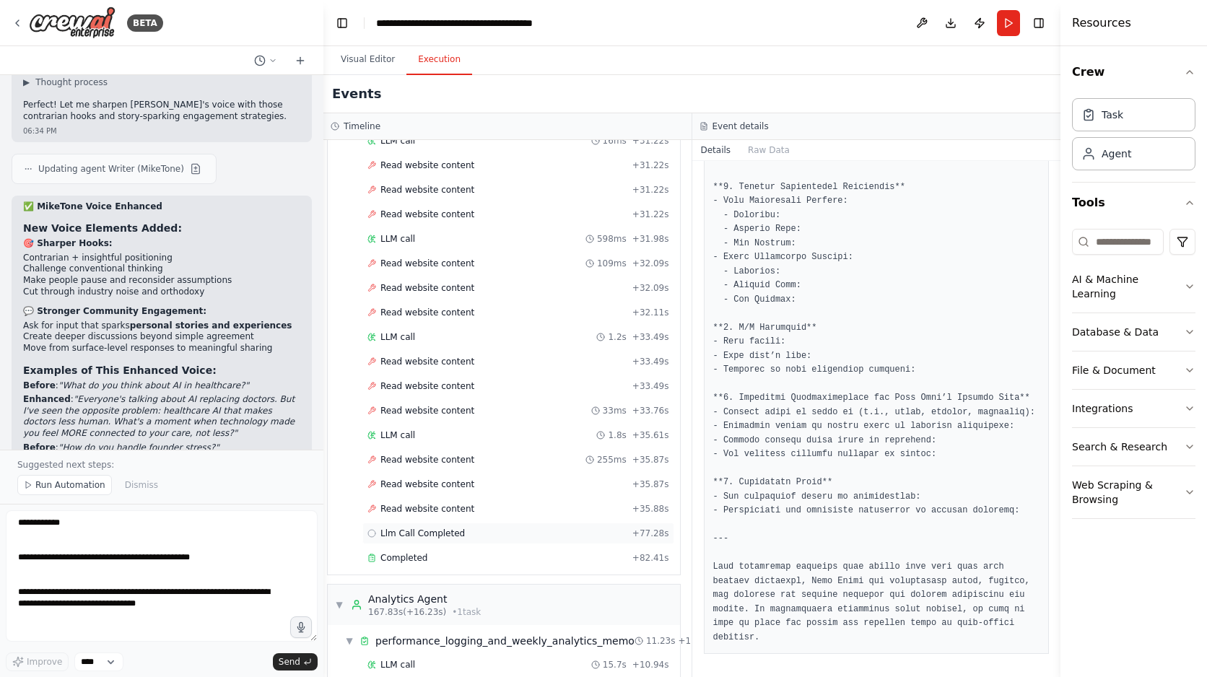
scroll to position [2829, 4]
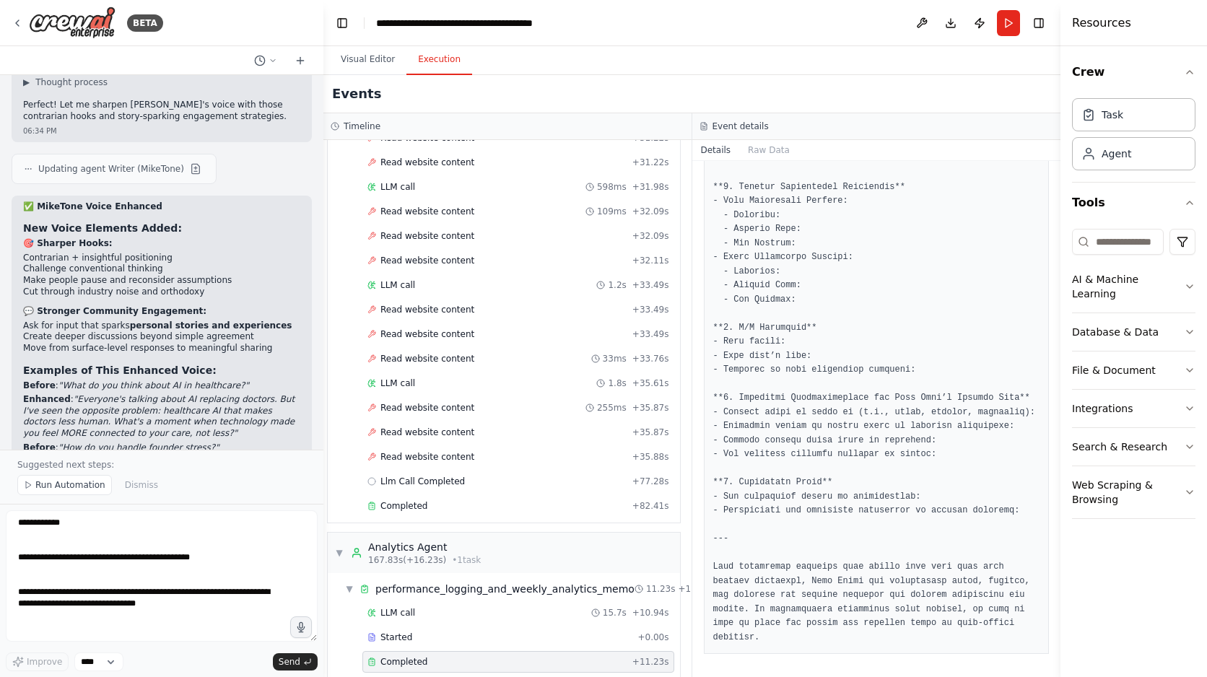
click at [445, 497] on div "Completed + 82.41s" at bounding box center [518, 506] width 312 height 22
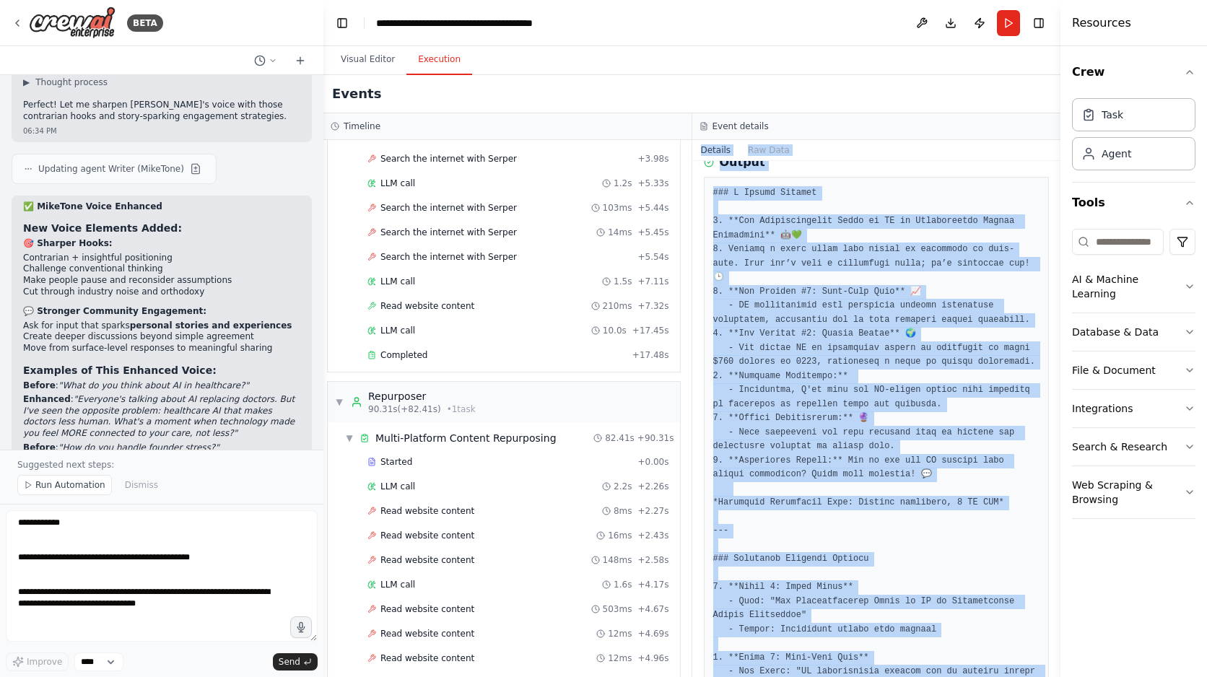
scroll to position [0, 0]
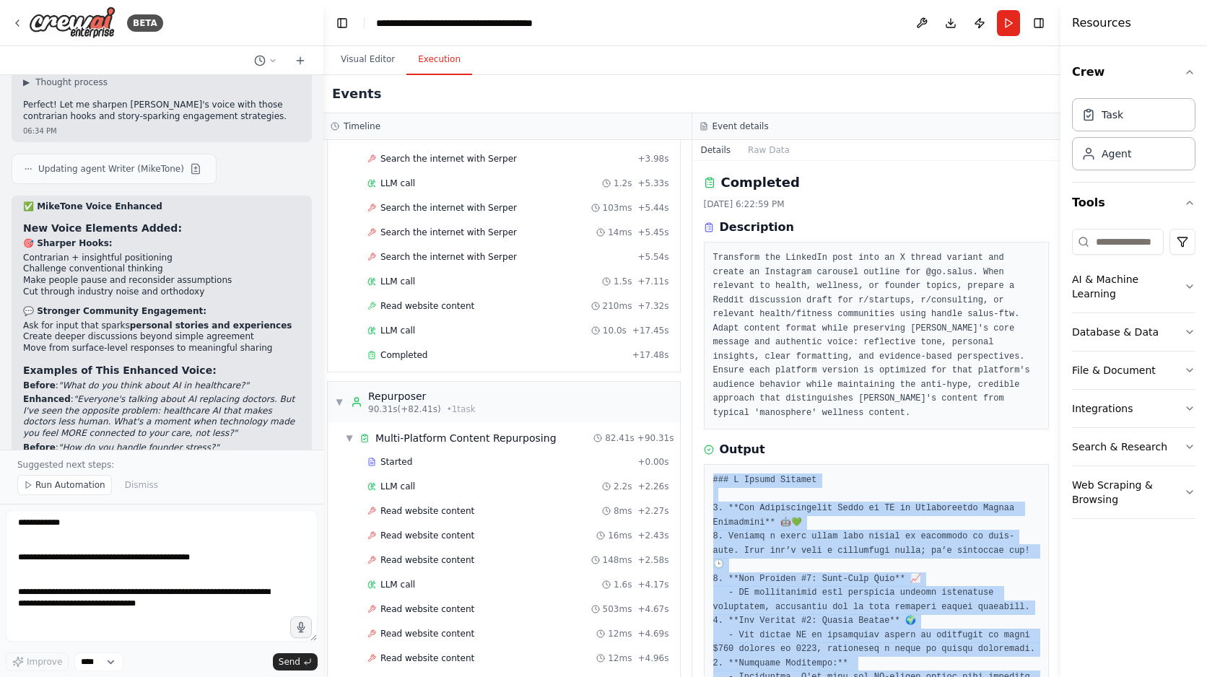
drag, startPoint x: 770, startPoint y: 640, endPoint x: 702, endPoint y: 481, distance: 173.0
click at [702, 481] on div "Completed [DATE] 6:22:59 PM Description Transform the LinkedIn post into an X t…" at bounding box center [876, 419] width 369 height 516
copy pre "### L Ipsumd Sitamet 9. **Con Adipiscingelit Seddo ei TE in Utlaboreetdo Magnaa…"
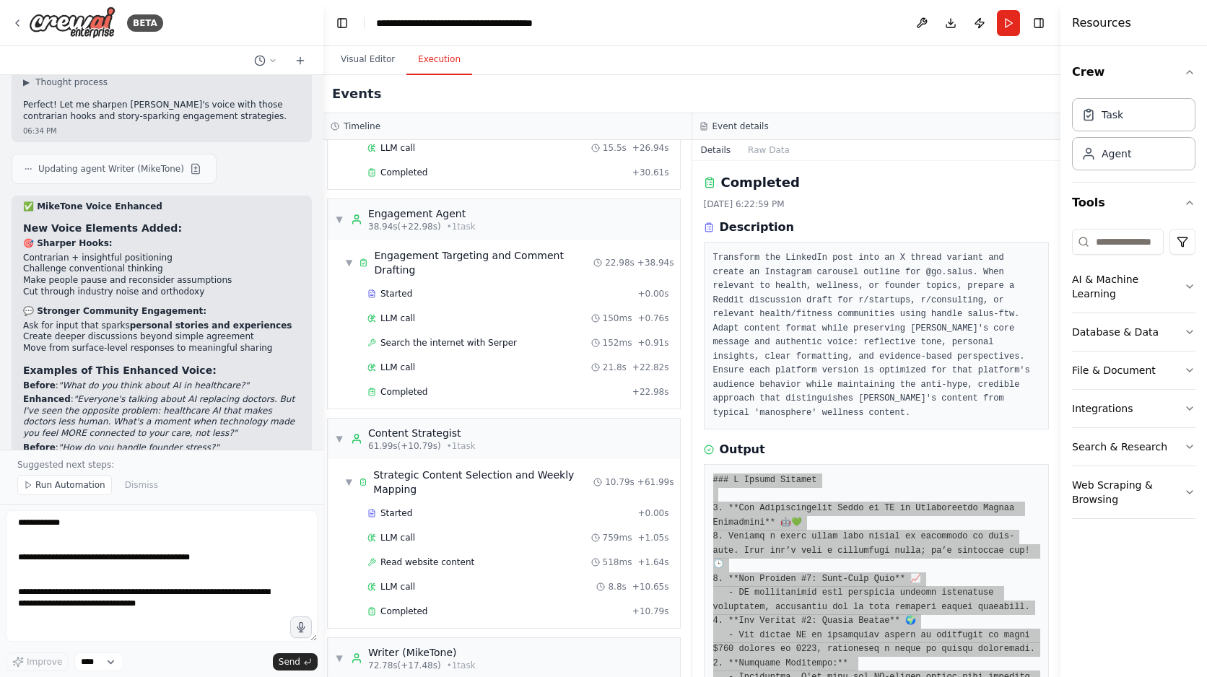
scroll to position [185, 4]
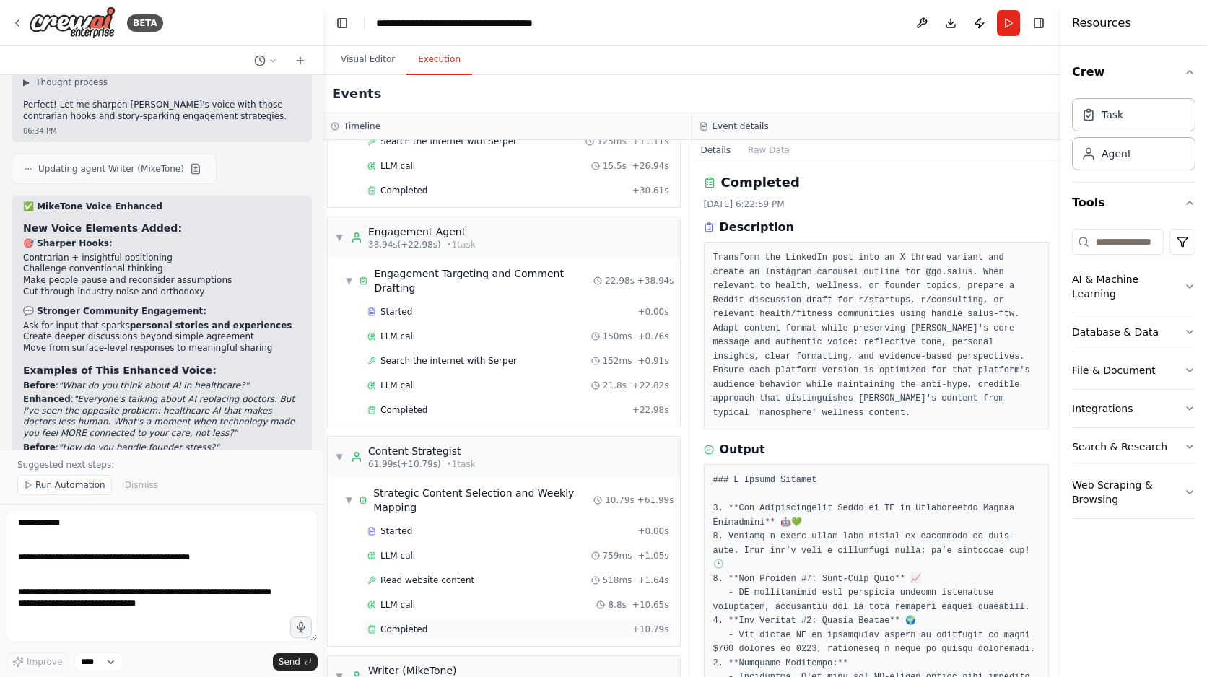
click at [443, 624] on div "Completed" at bounding box center [496, 630] width 259 height 12
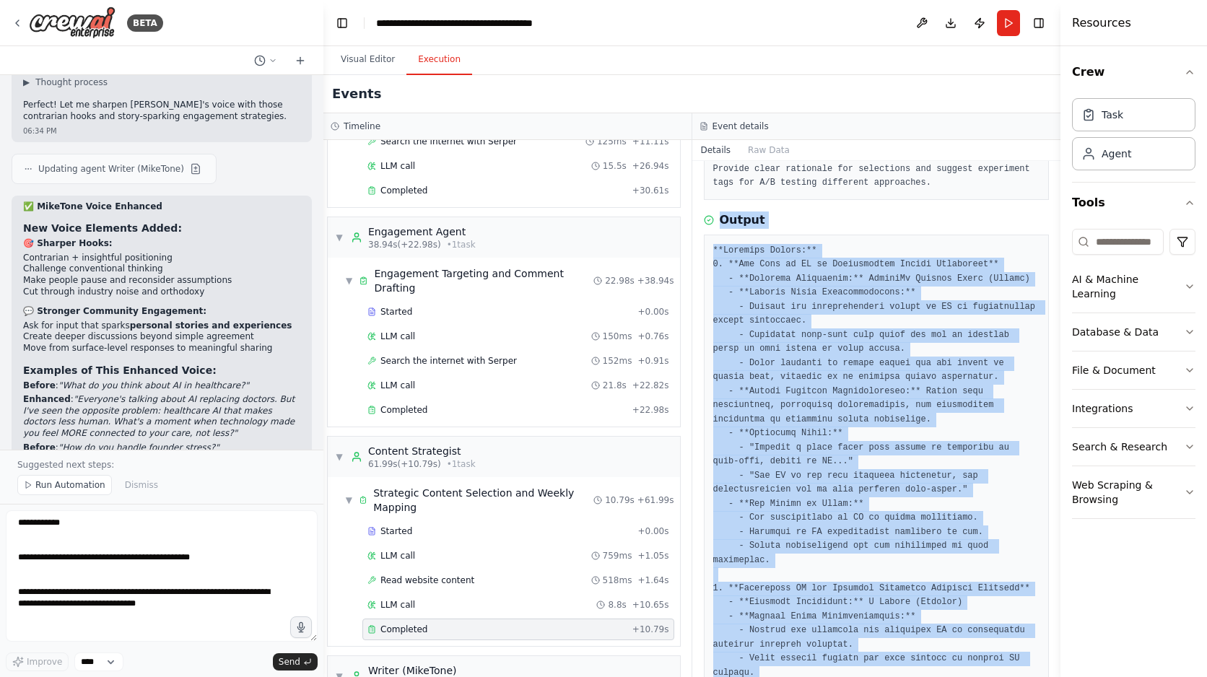
scroll to position [163, 0]
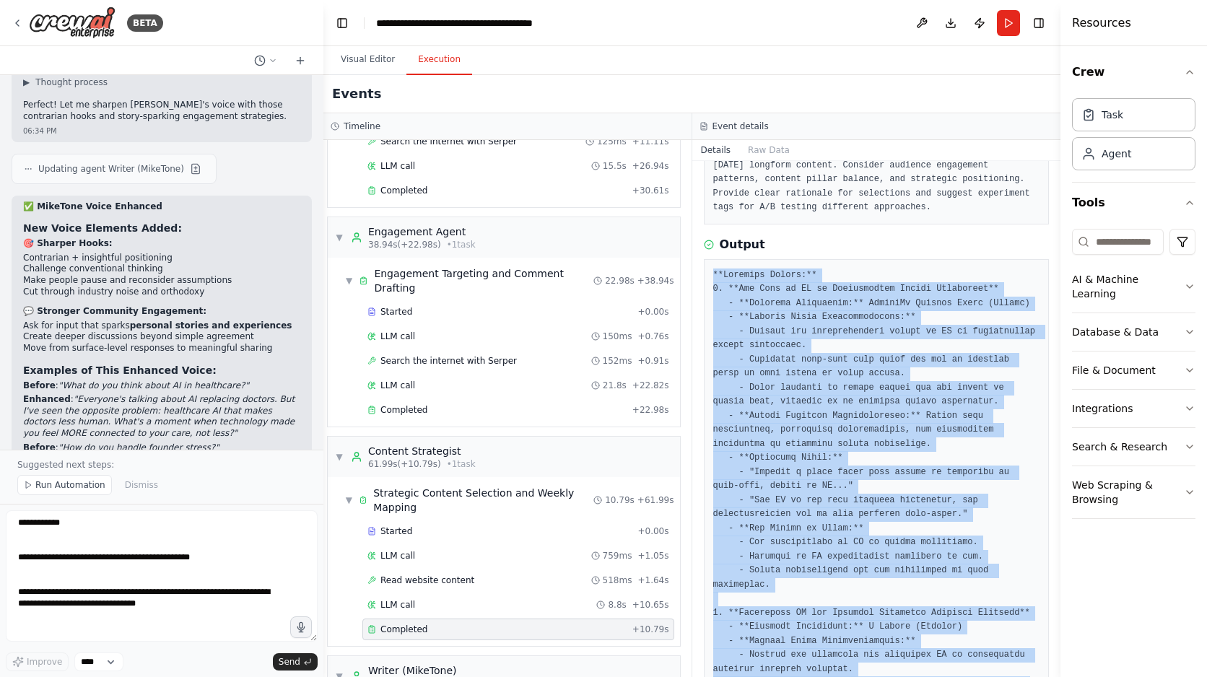
drag, startPoint x: 796, startPoint y: 637, endPoint x: 707, endPoint y: 276, distance: 371.7
click at [707, 276] on div at bounding box center [877, 676] width 346 height 835
copy pre "**Selected Topics:** 1. **The Rise of AI in Personalized Health Monitoring** - …"
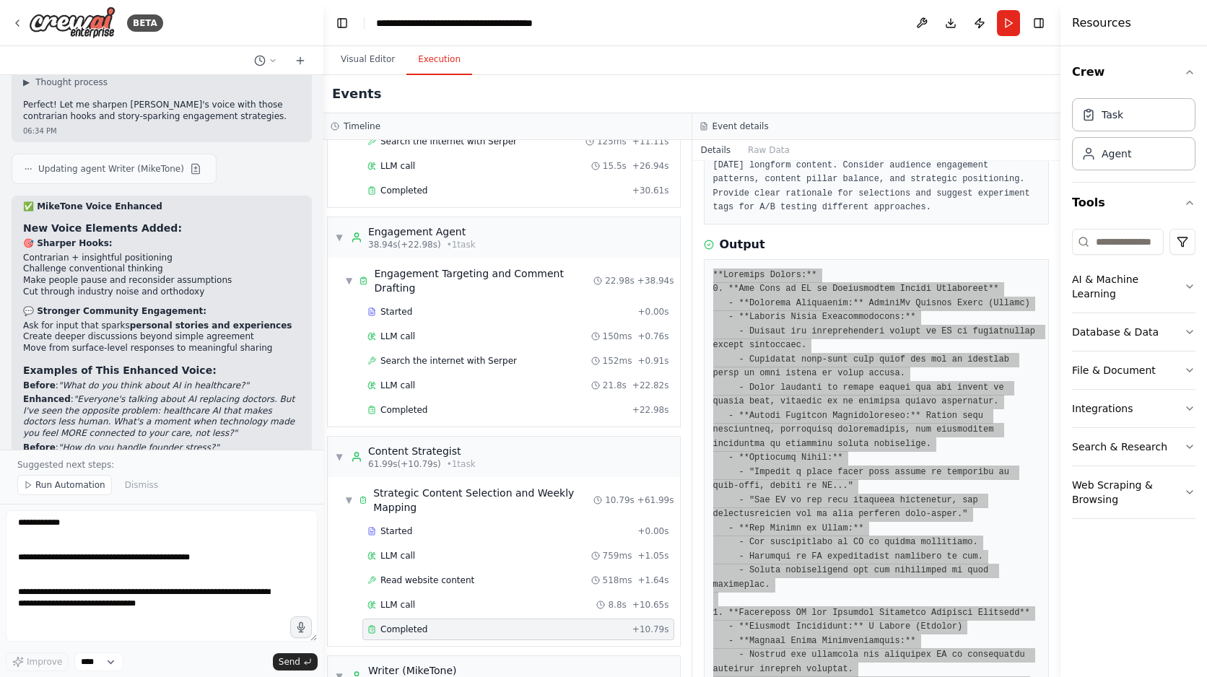
scroll to position [0, 0]
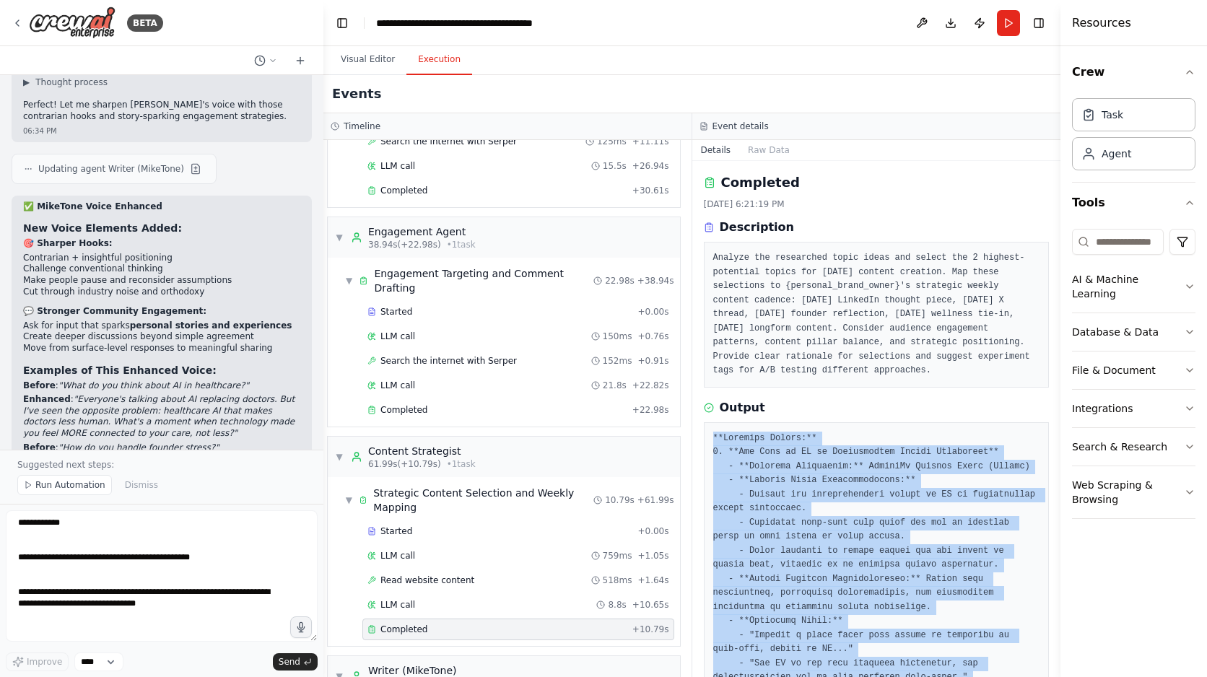
drag, startPoint x: 946, startPoint y: 371, endPoint x: 707, endPoint y: 252, distance: 267.0
click at [707, 252] on div "Analyze the researched topic ideas and select the 2 highest-potential topics fo…" at bounding box center [877, 315] width 346 height 146
copy pre "Analyze the researched topic ideas and select the 2 highest-potential topics fo…"
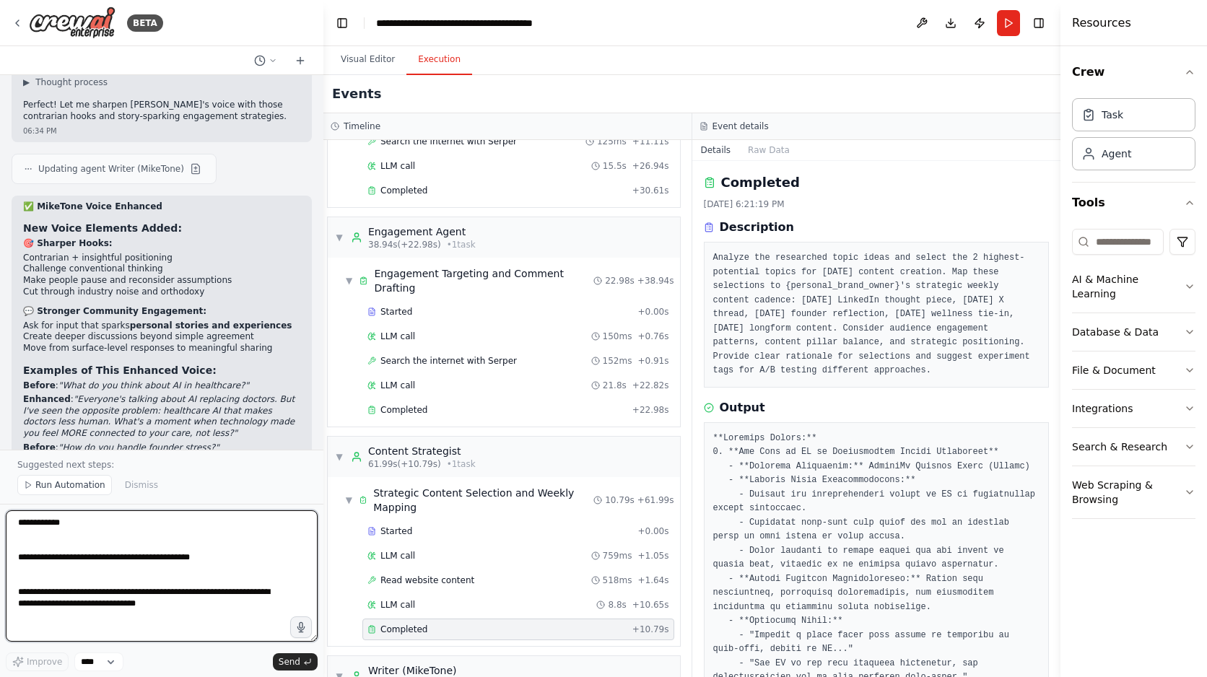
click at [202, 523] on textarea "**********" at bounding box center [162, 575] width 312 height 131
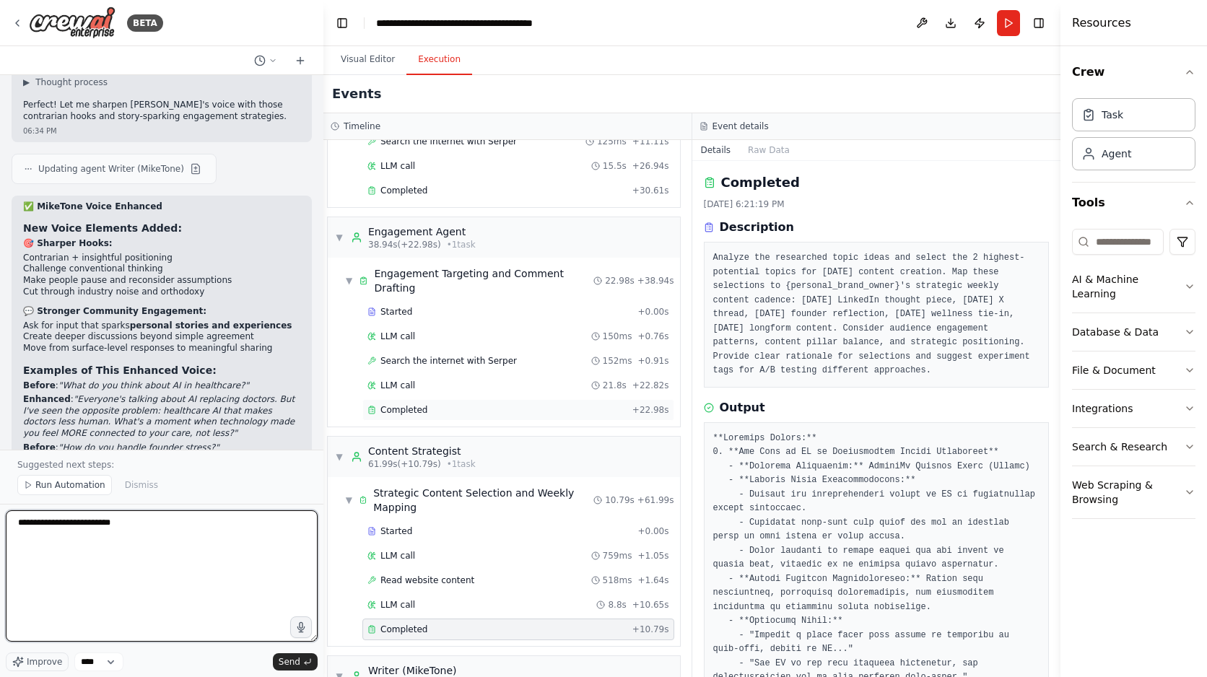
paste textarea "**********"
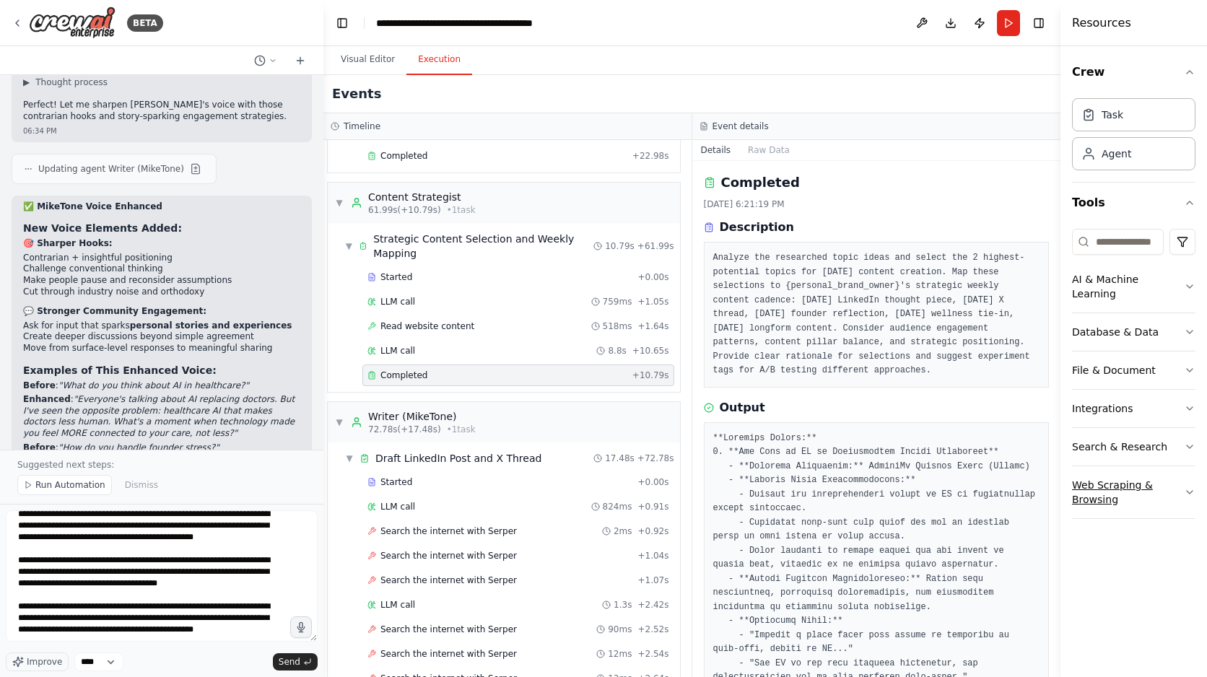
scroll to position [55, 0]
paste textarea "**********"
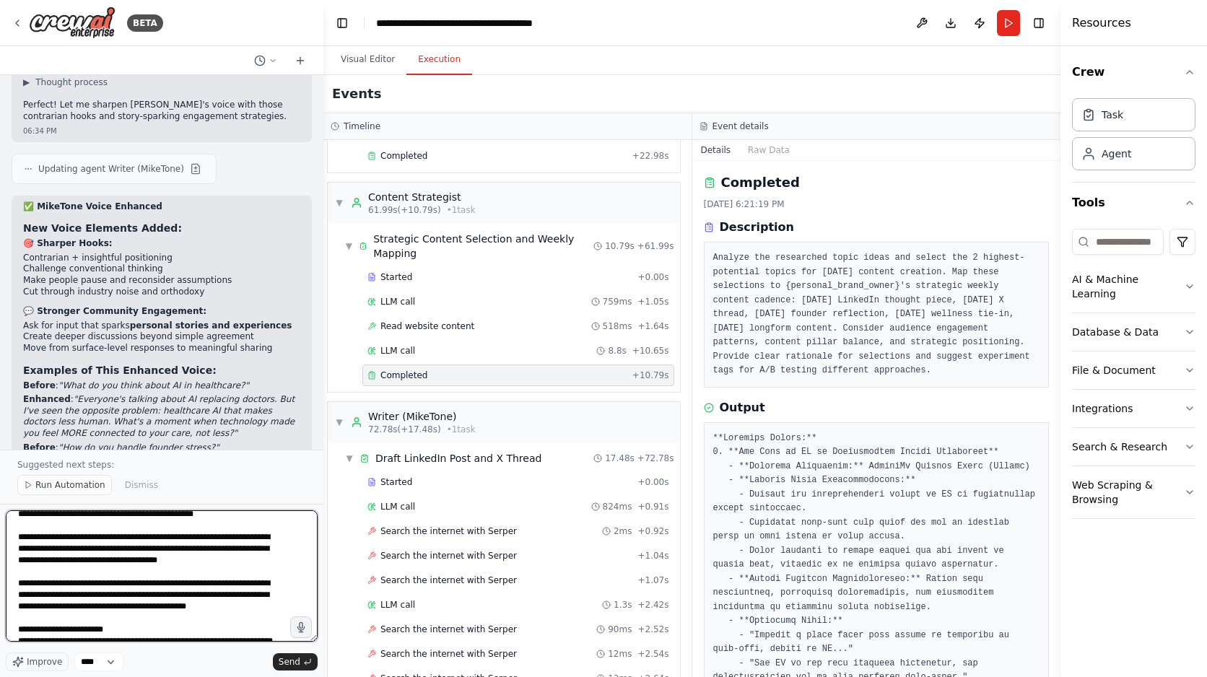
scroll to position [430, 0]
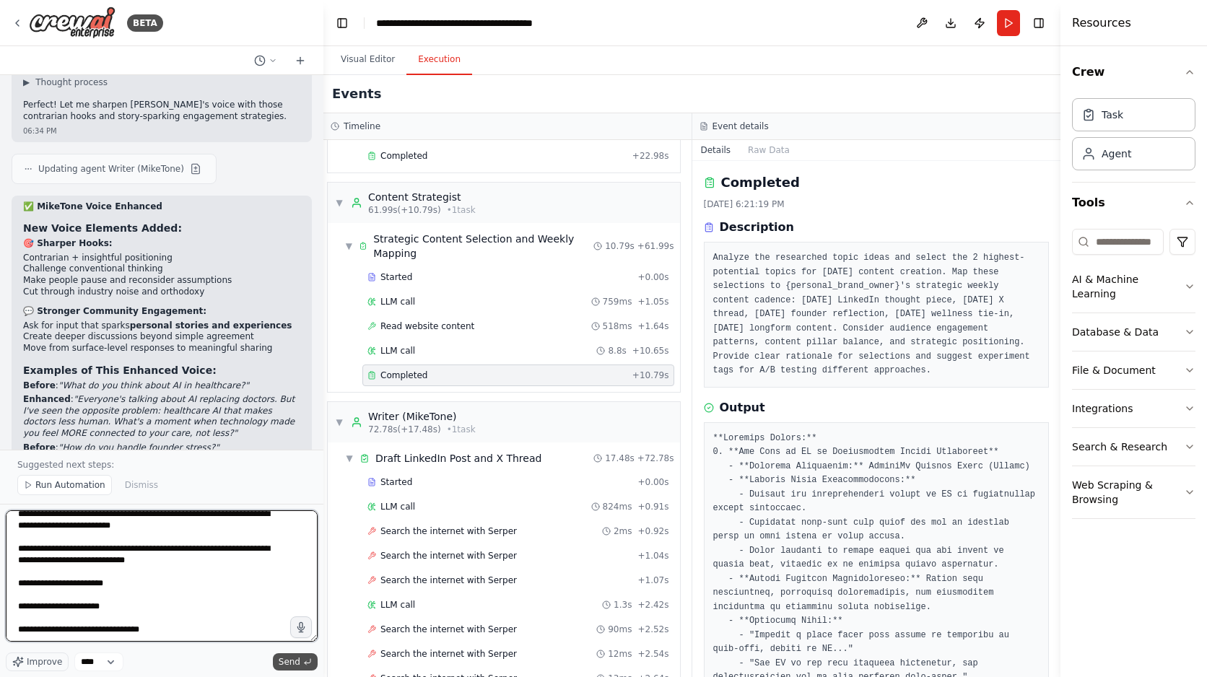
type textarea "**********"
click at [298, 663] on span "Send" at bounding box center [290, 662] width 22 height 12
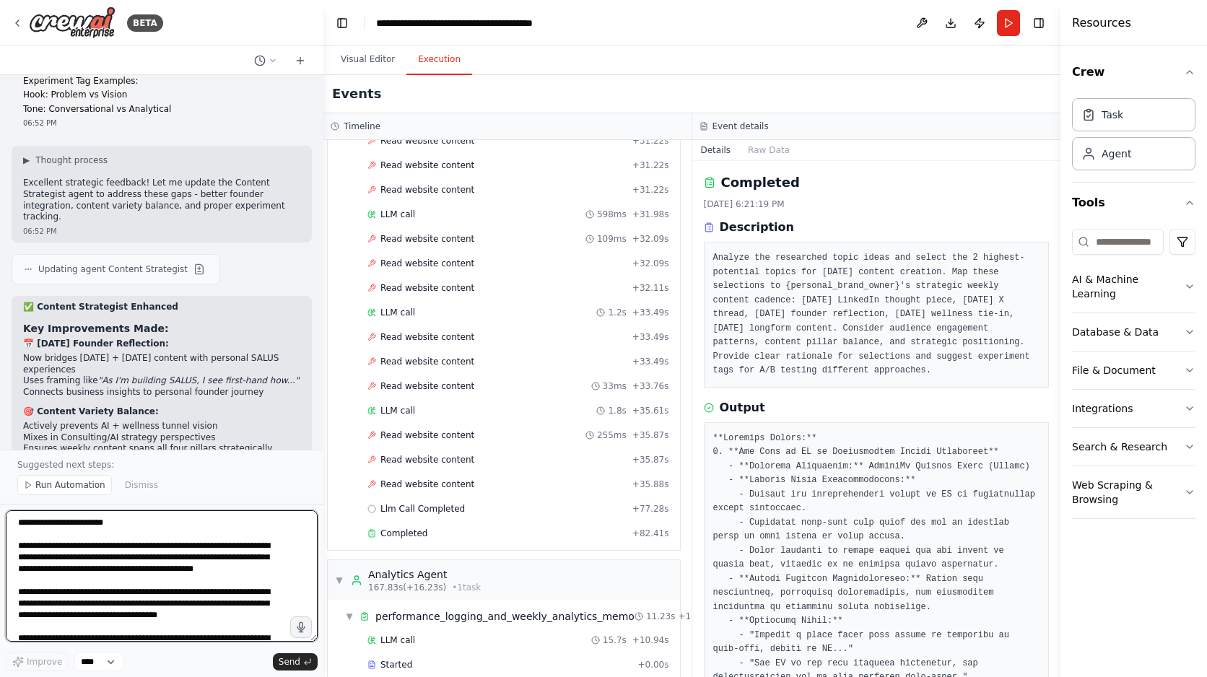
scroll to position [2833, 4]
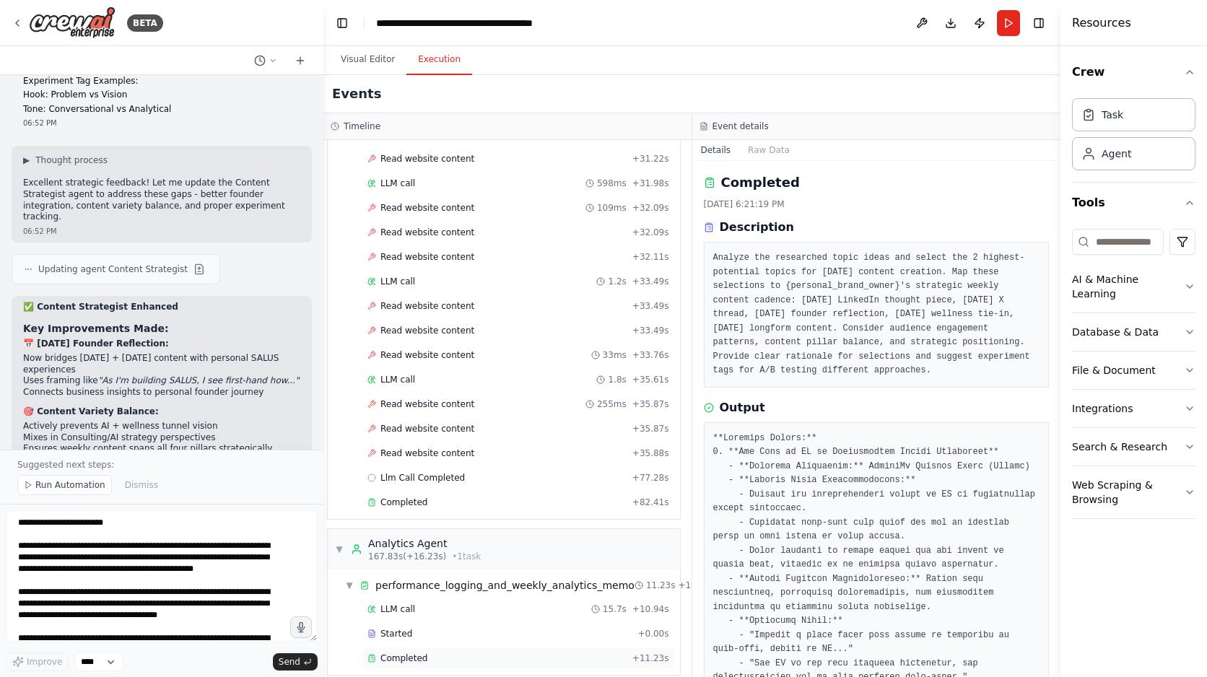
click at [517, 653] on div "Completed" at bounding box center [496, 659] width 259 height 12
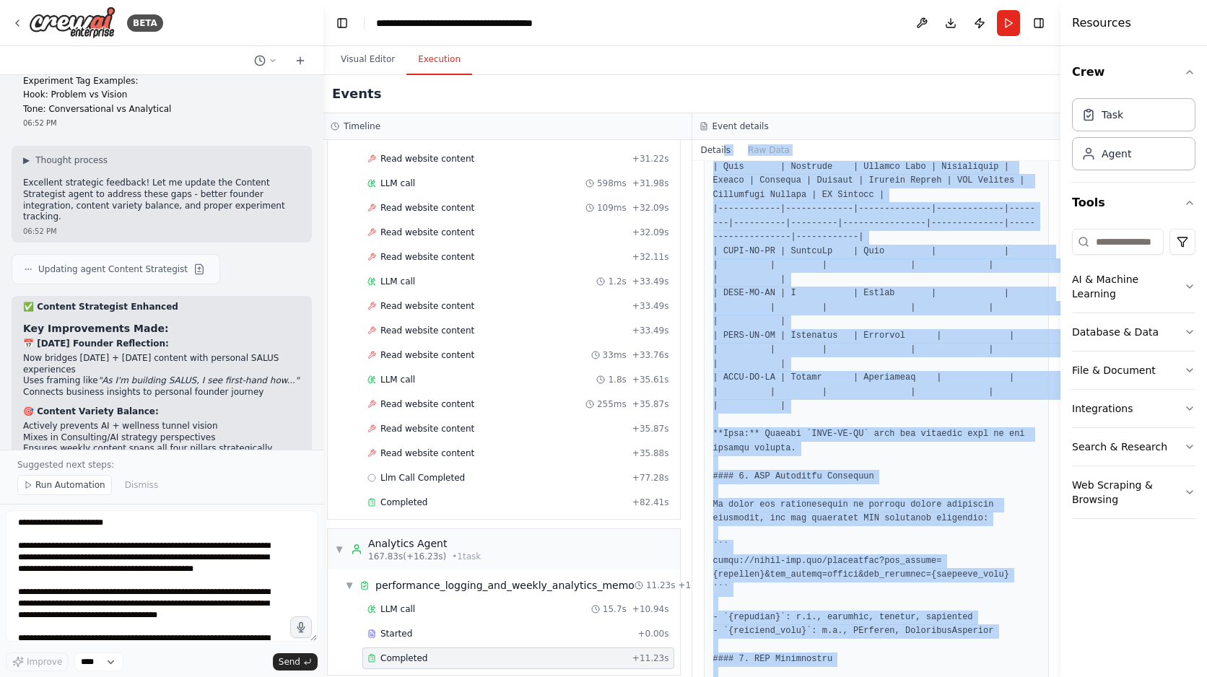
scroll to position [134, 0]
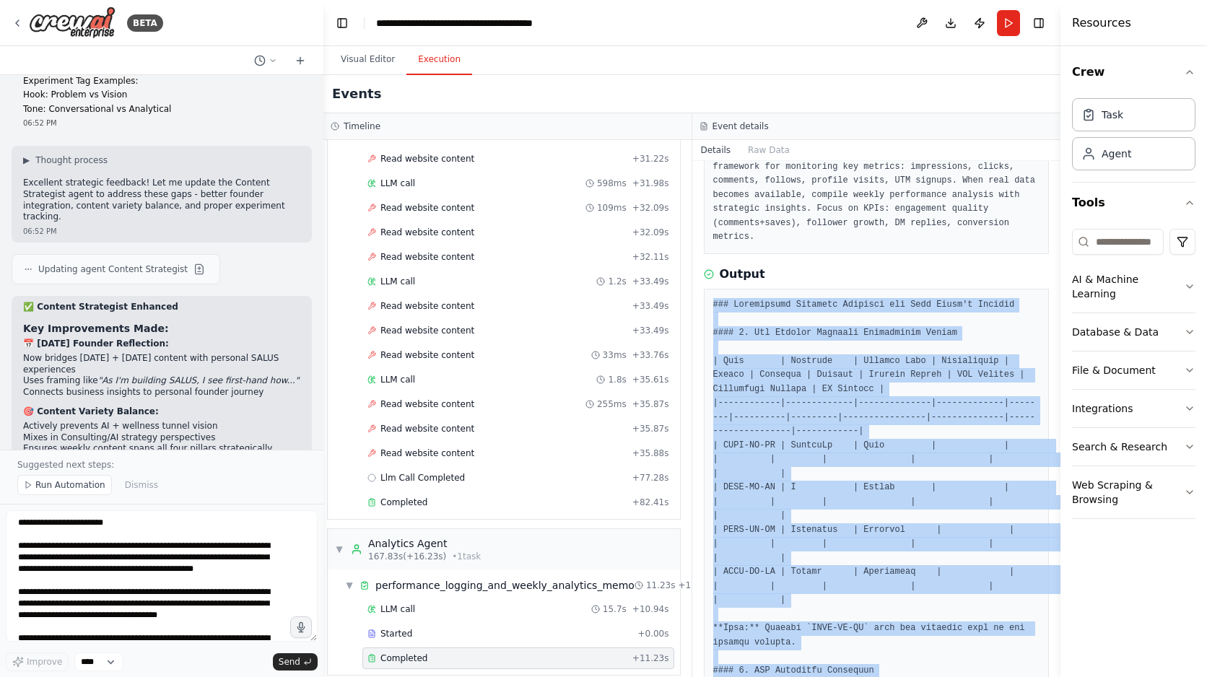
drag, startPoint x: 789, startPoint y: 635, endPoint x: 714, endPoint y: 287, distance: 356.0
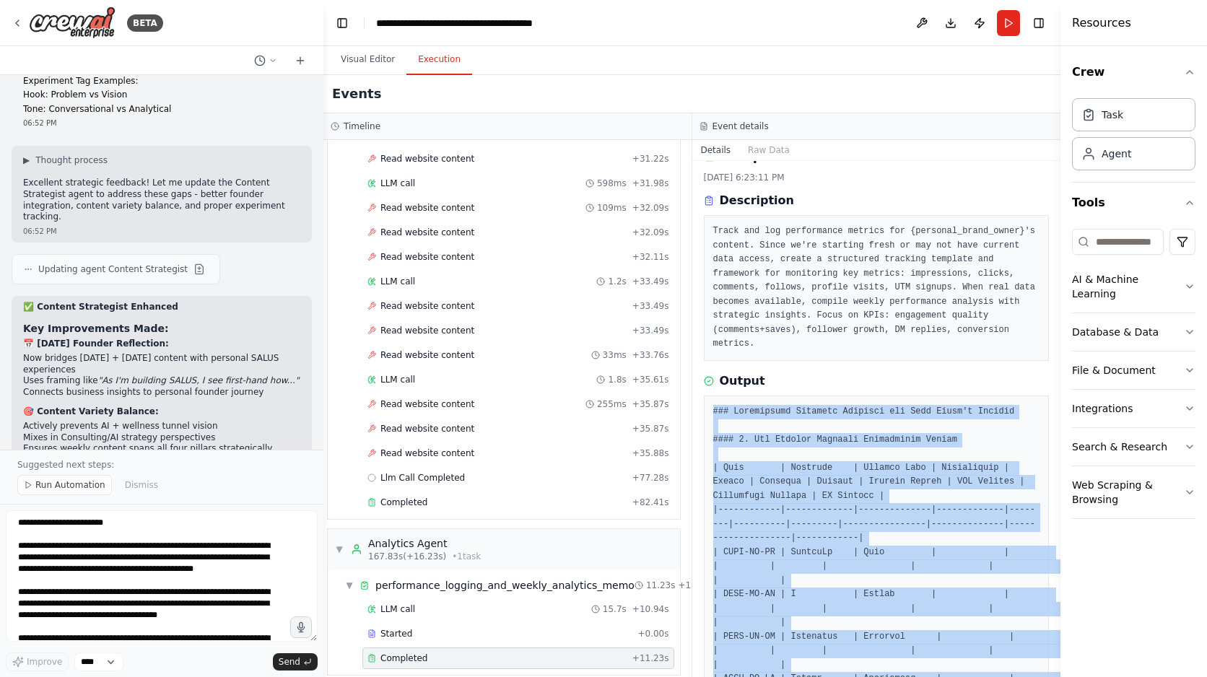
scroll to position [26, 0]
copy pre "### Performance Tracking Template for [PERSON_NAME] Content #### 1. Key Metrics…"
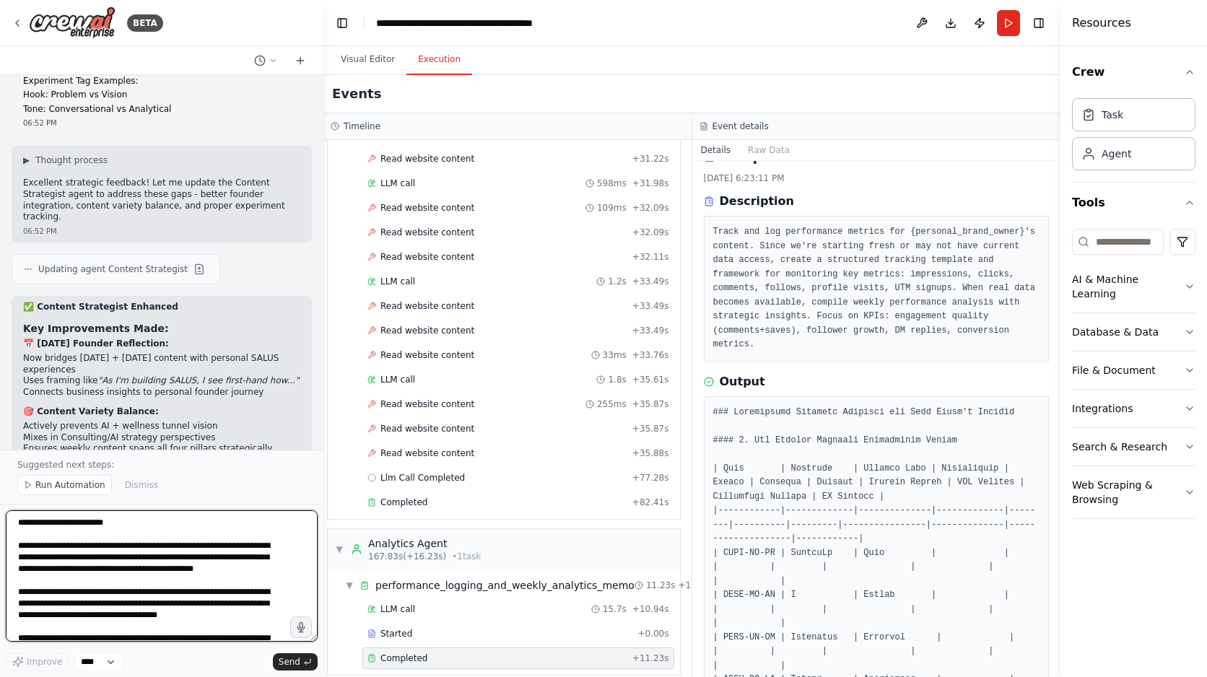
click at [105, 539] on textarea at bounding box center [162, 575] width 312 height 131
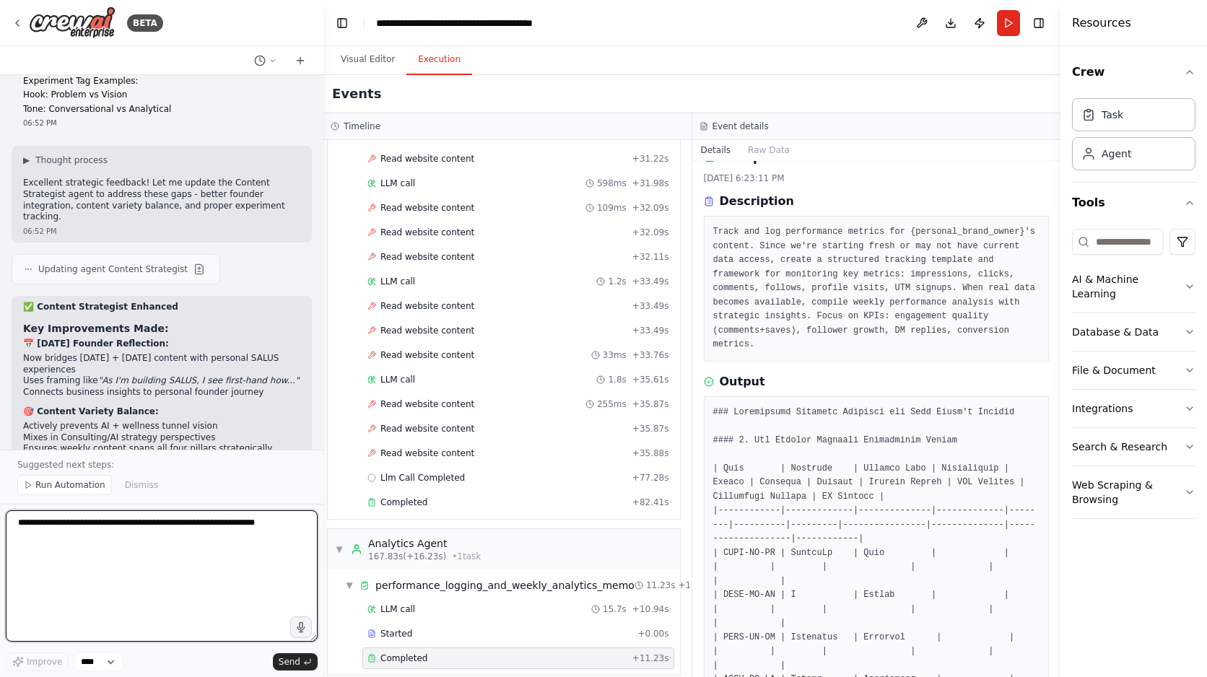
paste textarea "**********"
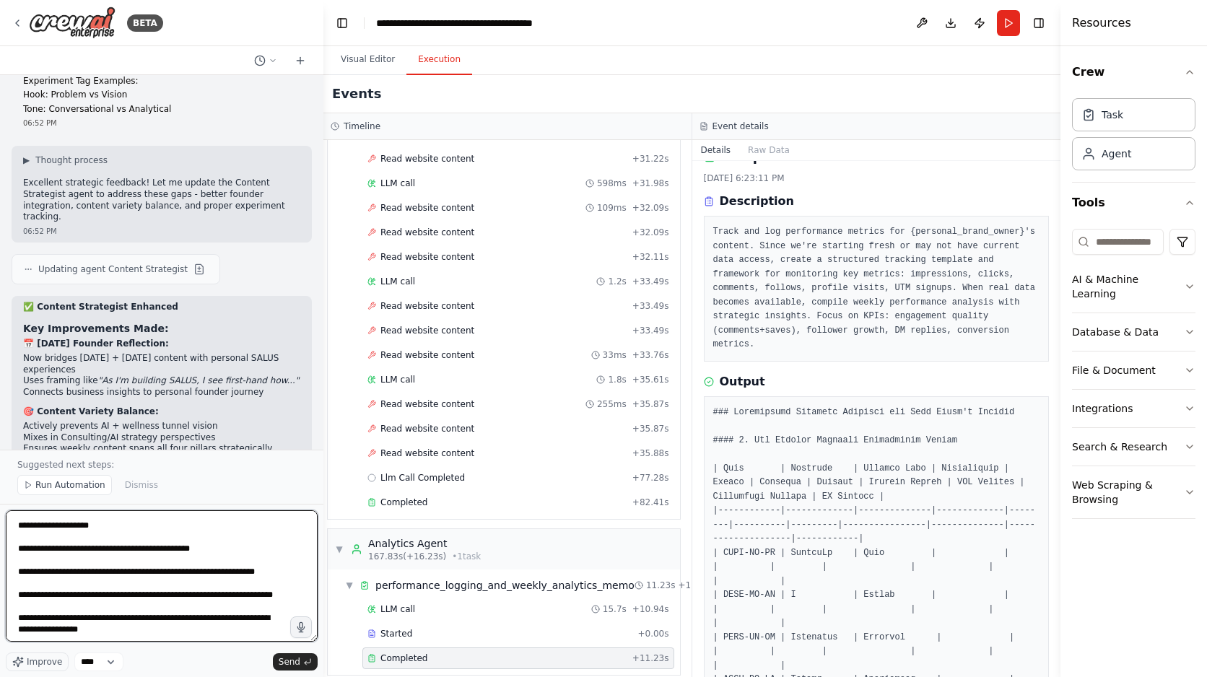
scroll to position [552, 0]
type textarea "**********"
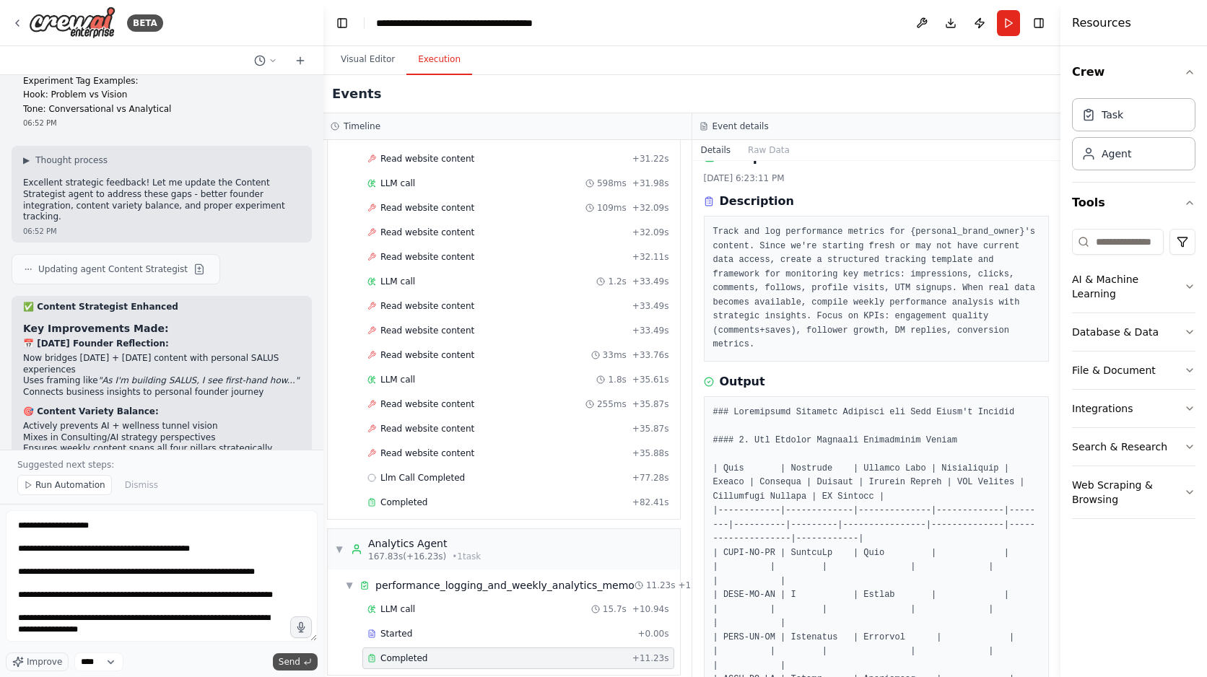
click at [295, 656] on span "Send" at bounding box center [290, 662] width 22 height 12
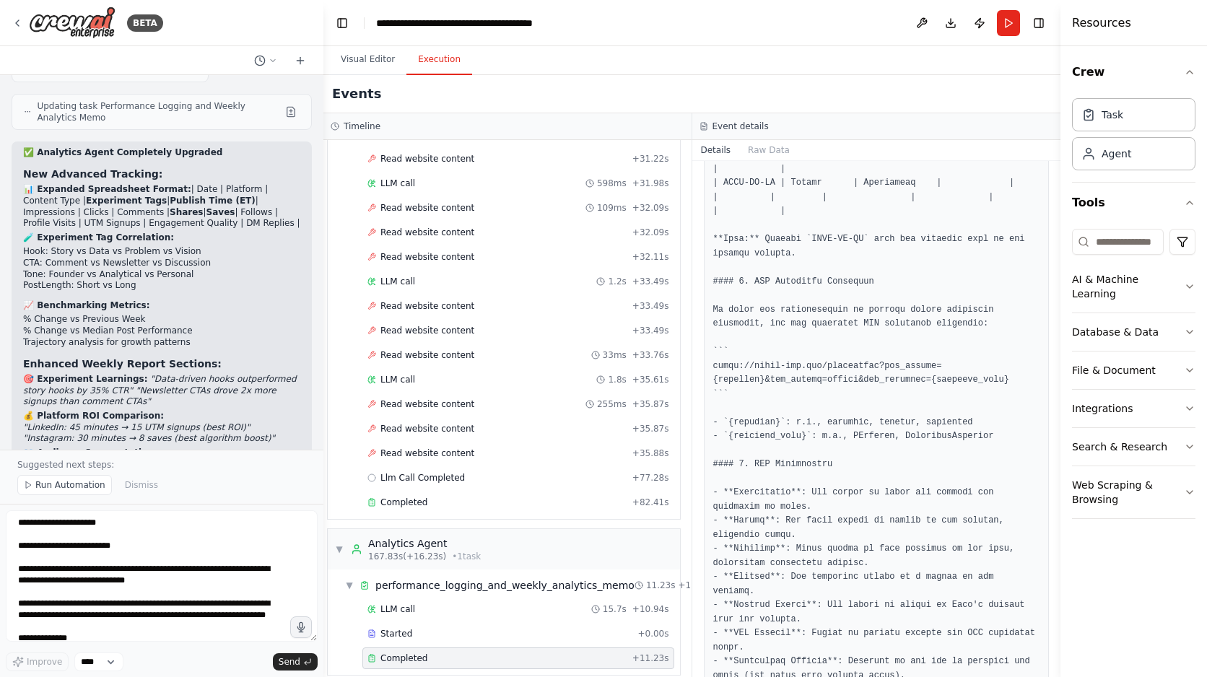
scroll to position [9553, 0]
click at [166, 545] on textarea at bounding box center [162, 575] width 312 height 131
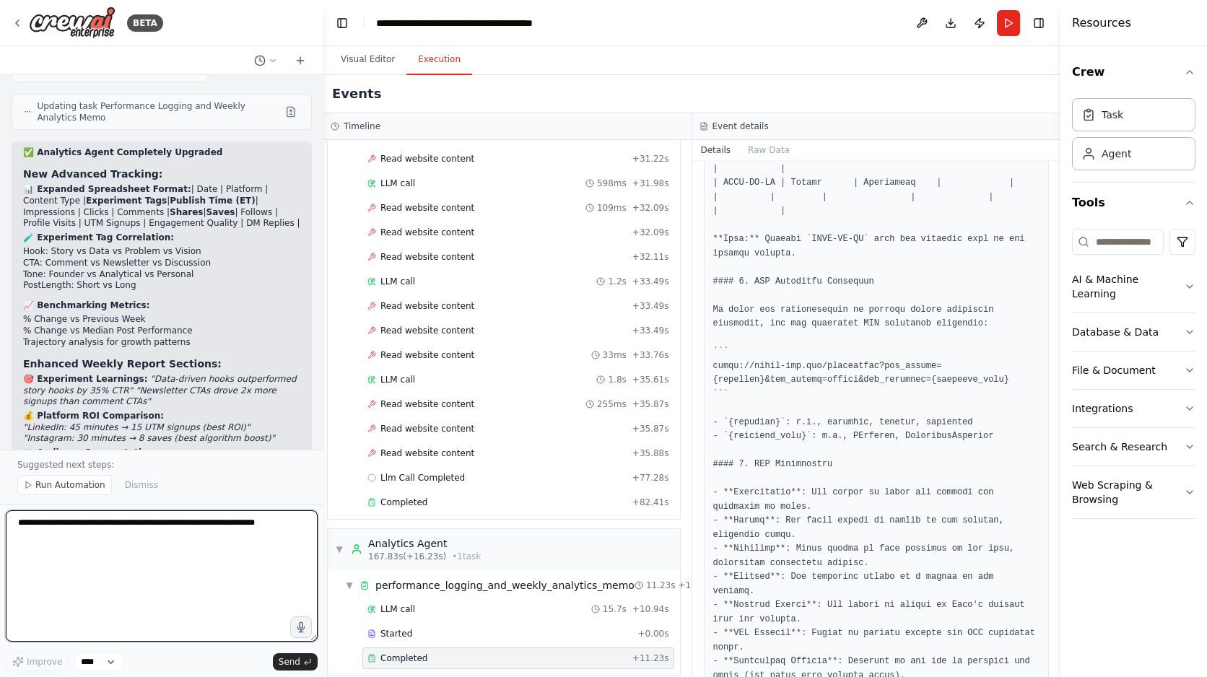
paste textarea "**********"
type textarea "**********"
drag, startPoint x: 297, startPoint y: 525, endPoint x: -4, endPoint y: 499, distance: 302.9
click at [0, 499] on html "BETA Structured version (if [PERSON_NAME] supports roles/tools) Agents & Roles …" at bounding box center [603, 338] width 1207 height 677
click at [154, 545] on textarea at bounding box center [162, 575] width 312 height 131
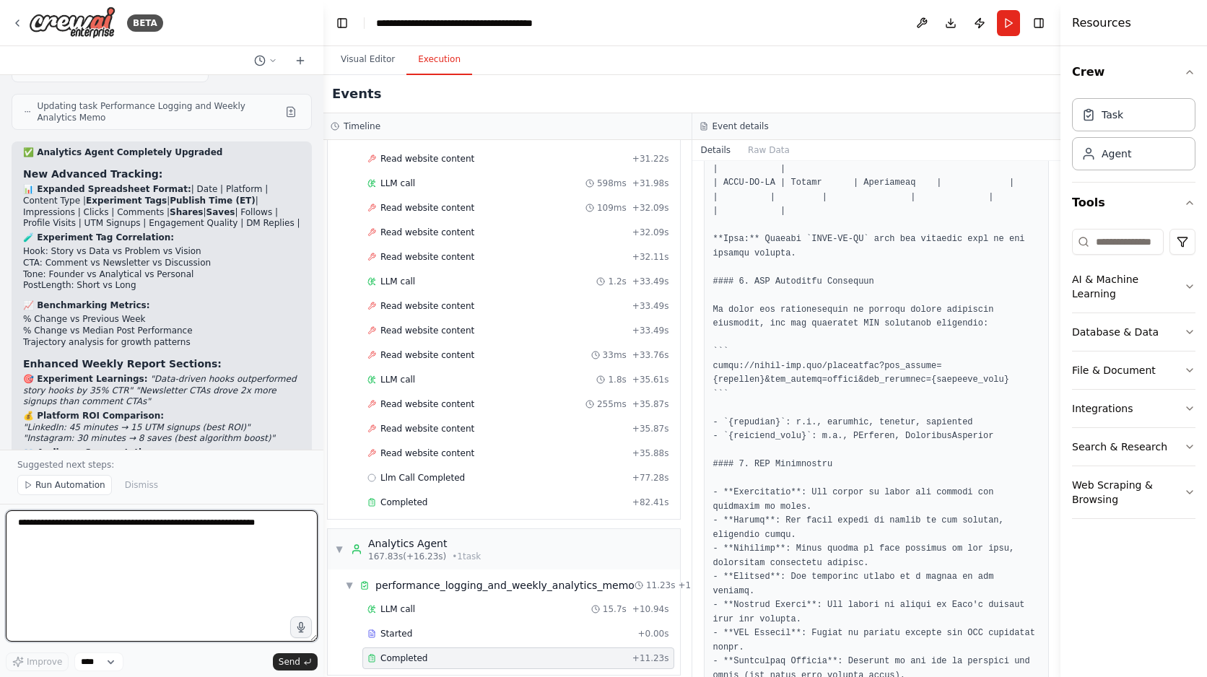
paste textarea "**********"
type textarea "**********"
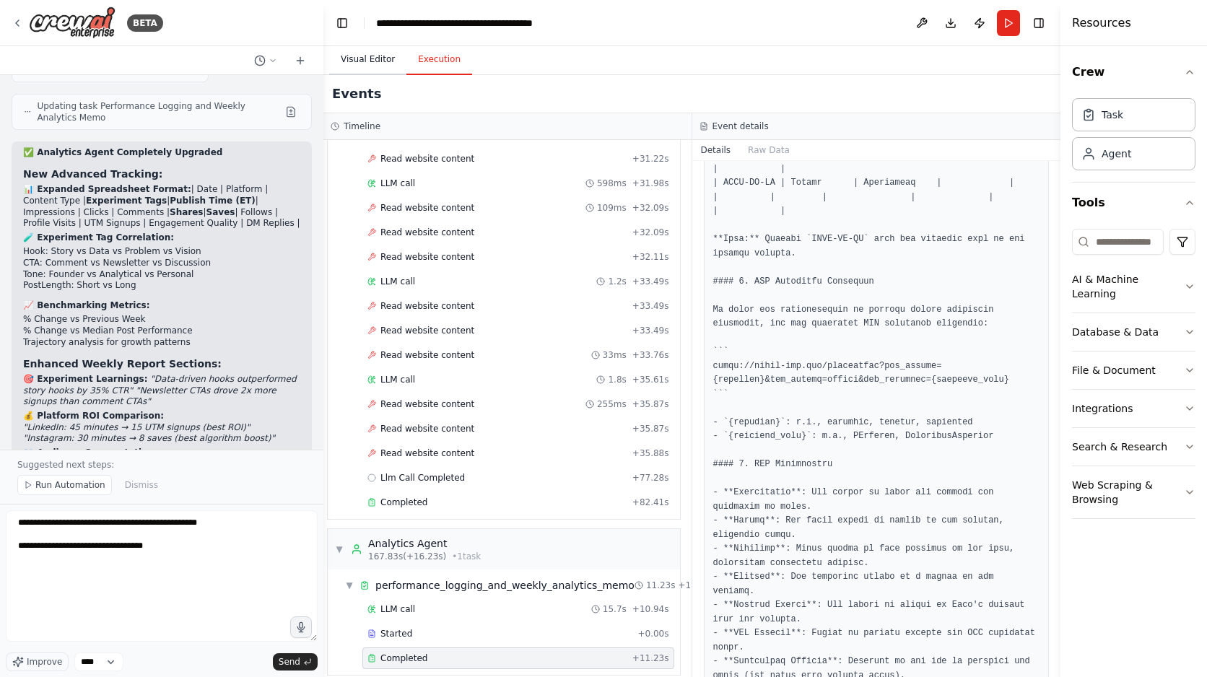
click at [375, 56] on button "Visual Editor" at bounding box center [367, 60] width 77 height 30
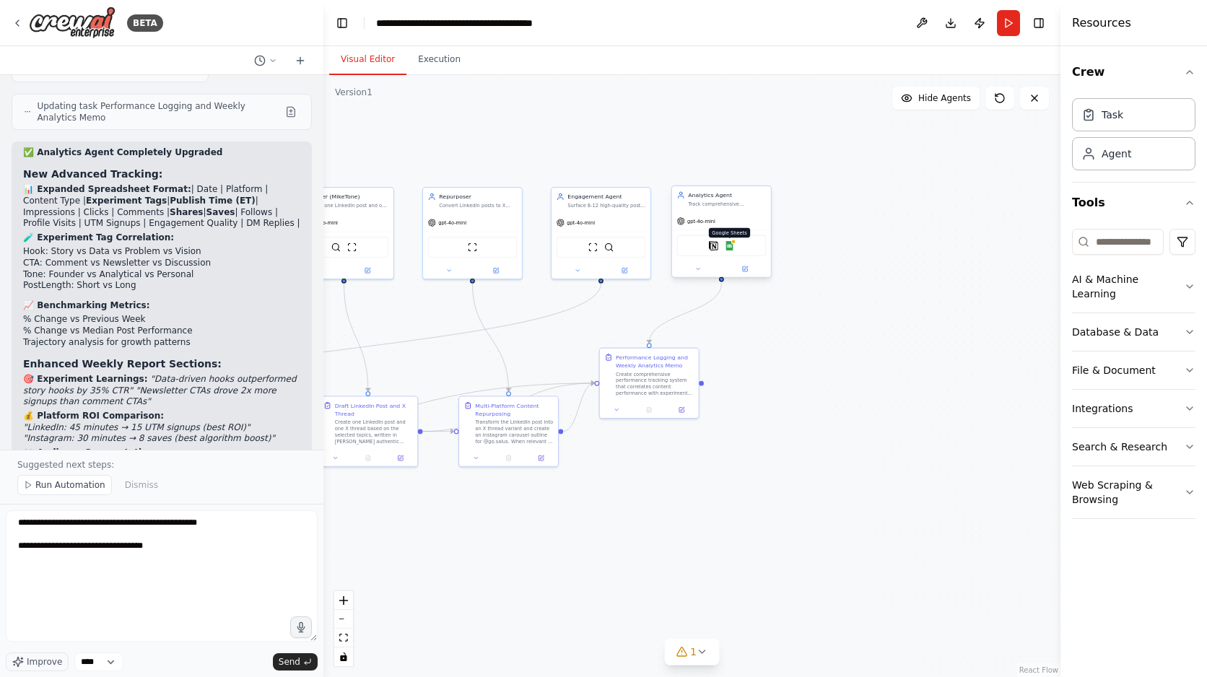
click at [733, 248] on img at bounding box center [729, 245] width 9 height 9
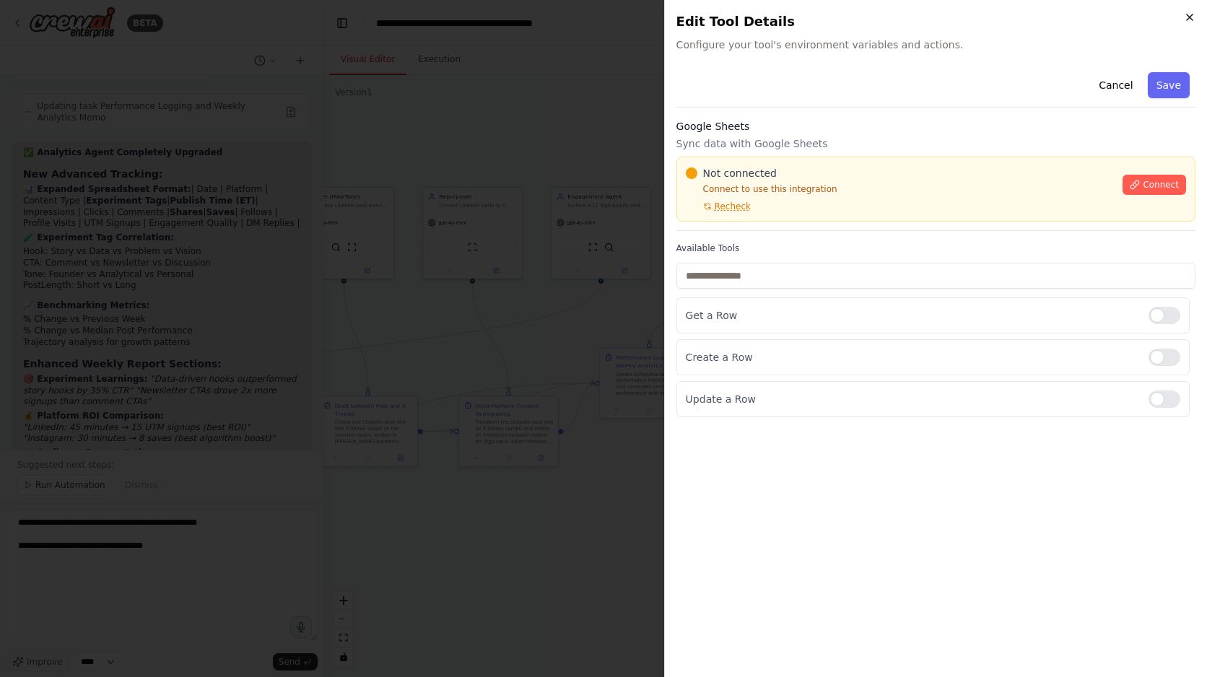
click at [1185, 19] on icon "button" at bounding box center [1190, 18] width 12 height 12
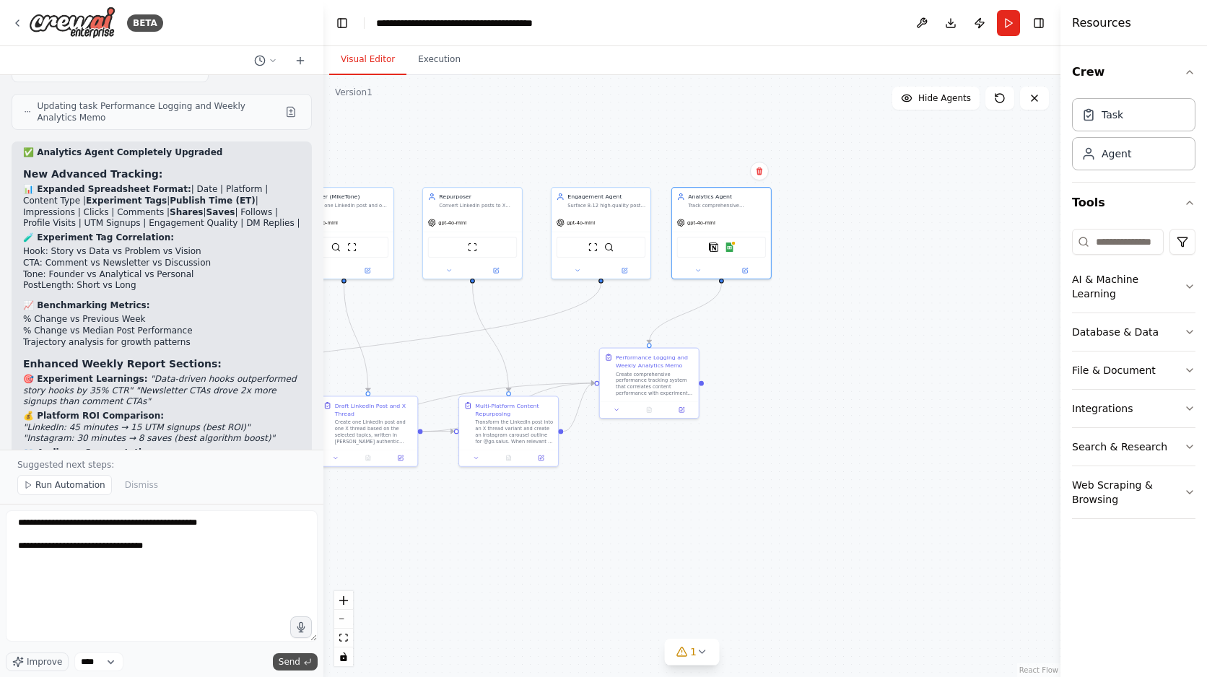
click at [297, 668] on button "Send" at bounding box center [295, 661] width 45 height 17
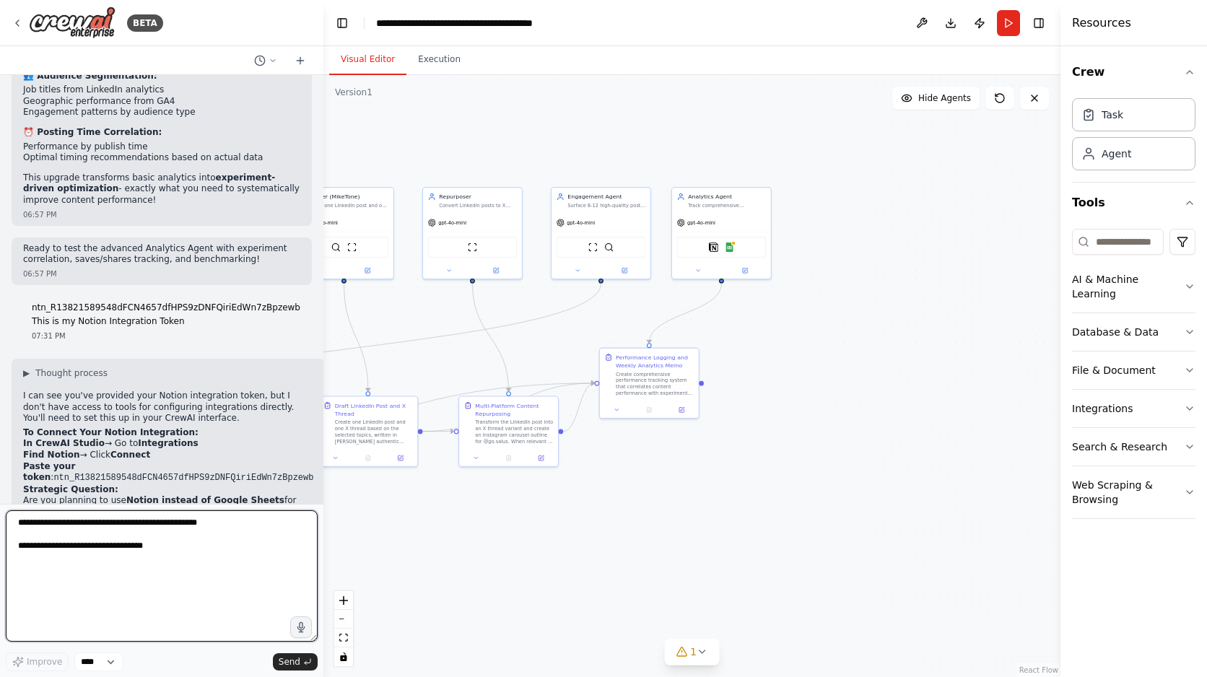
scroll to position [9922, 0]
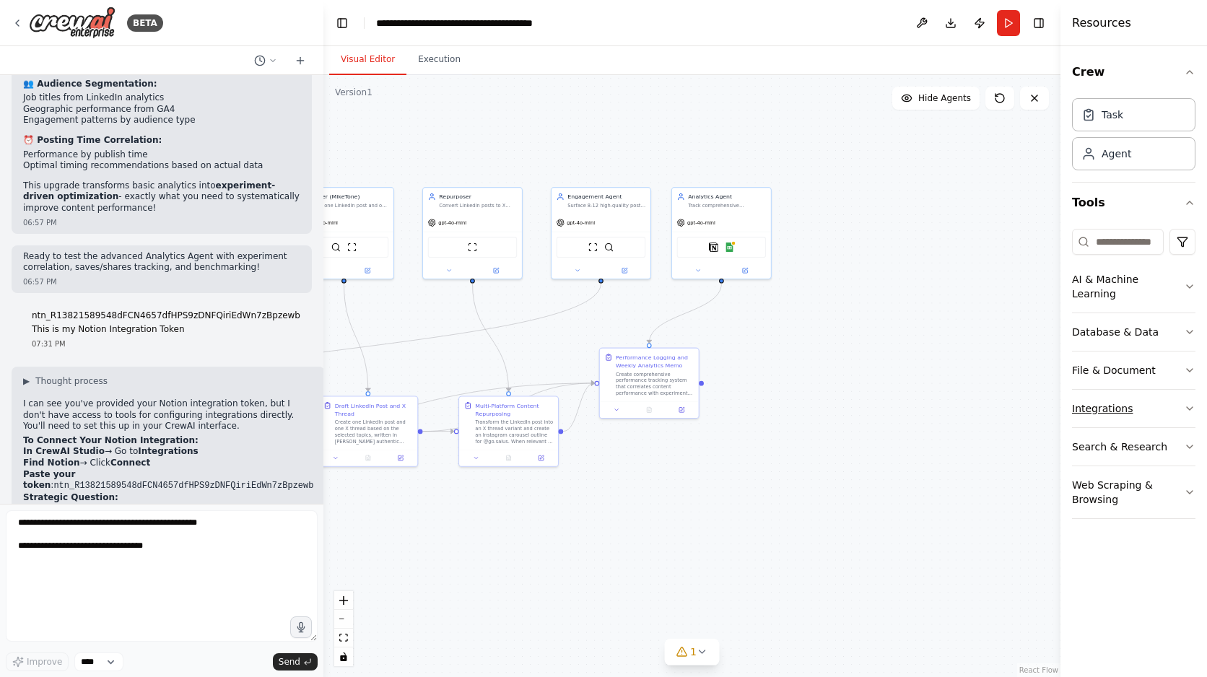
click at [1130, 398] on button "Integrations" at bounding box center [1133, 409] width 123 height 38
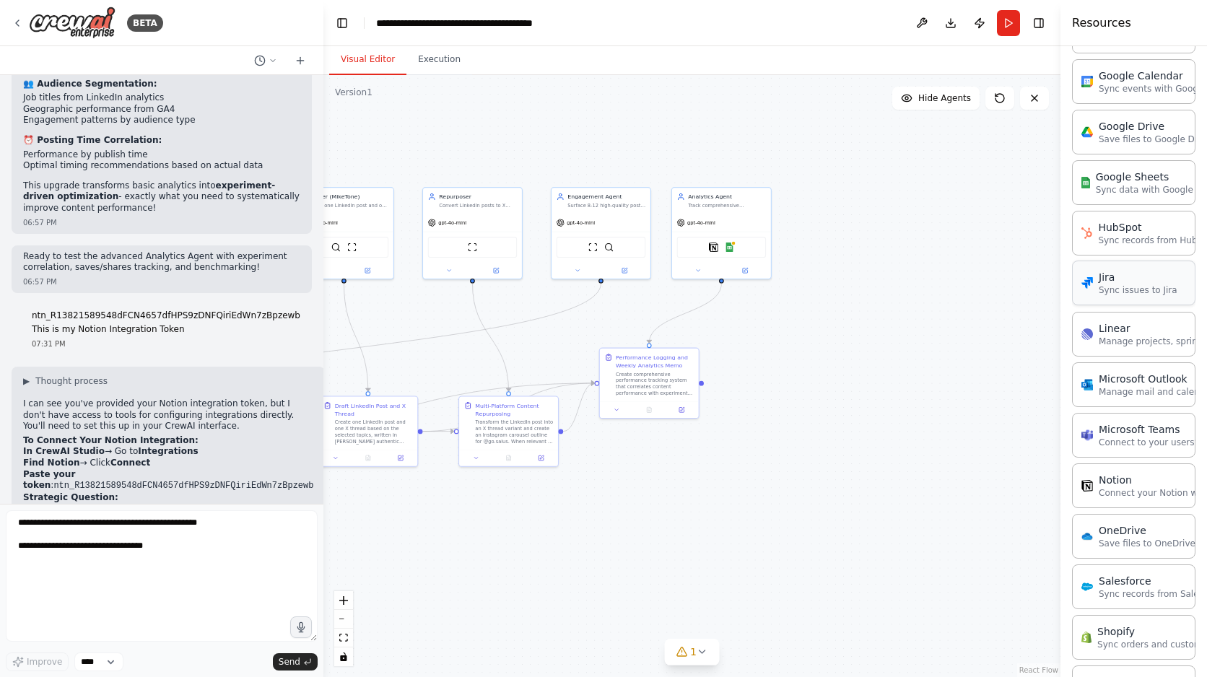
scroll to position [702, 0]
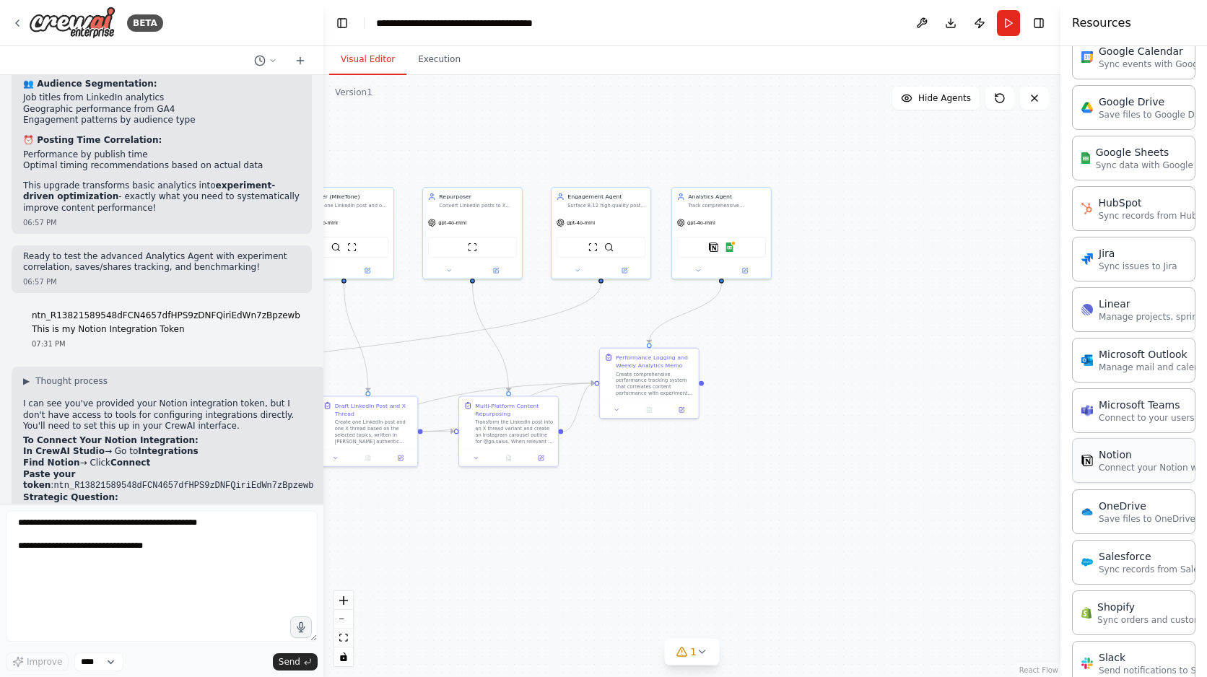
click at [1141, 448] on div "Notion" at bounding box center [1168, 455] width 139 height 14
click at [712, 245] on img at bounding box center [713, 245] width 9 height 9
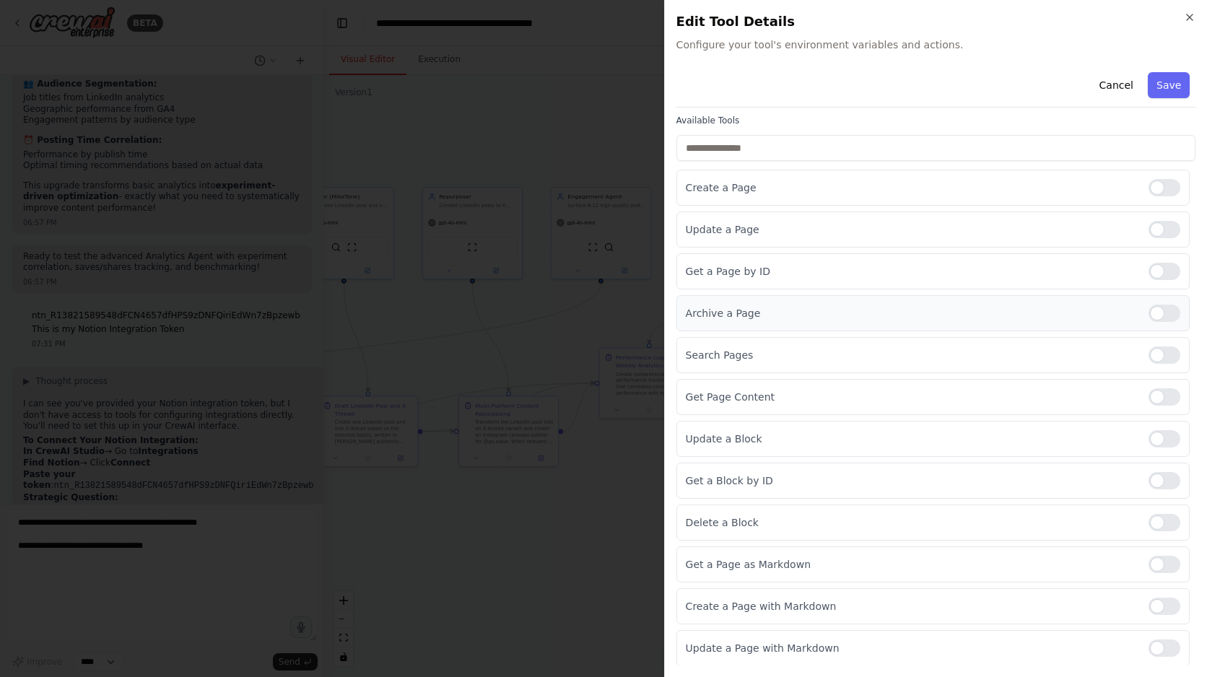
scroll to position [97, 0]
click at [614, 476] on div at bounding box center [603, 338] width 1207 height 677
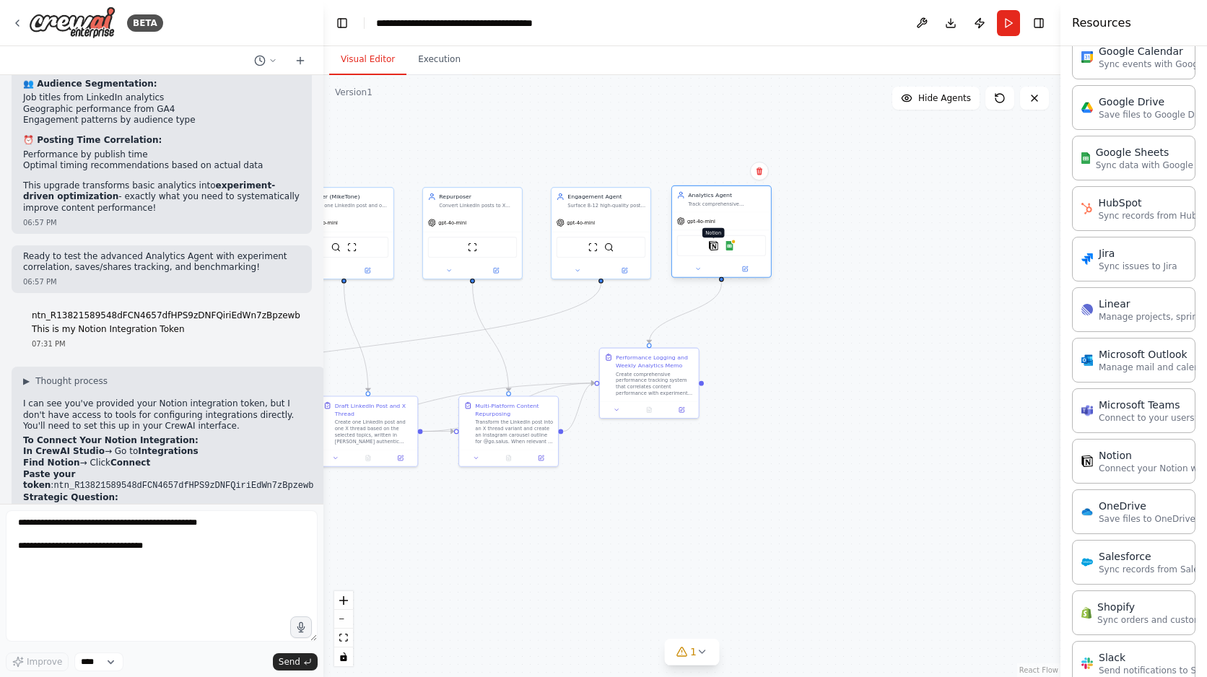
click at [716, 248] on img at bounding box center [713, 245] width 9 height 9
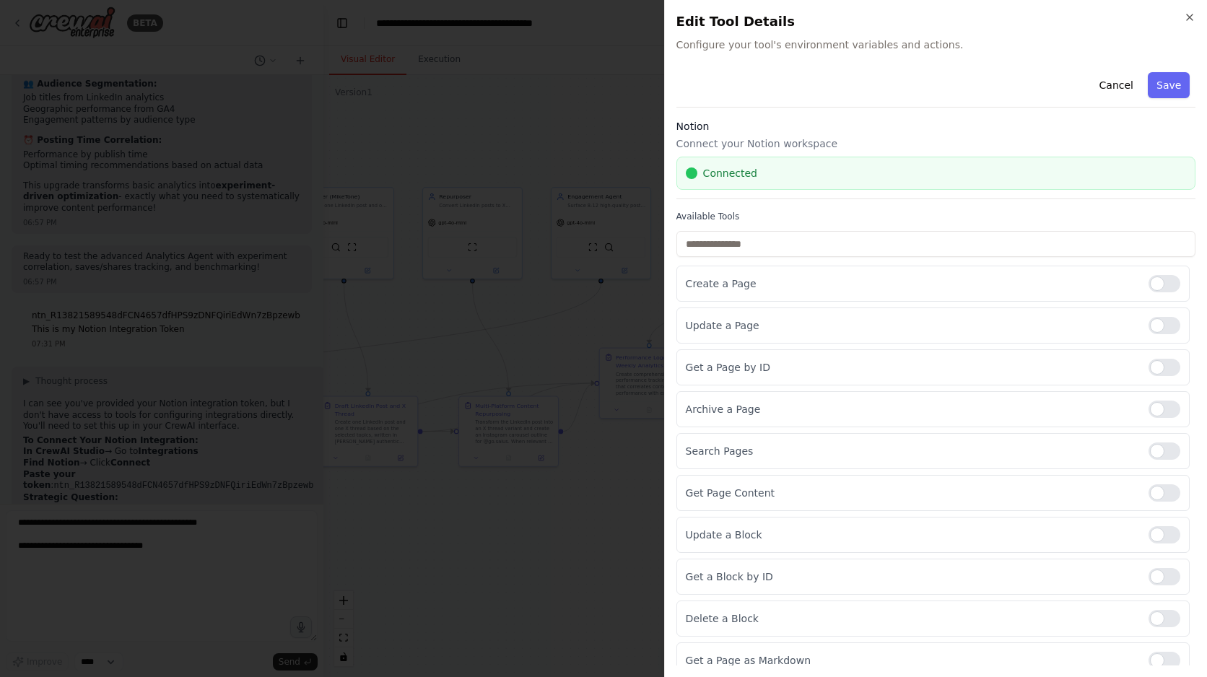
click at [598, 287] on div at bounding box center [603, 338] width 1207 height 677
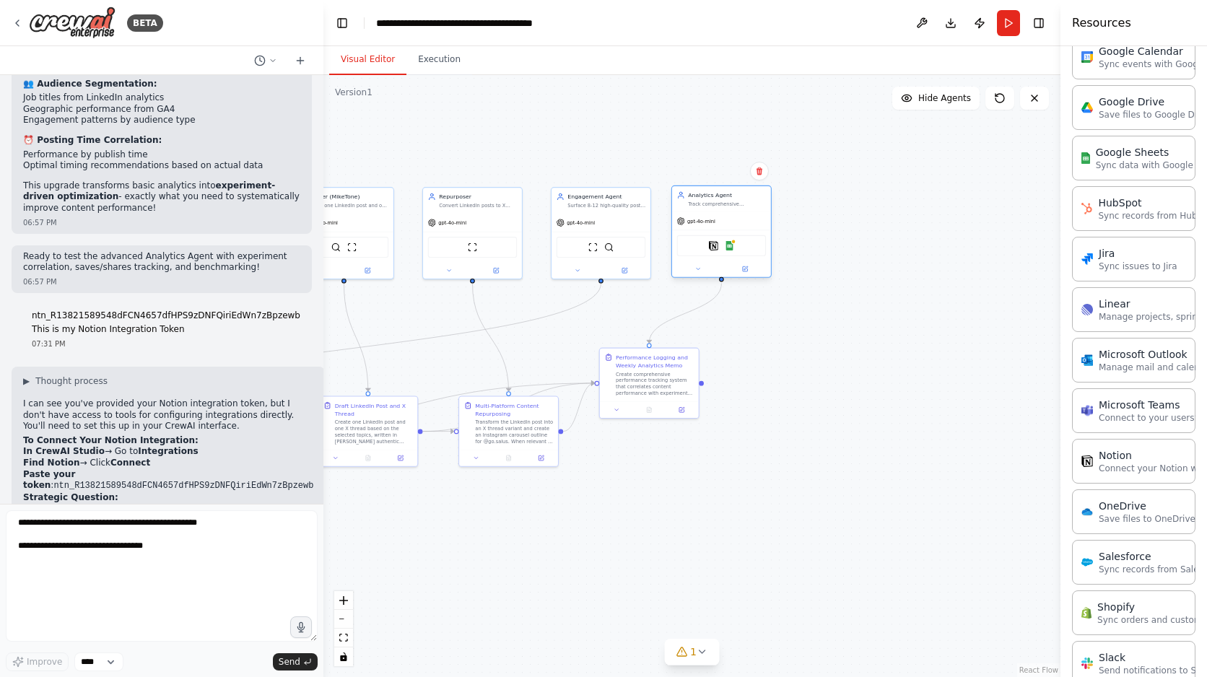
click at [709, 252] on div "Notion Google Sheets" at bounding box center [722, 245] width 90 height 21
click at [716, 251] on div "Notion Google Sheets" at bounding box center [722, 245] width 90 height 21
click at [710, 242] on img at bounding box center [713, 245] width 9 height 9
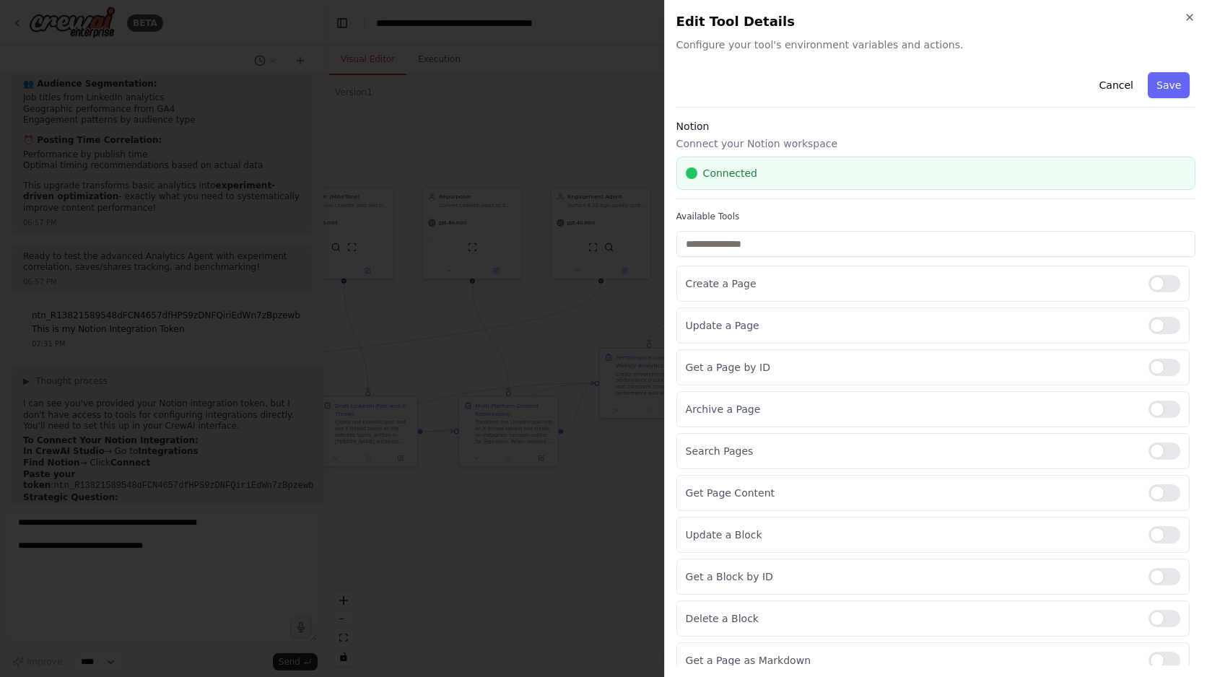
click at [1042, 186] on div "Connected" at bounding box center [935, 173] width 519 height 33
click at [602, 334] on div at bounding box center [603, 338] width 1207 height 677
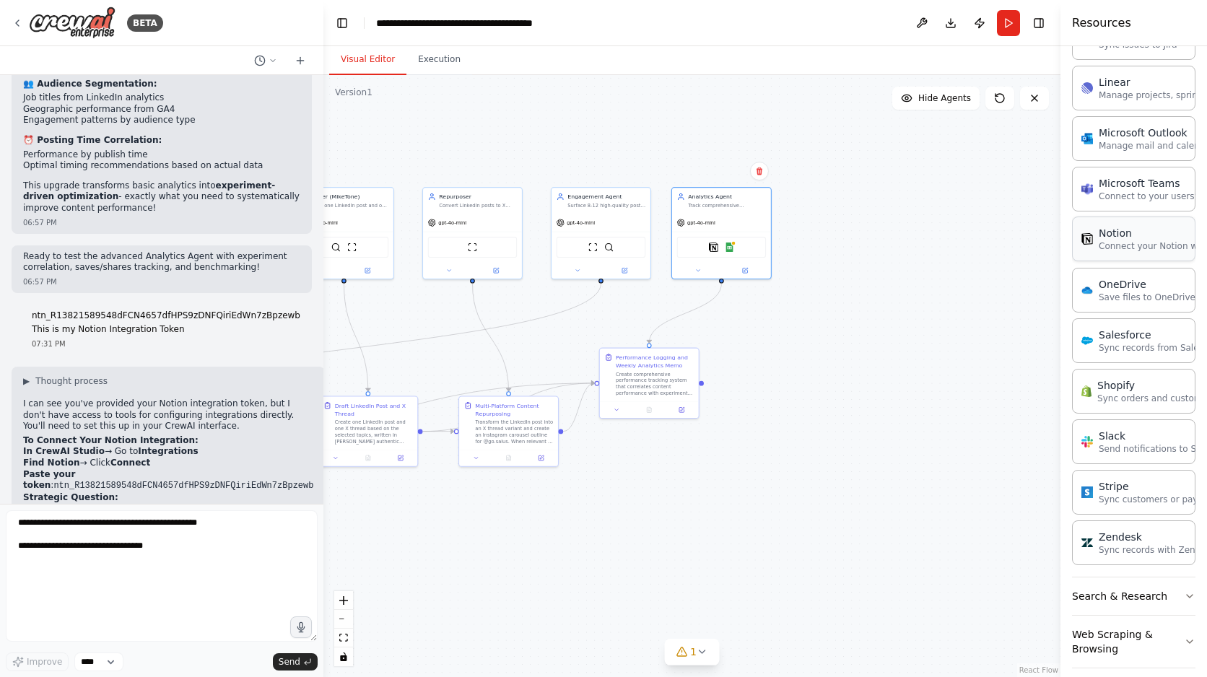
scroll to position [922, 0]
click at [1140, 242] on p "Connect your Notion workspace" at bounding box center [1168, 248] width 139 height 12
drag, startPoint x: 1140, startPoint y: 230, endPoint x: 1142, endPoint y: 209, distance: 20.3
click at [1142, 218] on div "Notion Connect your Notion workspace" at bounding box center [1133, 240] width 123 height 45
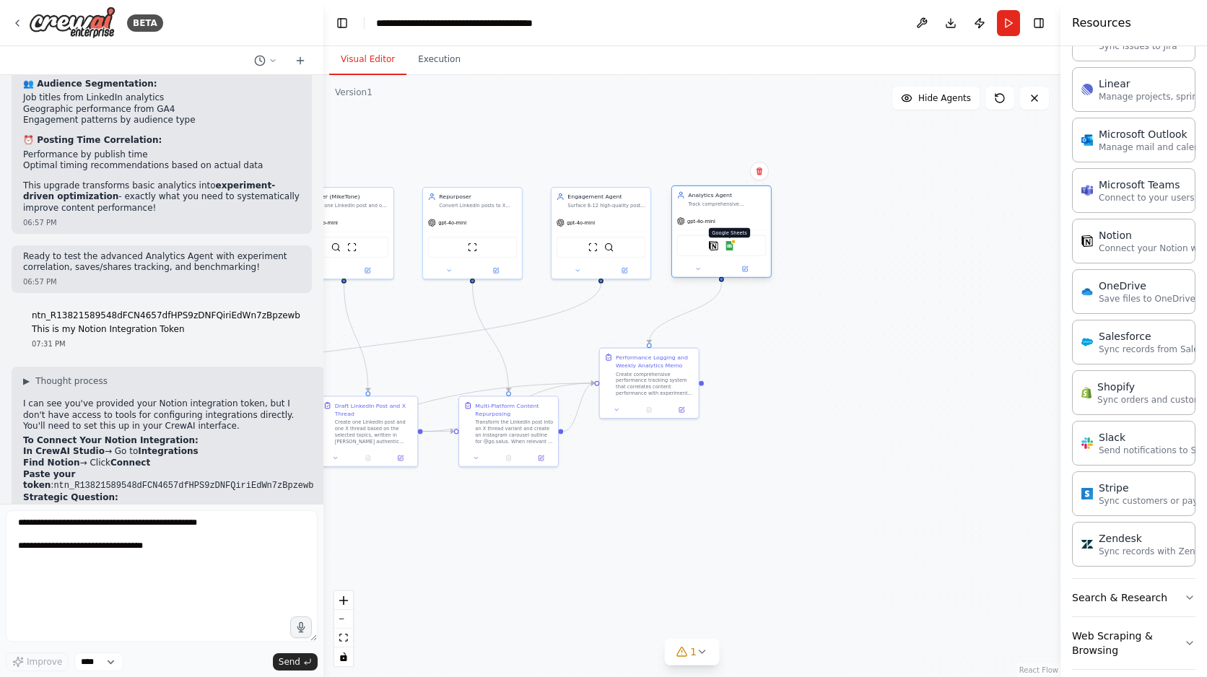
click at [731, 249] on img at bounding box center [729, 245] width 9 height 9
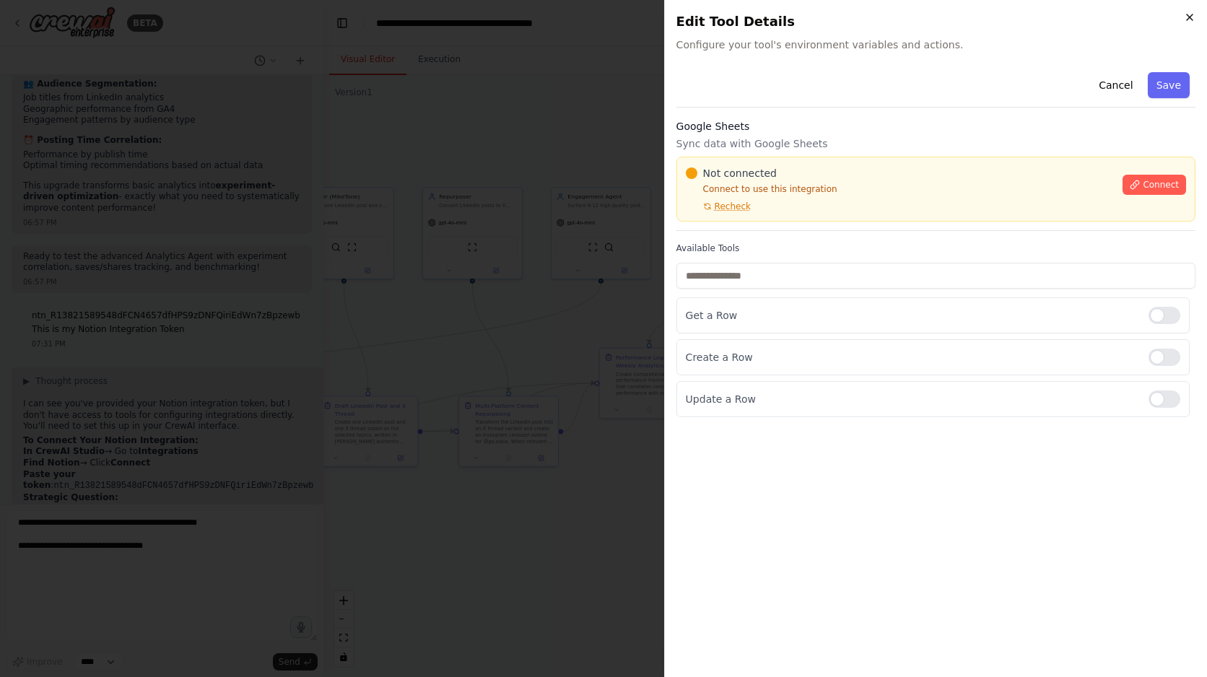
click at [1187, 22] on icon "button" at bounding box center [1190, 18] width 12 height 12
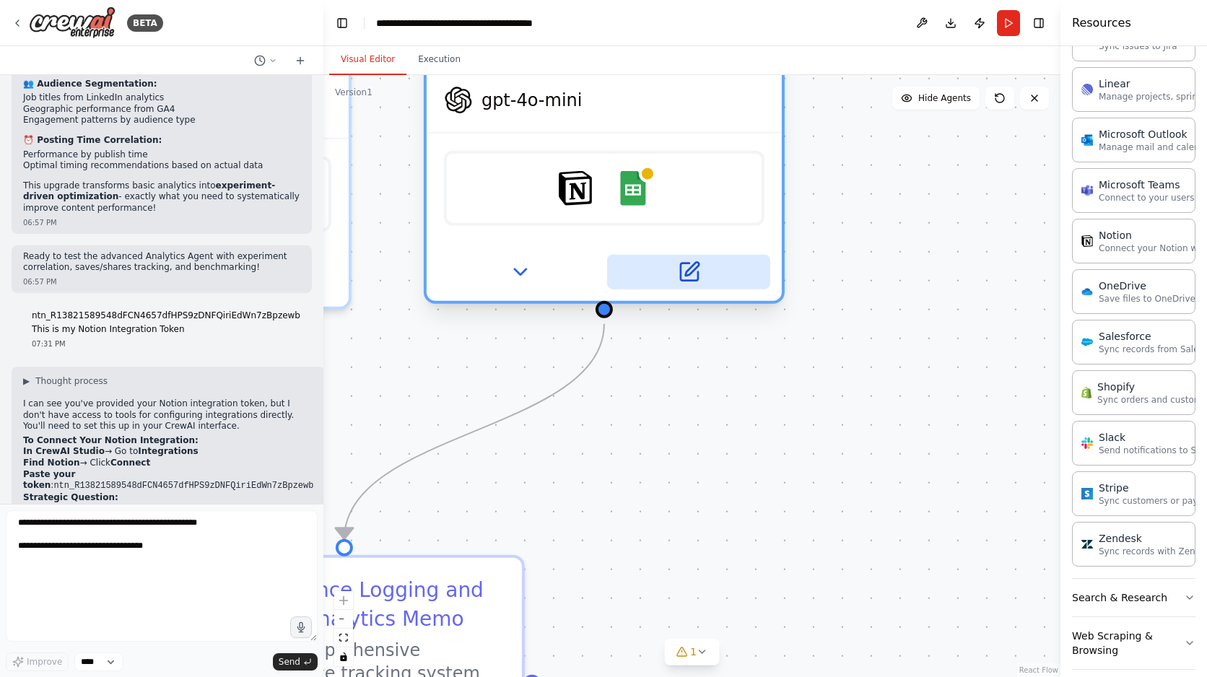
click at [671, 261] on button at bounding box center [688, 272] width 163 height 35
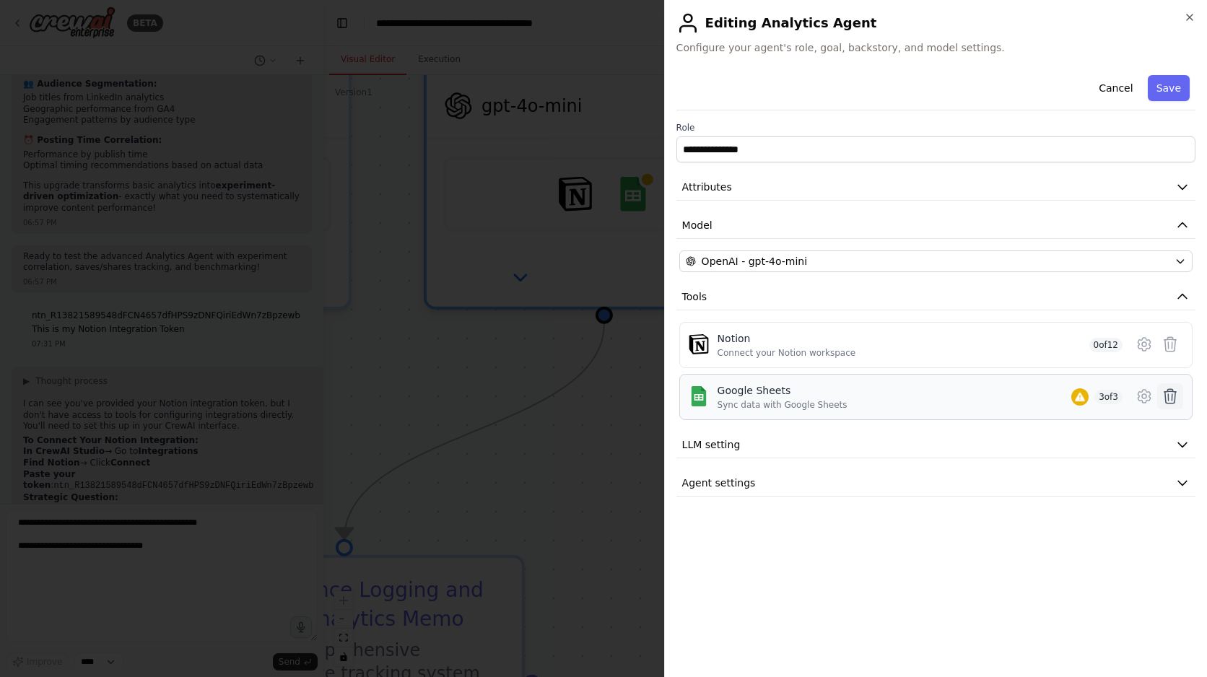
click at [1173, 396] on icon at bounding box center [1170, 396] width 17 height 17
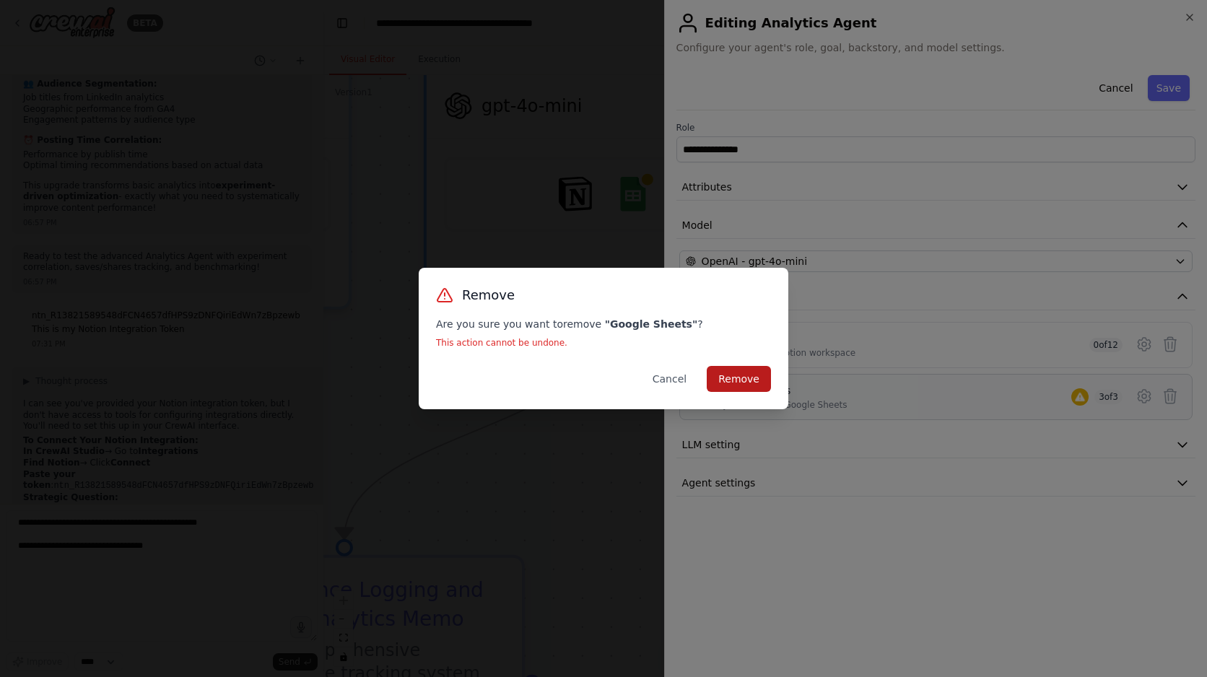
click at [733, 384] on button "Remove" at bounding box center [739, 379] width 64 height 26
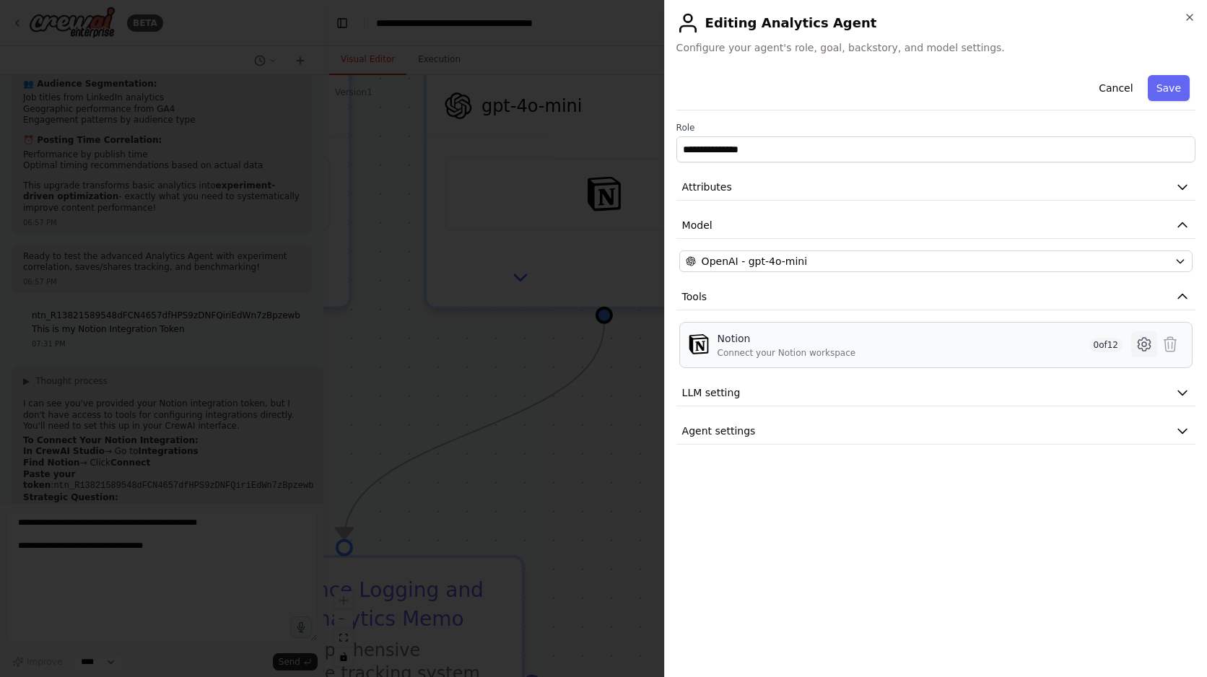
click at [1143, 346] on icon at bounding box center [1144, 344] width 17 height 17
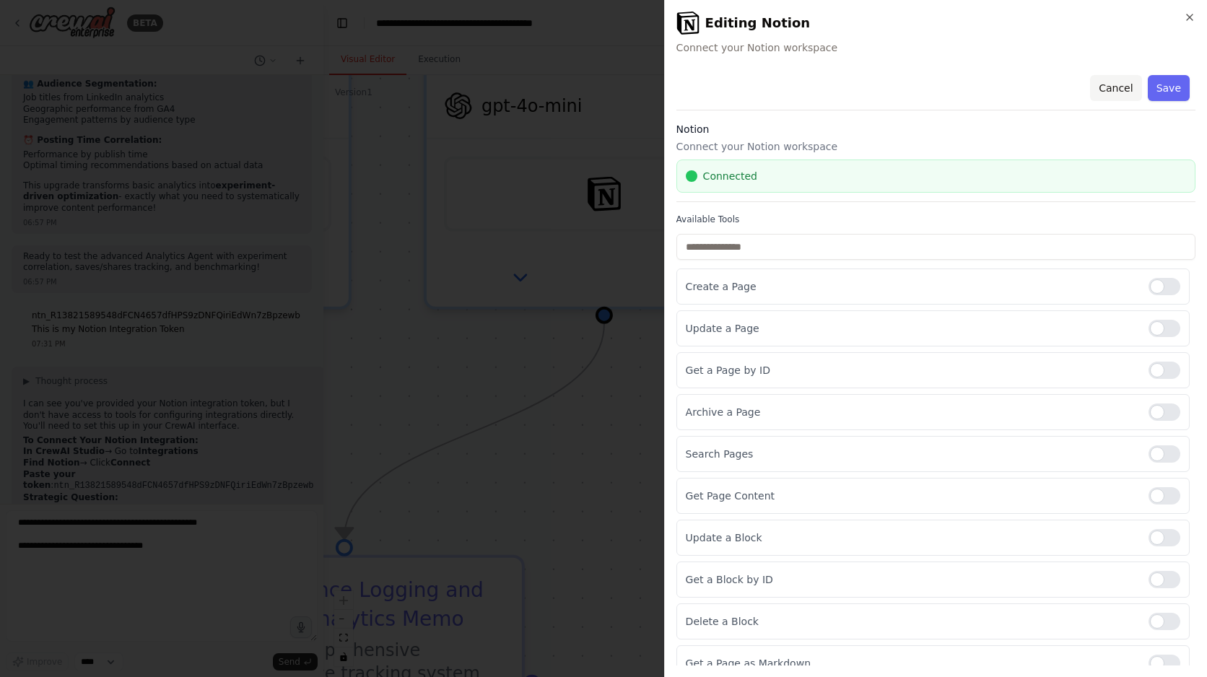
click at [1120, 80] on button "Cancel" at bounding box center [1115, 88] width 51 height 26
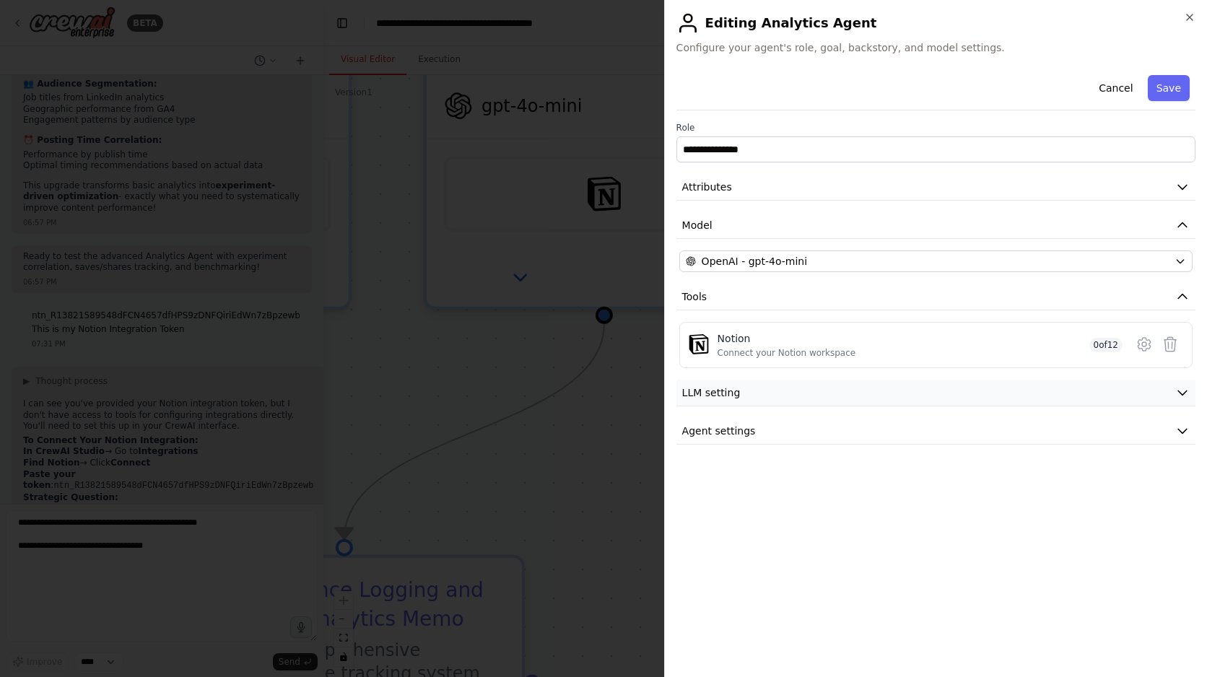
click at [884, 396] on button "LLM setting" at bounding box center [935, 393] width 519 height 27
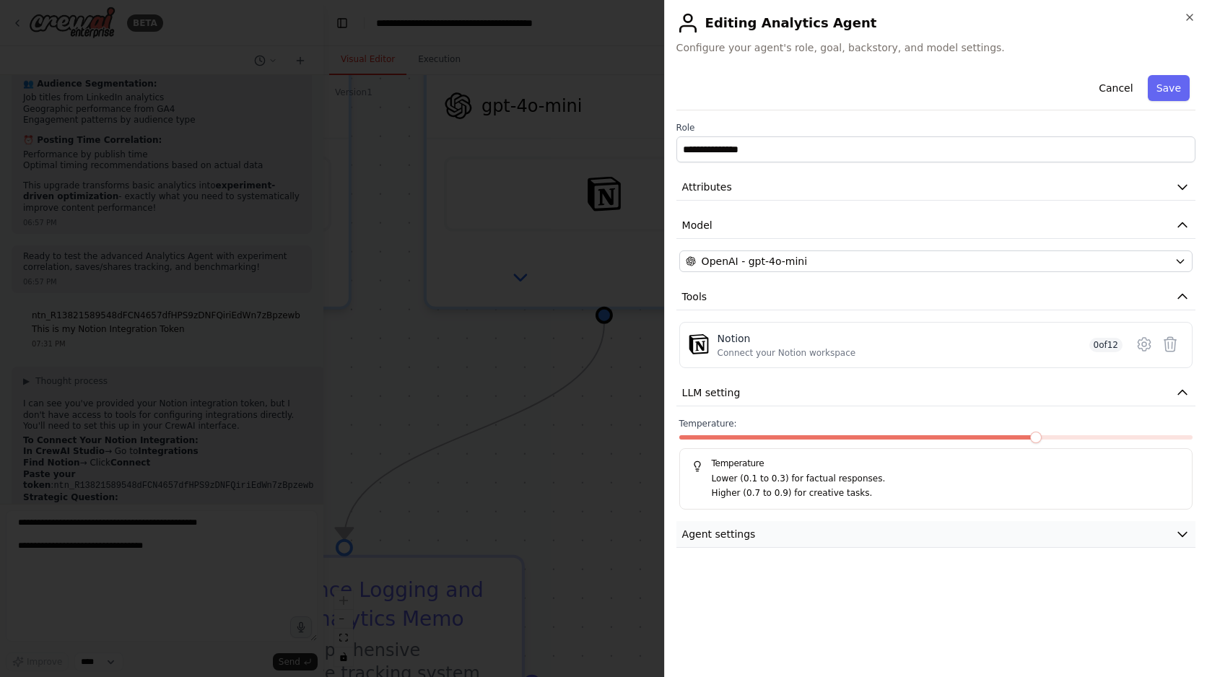
click at [863, 535] on button "Agent settings" at bounding box center [935, 534] width 519 height 27
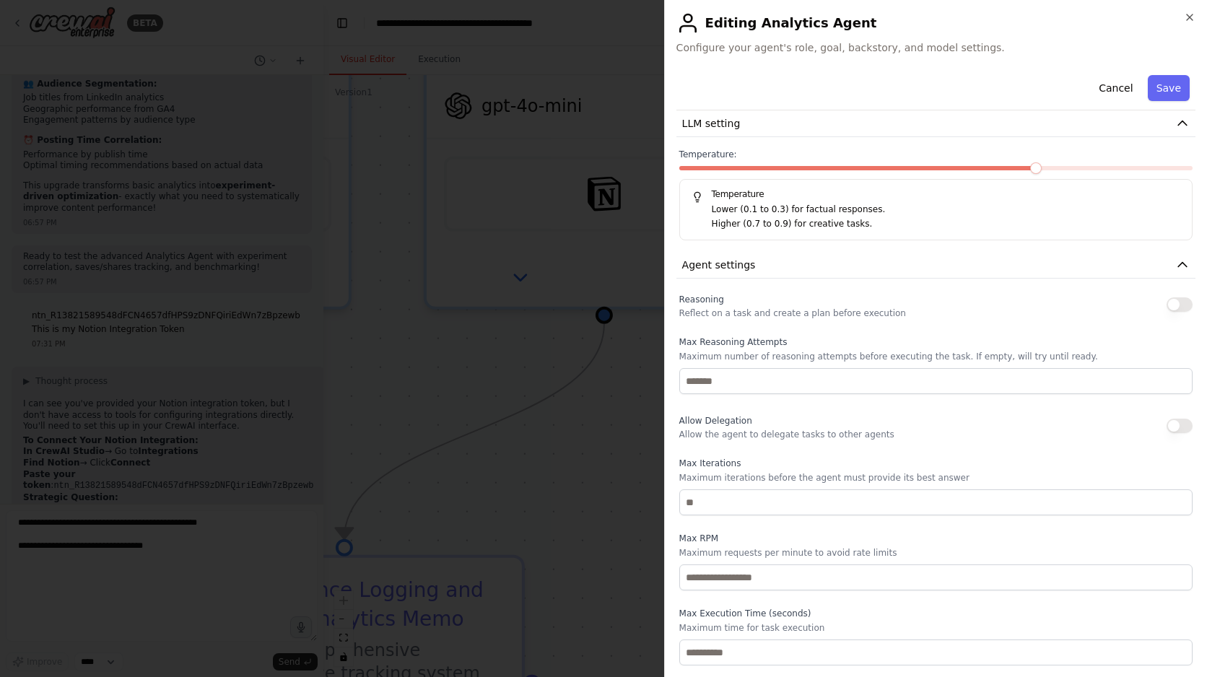
scroll to position [0, 0]
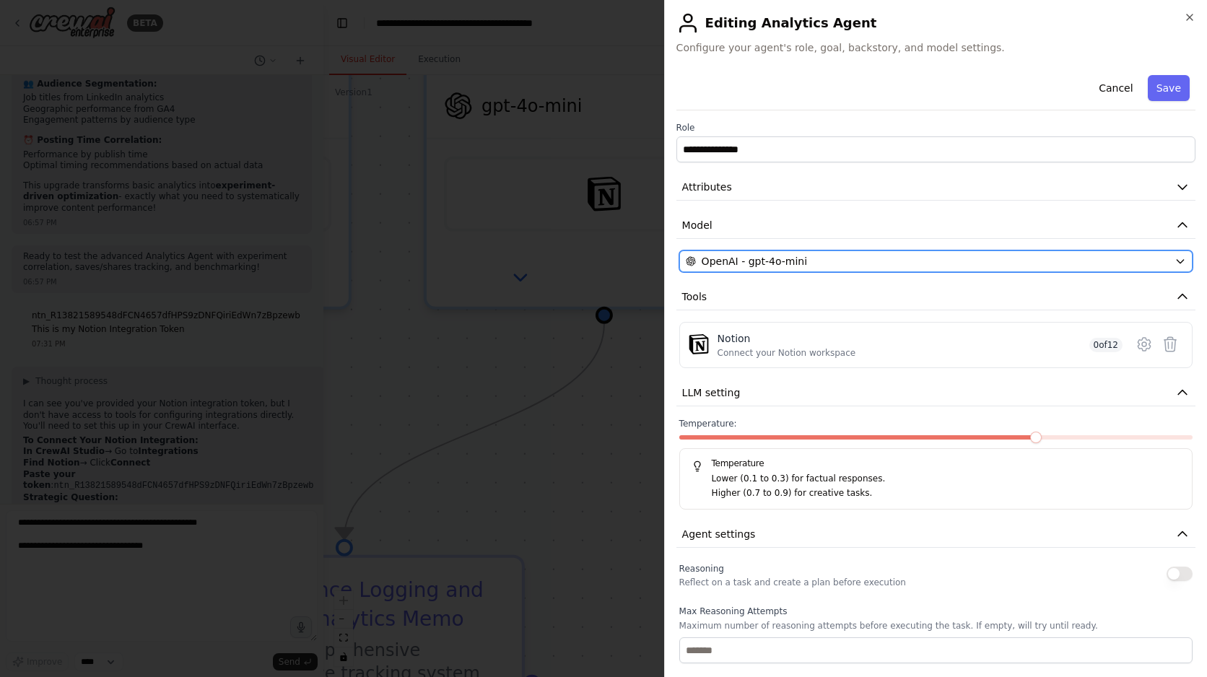
click at [803, 259] on div "OpenAI - gpt-4o-mini" at bounding box center [927, 261] width 483 height 14
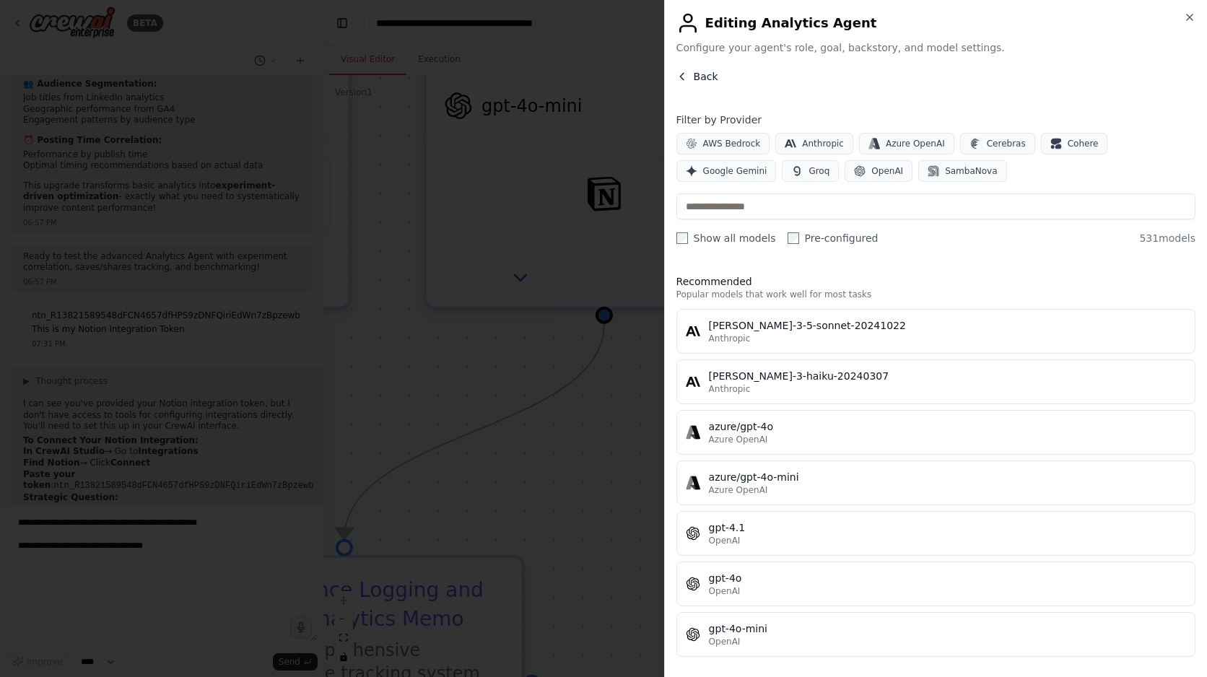
click at [685, 73] on icon "button" at bounding box center [682, 77] width 12 height 12
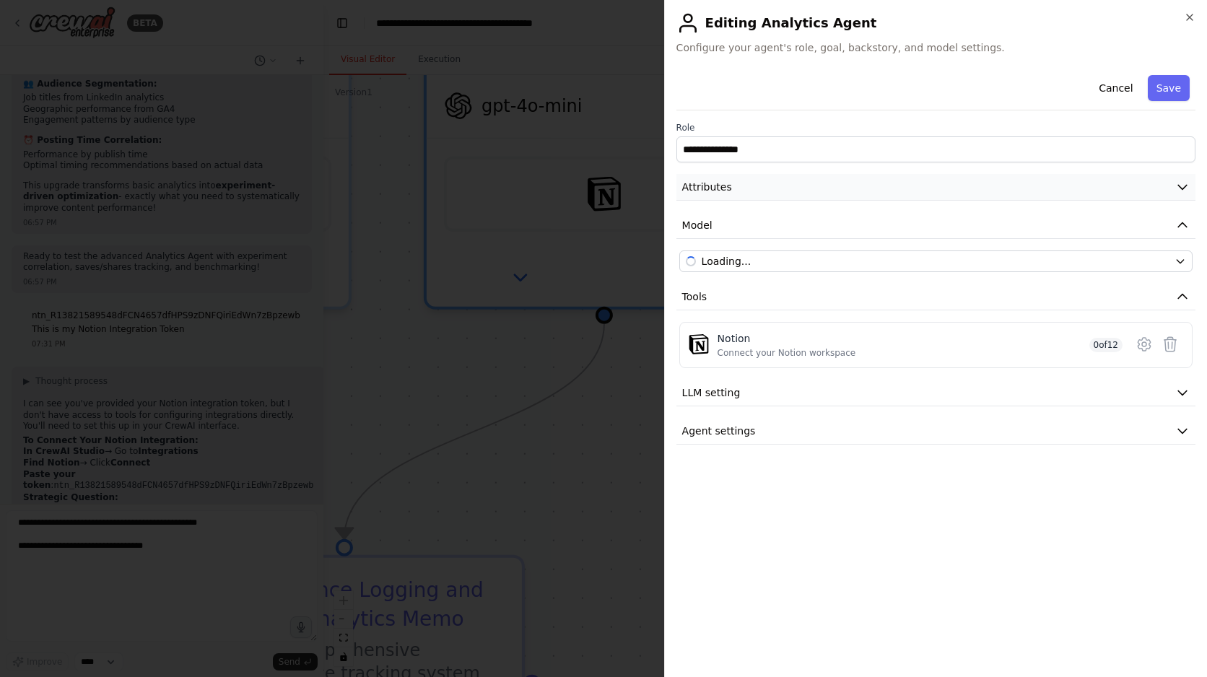
click at [815, 190] on button "Attributes" at bounding box center [935, 187] width 519 height 27
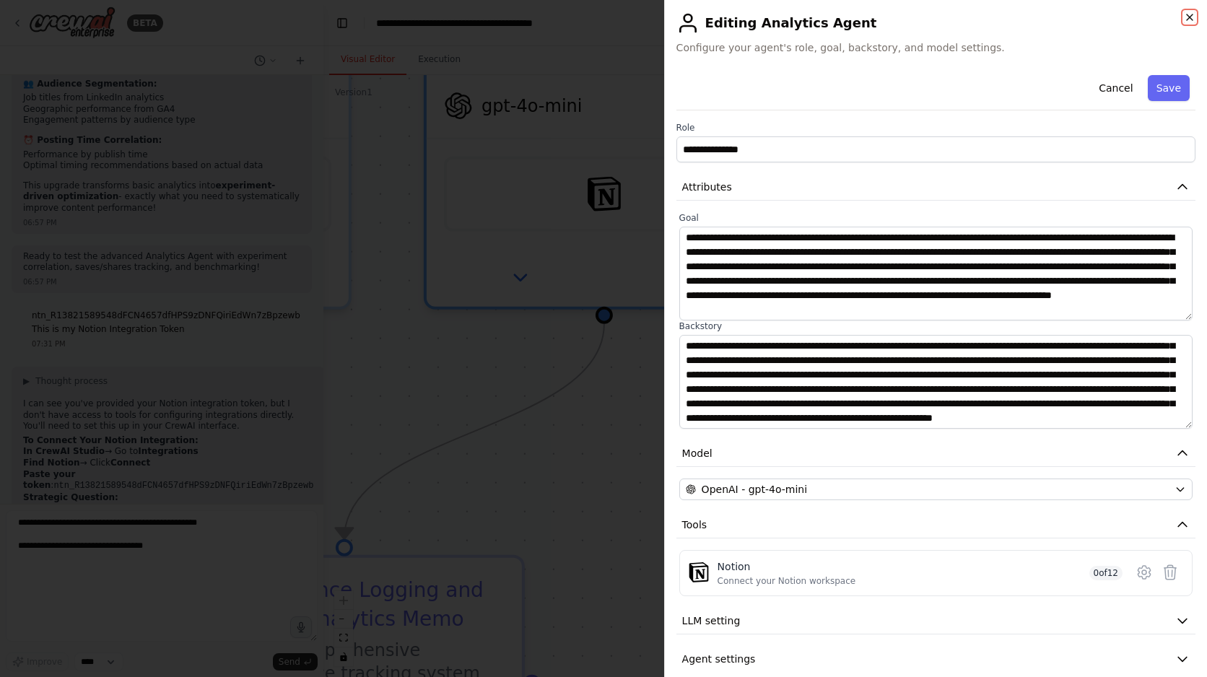
click at [1190, 12] on icon "button" at bounding box center [1190, 18] width 12 height 12
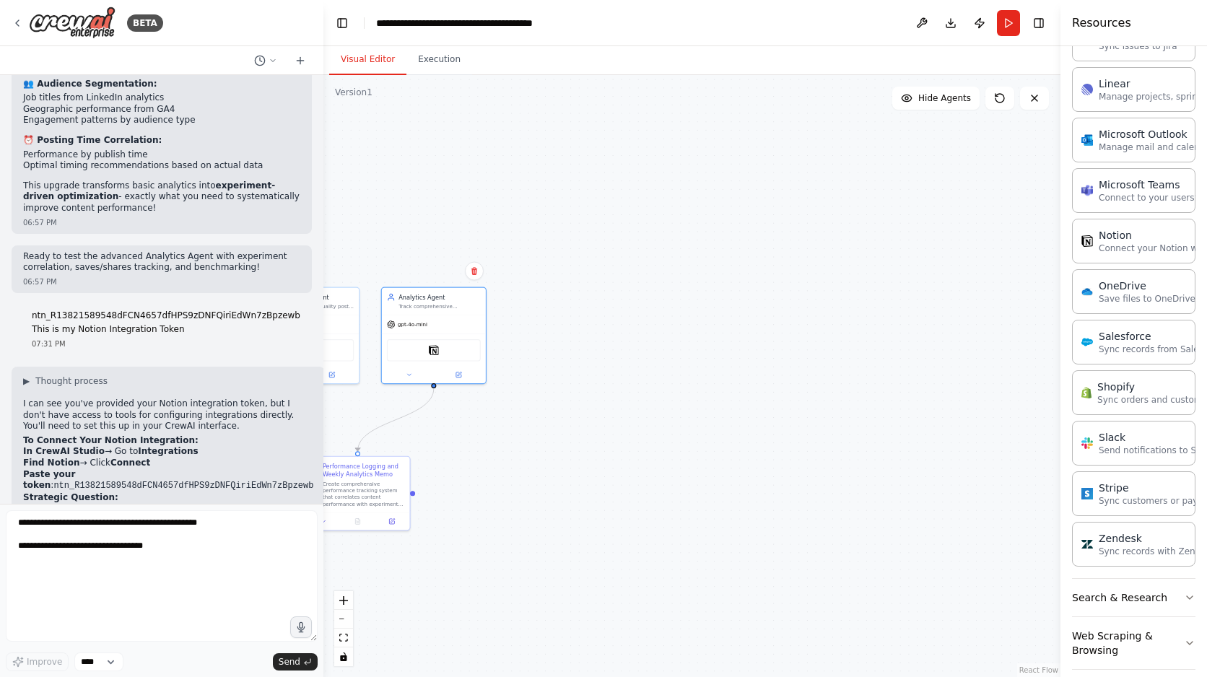
click at [561, 445] on div ".deletable-edge-delete-btn { width: 20px; height: 20px; border: 0px solid #ffff…" at bounding box center [691, 376] width 737 height 602
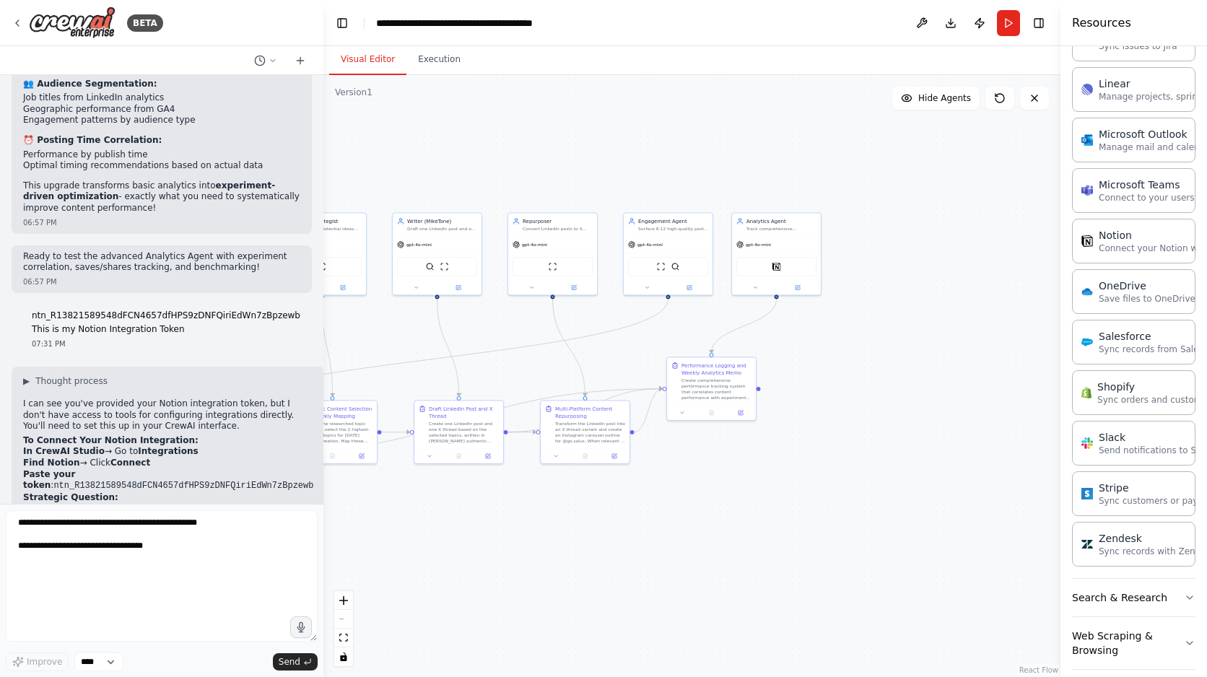
drag, startPoint x: 567, startPoint y: 452, endPoint x: 897, endPoint y: 347, distance: 346.8
click at [897, 347] on div ".deletable-edge-delete-btn { width: 20px; height: 20px; border: 0px solid #ffff…" at bounding box center [691, 376] width 737 height 602
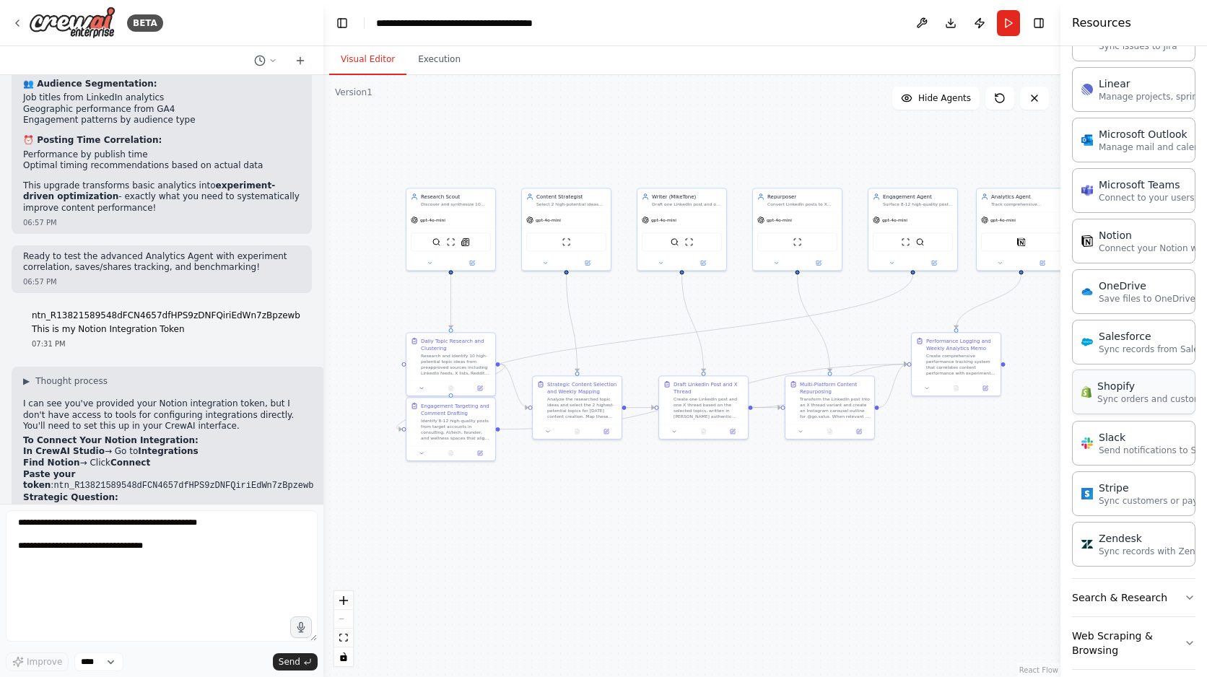
drag, startPoint x: 858, startPoint y: 405, endPoint x: 1103, endPoint y: 398, distance: 244.8
click at [1103, 398] on div "BETA Structured version (if [PERSON_NAME] supports roles/tools) Agents & Roles …" at bounding box center [603, 338] width 1207 height 677
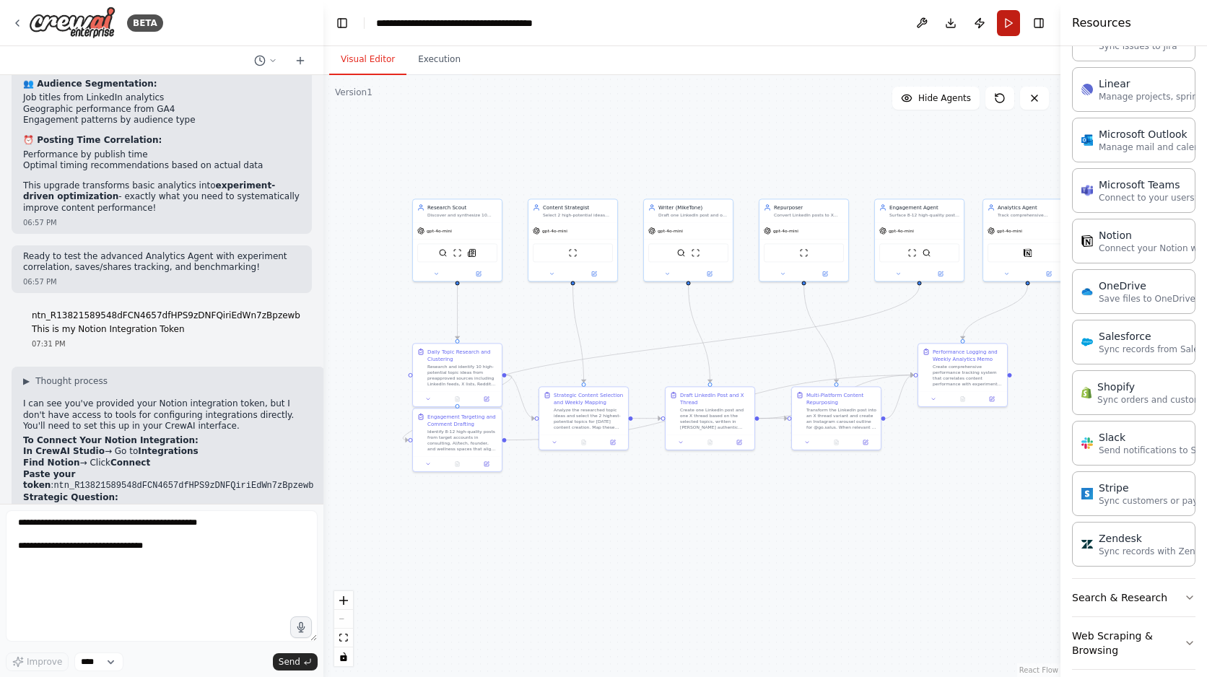
click at [1008, 25] on button "Run" at bounding box center [1008, 23] width 23 height 26
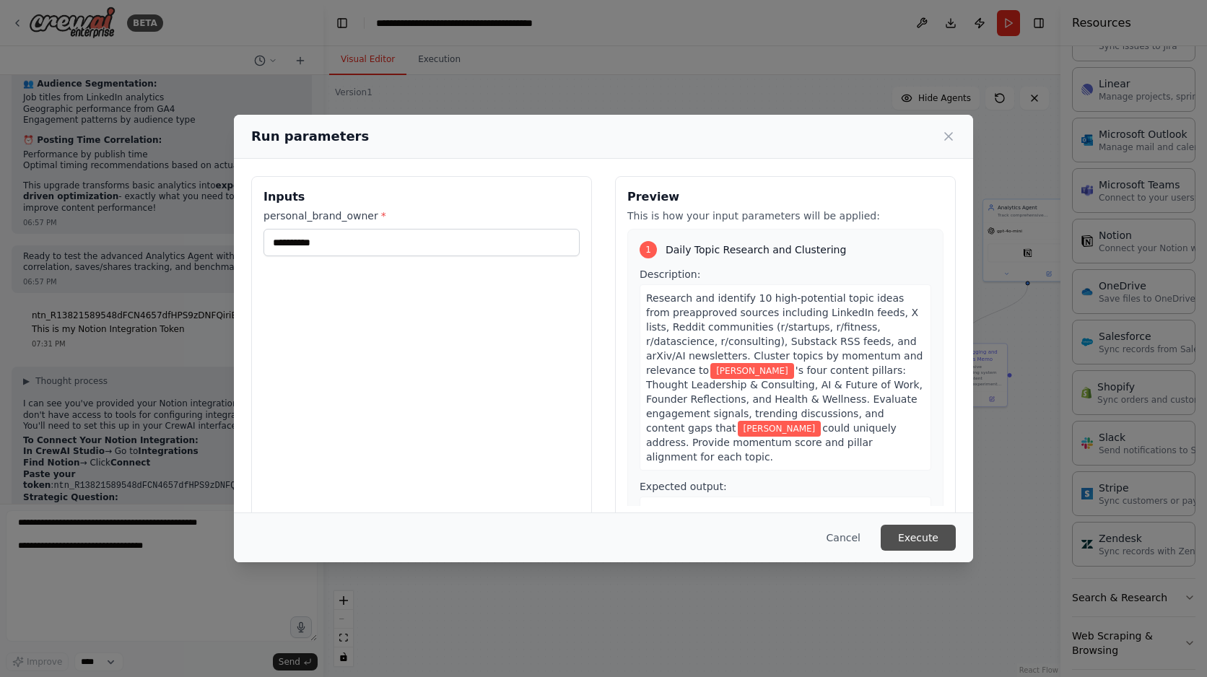
click at [916, 543] on button "Execute" at bounding box center [918, 538] width 75 height 26
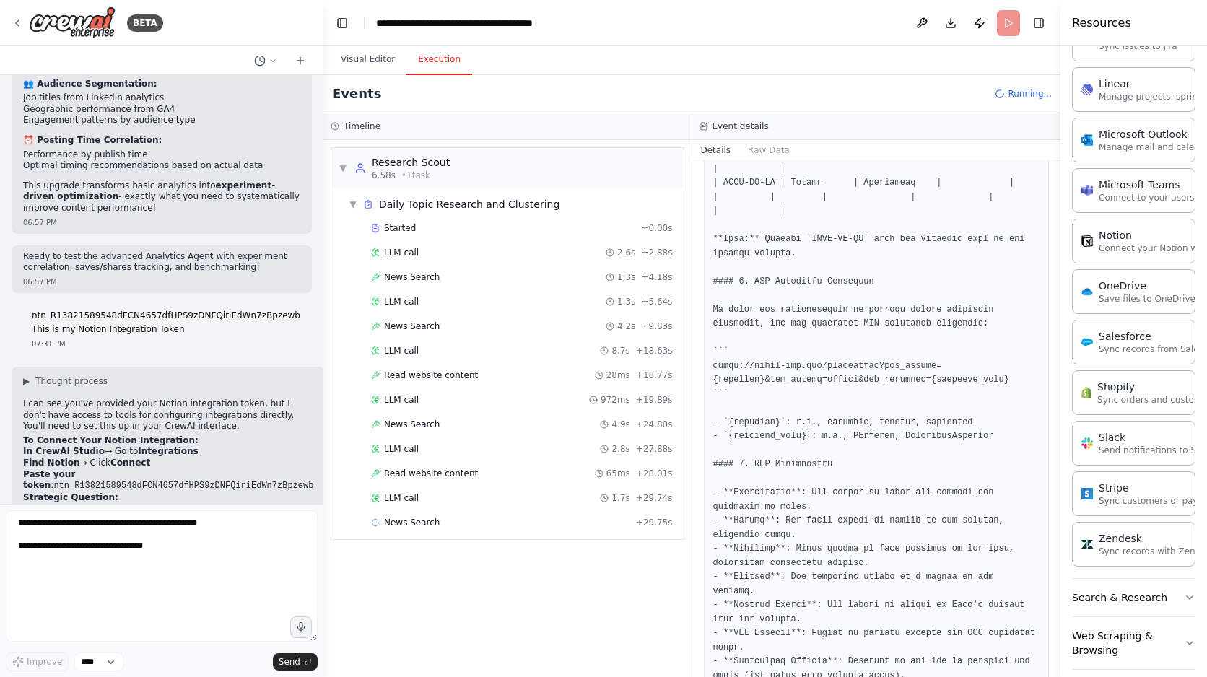
click at [436, 59] on button "Execution" at bounding box center [439, 60] width 66 height 30
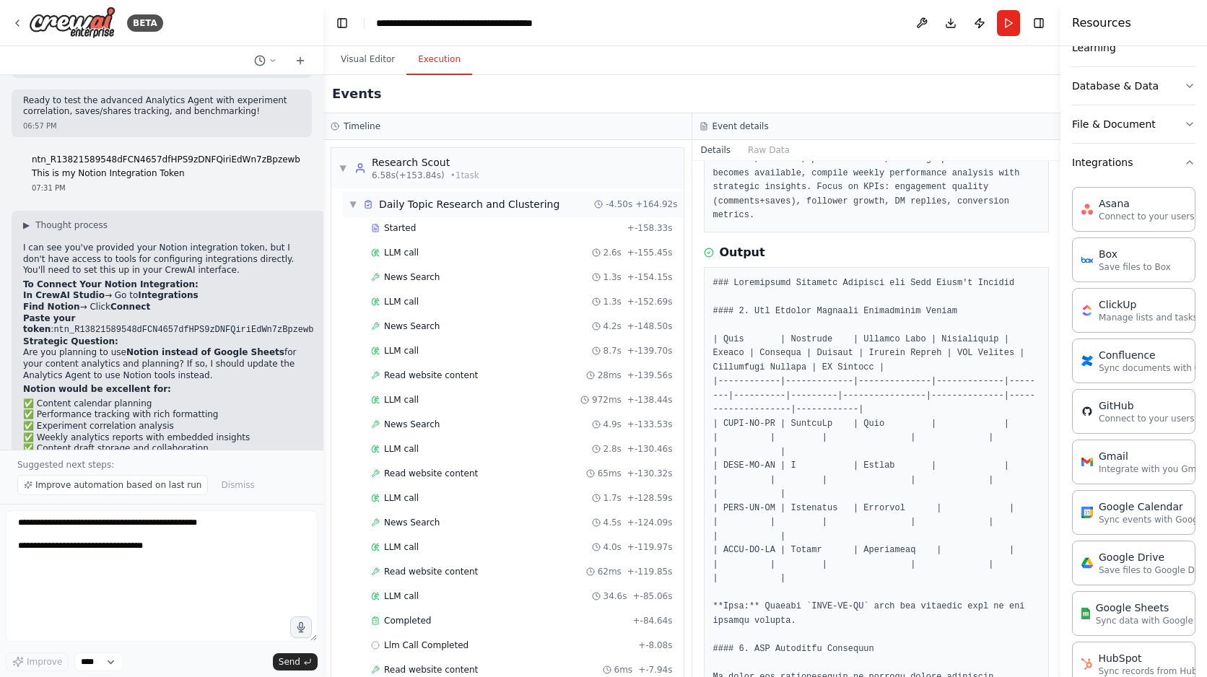
scroll to position [116, 0]
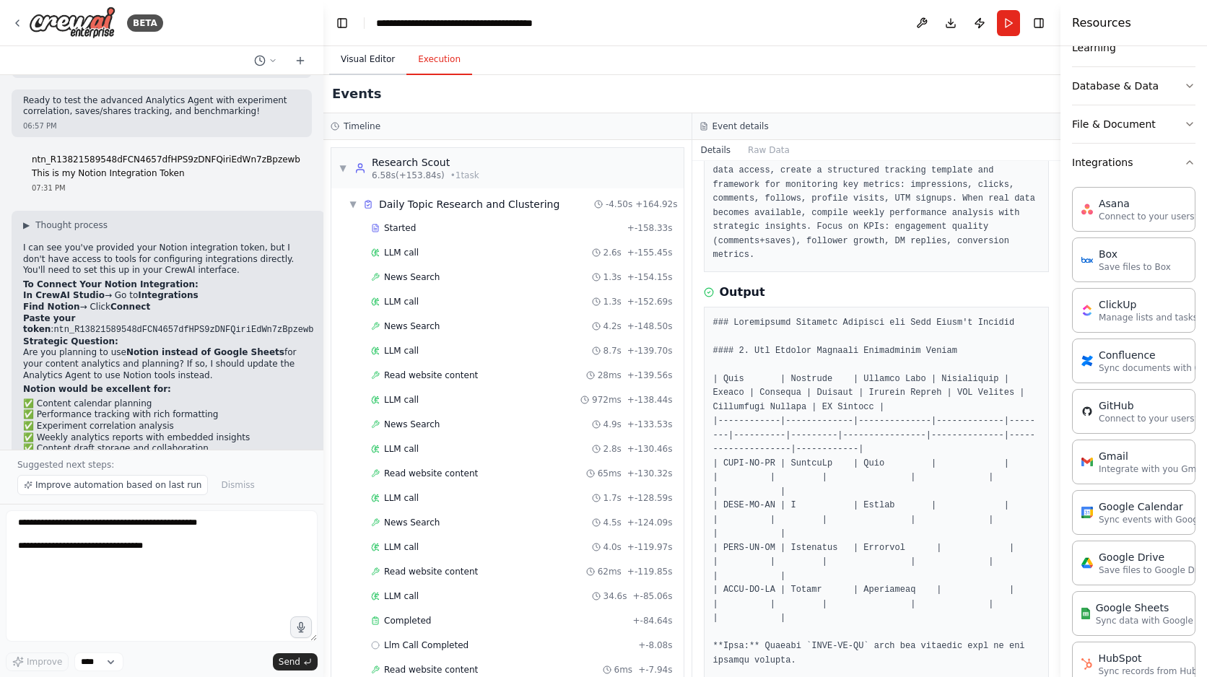
click at [380, 61] on button "Visual Editor" at bounding box center [367, 60] width 77 height 30
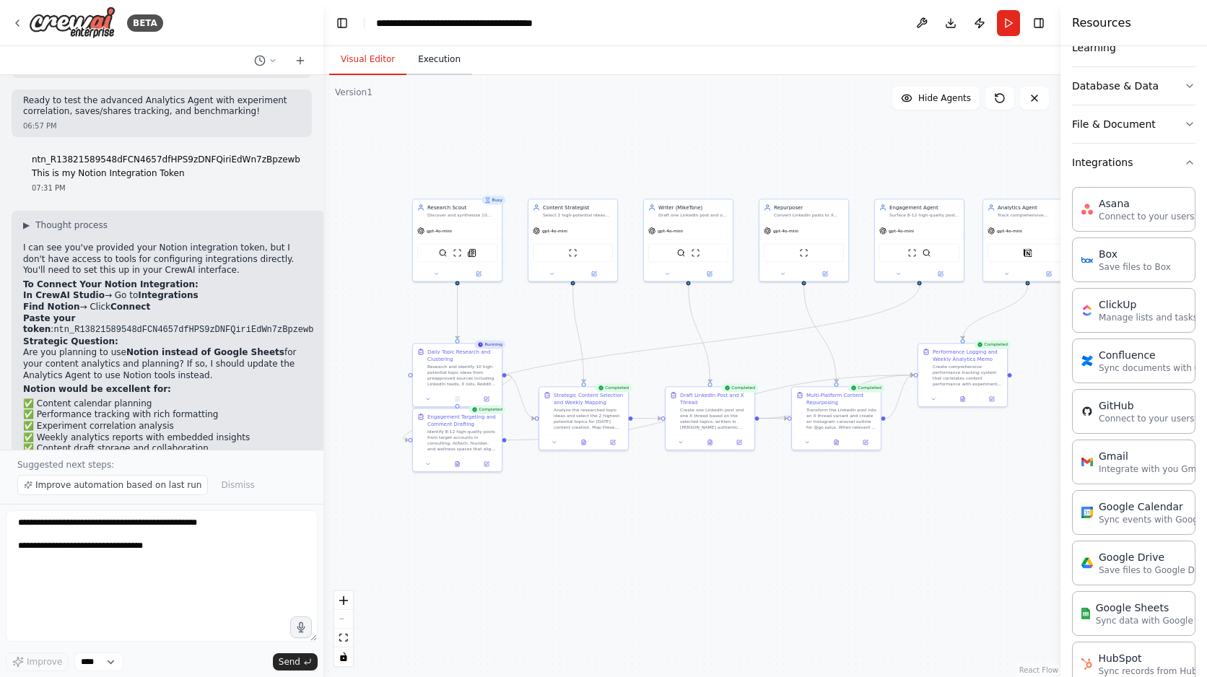
click at [450, 56] on button "Execution" at bounding box center [439, 60] width 66 height 30
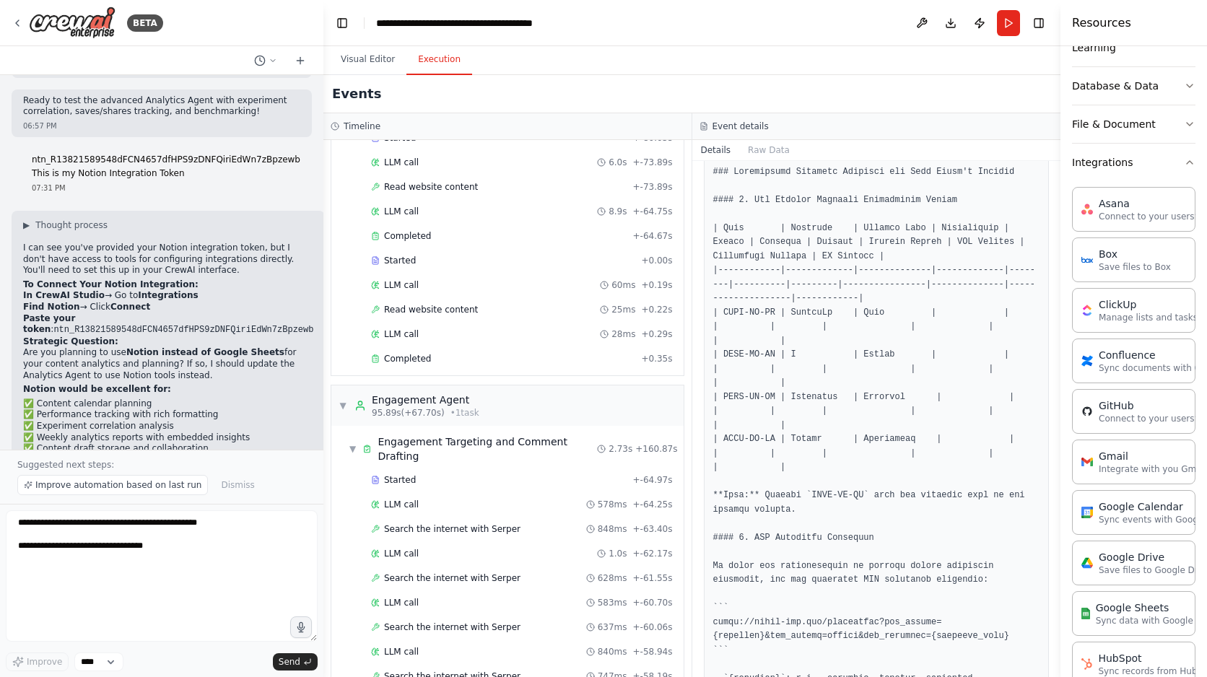
scroll to position [1043, 0]
click at [573, 361] on div "Completed" at bounding box center [503, 362] width 264 height 12
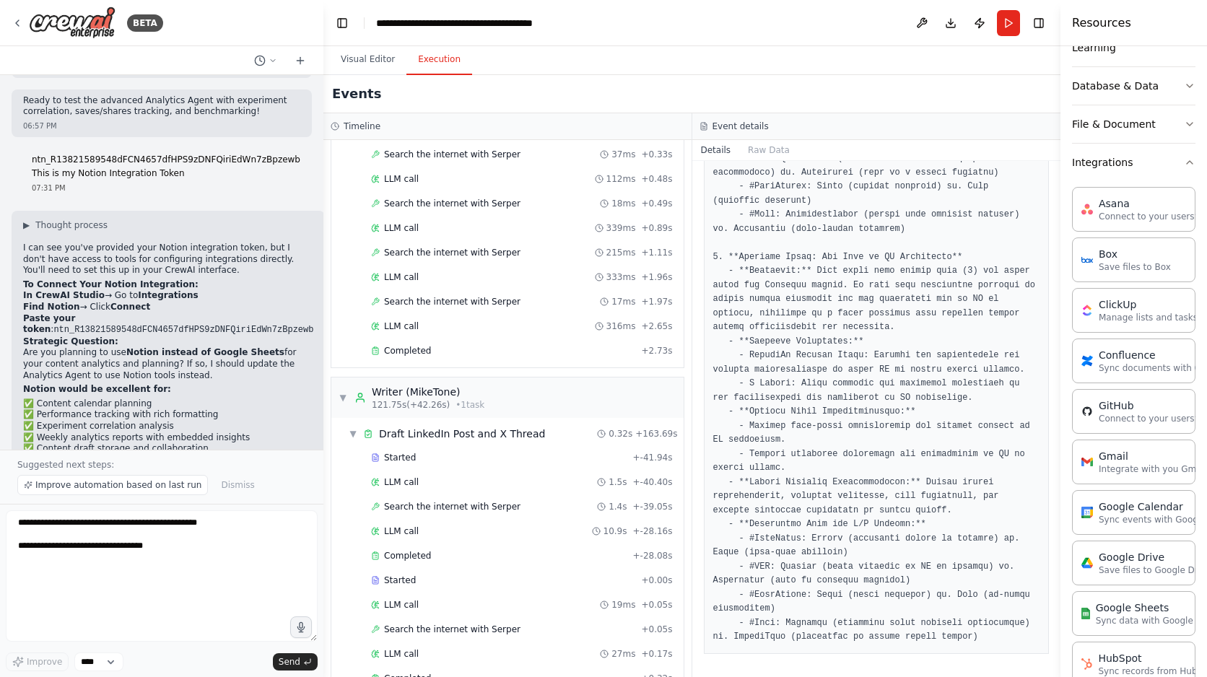
scroll to position [1964, 0]
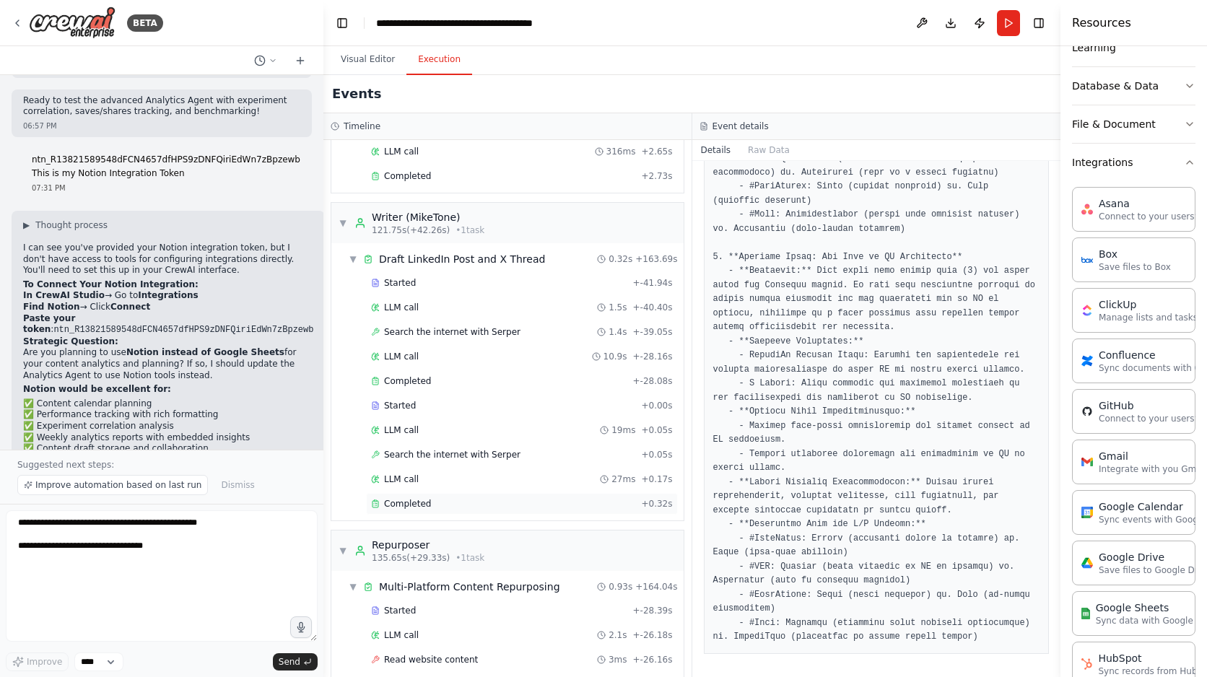
click at [575, 498] on div "Completed" at bounding box center [503, 504] width 264 height 12
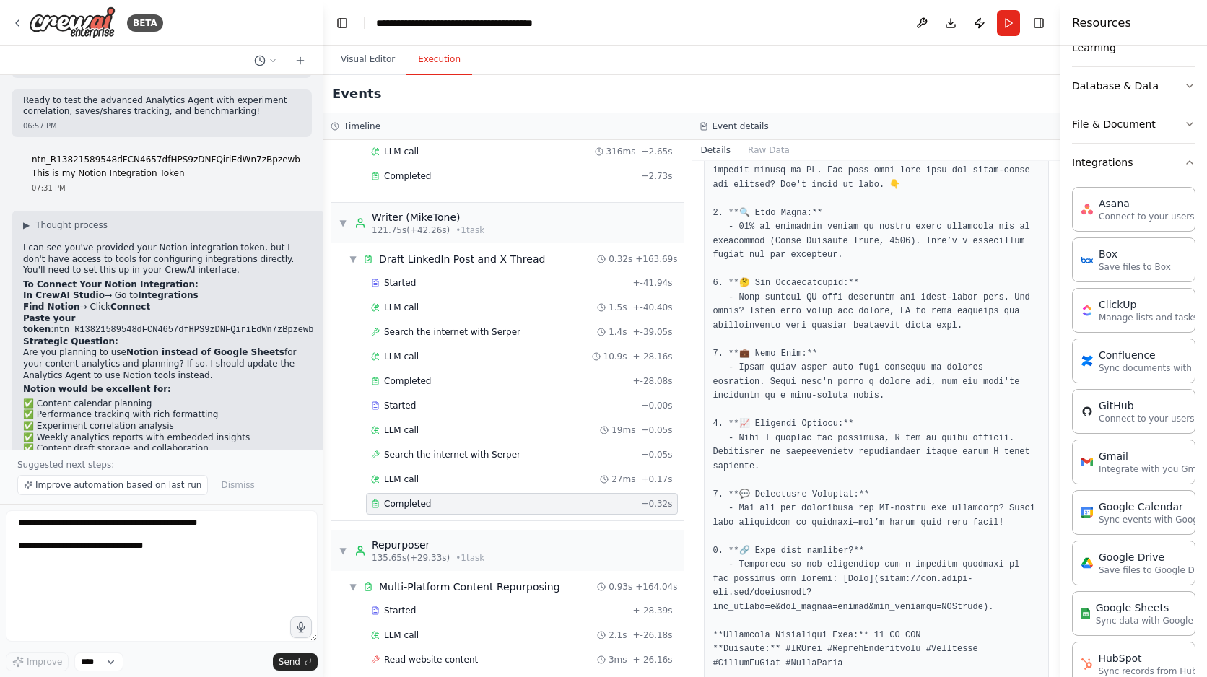
scroll to position [1068, 0]
